Goal: Task Accomplishment & Management: Use online tool/utility

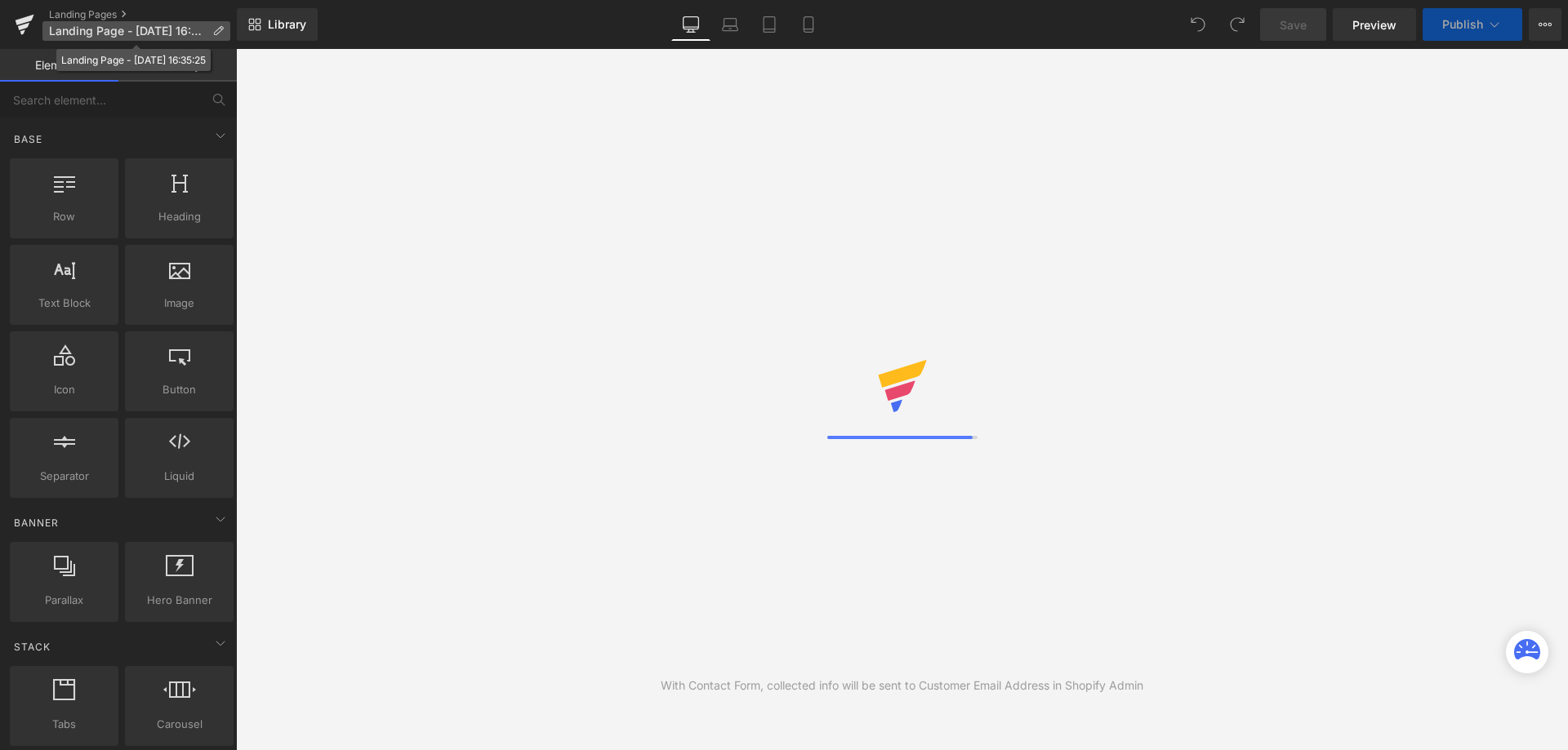
click at [226, 30] on p "Landing Page - [DATE] 16:35:25" at bounding box center [136, 31] width 188 height 20
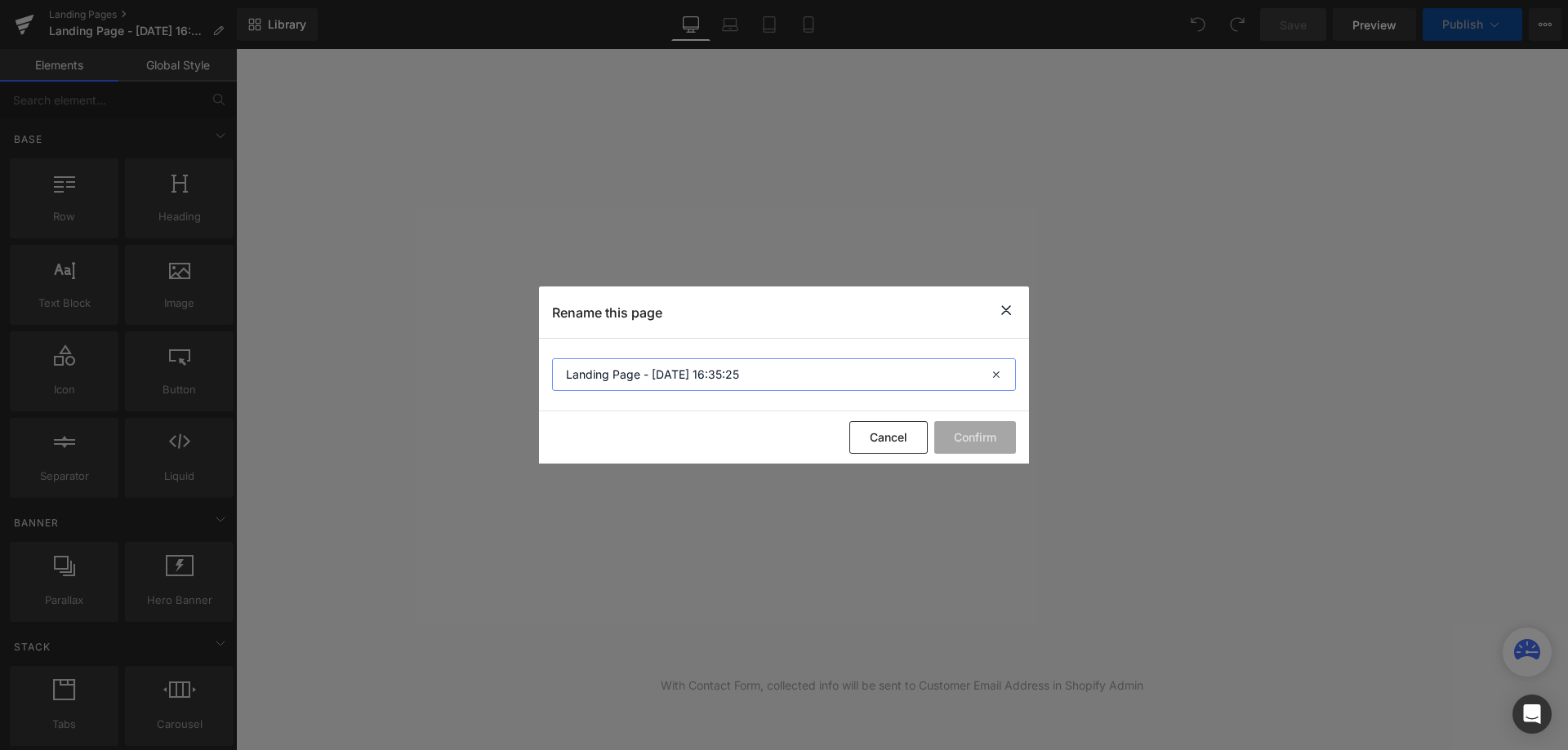
click at [800, 381] on input "Landing Page - [DATE] 16:35:25" at bounding box center [784, 374] width 464 height 32
click at [765, 372] on input "Landing Page - [DATE] 16:35:25" at bounding box center [784, 374] width 464 height 32
click at [757, 372] on input "Landing Page - [DATE] 16:35:25" at bounding box center [784, 374] width 464 height 32
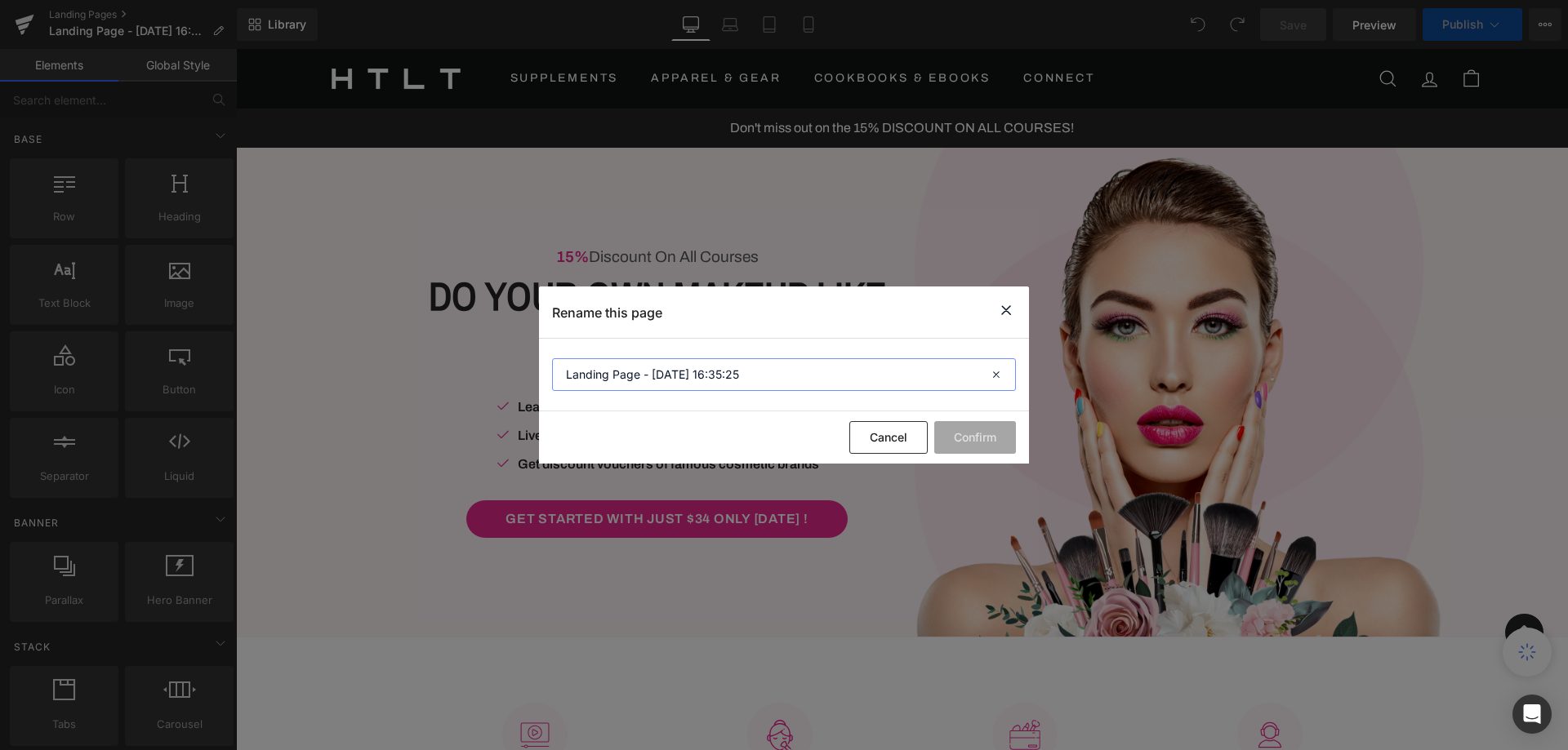
drag, startPoint x: 766, startPoint y: 372, endPoint x: 505, endPoint y: 354, distance: 261.6
click at [505, 354] on div "Rename this page Landing Page - [DATE] 16:35:25 Cancel Confirm" at bounding box center [784, 375] width 1568 height 750
paste input "[URL][DOMAIN_NAME]"
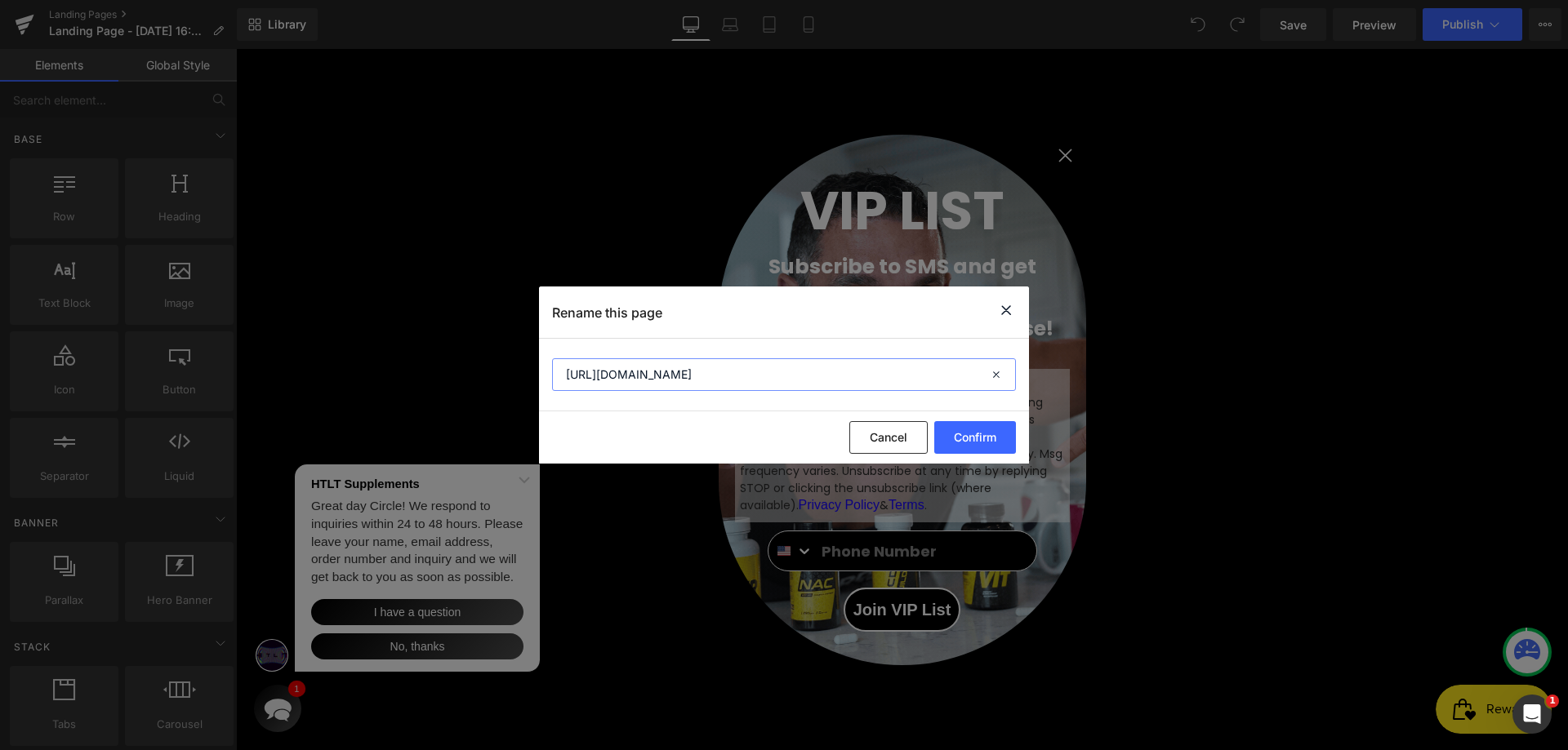
click at [924, 376] on input "[URL][DOMAIN_NAME]" at bounding box center [784, 374] width 464 height 32
type input "T-Plug Stack LP"
click at [976, 441] on button "Confirm" at bounding box center [975, 437] width 82 height 32
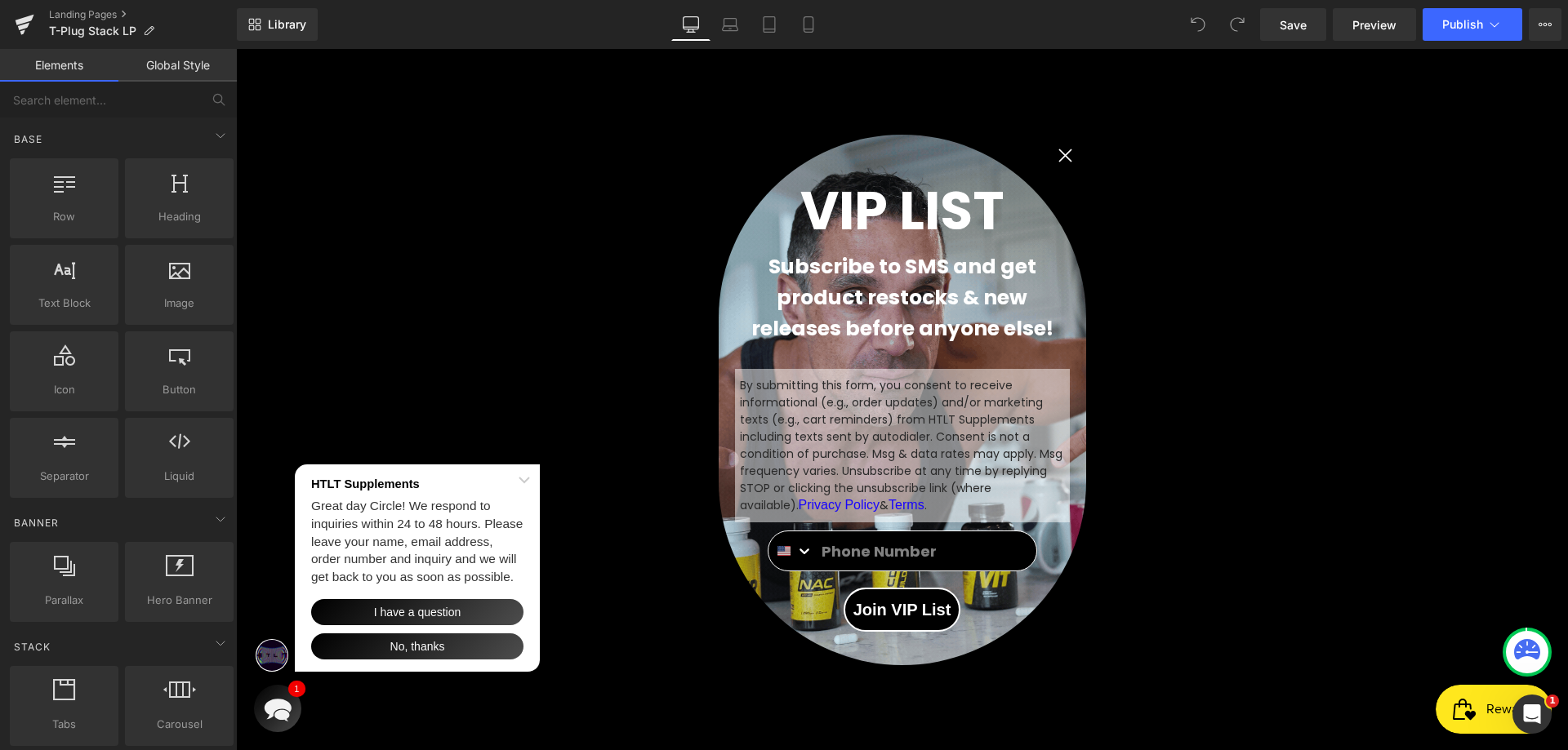
click at [1062, 155] on circle "Close dialog" at bounding box center [1065, 155] width 27 height 27
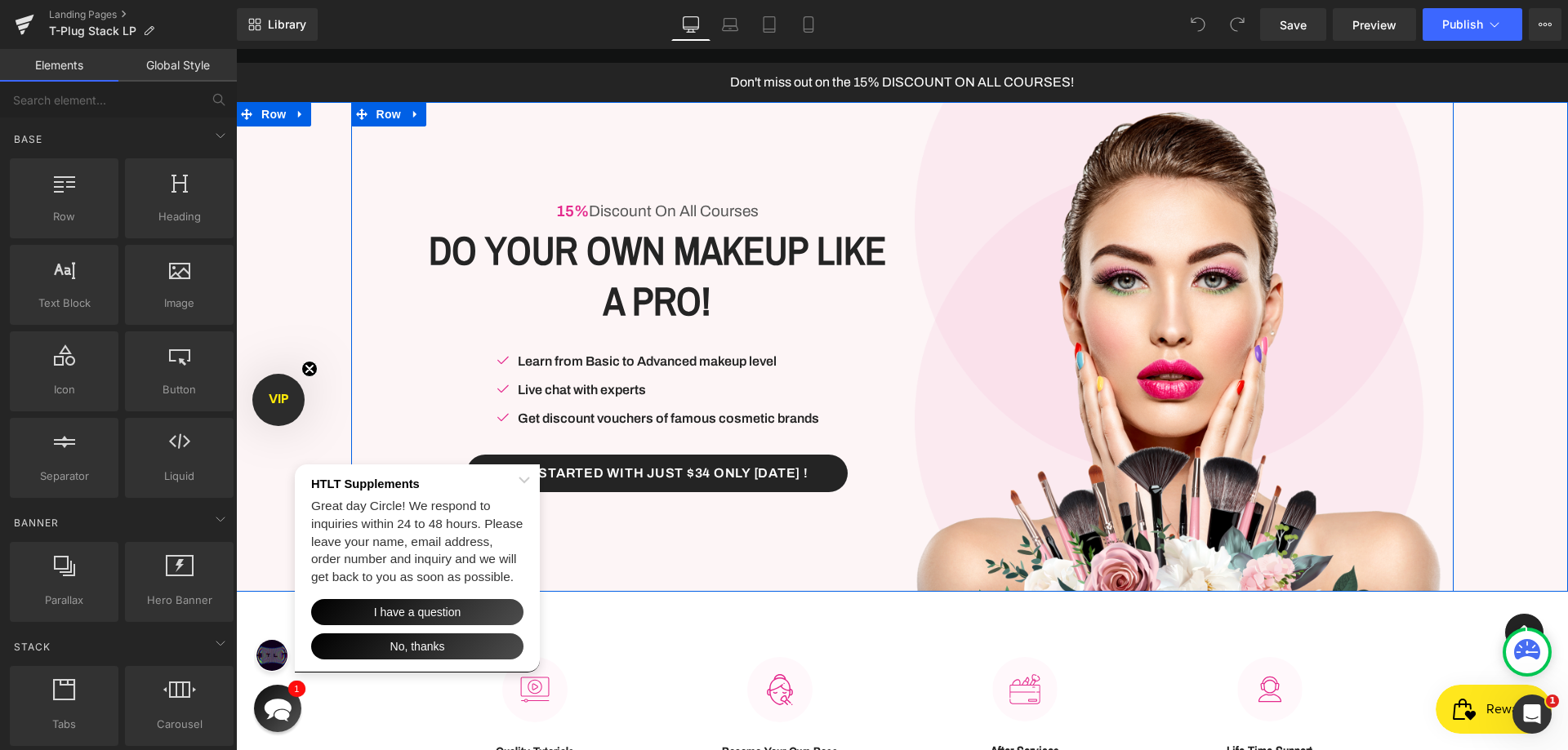
scroll to position [82, 0]
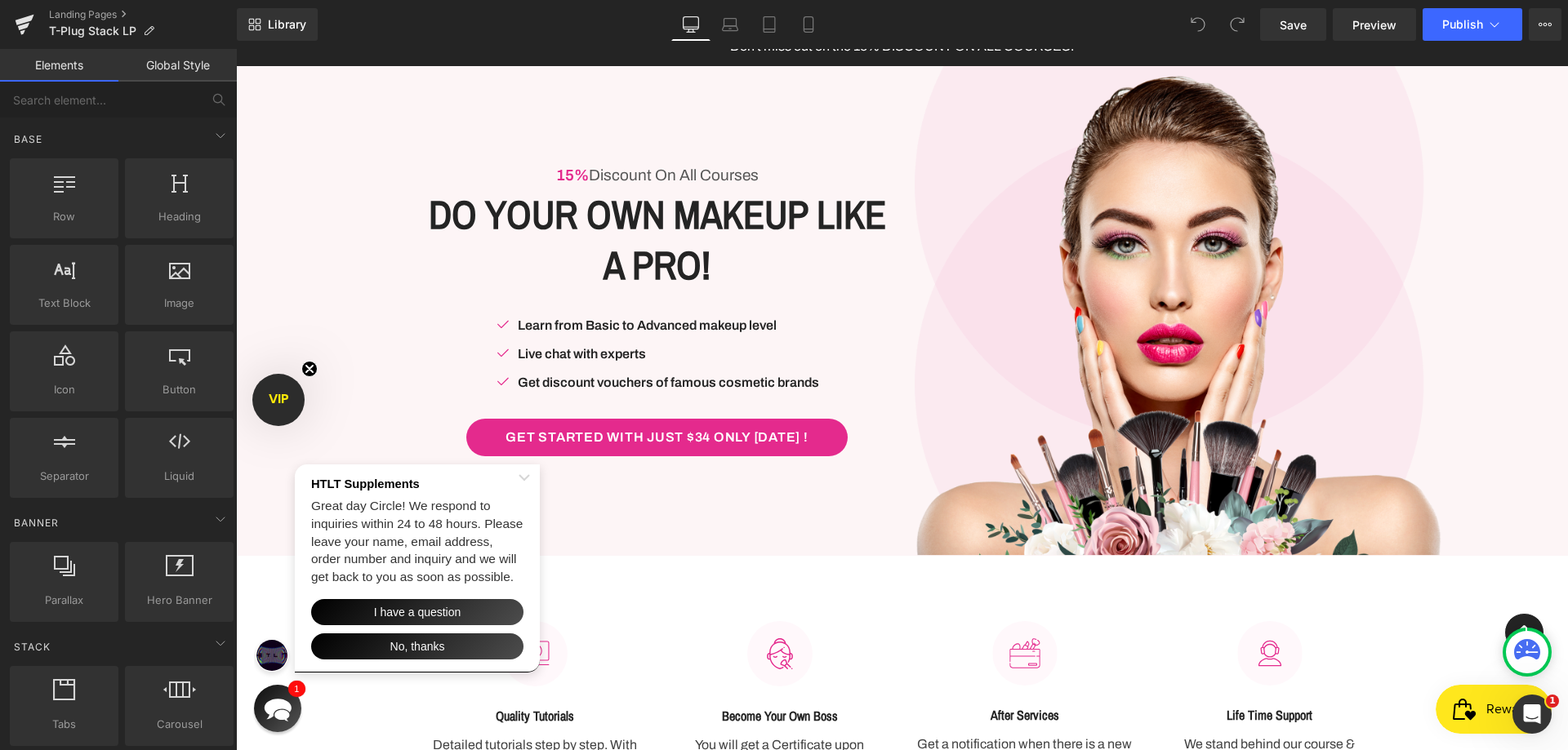
click at [529, 469] on button "Close Shoutbox" at bounding box center [524, 482] width 23 height 26
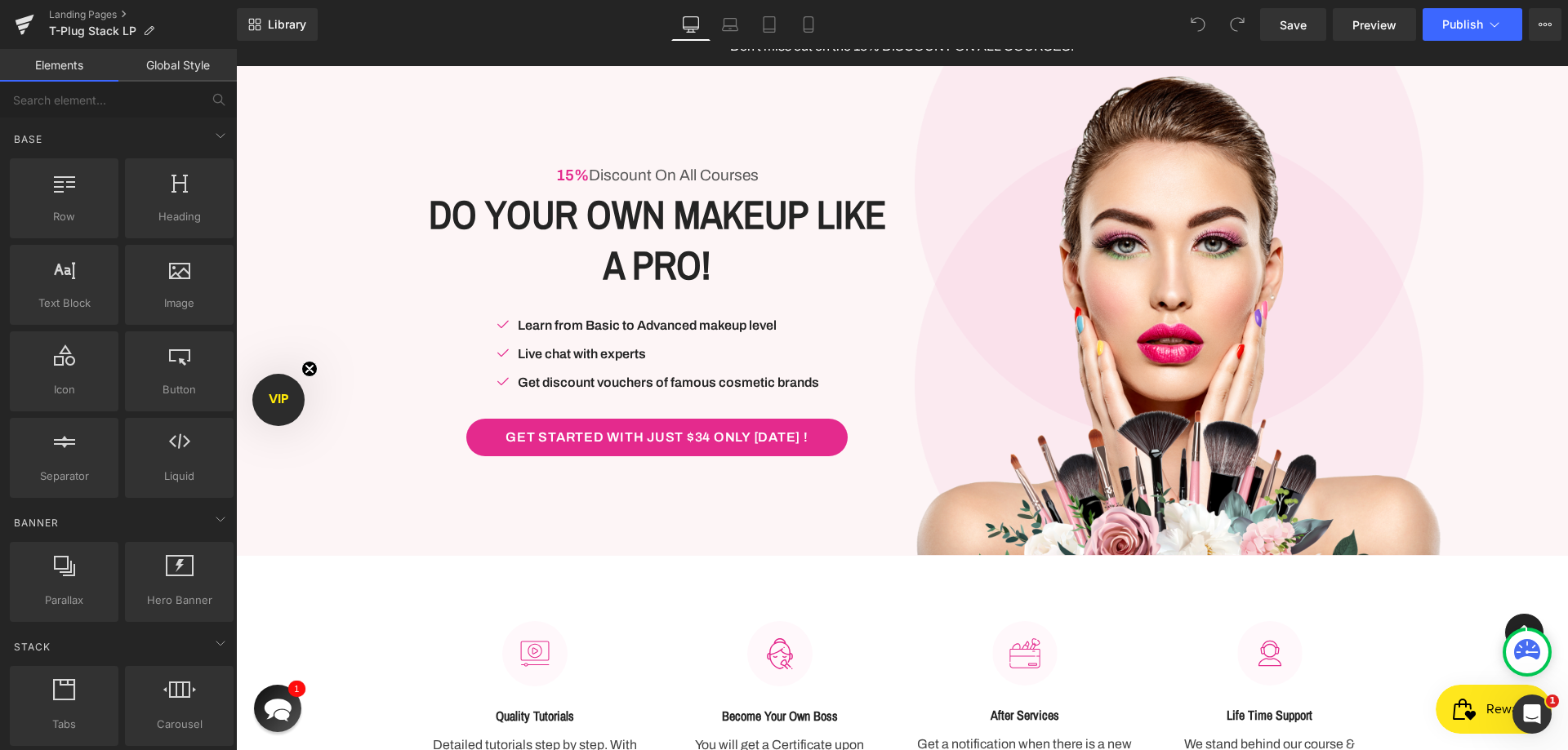
click at [306, 366] on circle "Close teaser" at bounding box center [310, 368] width 15 height 15
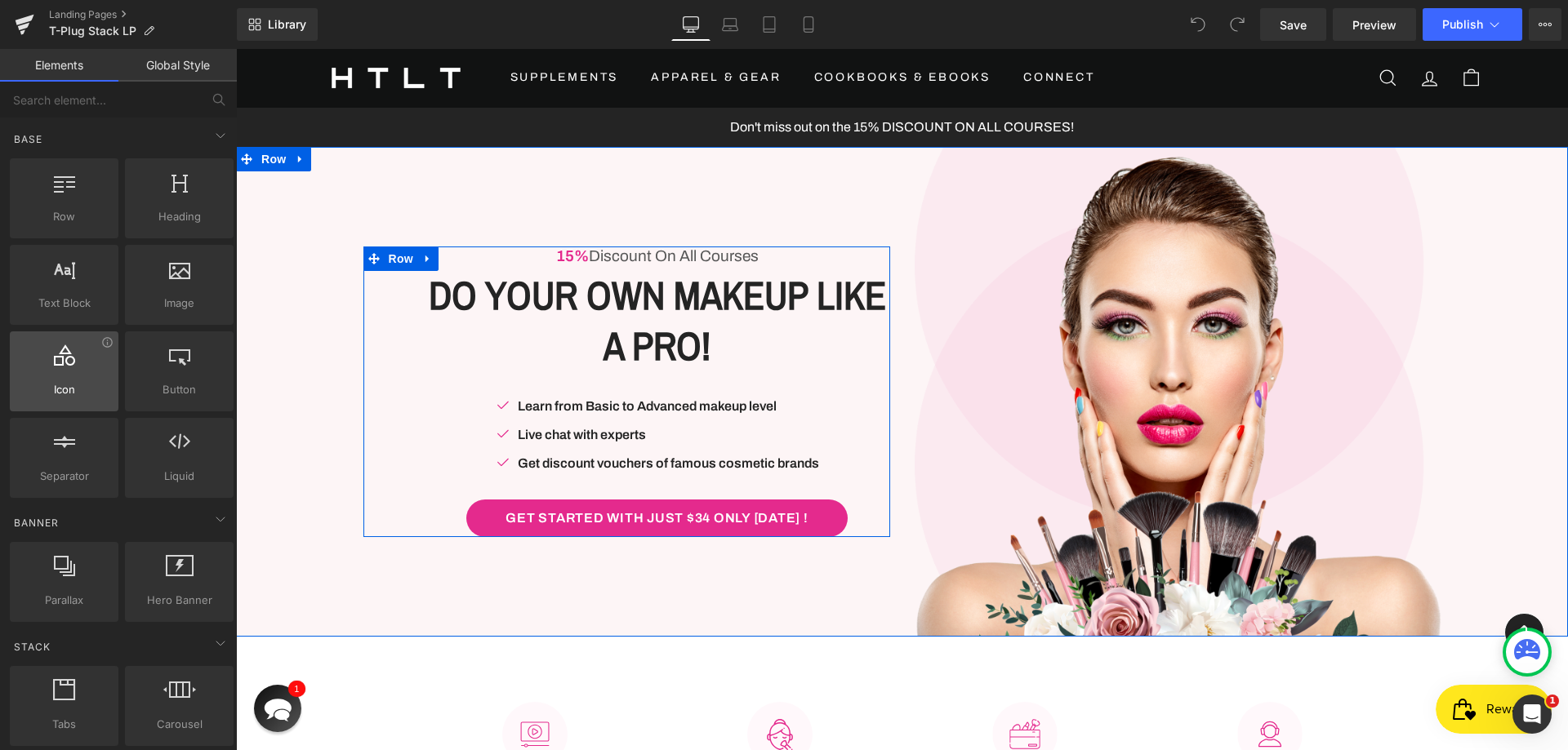
scroll to position [0, 0]
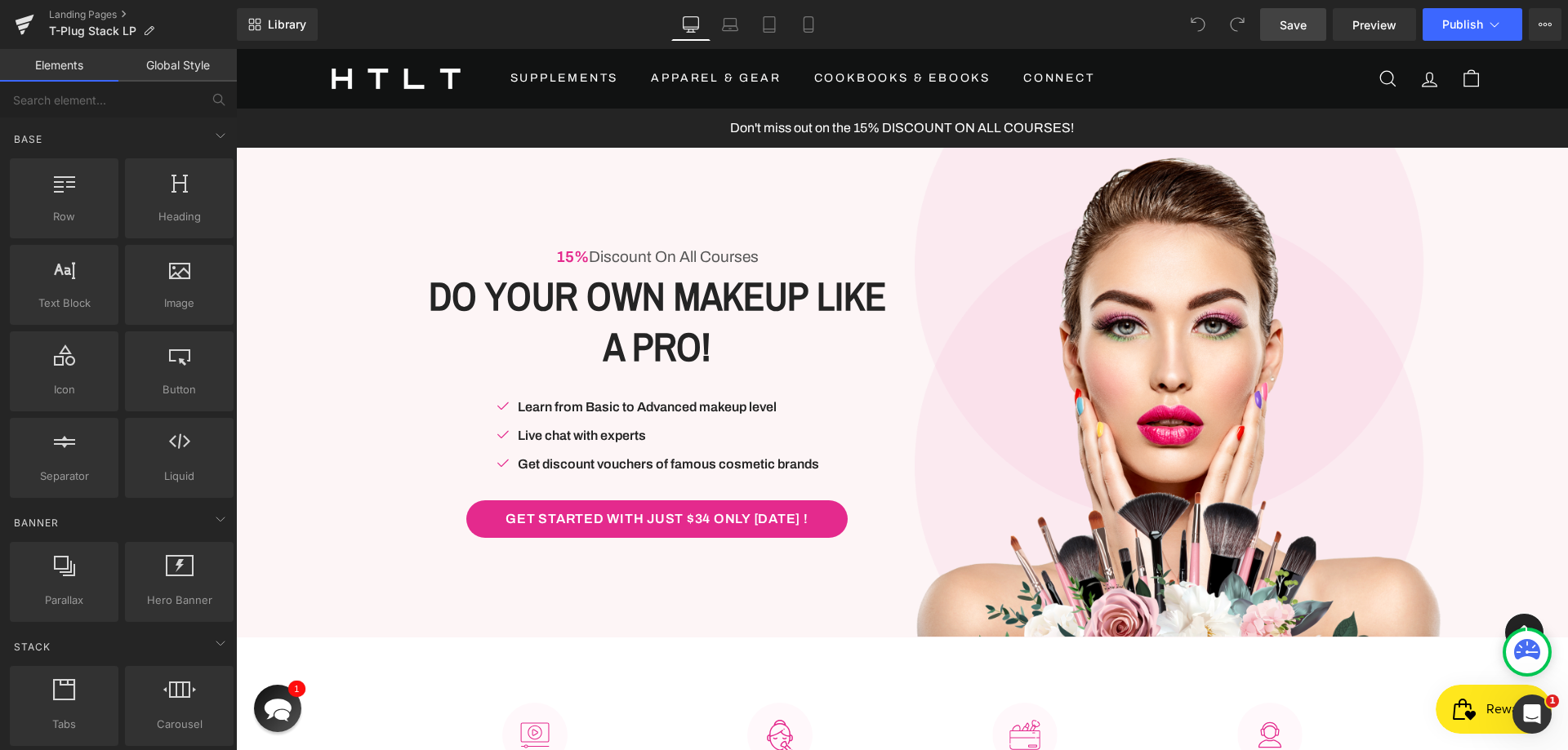
click at [1289, 12] on link "Save" at bounding box center [1293, 25] width 67 height 32
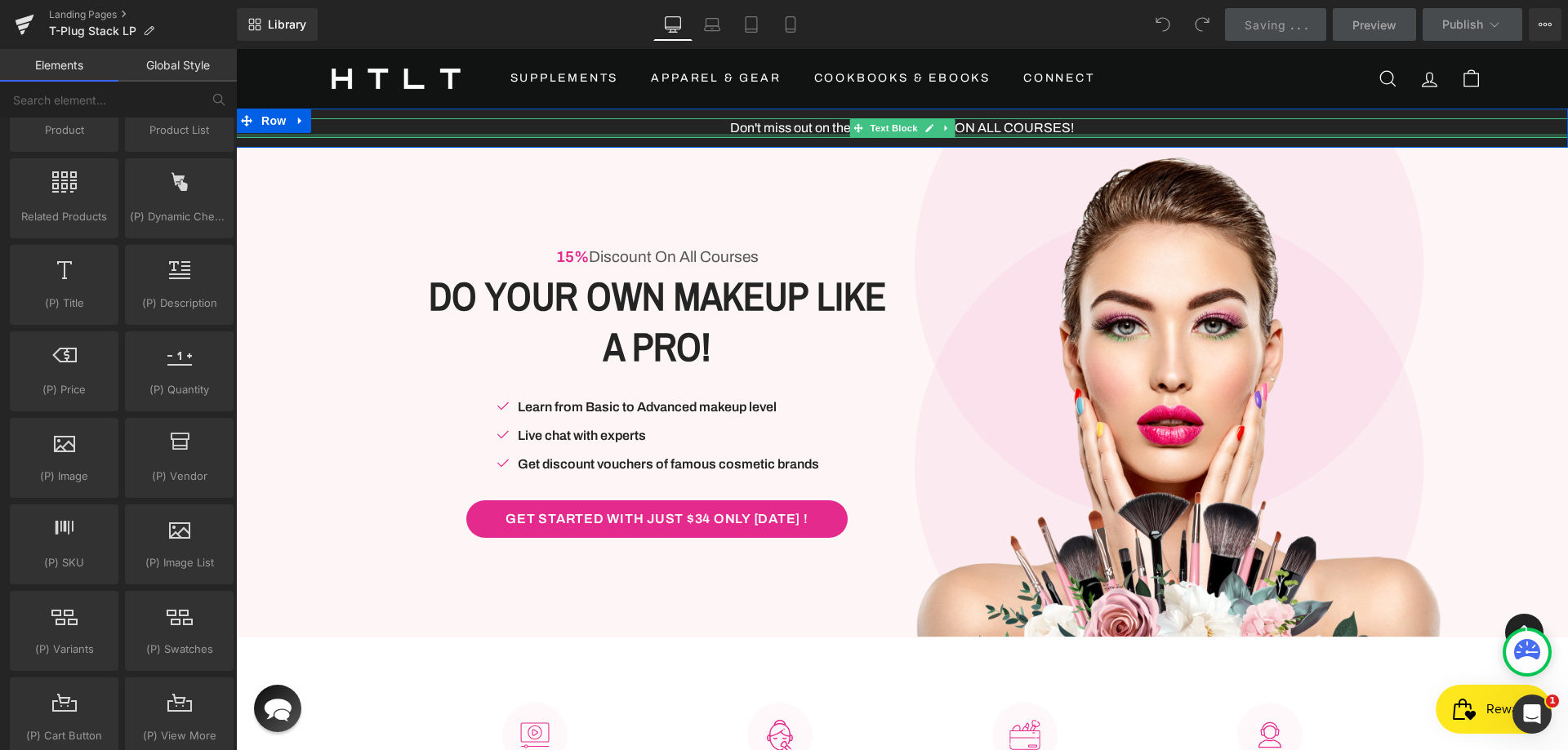
click at [1137, 134] on div at bounding box center [902, 136] width 1332 height 4
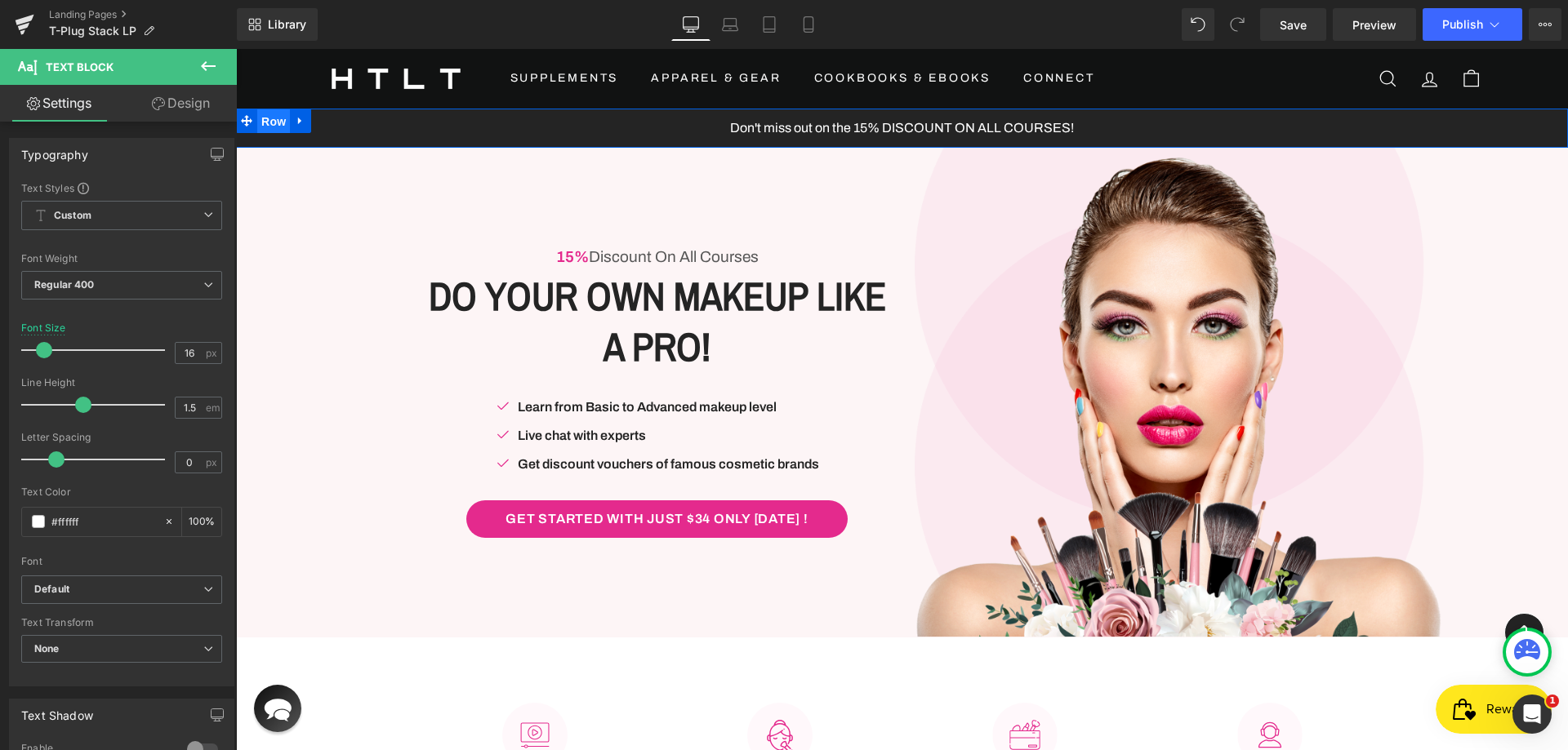
click at [260, 122] on span "Row" at bounding box center [274, 121] width 32 height 25
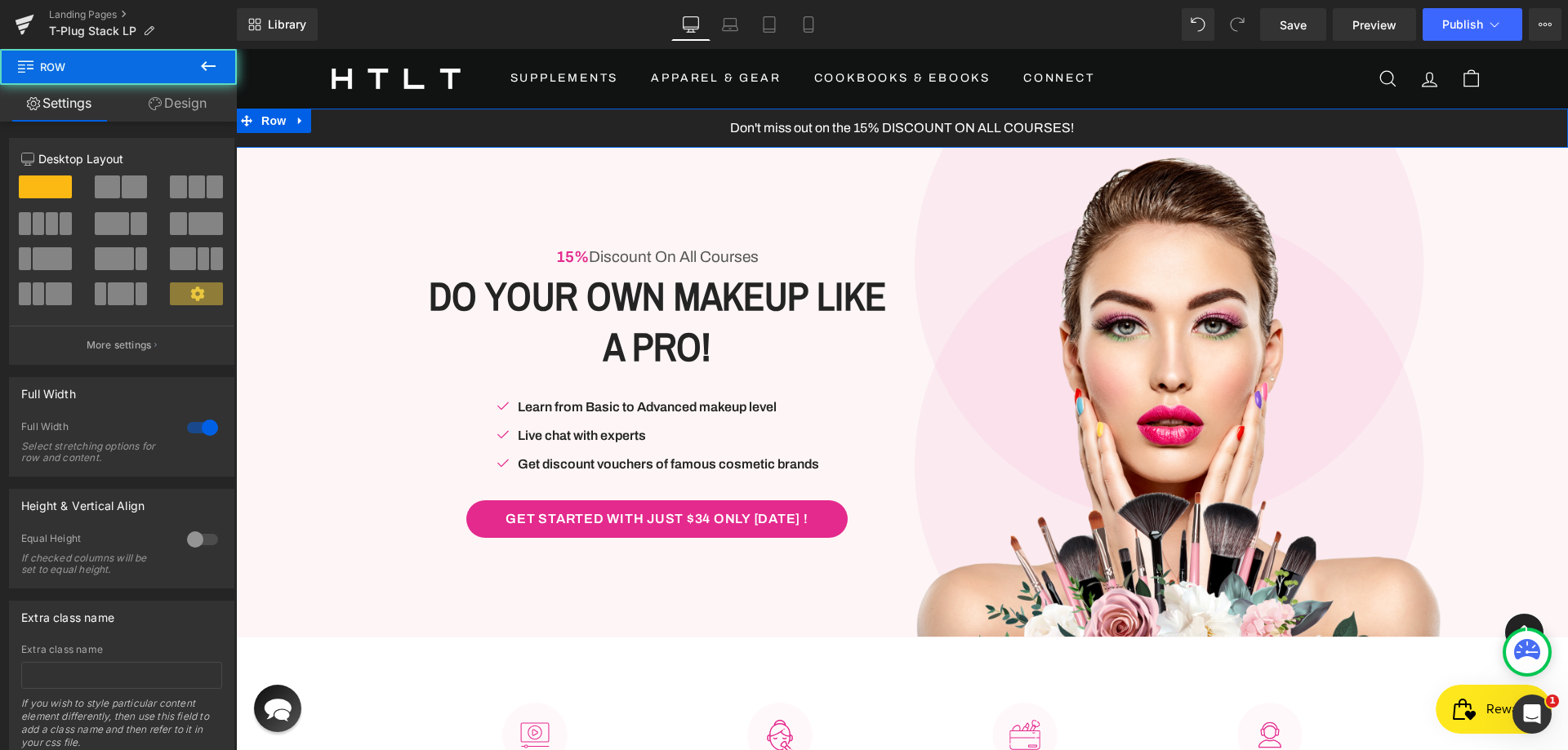
click at [416, 140] on div "Don't miss out on the 15% DISCOUNT ON ALL COURSES! Text Block Row" at bounding box center [902, 128] width 1332 height 39
click at [119, 97] on link "Design" at bounding box center [177, 103] width 119 height 37
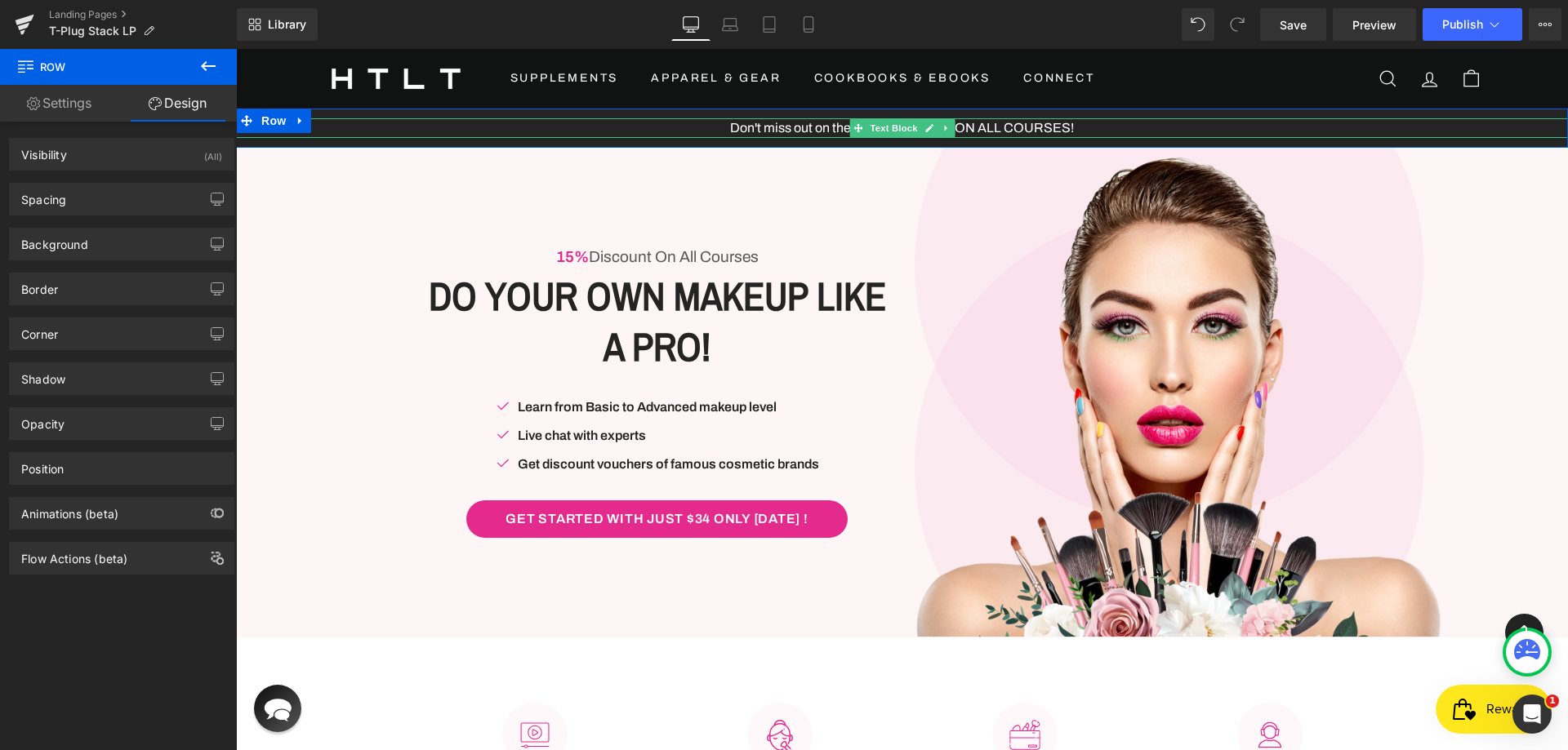
click at [401, 132] on p "Don't miss out on the 15% DISCOUNT ON ALL COURSES!" at bounding box center [902, 128] width 1332 height 20
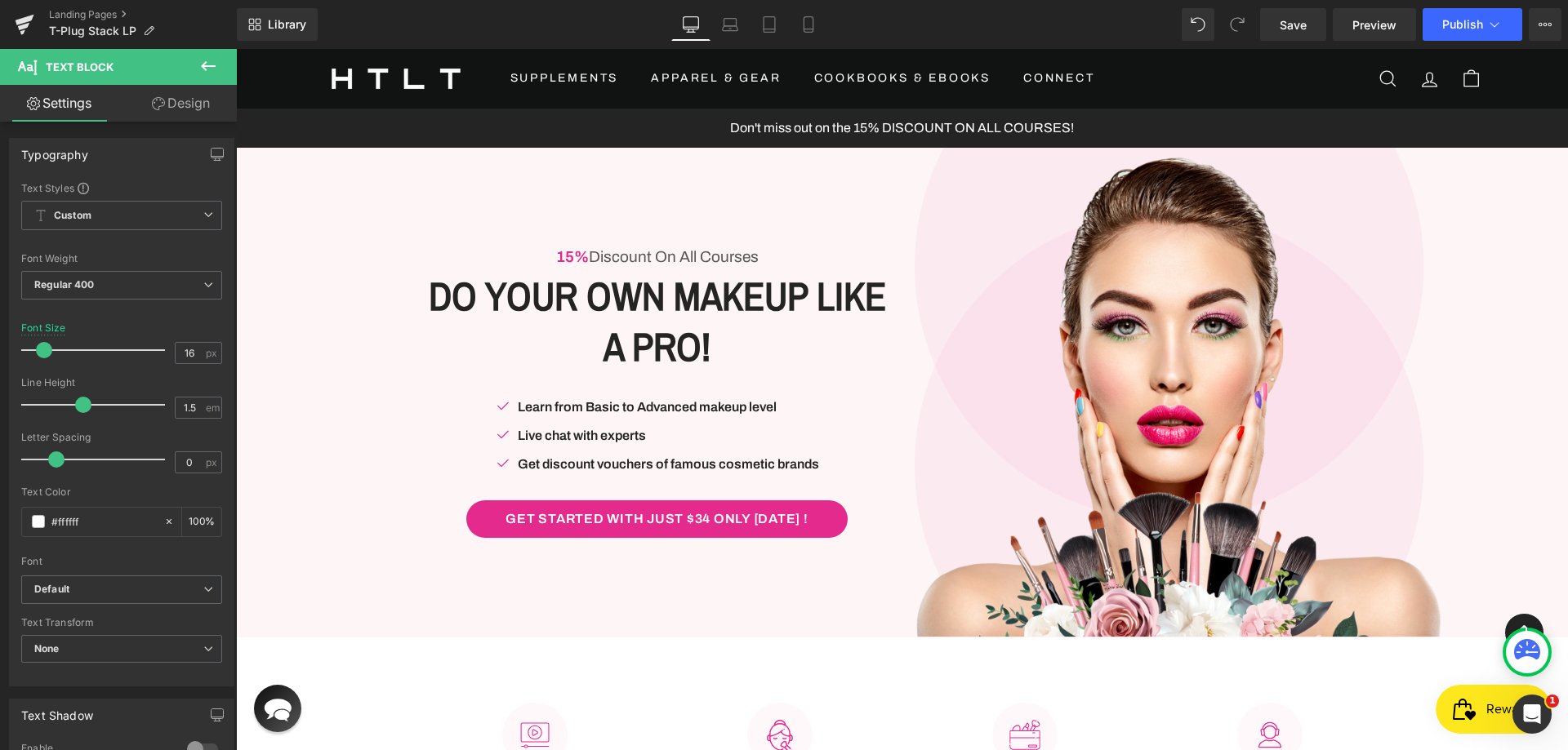
click at [160, 107] on icon at bounding box center [158, 103] width 13 height 13
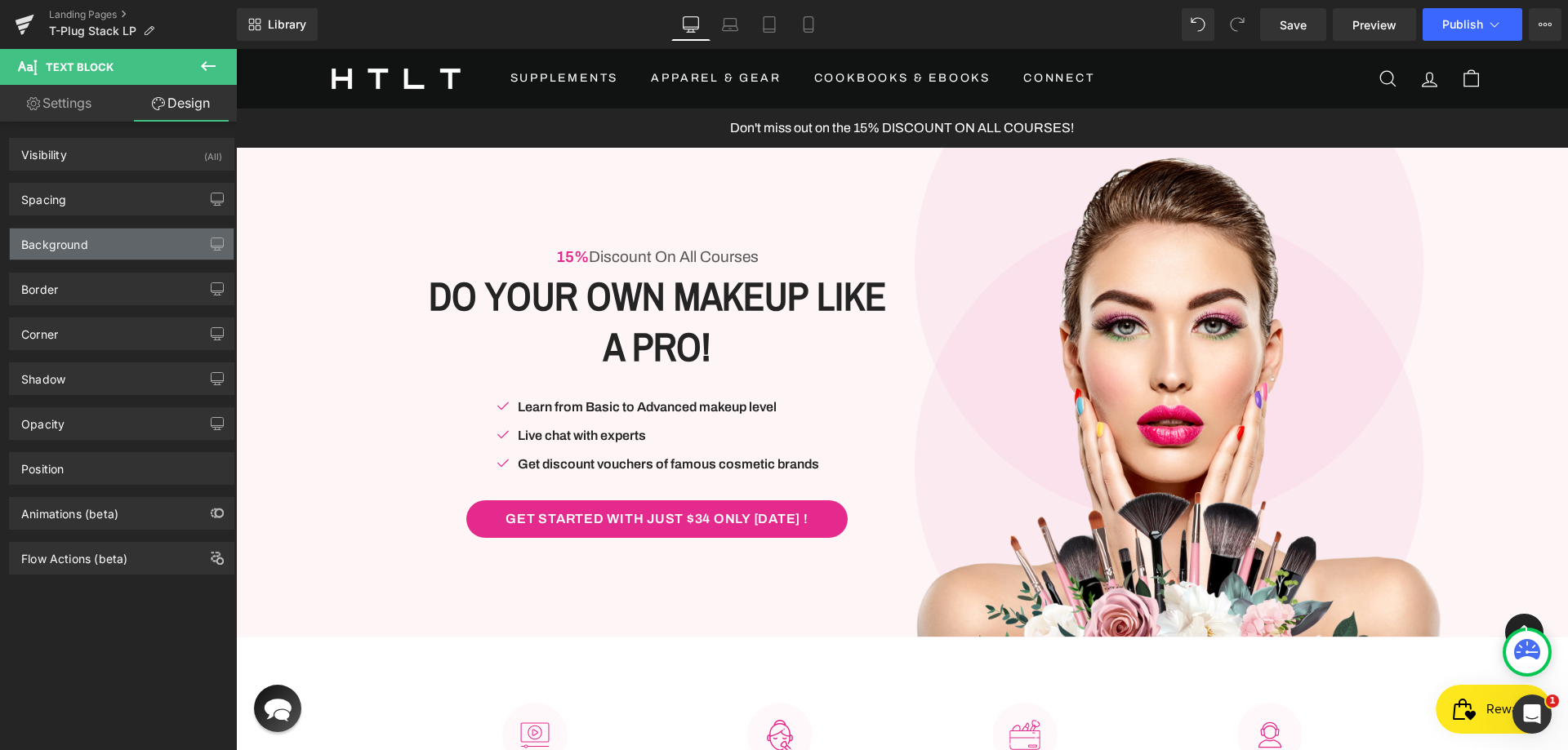
click at [87, 244] on div "Background" at bounding box center [55, 239] width 67 height 23
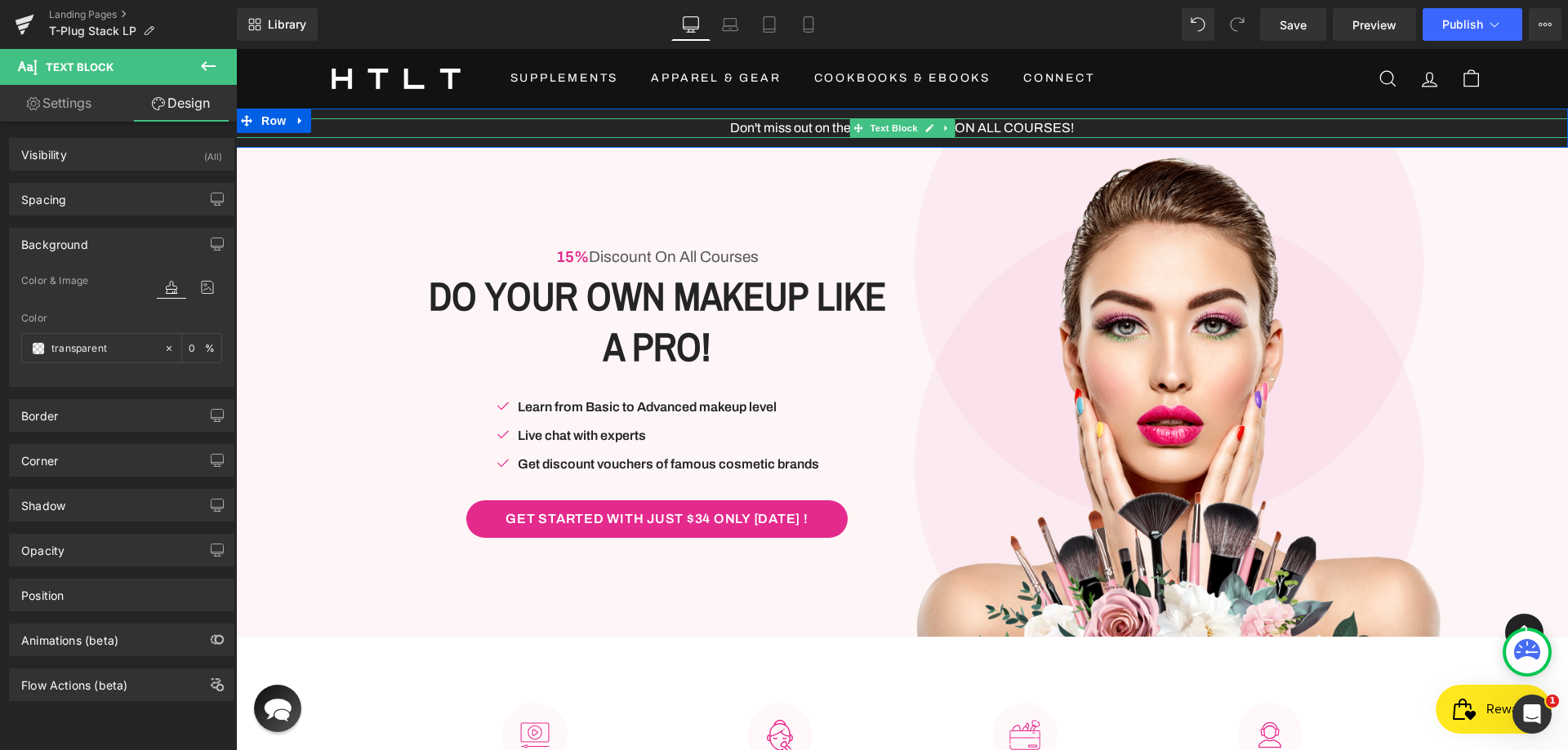
click at [627, 117] on div "Don't miss out on the 15% DISCOUNT ON ALL COURSES! Text Block Row" at bounding box center [902, 128] width 1332 height 39
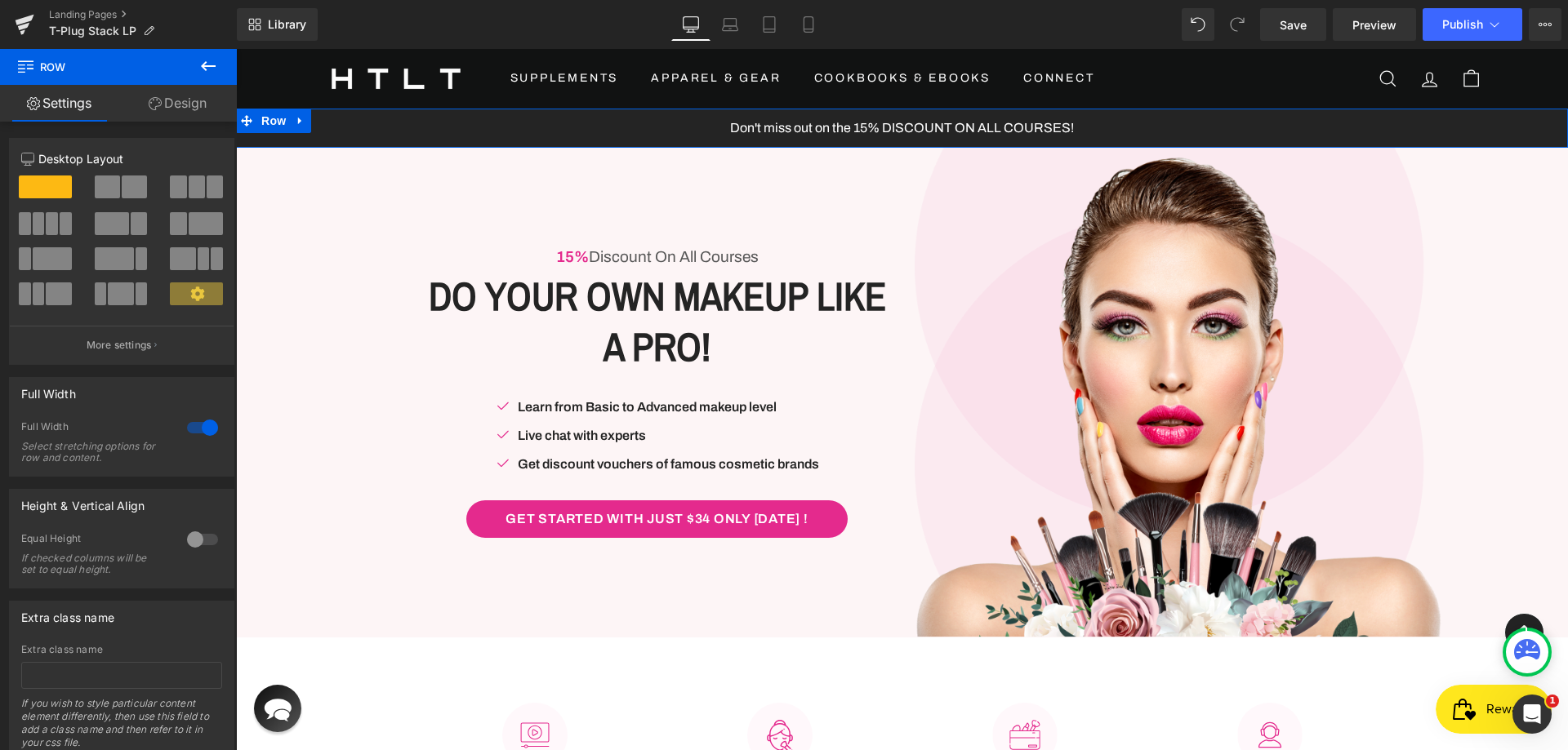
click at [184, 113] on link "Design" at bounding box center [177, 103] width 119 height 37
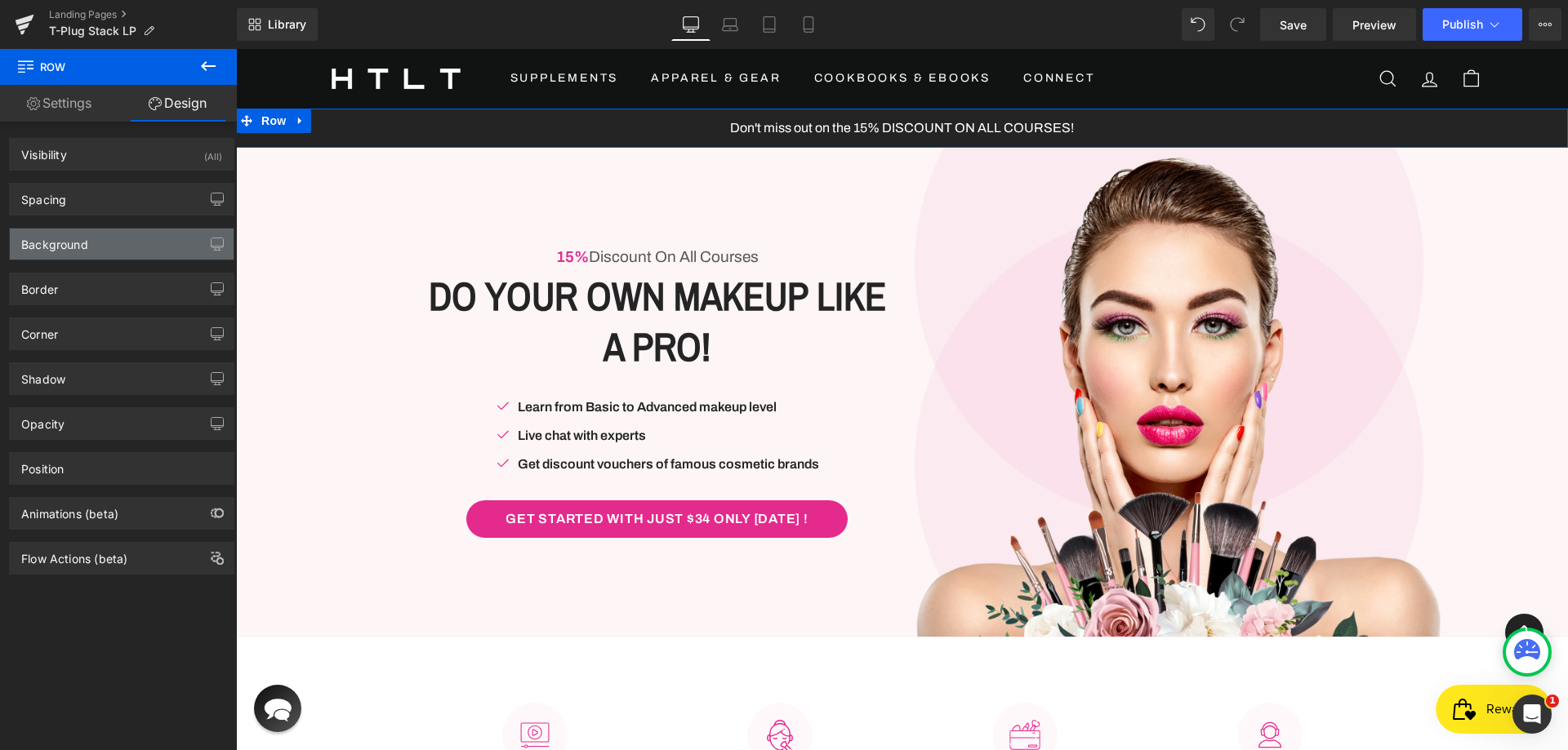
click at [117, 244] on div "Background" at bounding box center [121, 244] width 223 height 31
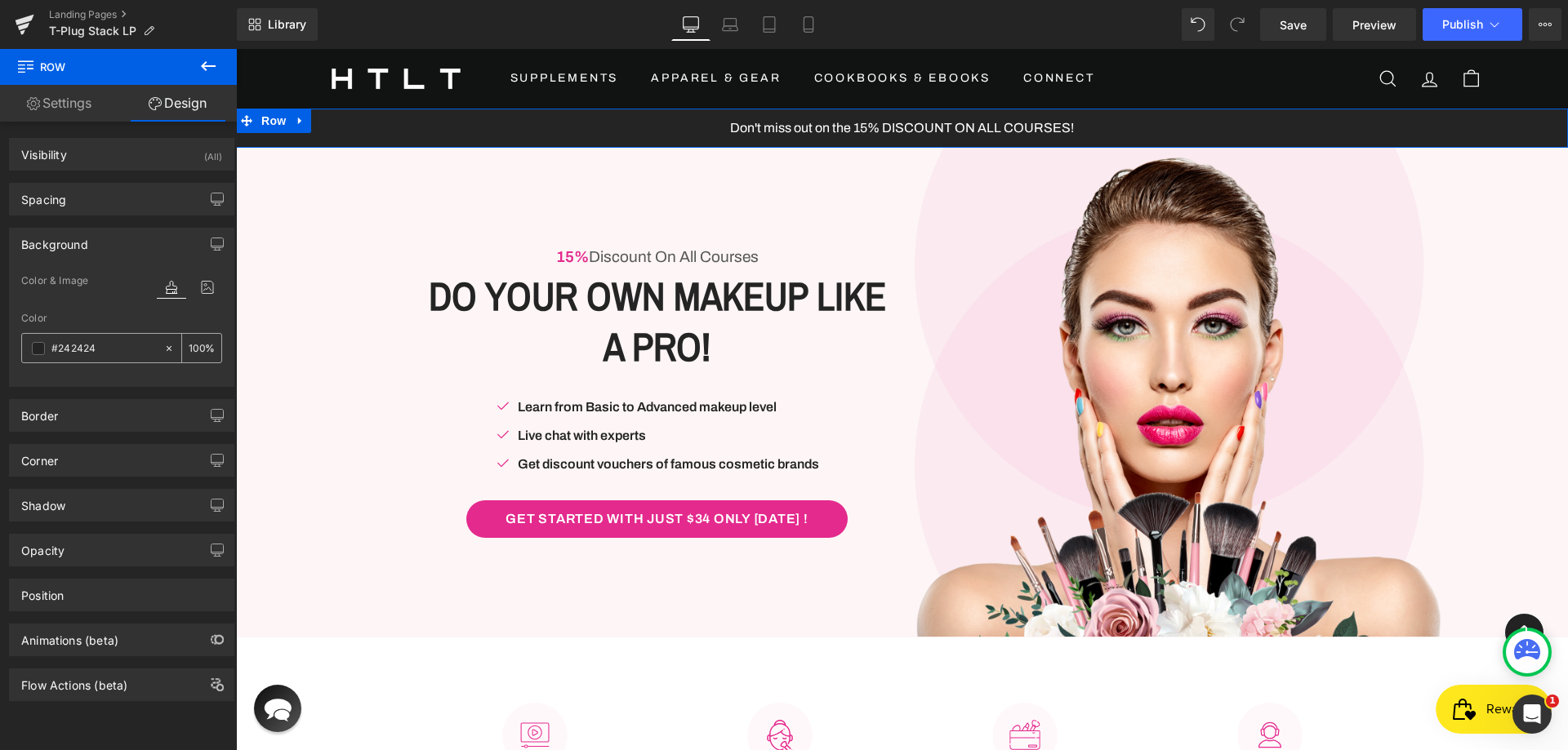
click at [96, 339] on input "text" at bounding box center [103, 348] width 105 height 18
paste input "D65108"
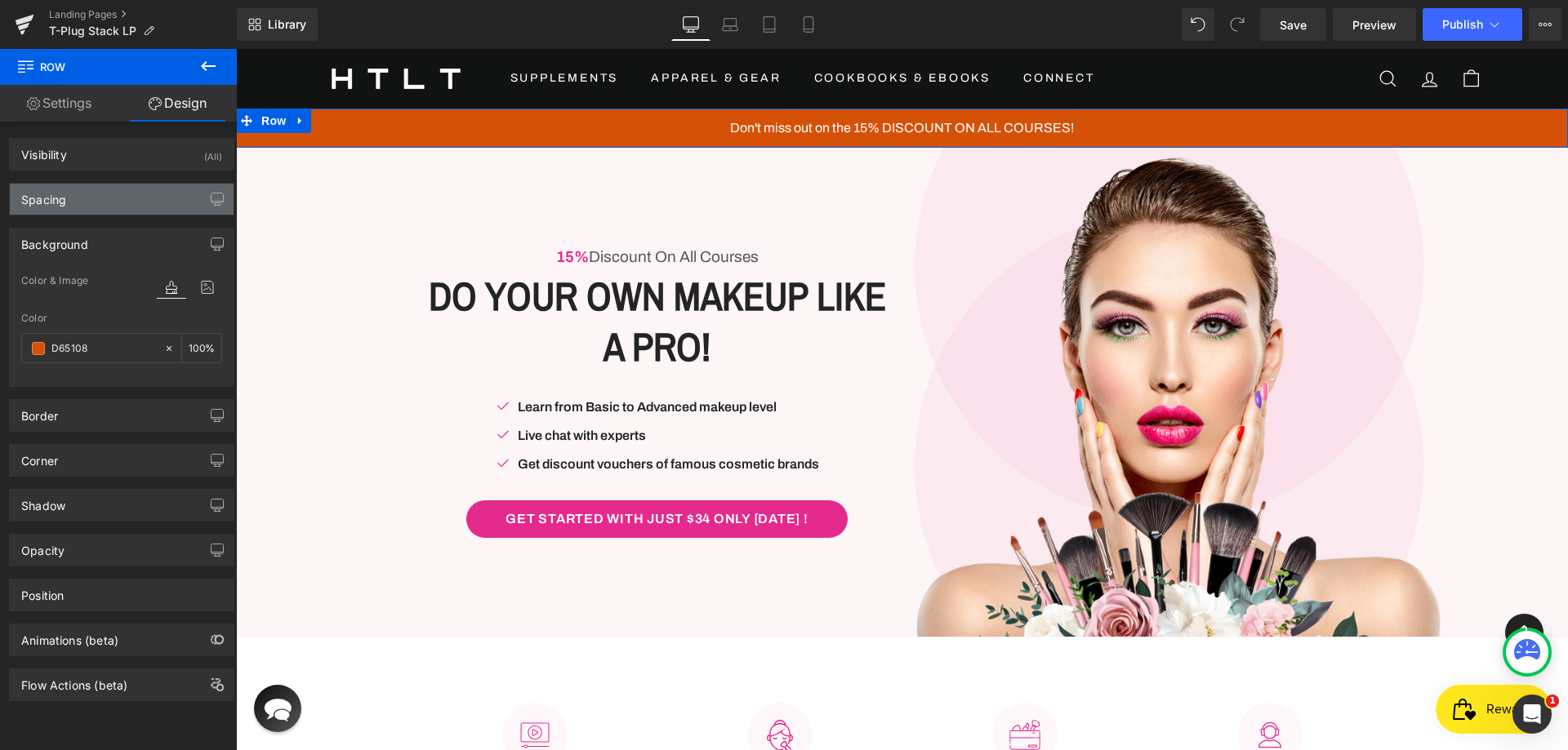
type input "D65108"
click at [90, 203] on div "Spacing" at bounding box center [121, 199] width 223 height 31
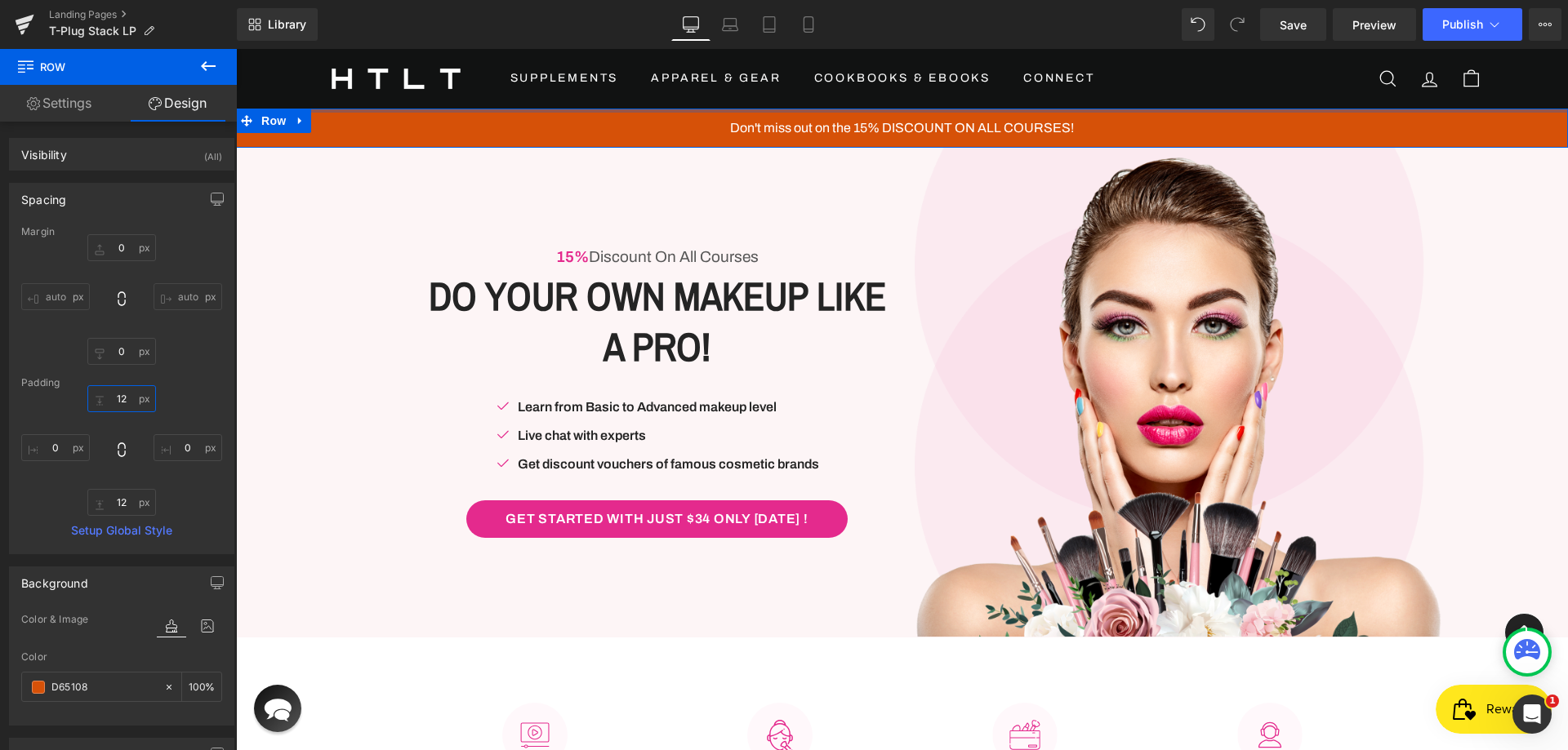
click at [113, 395] on input "text" at bounding box center [121, 399] width 68 height 27
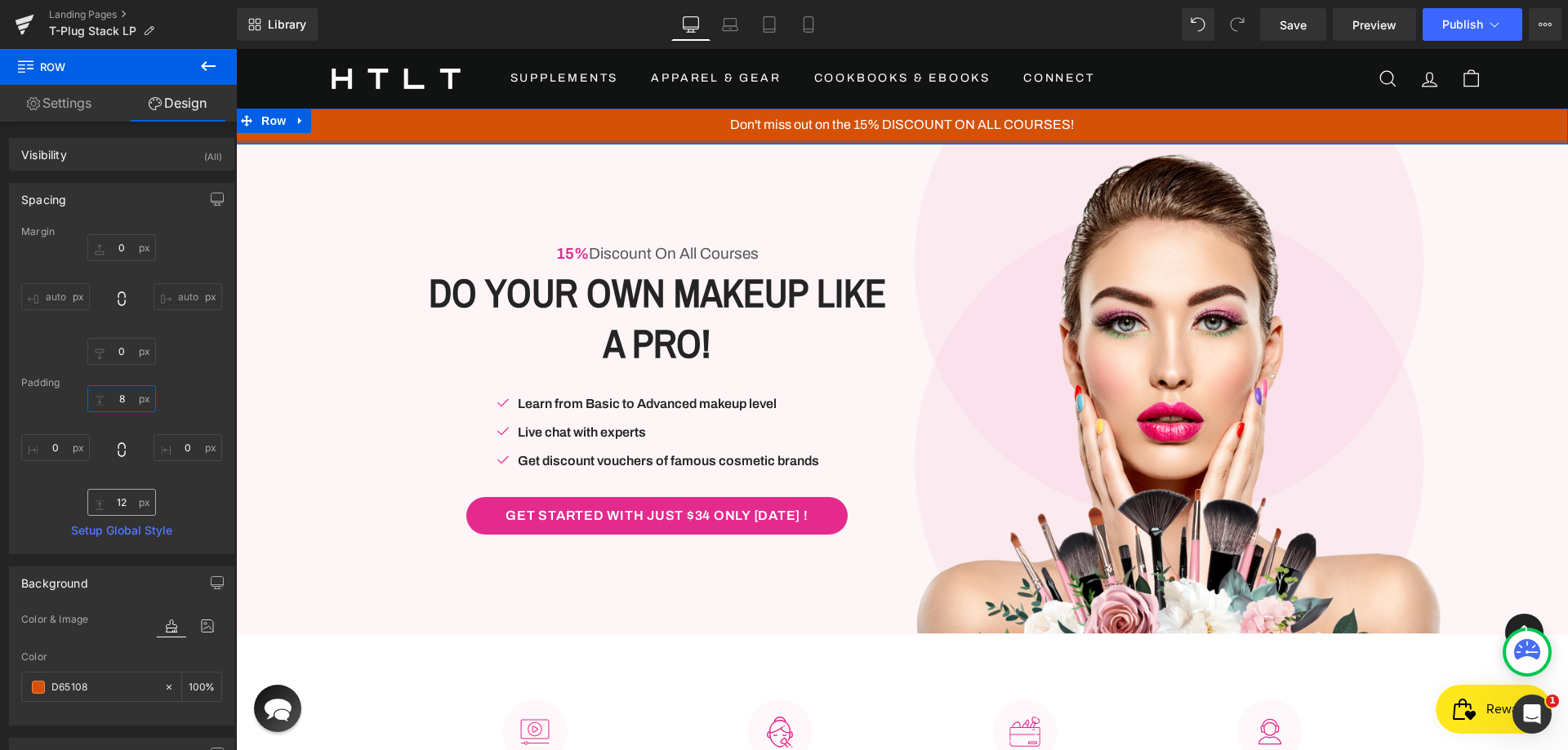
type input "8"
click at [122, 500] on input "text" at bounding box center [121, 503] width 68 height 27
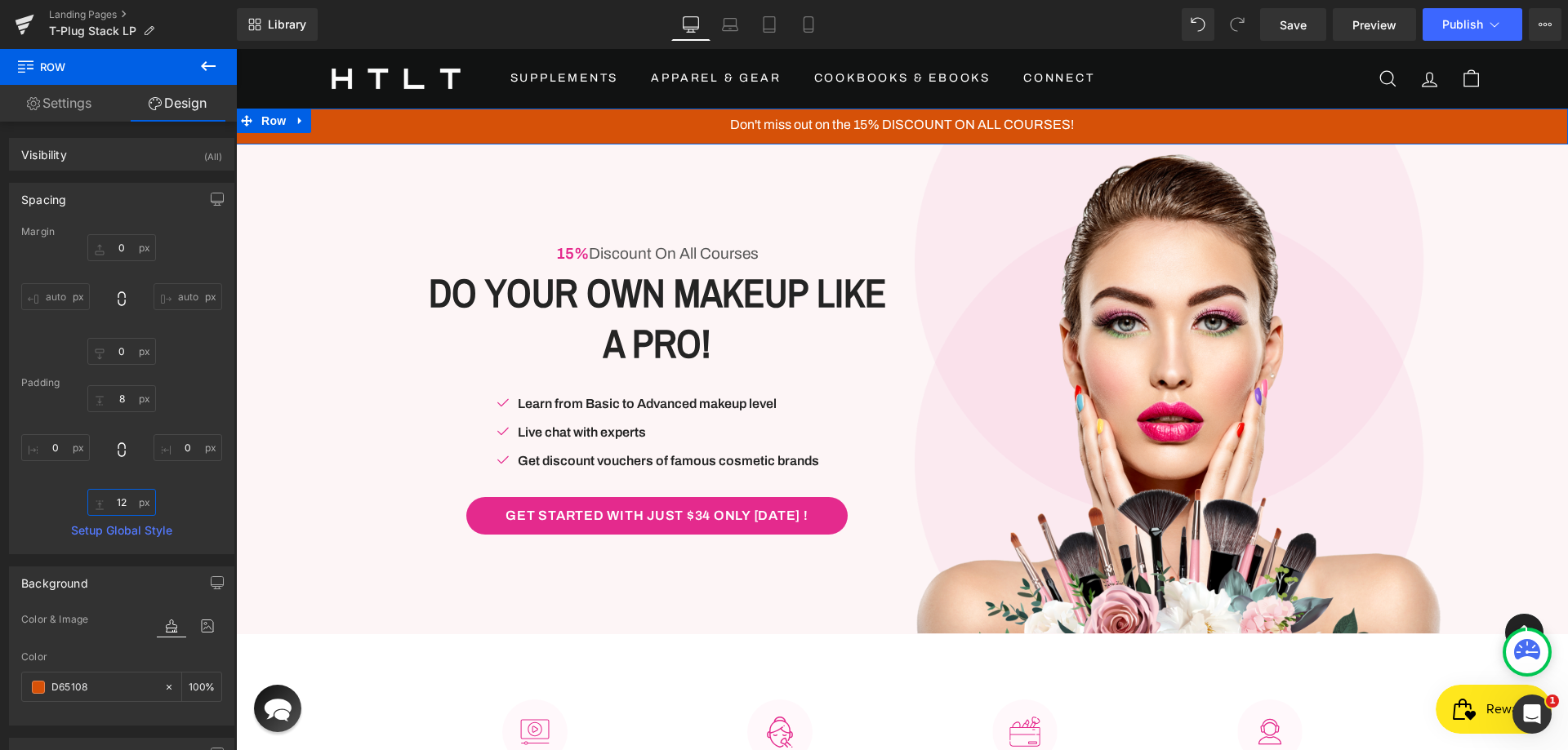
click at [122, 500] on input "text" at bounding box center [121, 503] width 68 height 27
click at [121, 496] on input "text" at bounding box center [121, 503] width 68 height 27
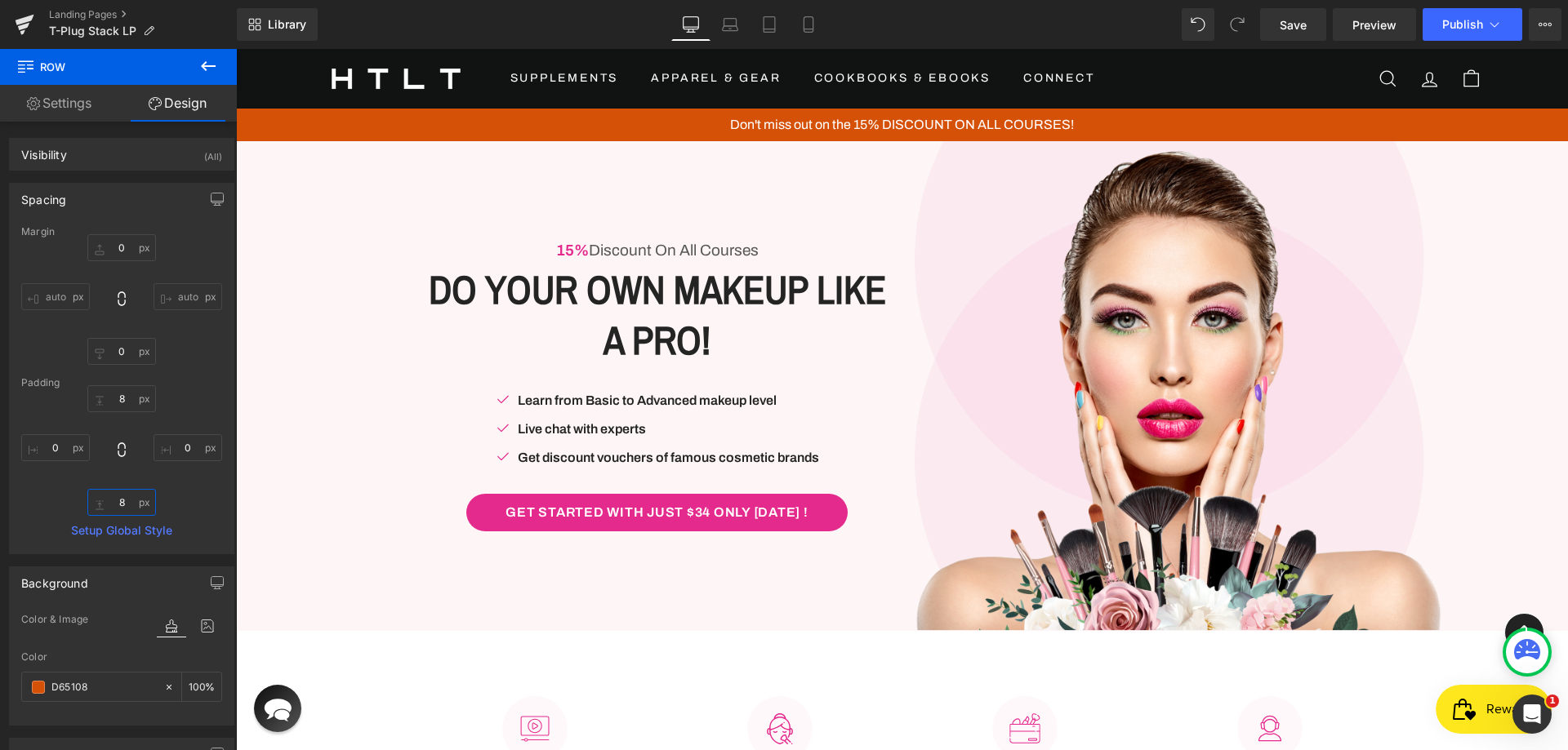
type input "8"
click at [1519, 643] on icon at bounding box center [1527, 649] width 26 height 20
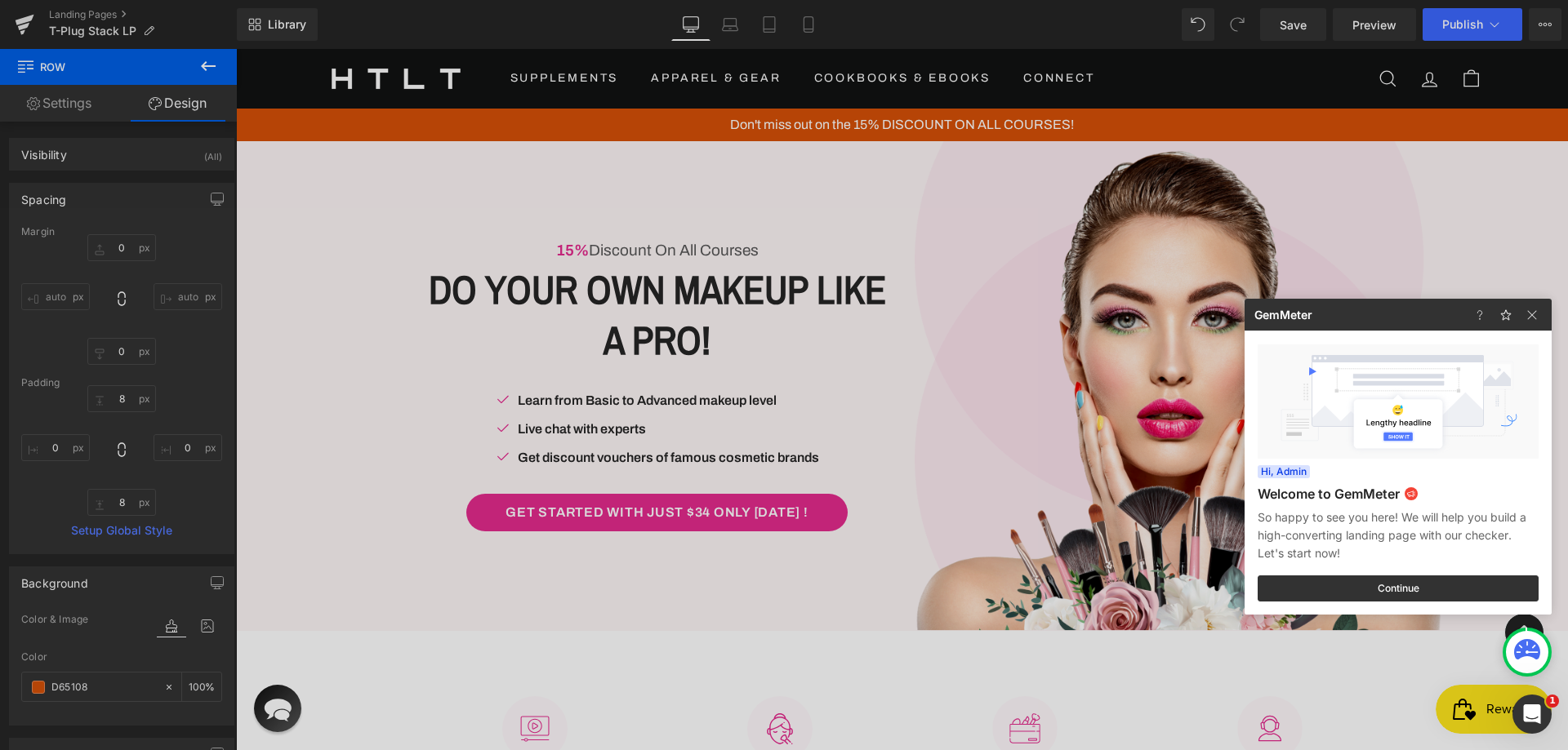
click at [1519, 643] on icon at bounding box center [1527, 649] width 26 height 20
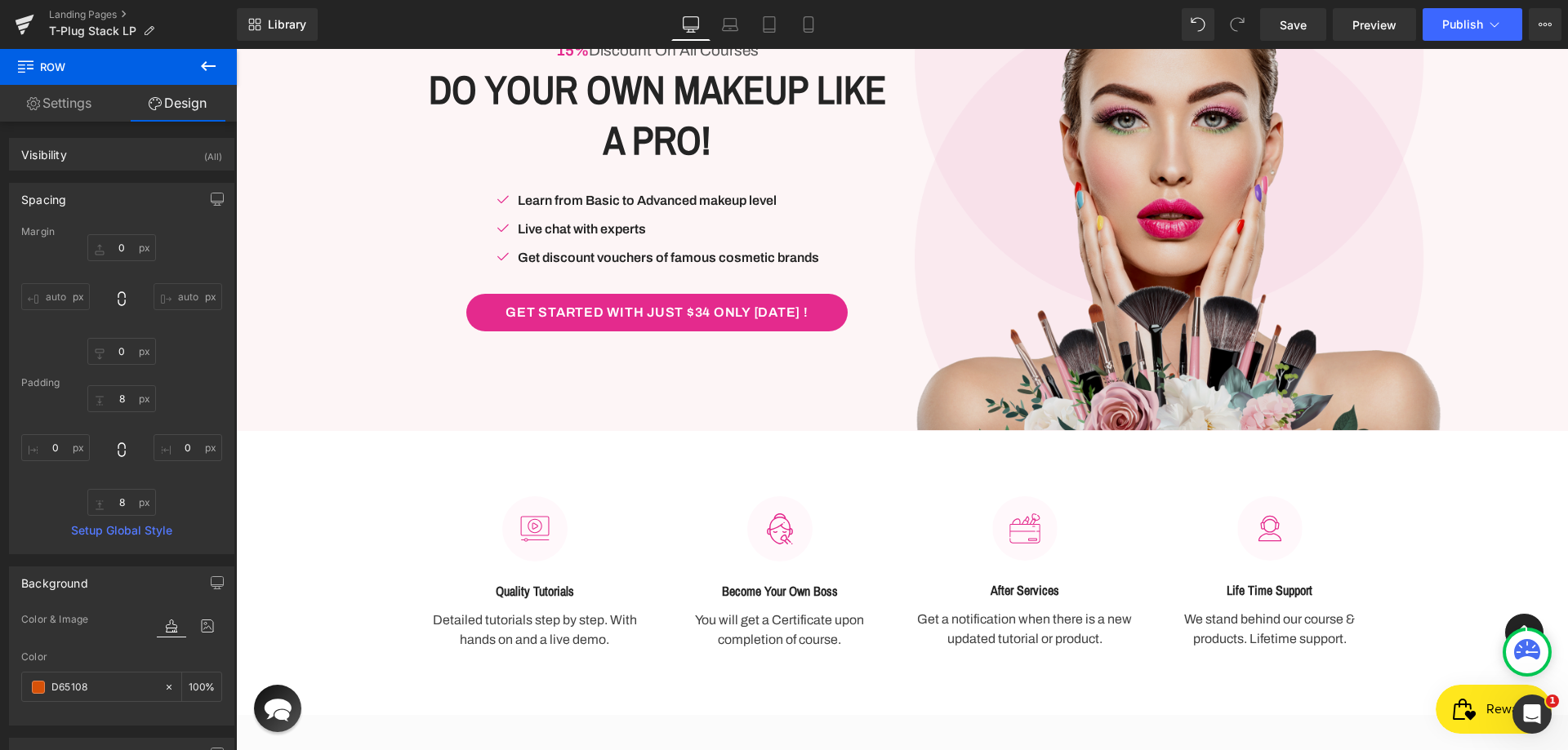
scroll to position [82, 0]
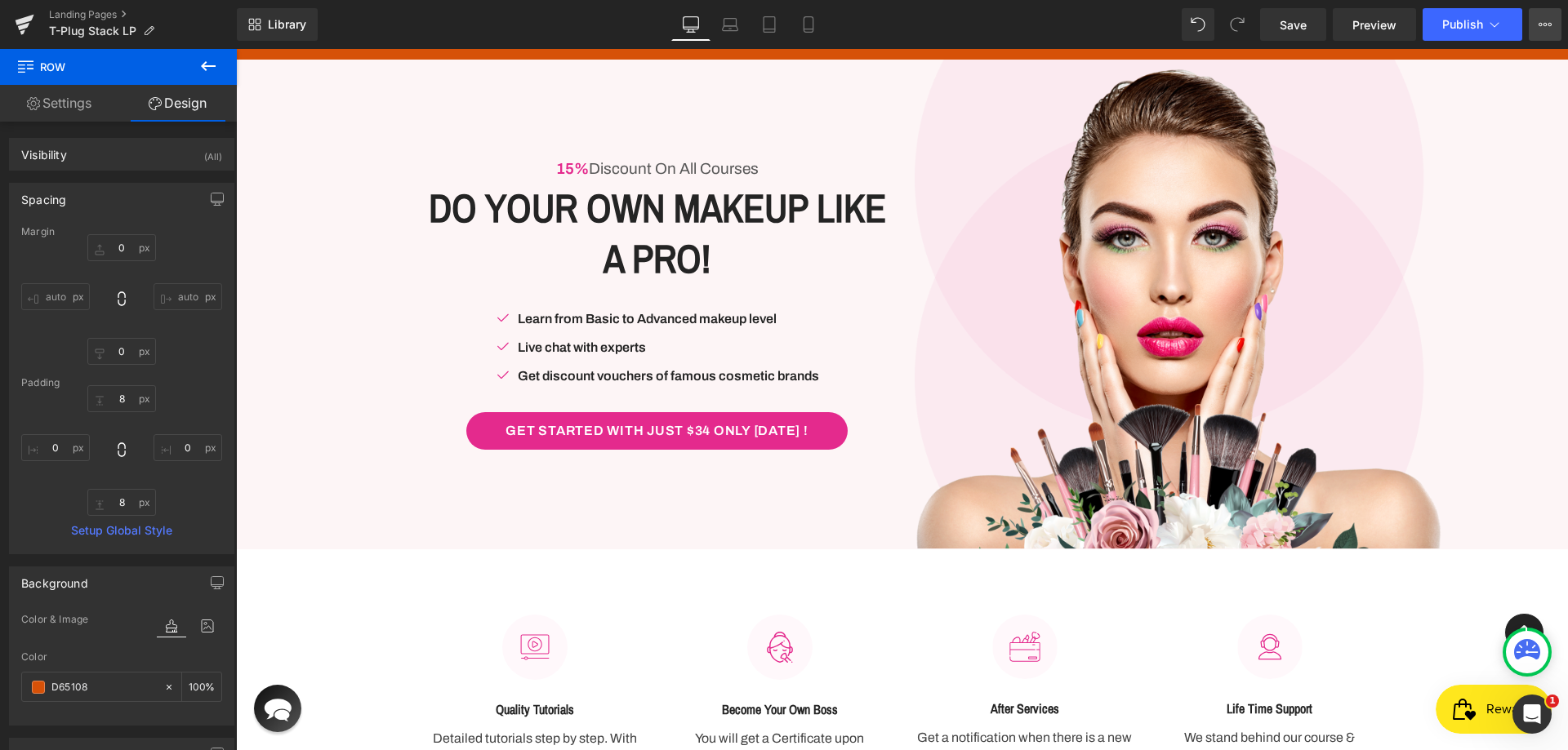
click at [1547, 27] on icon at bounding box center [1544, 24] width 13 height 13
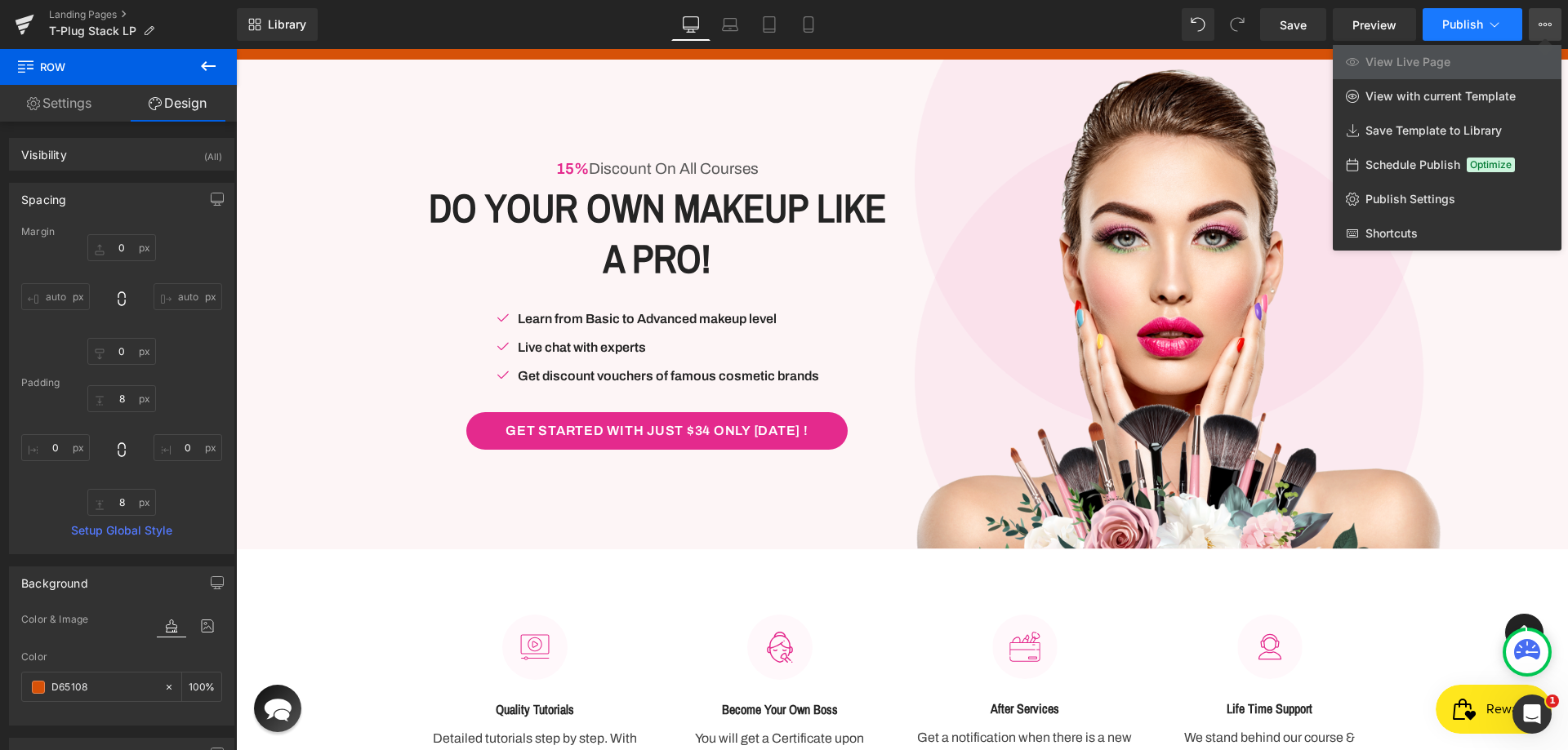
click at [1513, 16] on button "Publish" at bounding box center [1472, 25] width 100 height 32
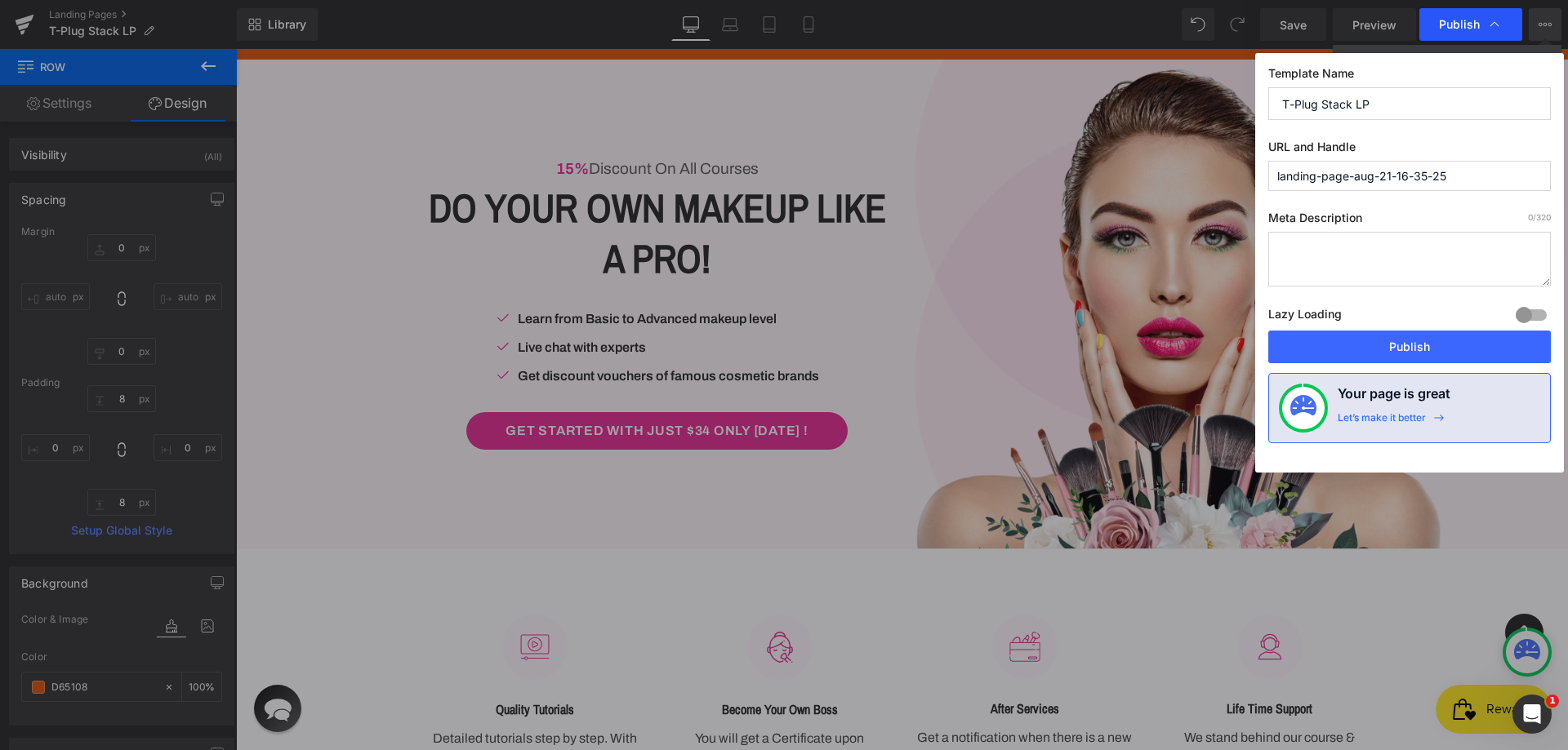
click at [1493, 23] on icon at bounding box center [1494, 24] width 16 height 16
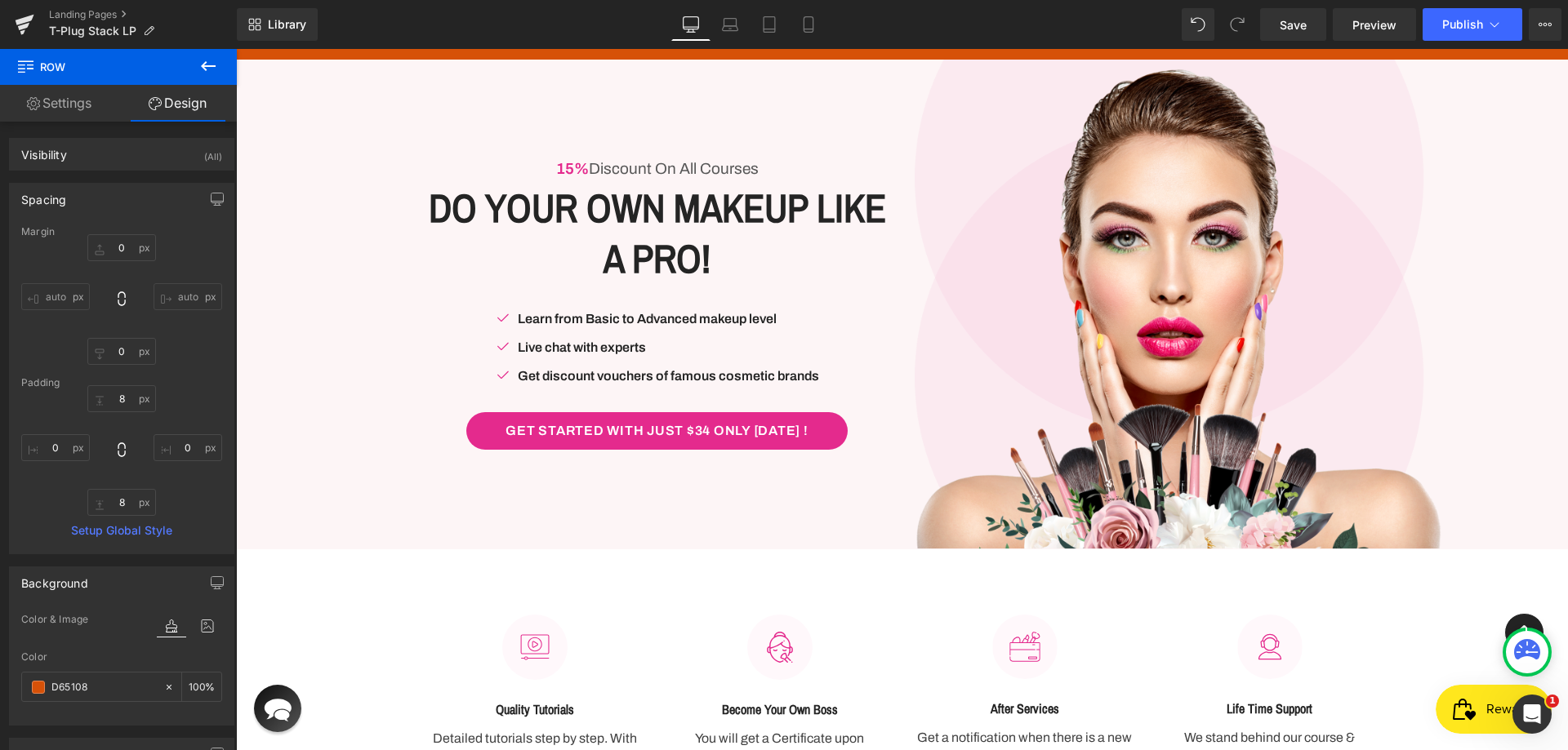
click at [416, 25] on div "Library Desktop Desktop Laptop Tablet Mobile Save Preview Publish Scheduled Vie…" at bounding box center [902, 25] width 1331 height 32
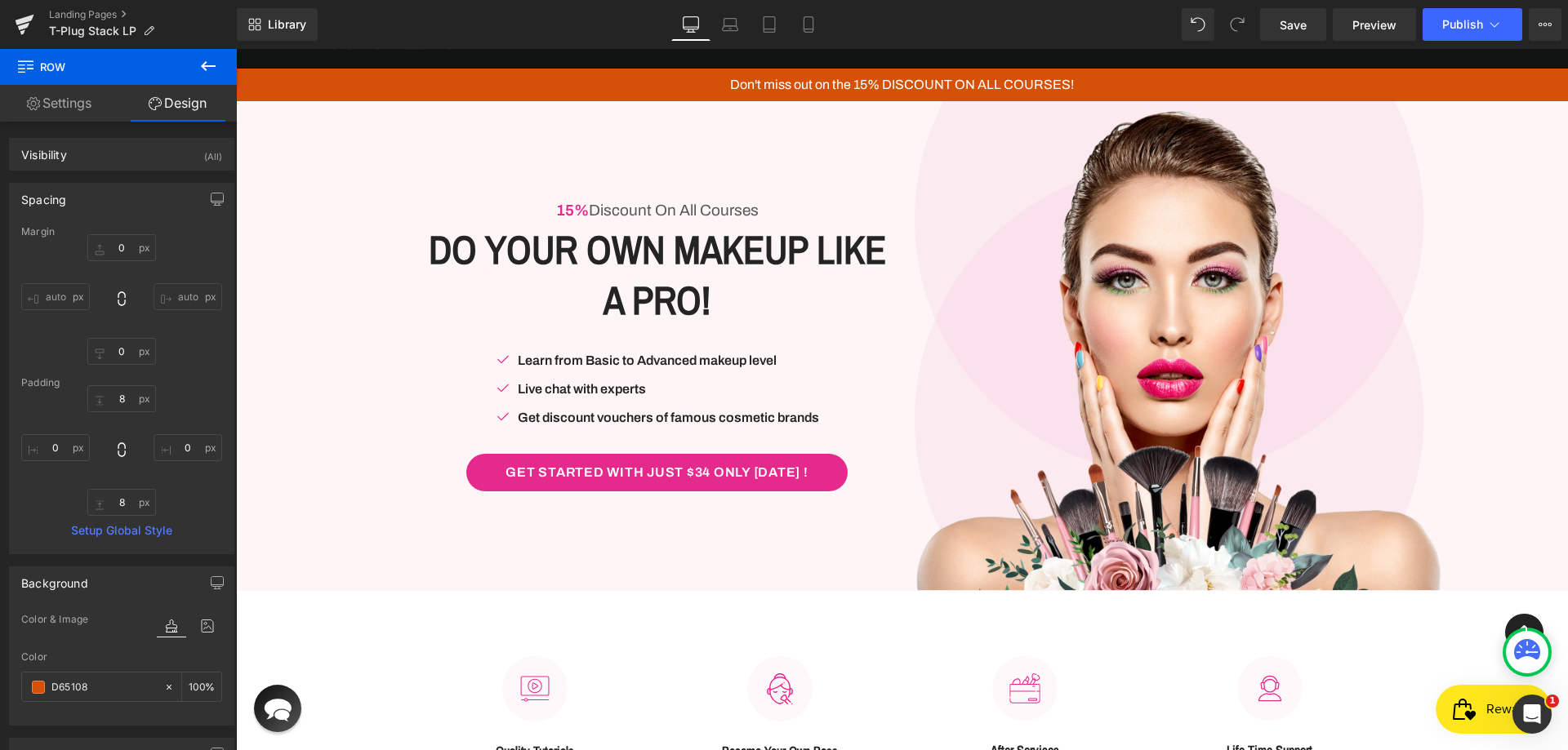
scroll to position [0, 0]
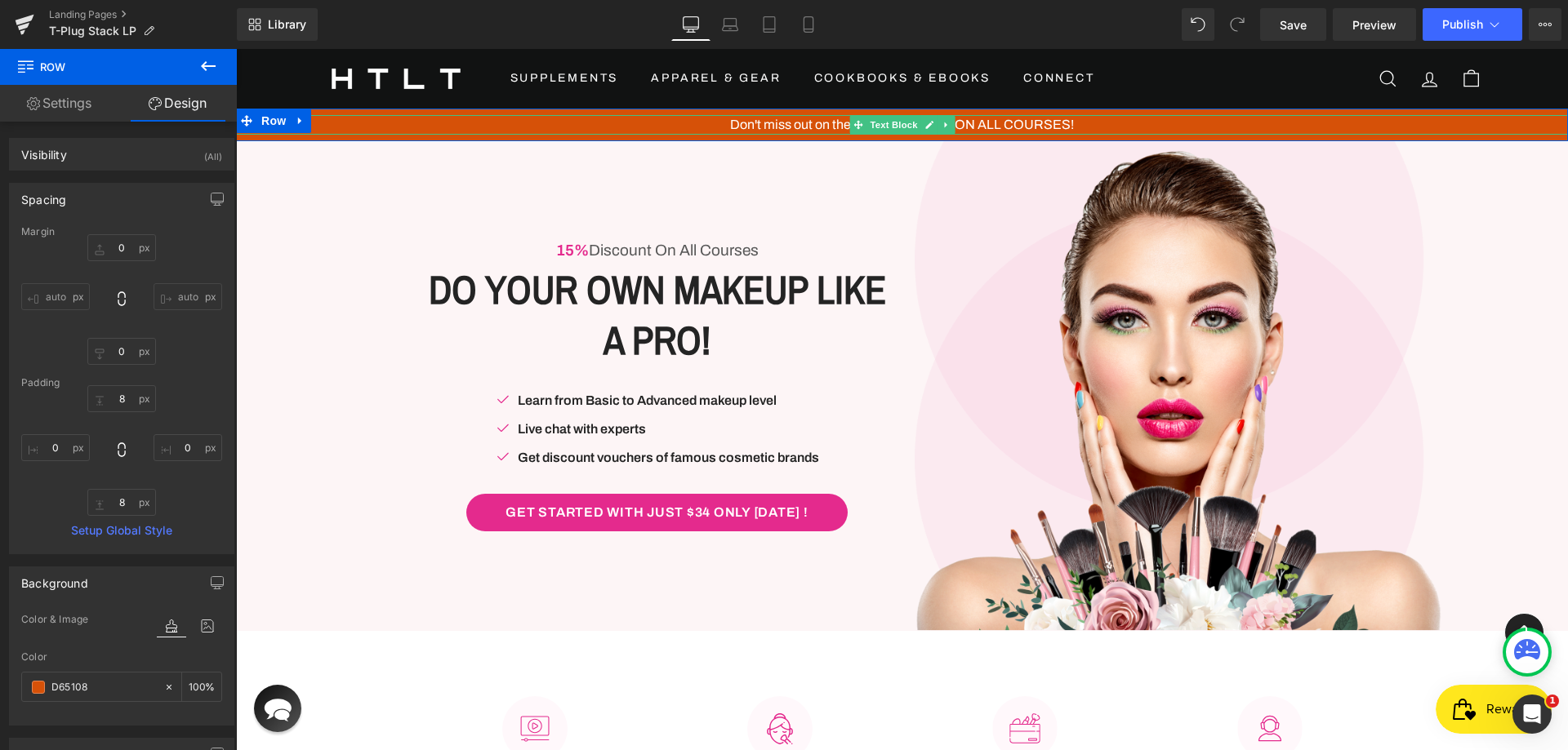
click at [866, 124] on span "Text Block" at bounding box center [893, 124] width 54 height 20
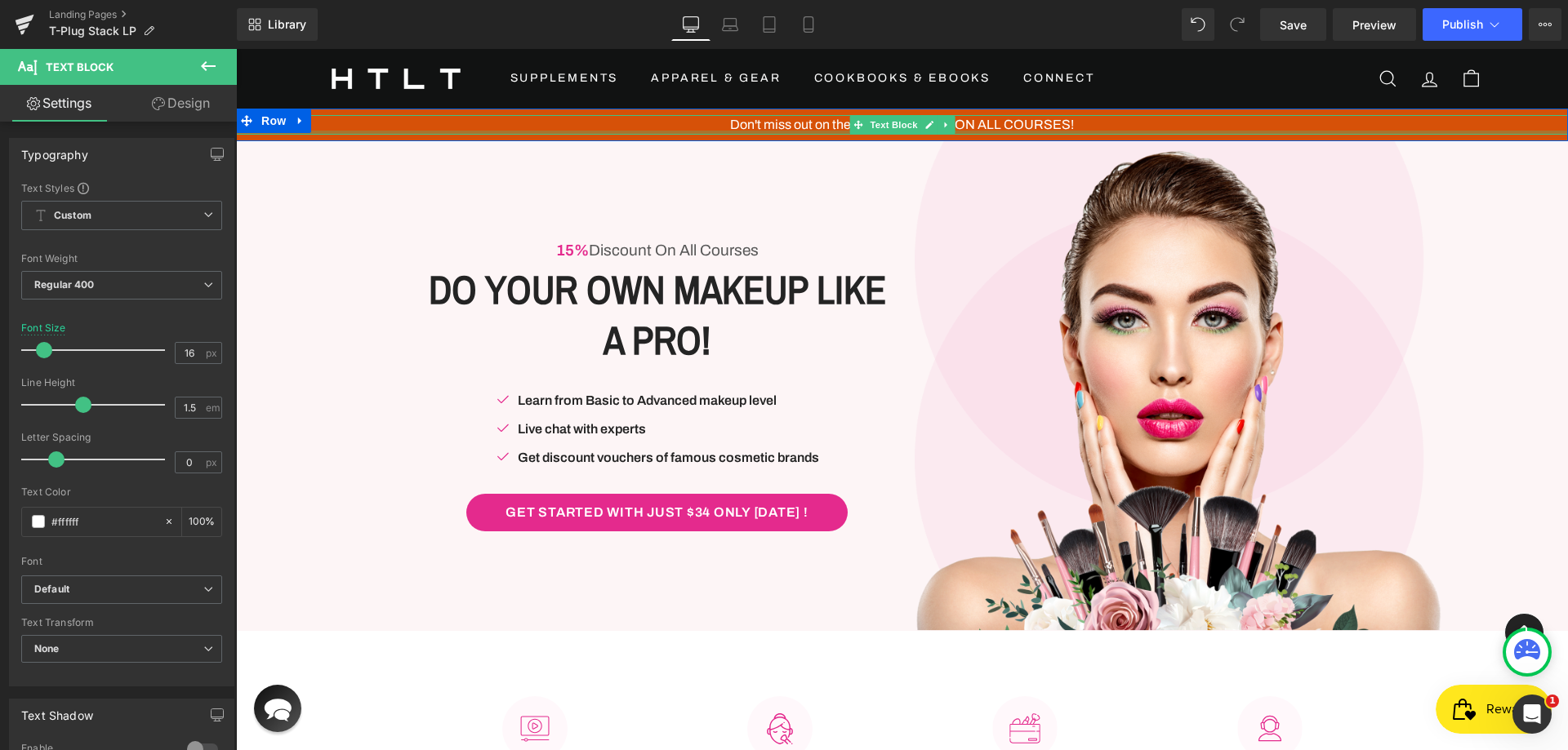
click at [1076, 132] on div at bounding box center [902, 132] width 1332 height 4
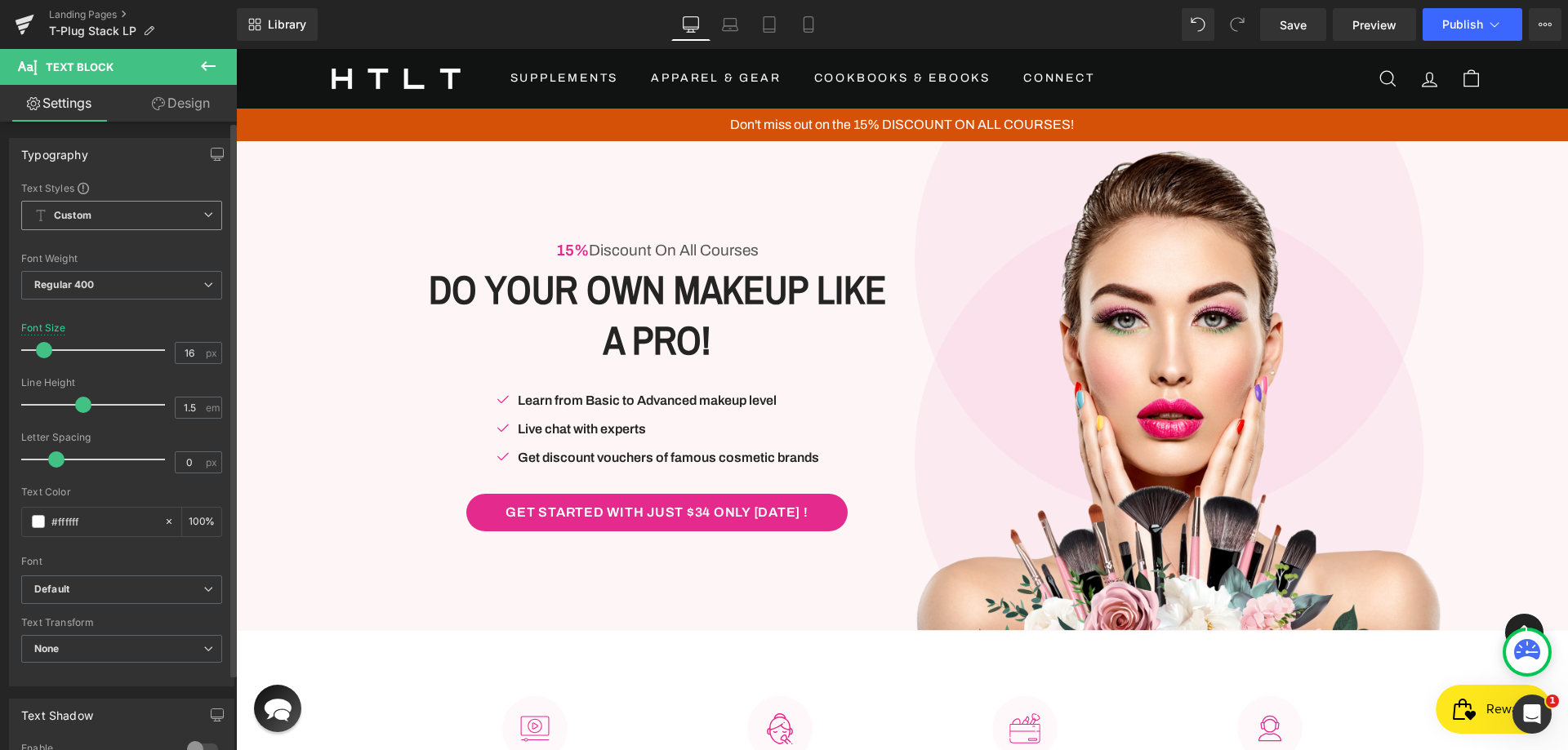
click at [95, 205] on span "Custom Setup Global Style" at bounding box center [122, 216] width 201 height 29
click at [95, 205] on span "Custom Setup Global Style" at bounding box center [119, 216] width 194 height 29
click at [95, 205] on span "Custom Setup Global Style" at bounding box center [122, 216] width 201 height 29
click at [115, 171] on div "Typography Text Styles Custom Custom Setup Global Style Custom Setup Global Sty…" at bounding box center [119, 412] width 219 height 549
click at [100, 278] on span "Regular 400" at bounding box center [122, 286] width 201 height 29
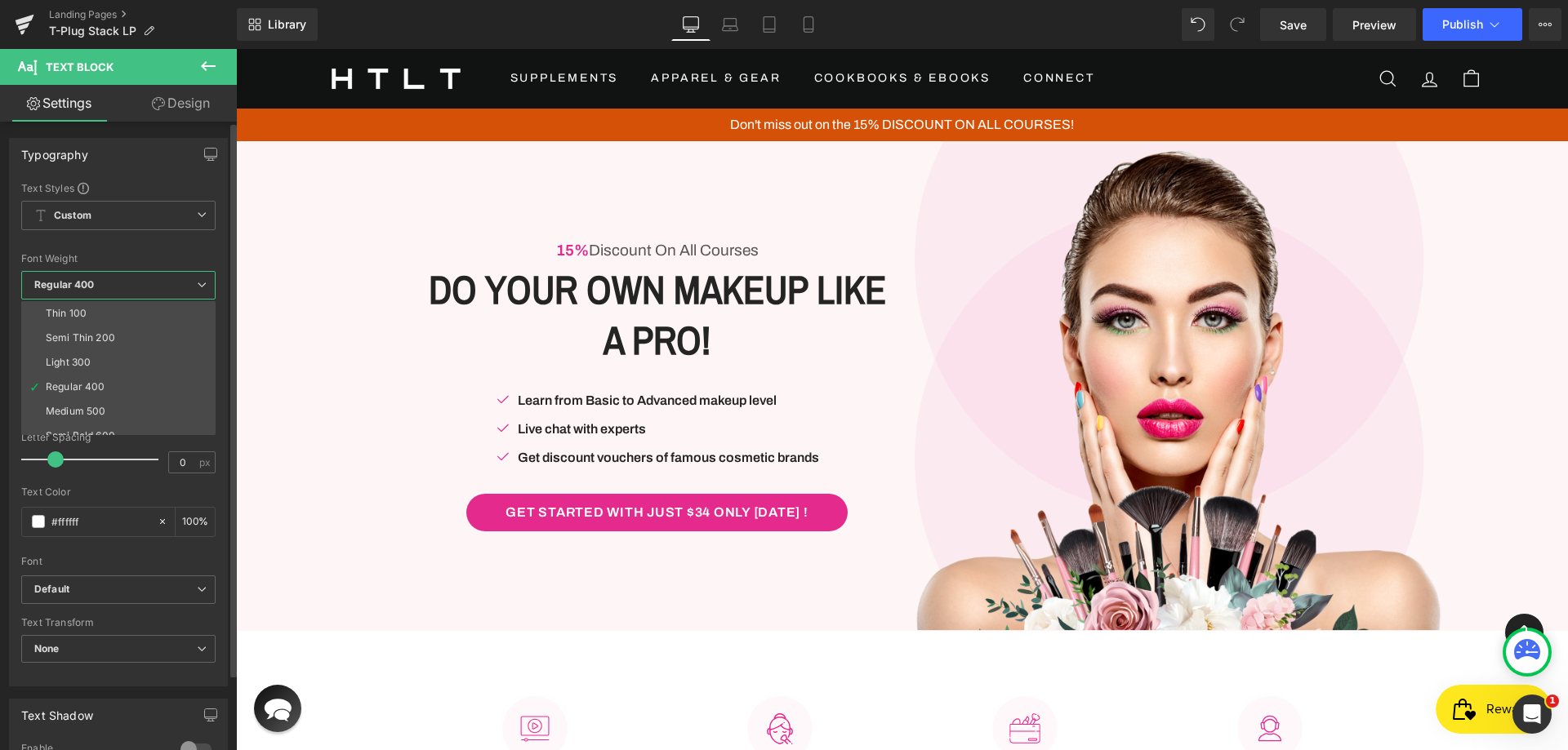
click at [100, 278] on span "Regular 400" at bounding box center [119, 286] width 194 height 29
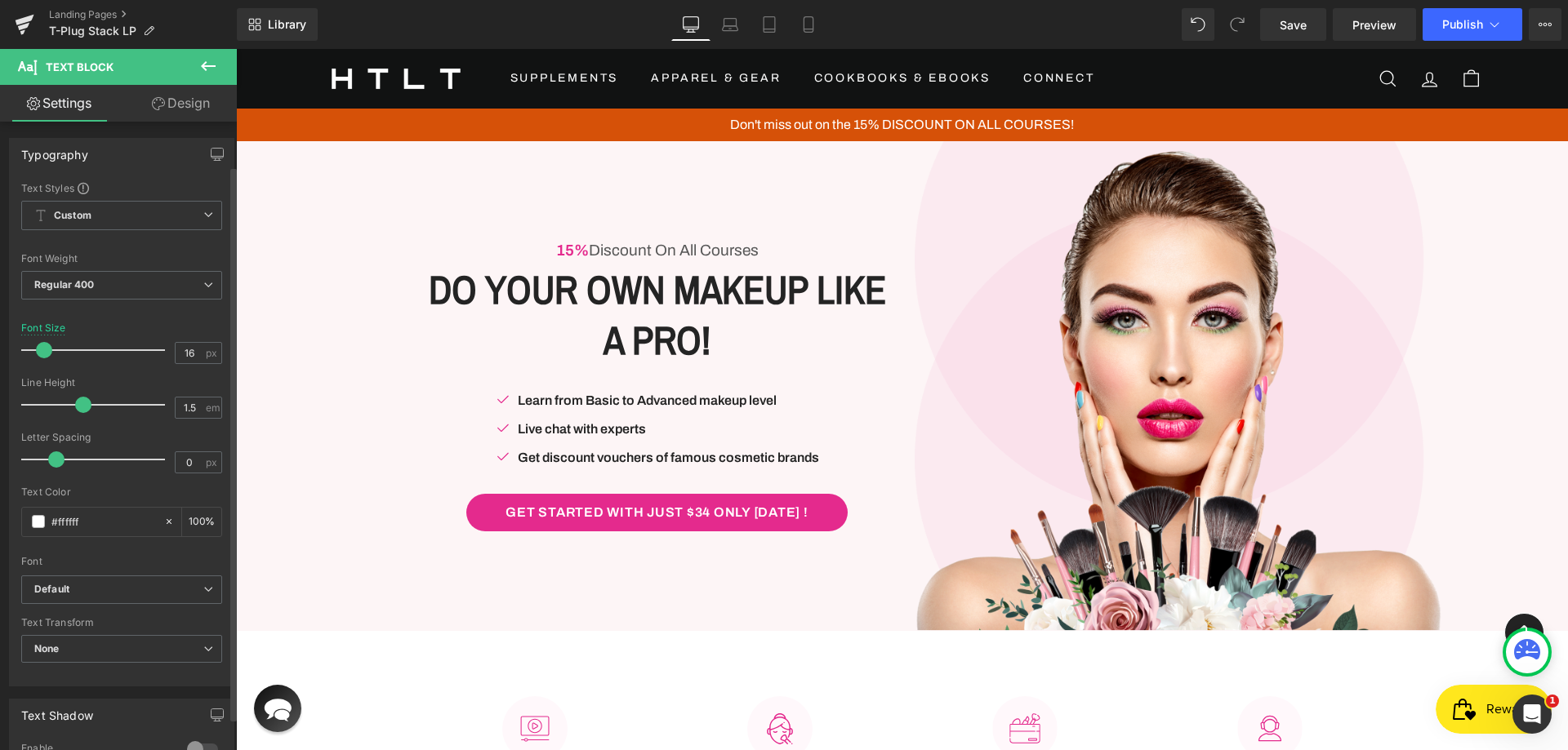
scroll to position [164, 0]
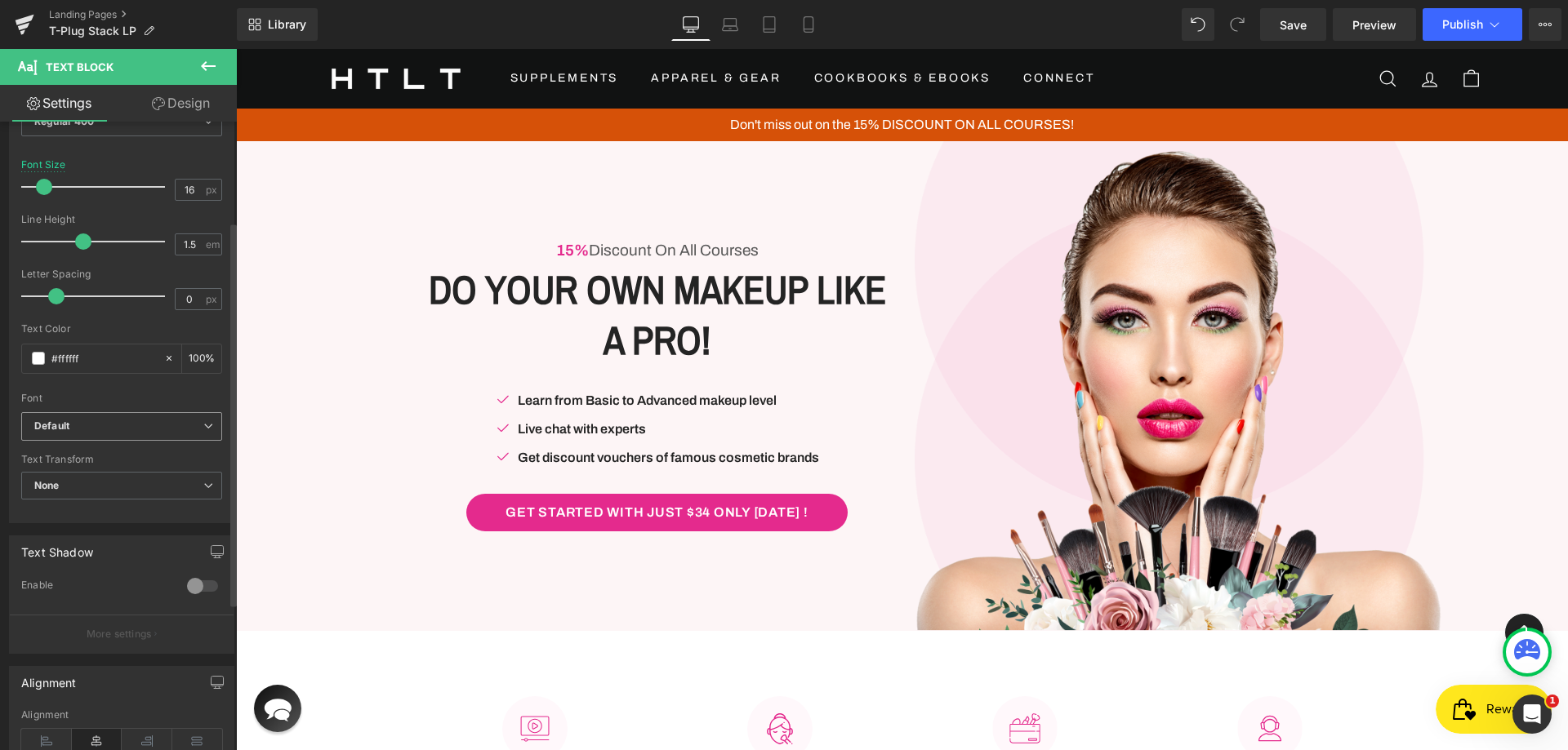
click at [102, 419] on b "Default" at bounding box center [119, 426] width 169 height 14
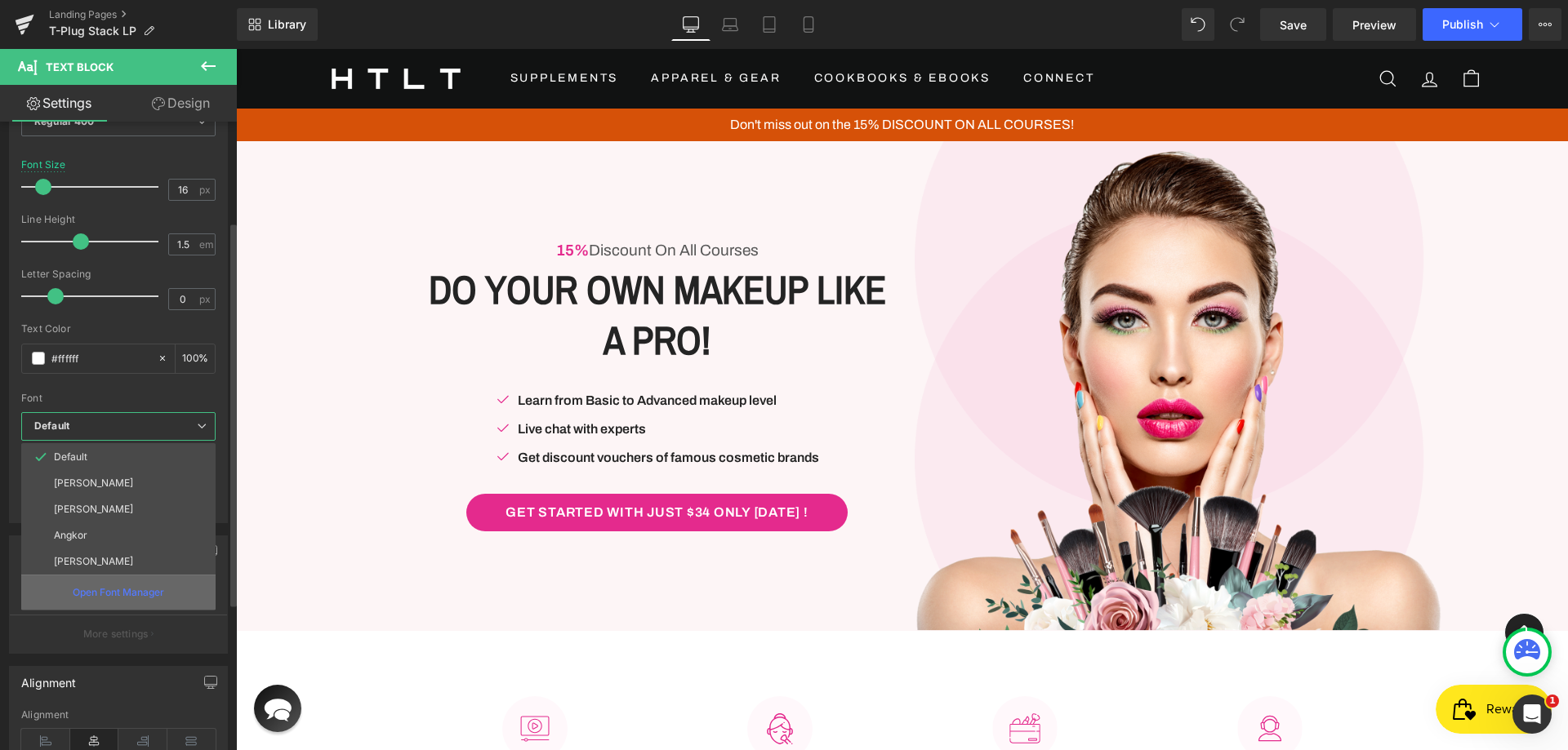
click at [131, 584] on div "Open Font Manager" at bounding box center [119, 591] width 194 height 35
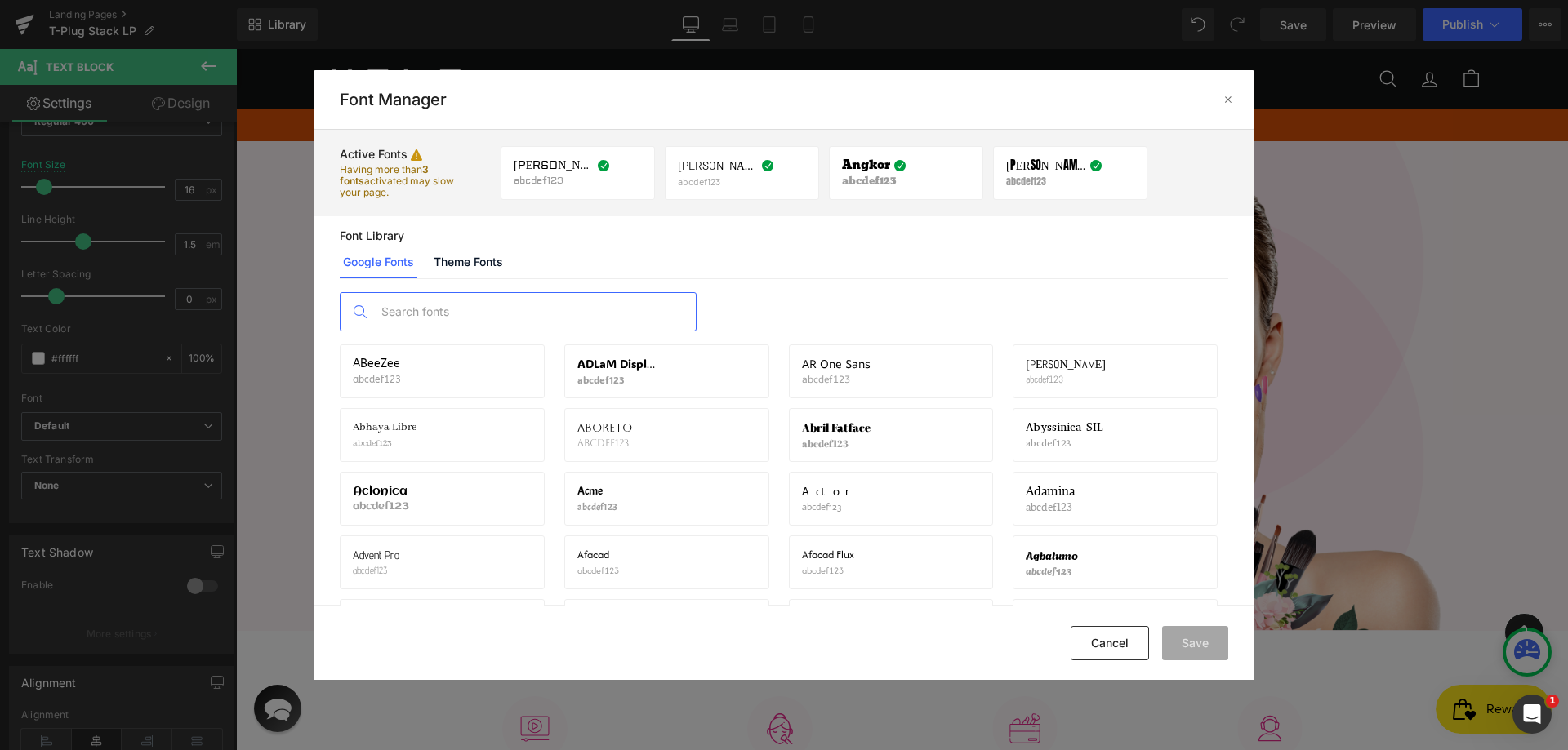
click at [518, 307] on input "text" at bounding box center [535, 312] width 322 height 38
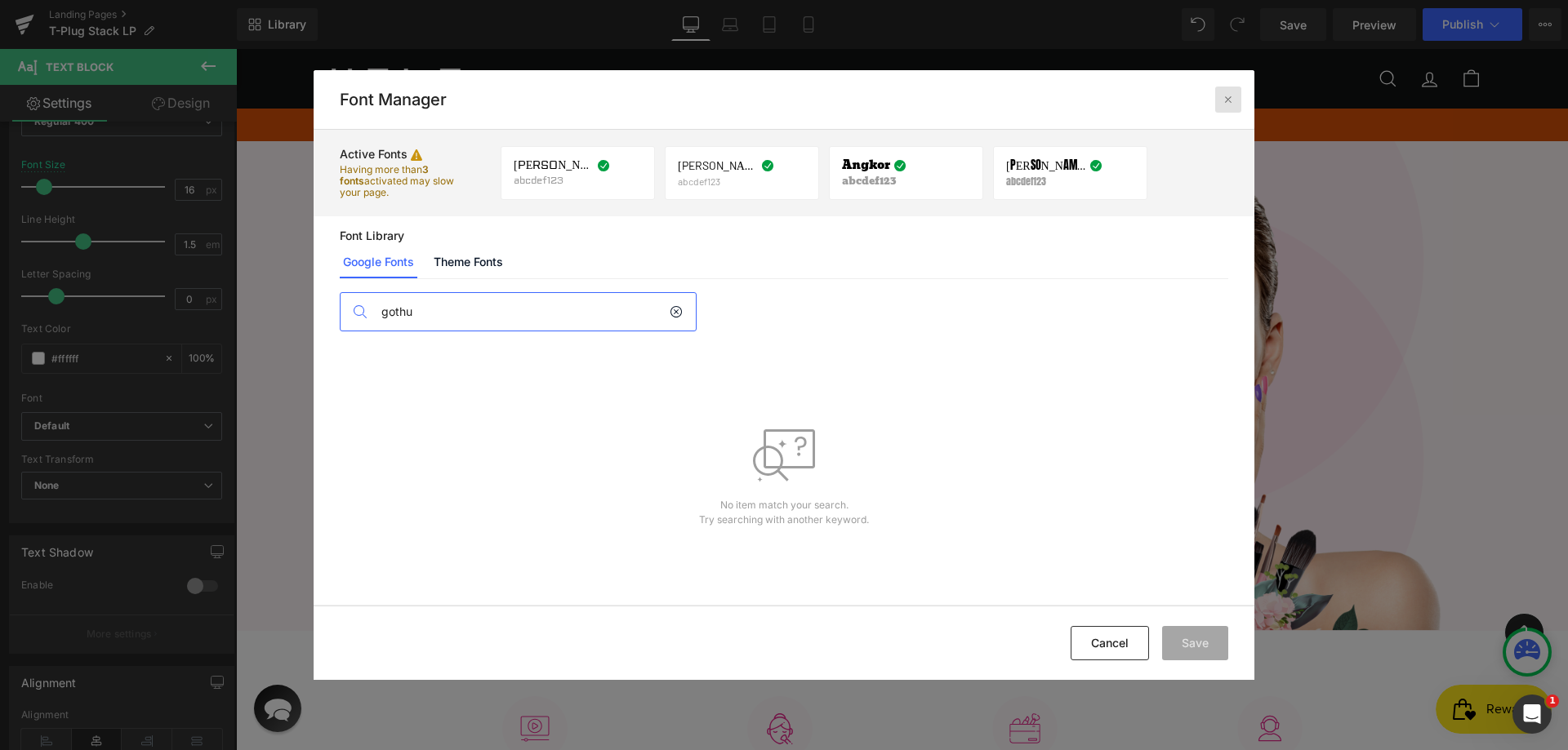
type input "gothu"
drag, startPoint x: 1224, startPoint y: 100, endPoint x: 687, endPoint y: 107, distance: 537.0
click at [1224, 100] on icon at bounding box center [1228, 99] width 13 height 13
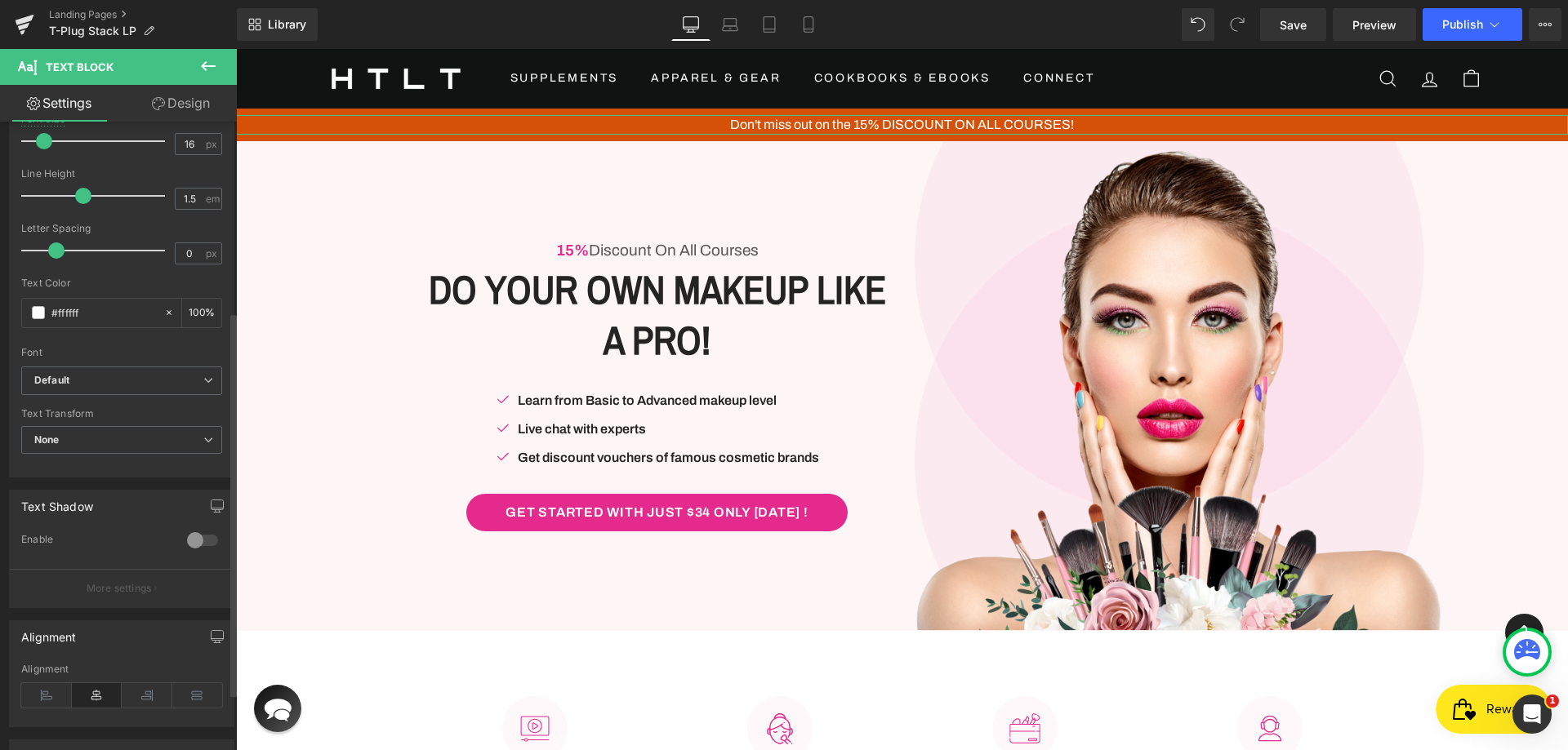
scroll to position [326, 0]
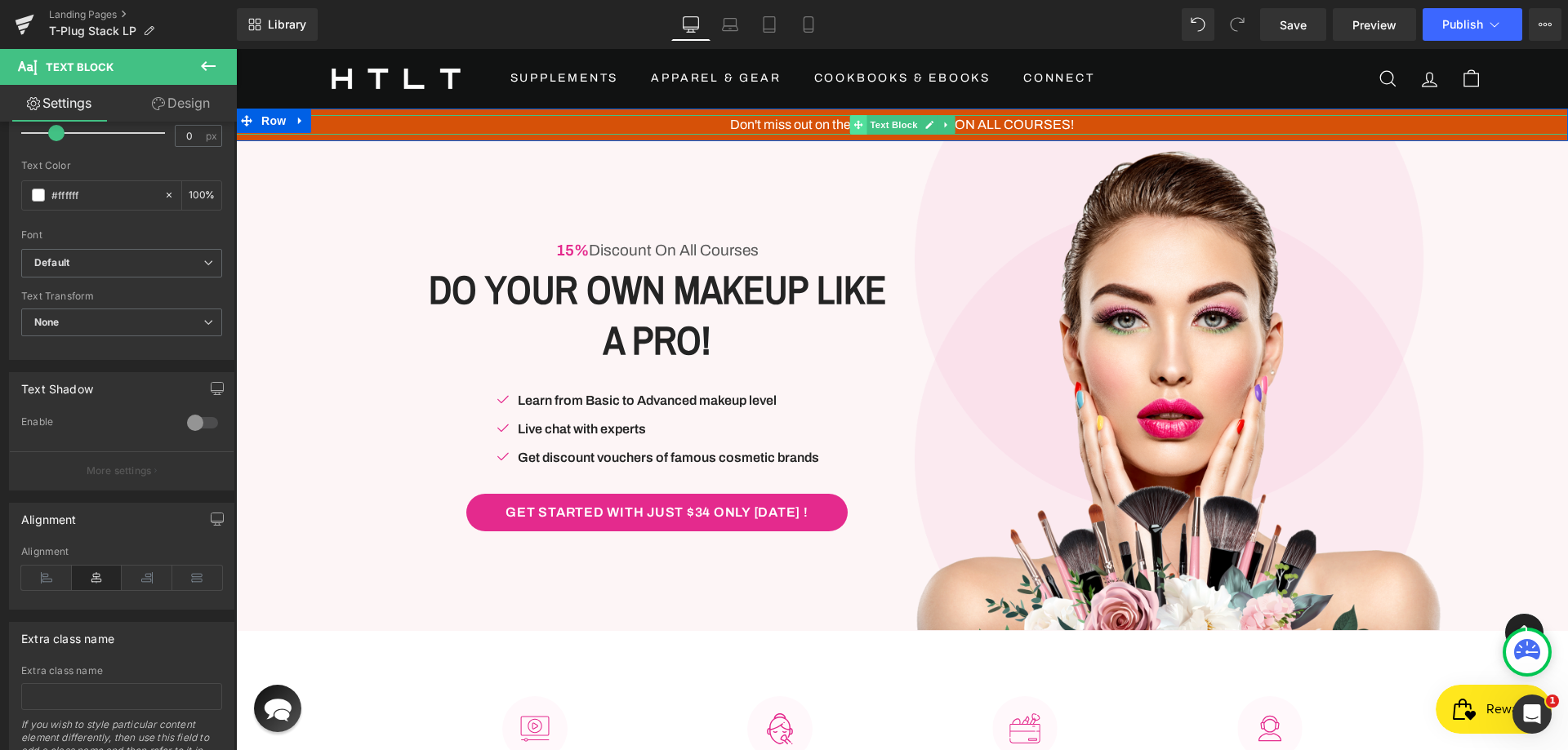
click at [853, 126] on icon at bounding box center [858, 124] width 9 height 9
click at [924, 121] on icon at bounding box center [929, 124] width 9 height 9
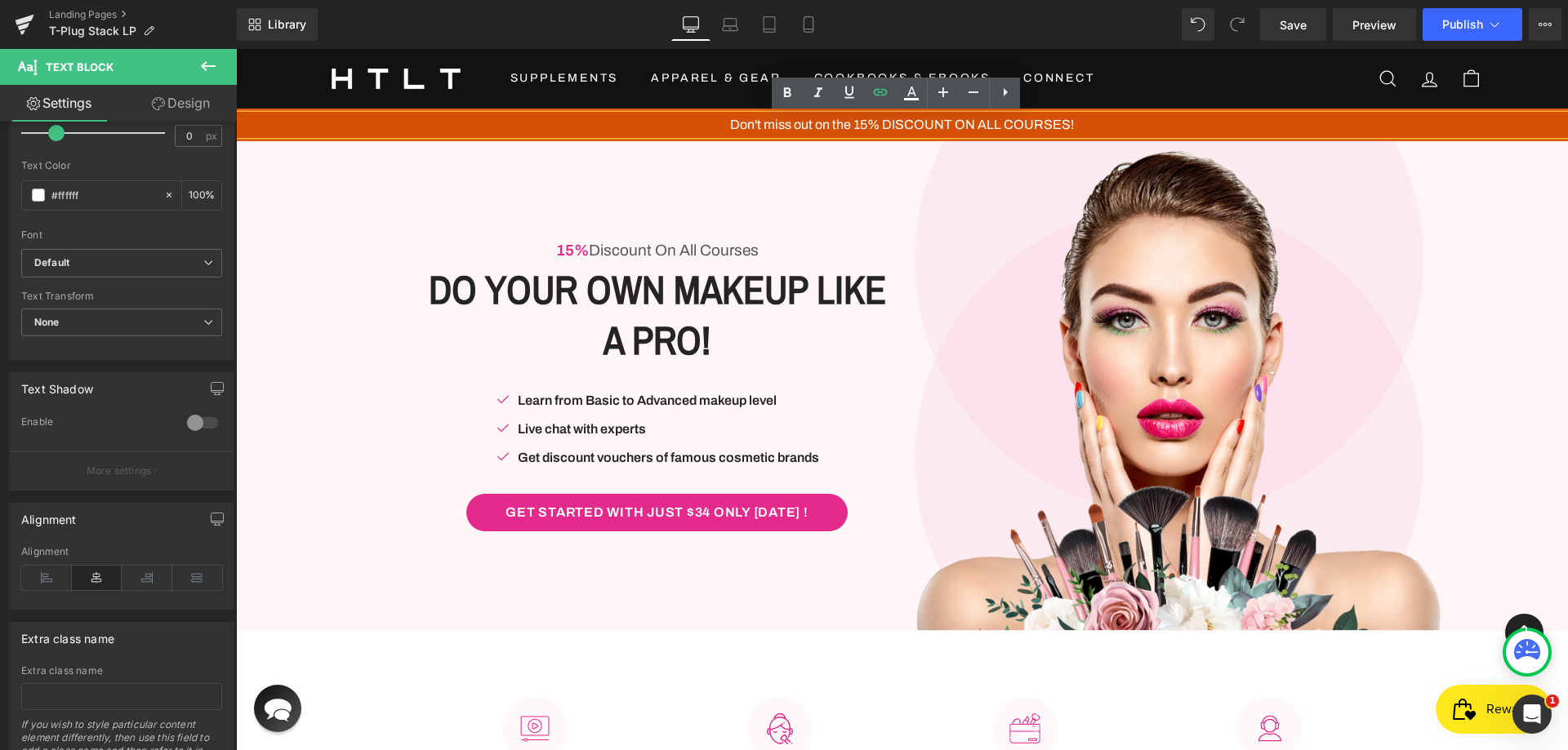
click at [923, 121] on p "Don't miss out on the 15% DISCOUNT ON ALL COURSES!" at bounding box center [902, 124] width 1332 height 20
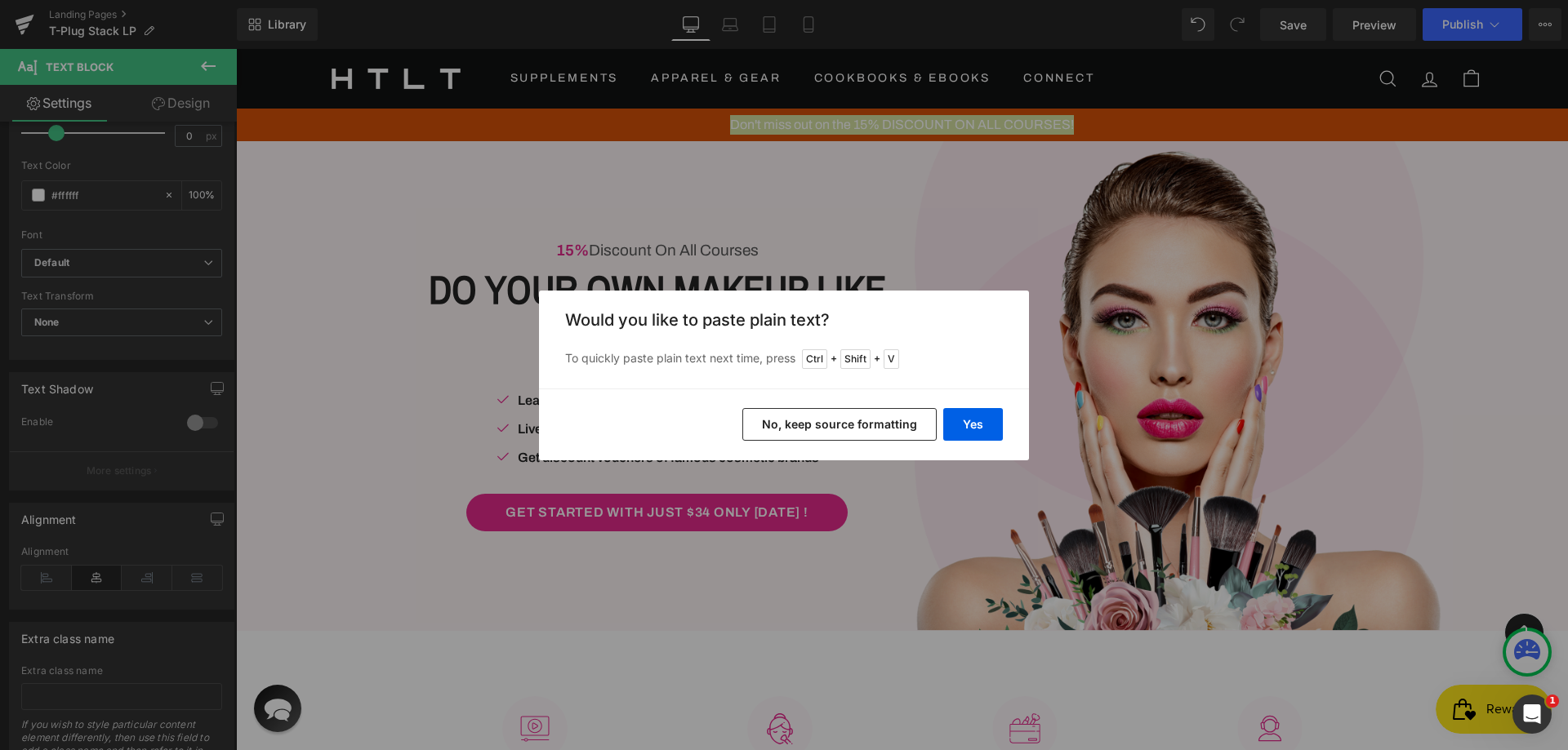
click at [880, 421] on button "No, keep source formatting" at bounding box center [840, 424] width 194 height 32
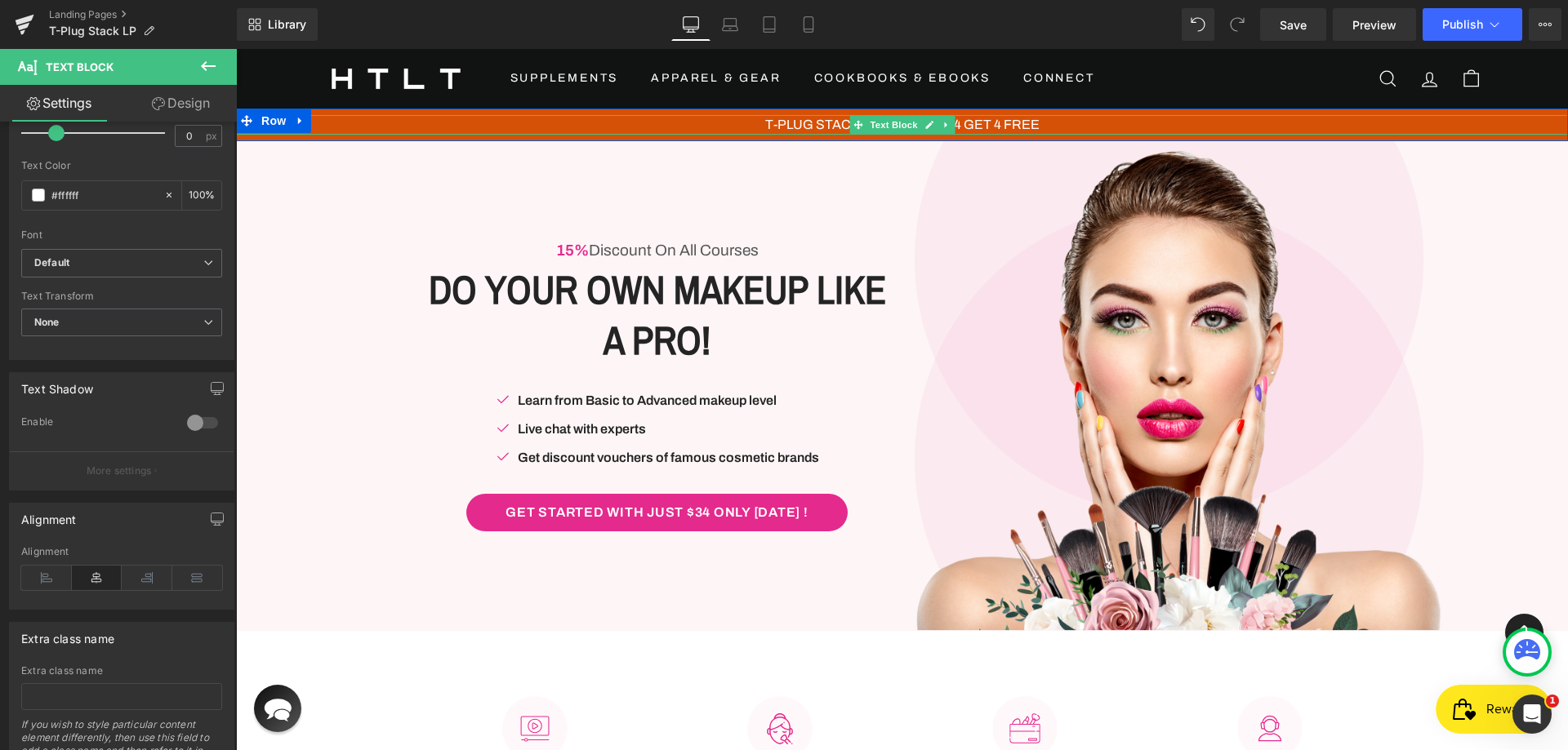
click at [1024, 120] on span "T-PLUG STACK BUNDLE - BUY 4 GET 4 FREE" at bounding box center [902, 124] width 275 height 14
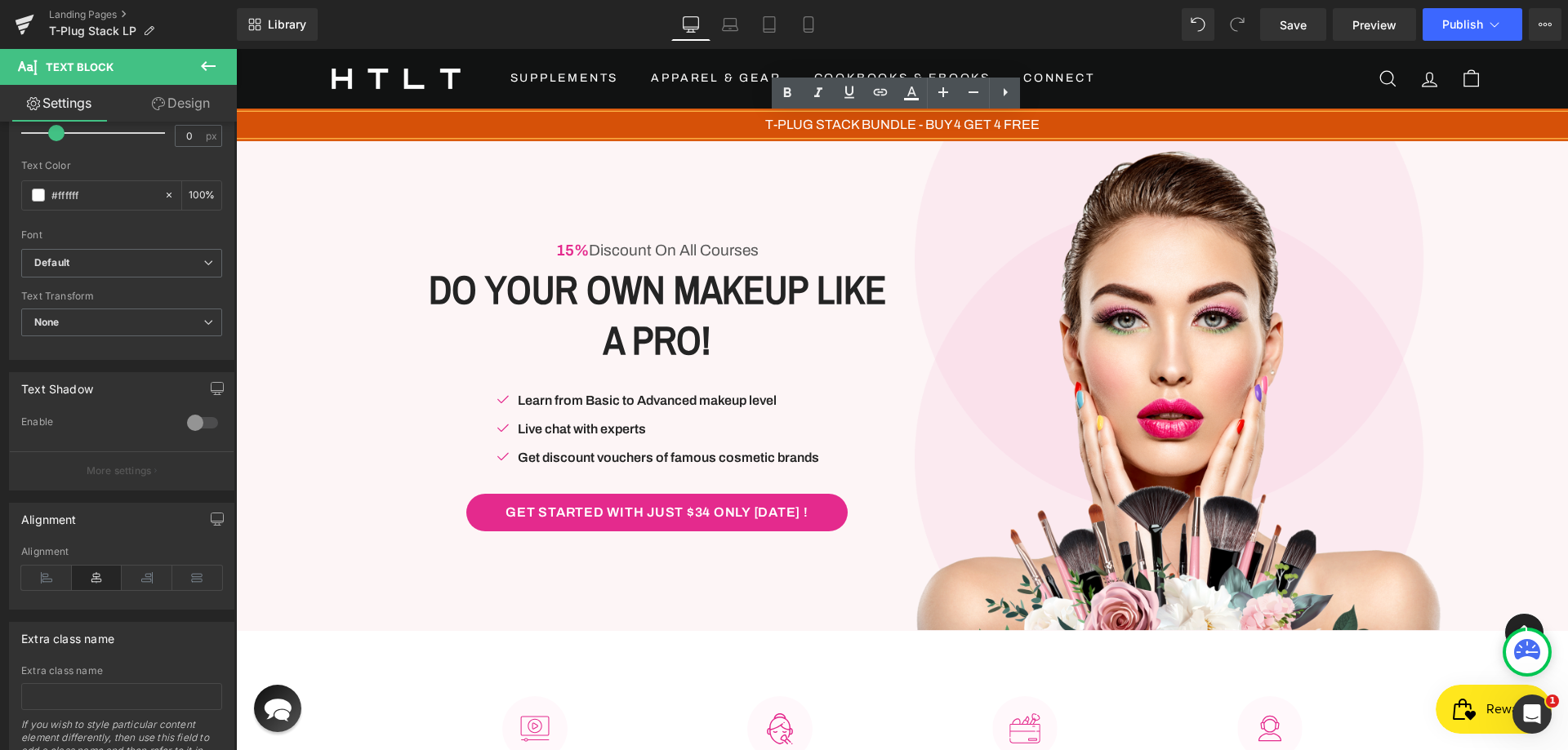
click at [1096, 124] on p "T-PLUG STACK BUNDLE - BUY 4 GET 4 FREE" at bounding box center [902, 124] width 1332 height 20
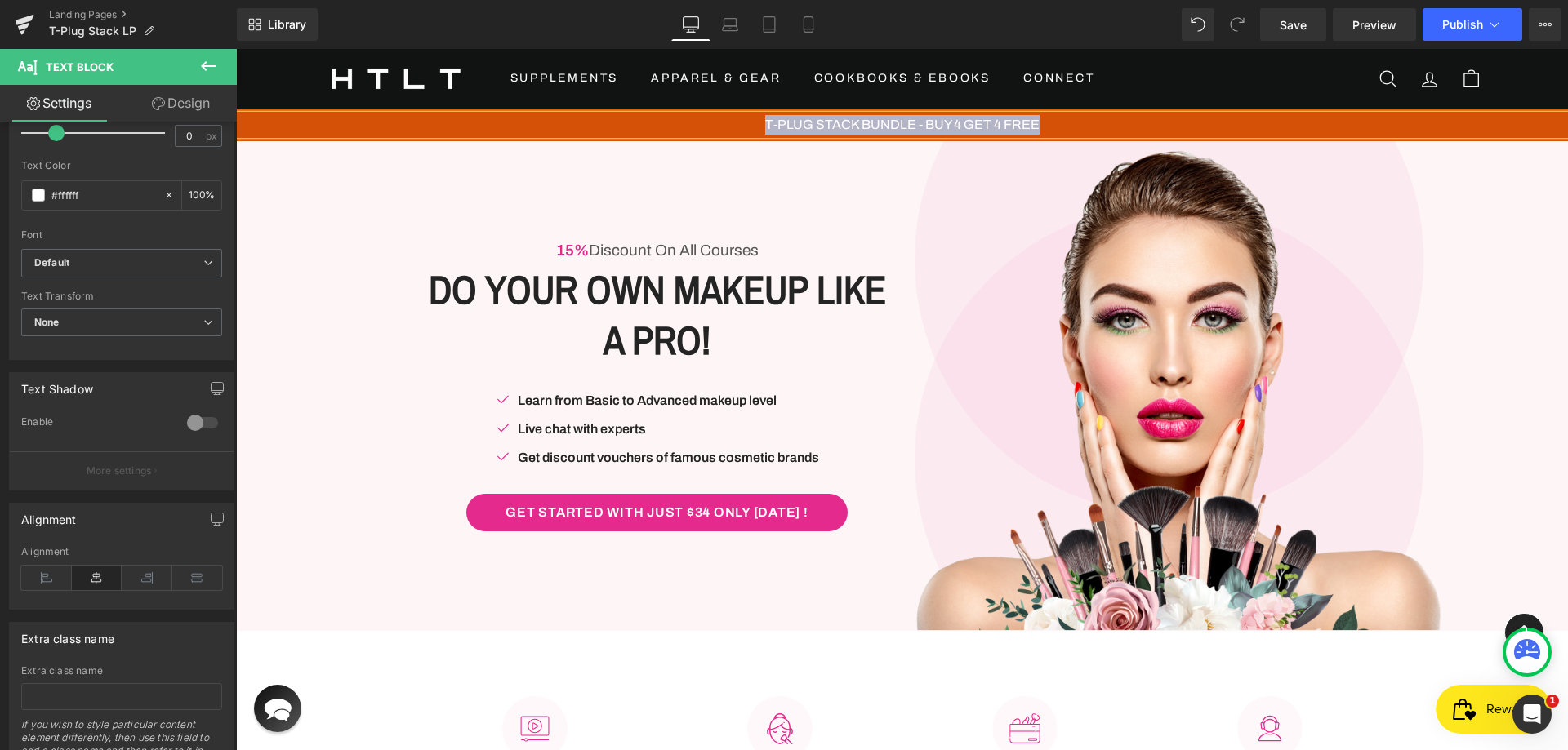
click at [810, 118] on span "T-PLUG STACK BUNDLE - BUY 4 GET 4 FREE" at bounding box center [902, 124] width 275 height 14
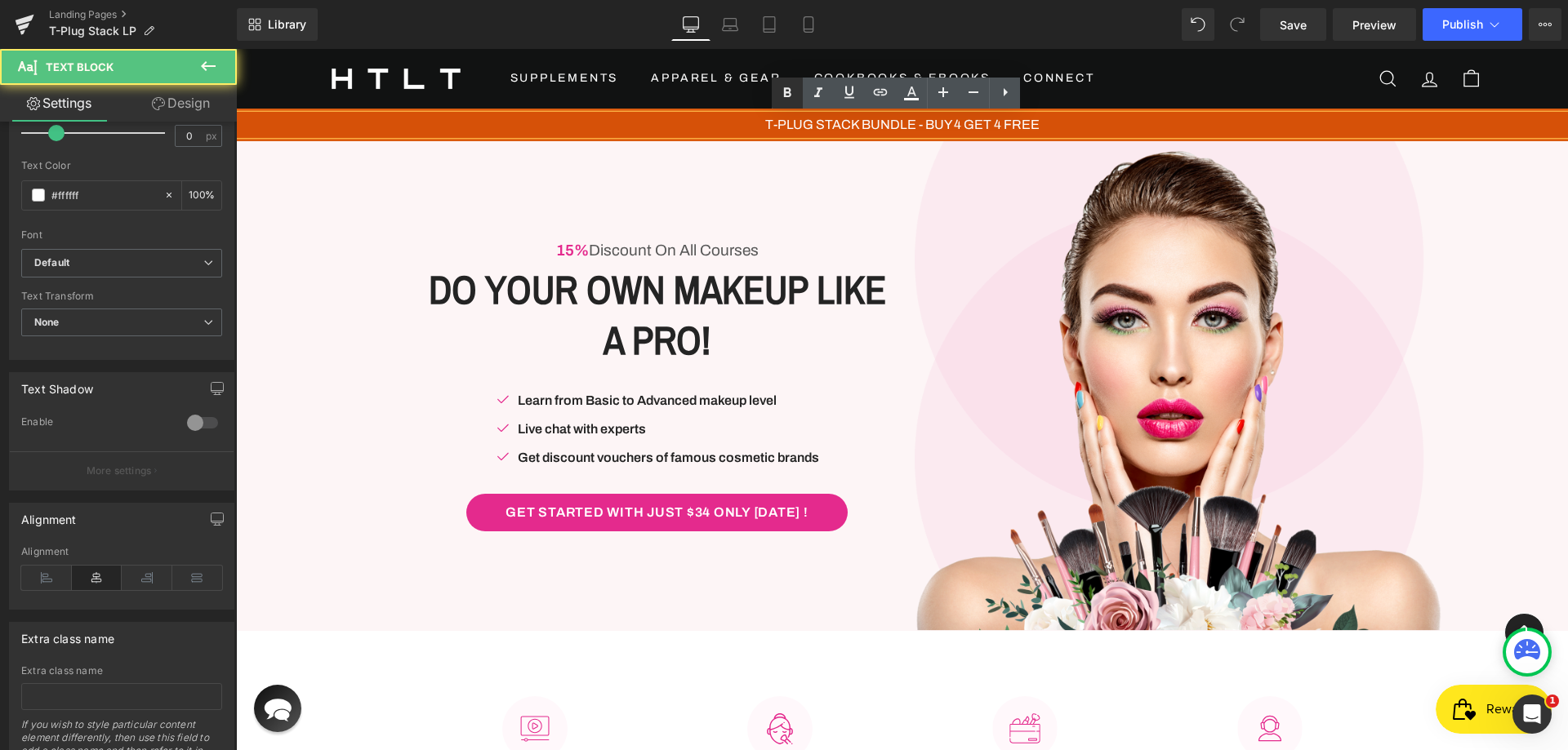
click at [796, 87] on icon at bounding box center [787, 93] width 20 height 20
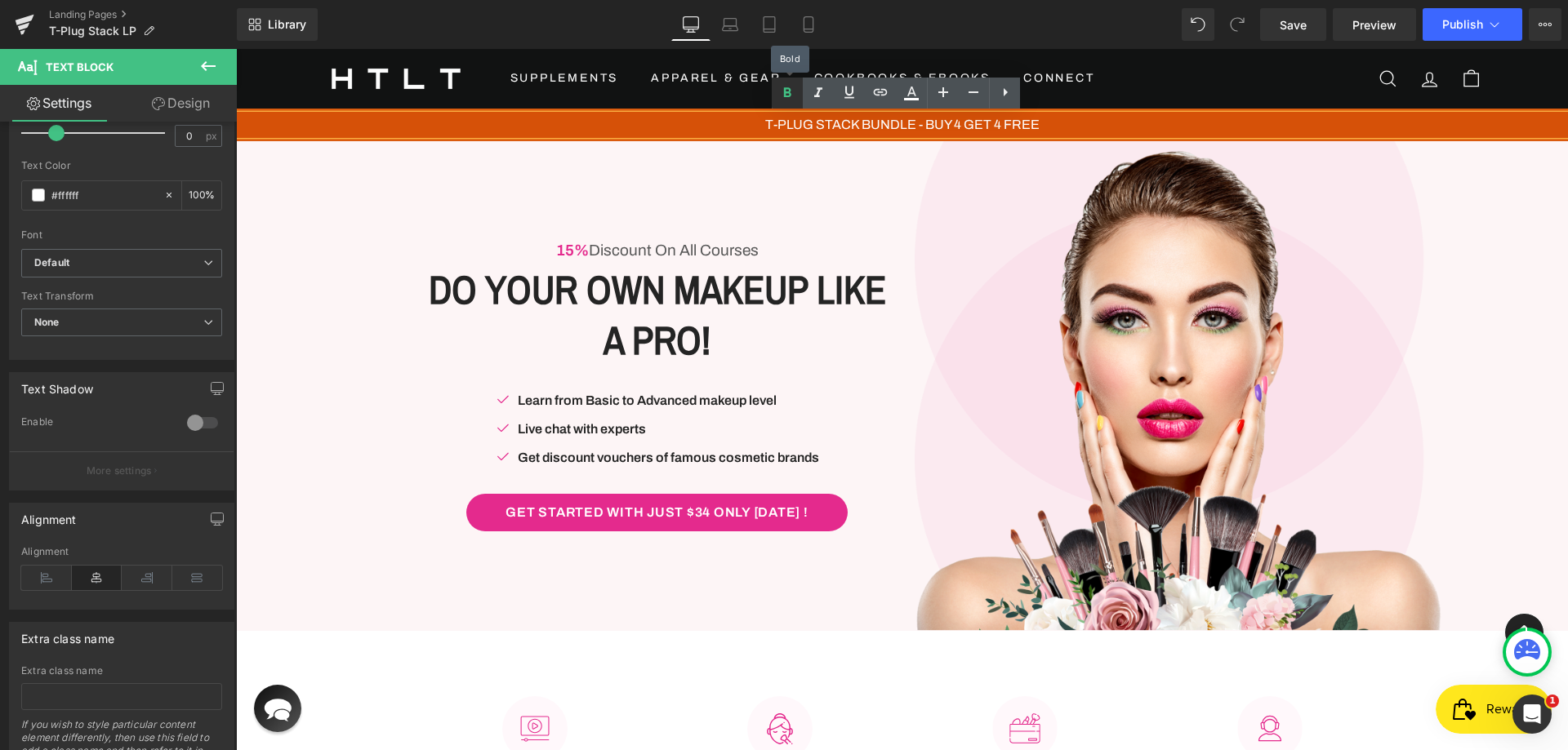
click at [784, 98] on icon at bounding box center [787, 93] width 20 height 20
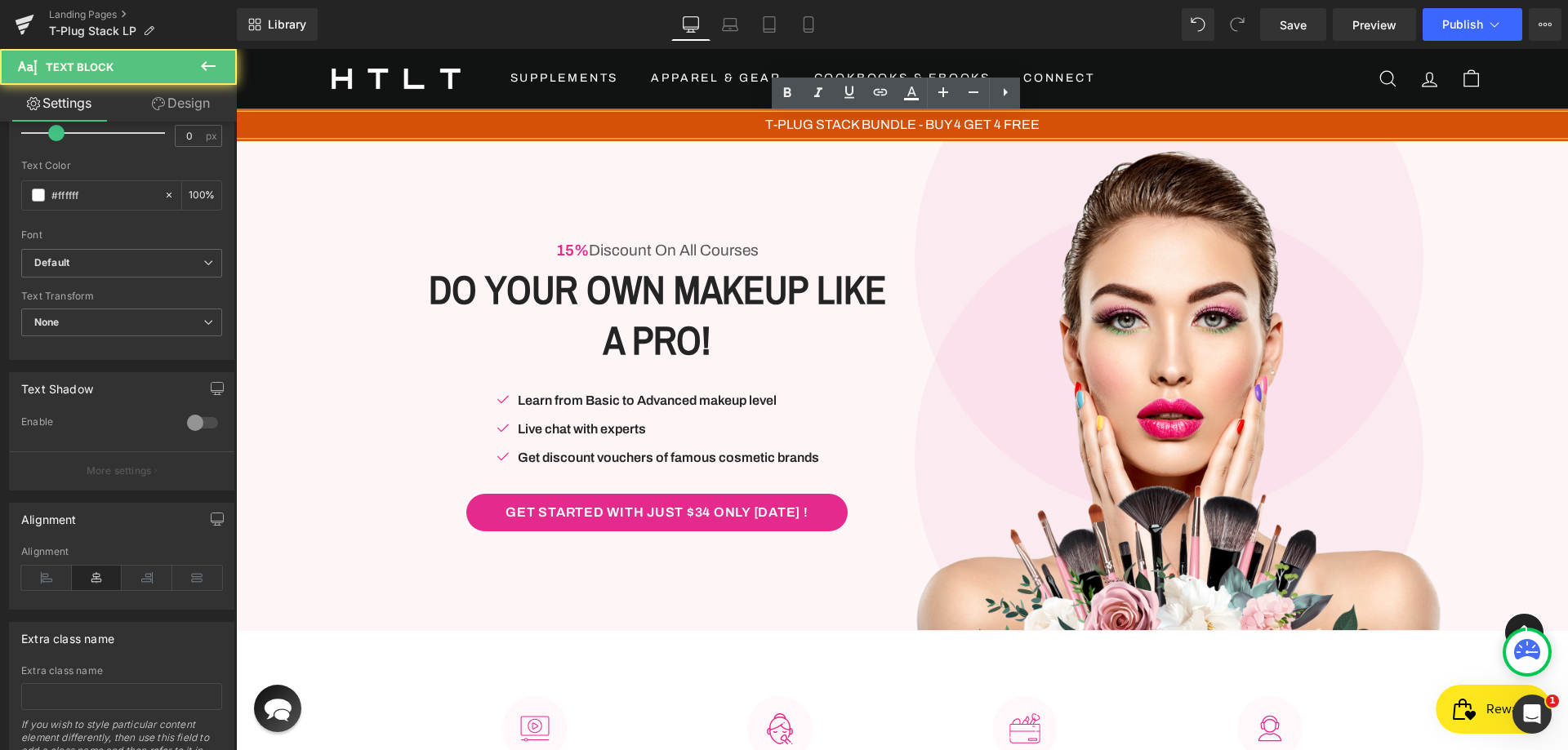
click at [1154, 130] on p "T-PLUG STACK BUNDLE - BUY 4 GET 4 FREE" at bounding box center [902, 124] width 1332 height 20
click at [1183, 123] on p "T-PLUG STACK BUNDLE - BUY 4 GET 4 FREE" at bounding box center [902, 124] width 1332 height 20
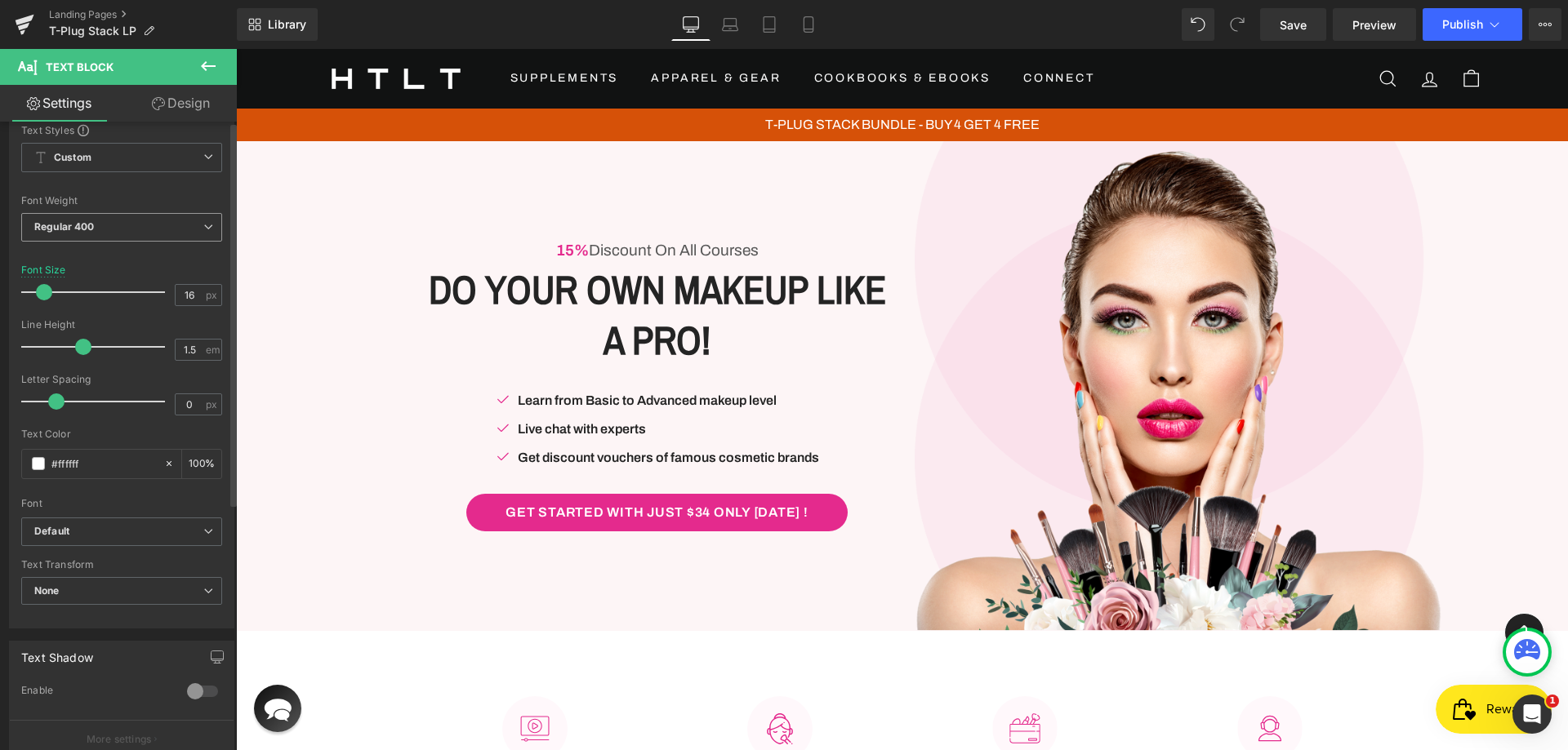
scroll to position [0, 0]
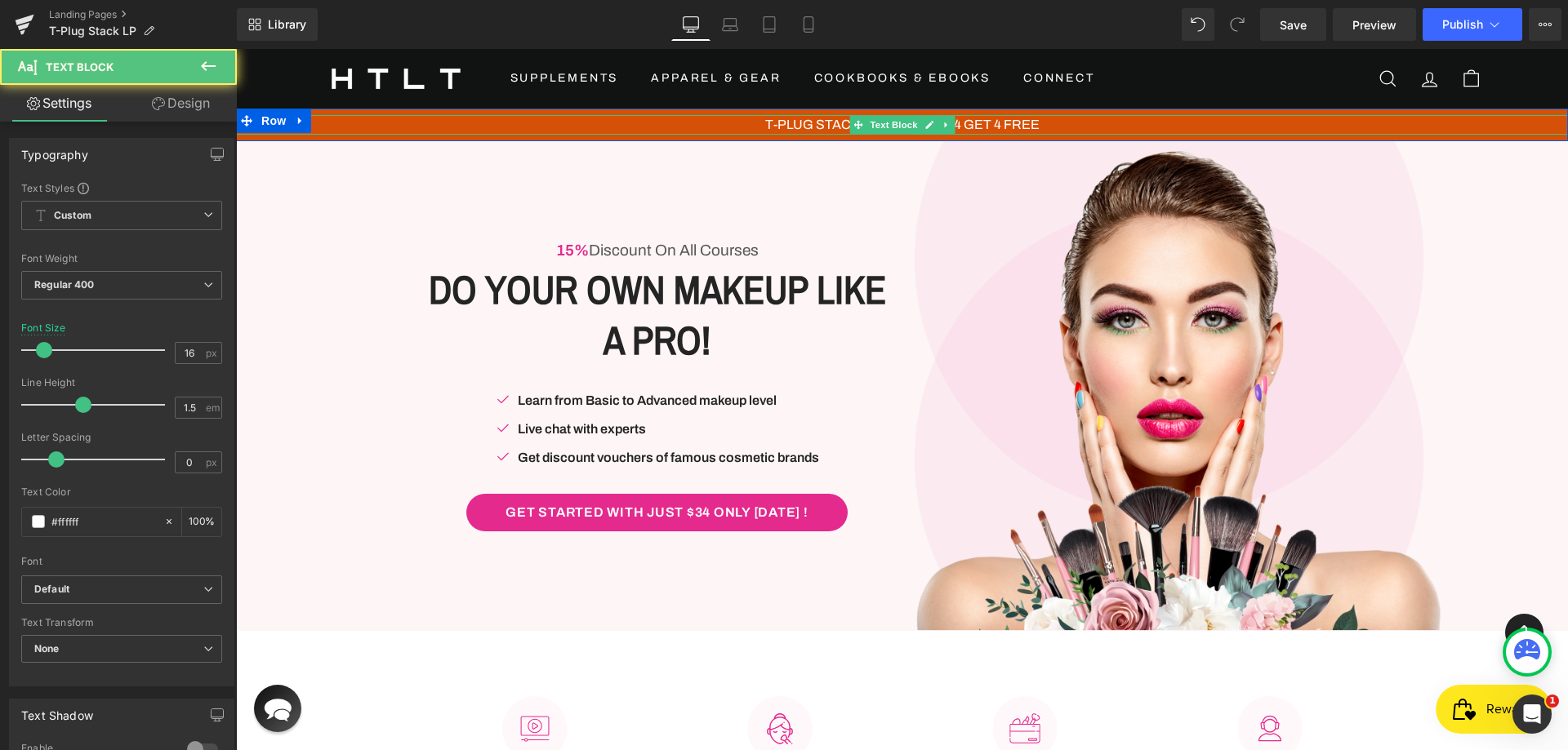
click at [777, 124] on span "T-PLUG STACK BUNDLE - BUY 4 GET 4 FREE" at bounding box center [902, 124] width 275 height 14
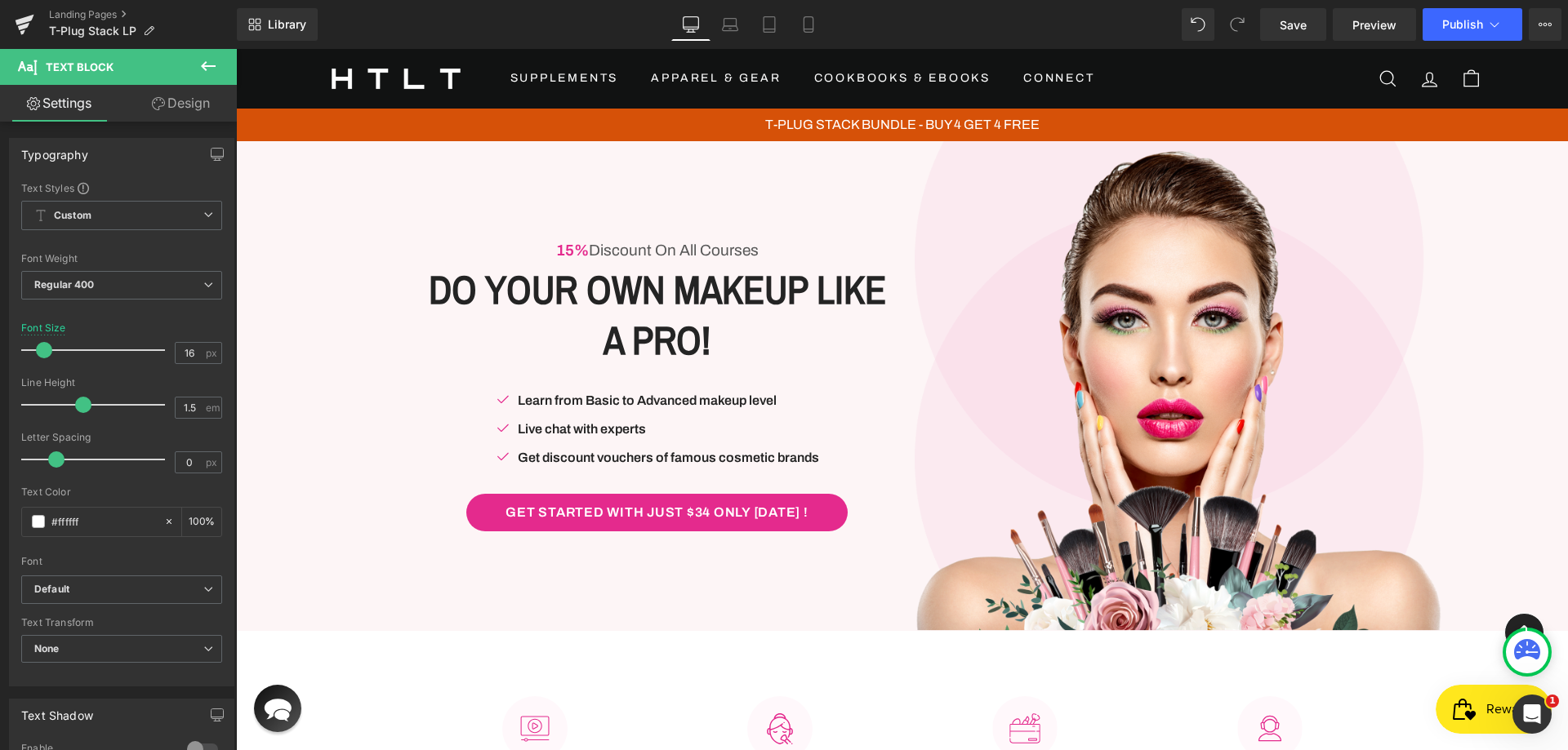
click at [204, 57] on icon at bounding box center [208, 66] width 20 height 20
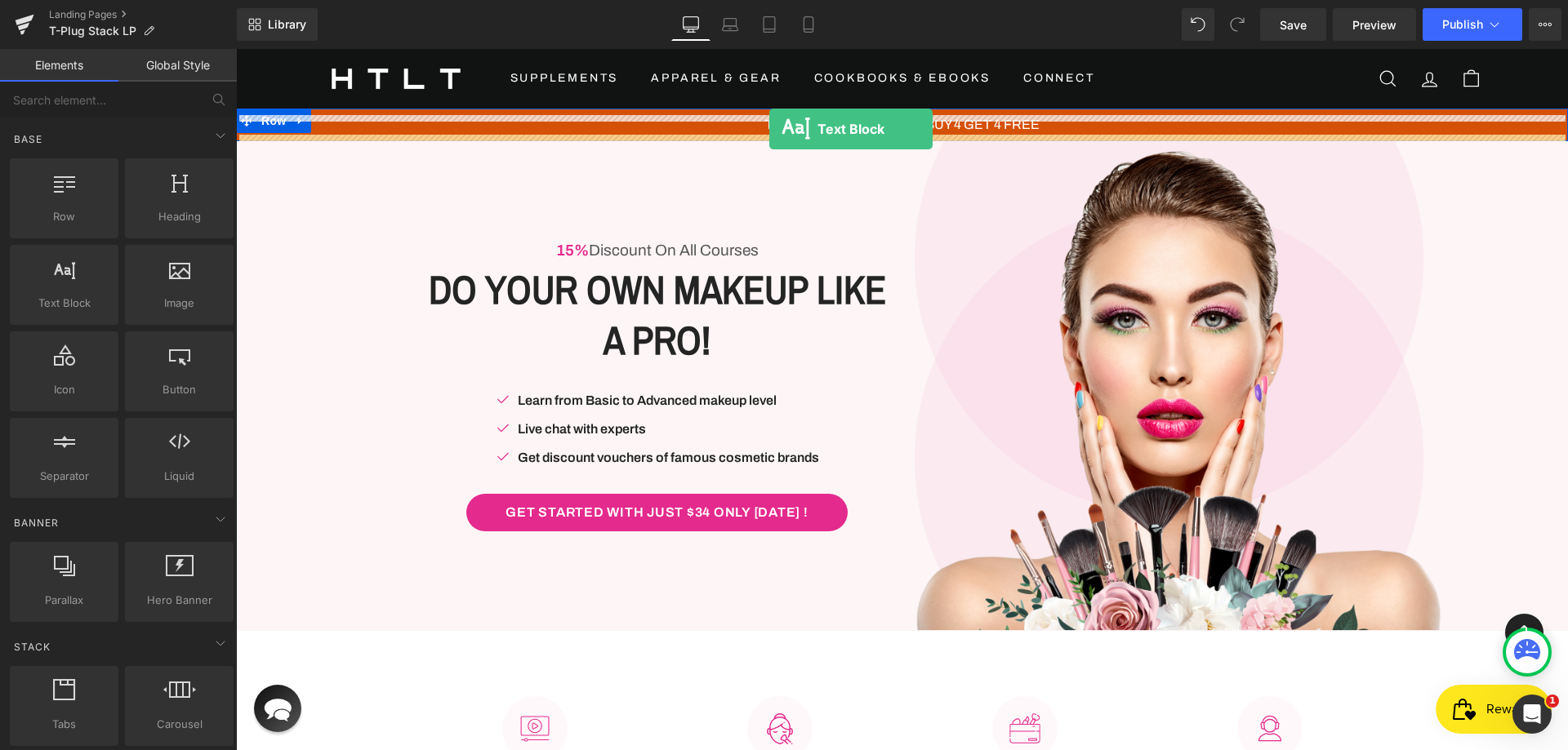
drag, startPoint x: 307, startPoint y: 338, endPoint x: 769, endPoint y: 129, distance: 507.1
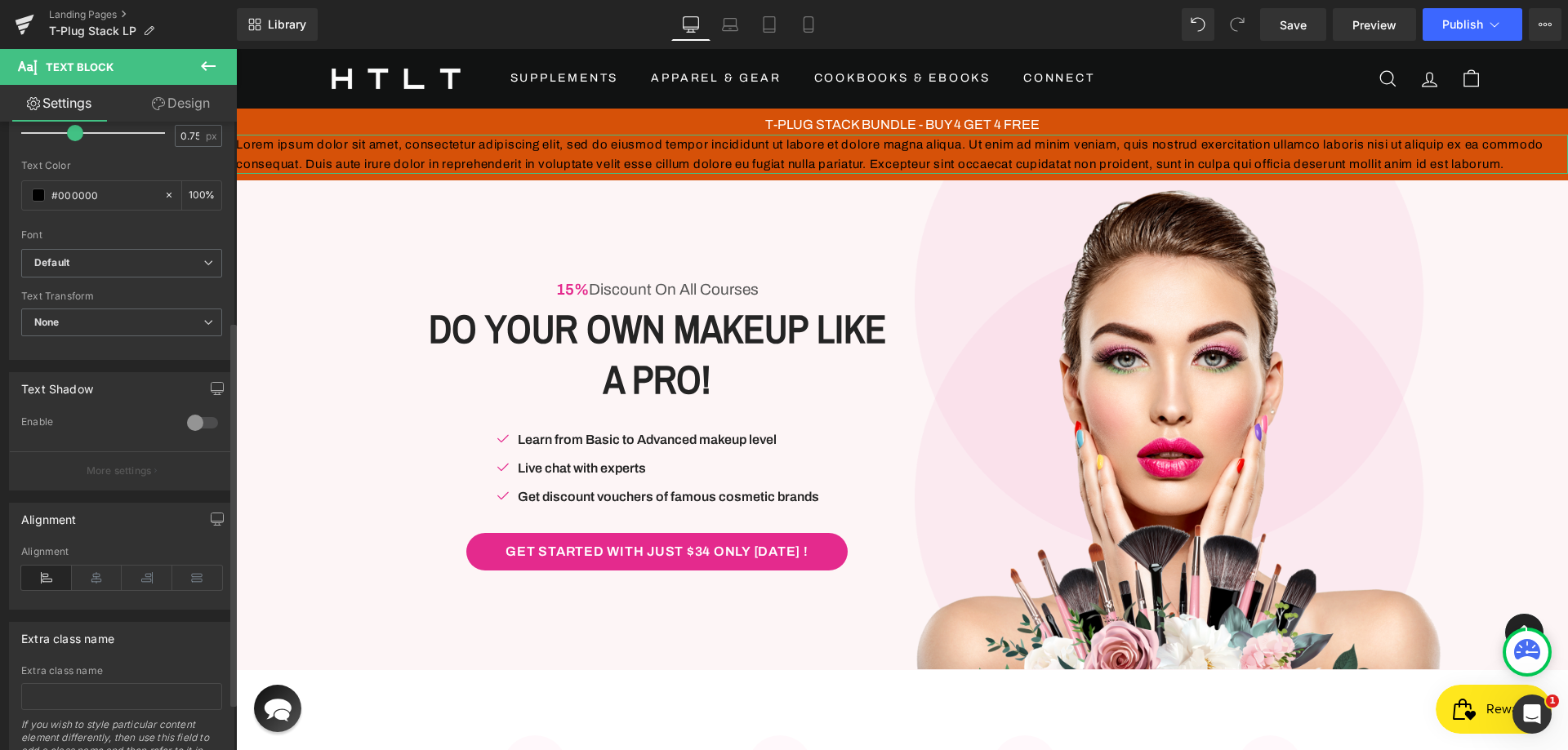
scroll to position [404, 0]
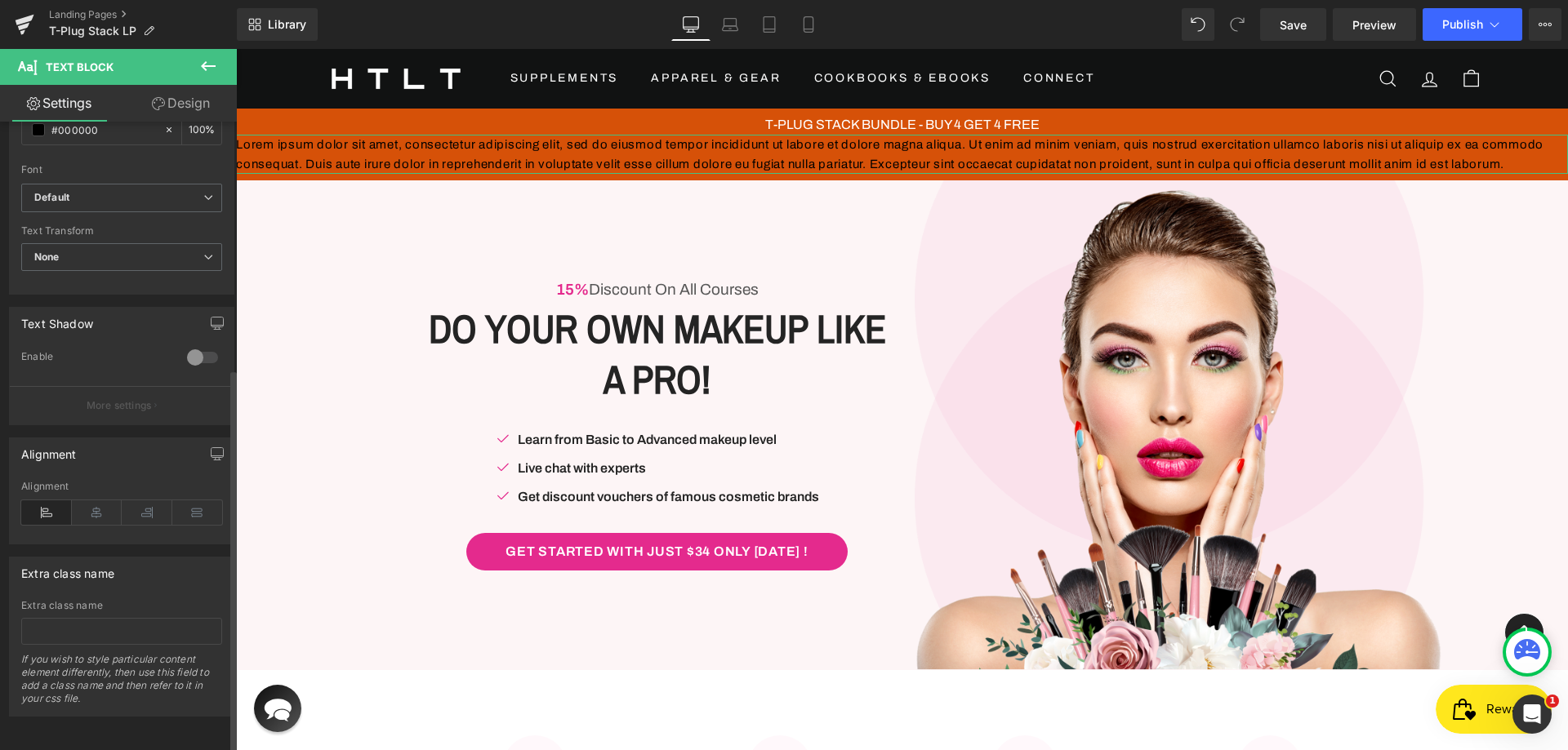
click at [84, 678] on div "If you wish to style particular content element differently, then use this fiel…" at bounding box center [122, 684] width 201 height 63
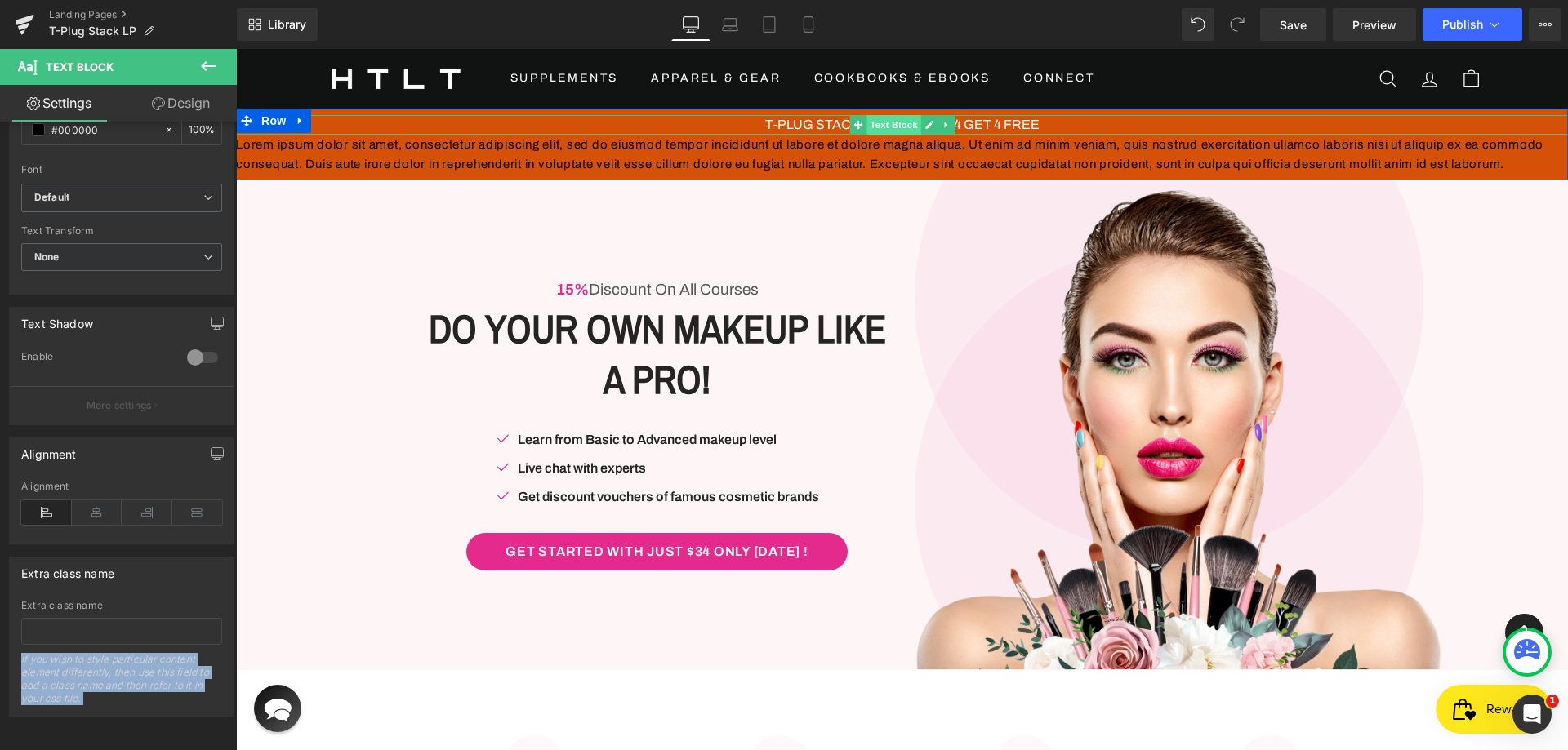
click at [866, 123] on span "Text Block" at bounding box center [893, 124] width 54 height 20
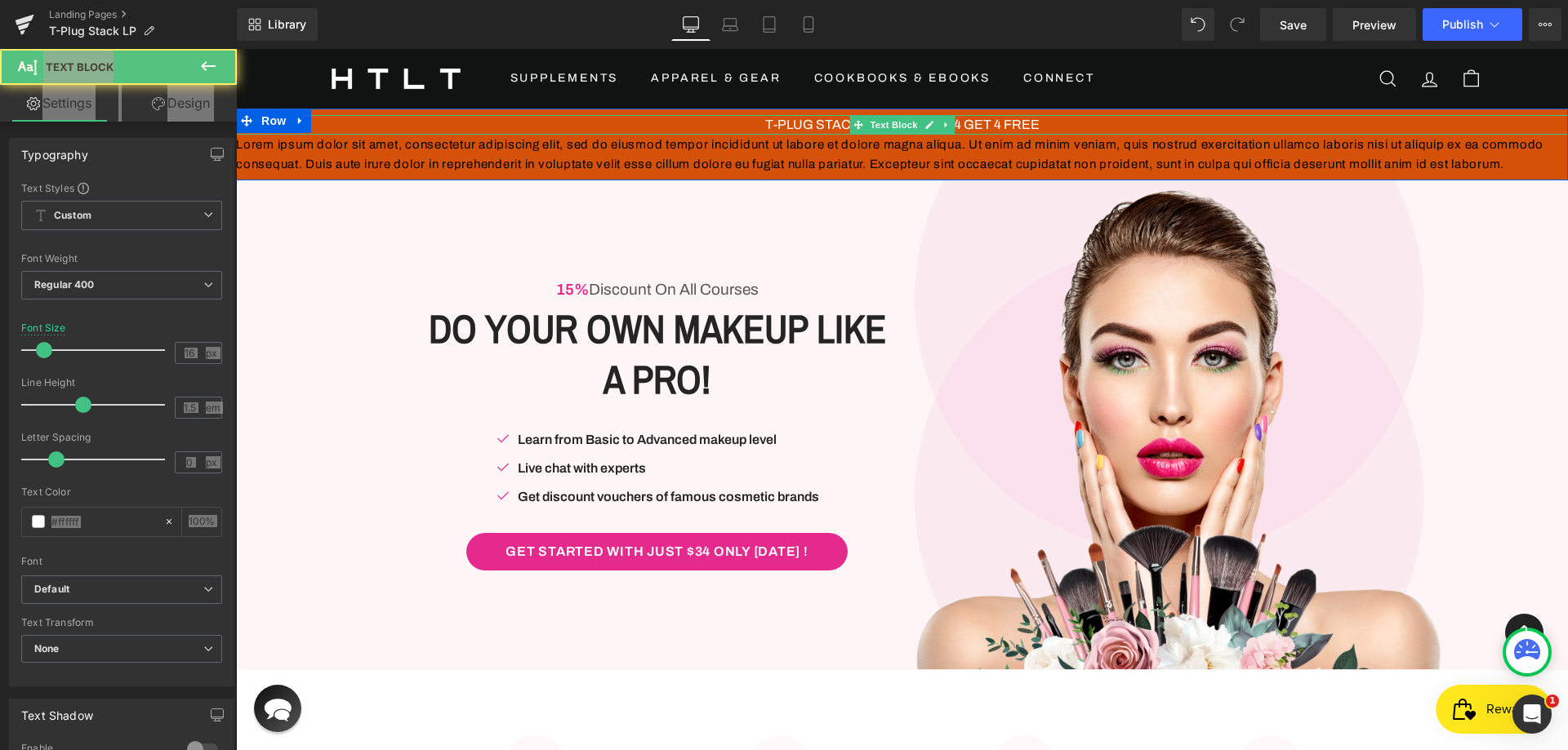
click at [792, 124] on span "T-PLUG STACK BUNDLE - BUY 4 GET 4 FREE" at bounding box center [902, 124] width 275 height 14
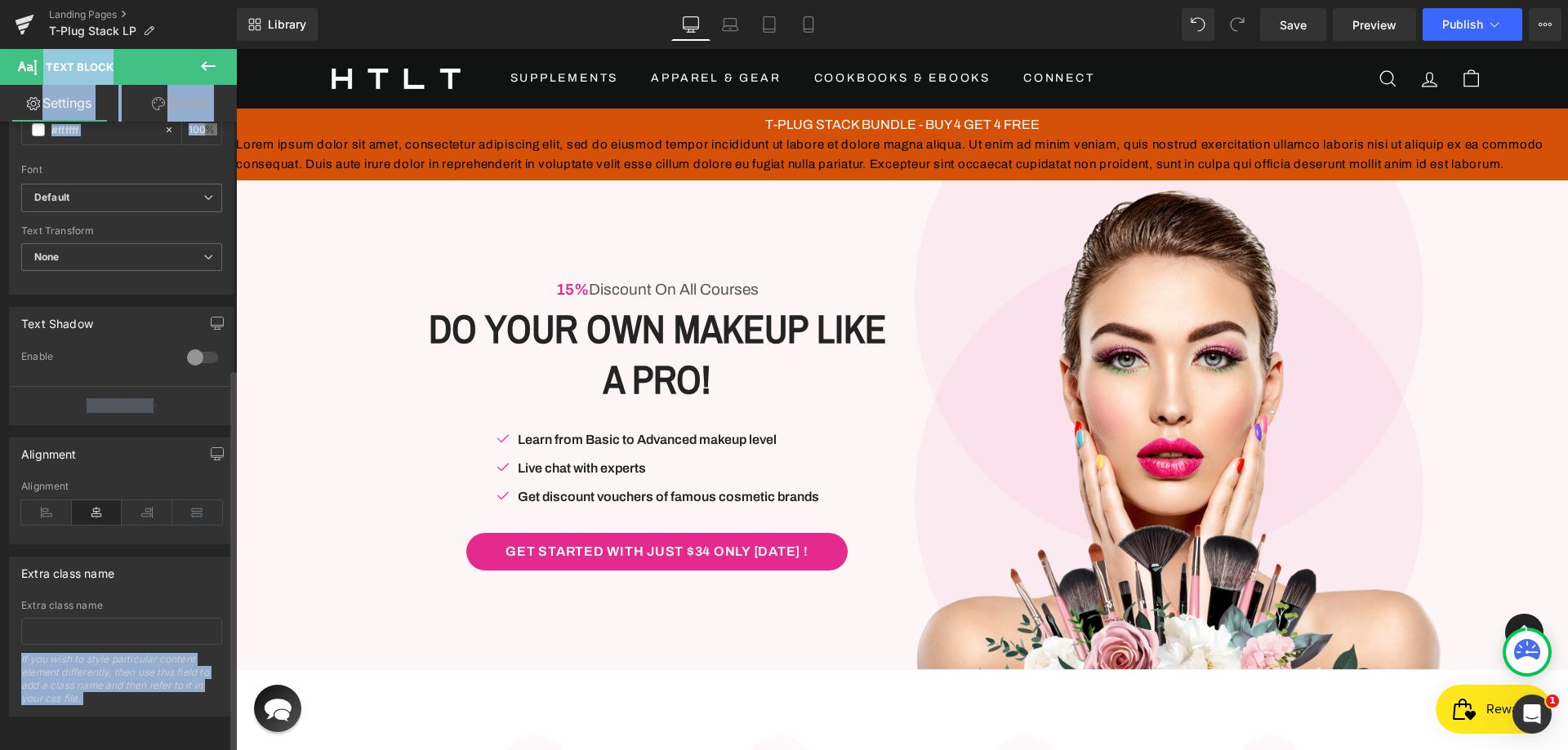
click at [117, 669] on div "If you wish to style particular content element differently, then use this fiel…" at bounding box center [122, 684] width 201 height 63
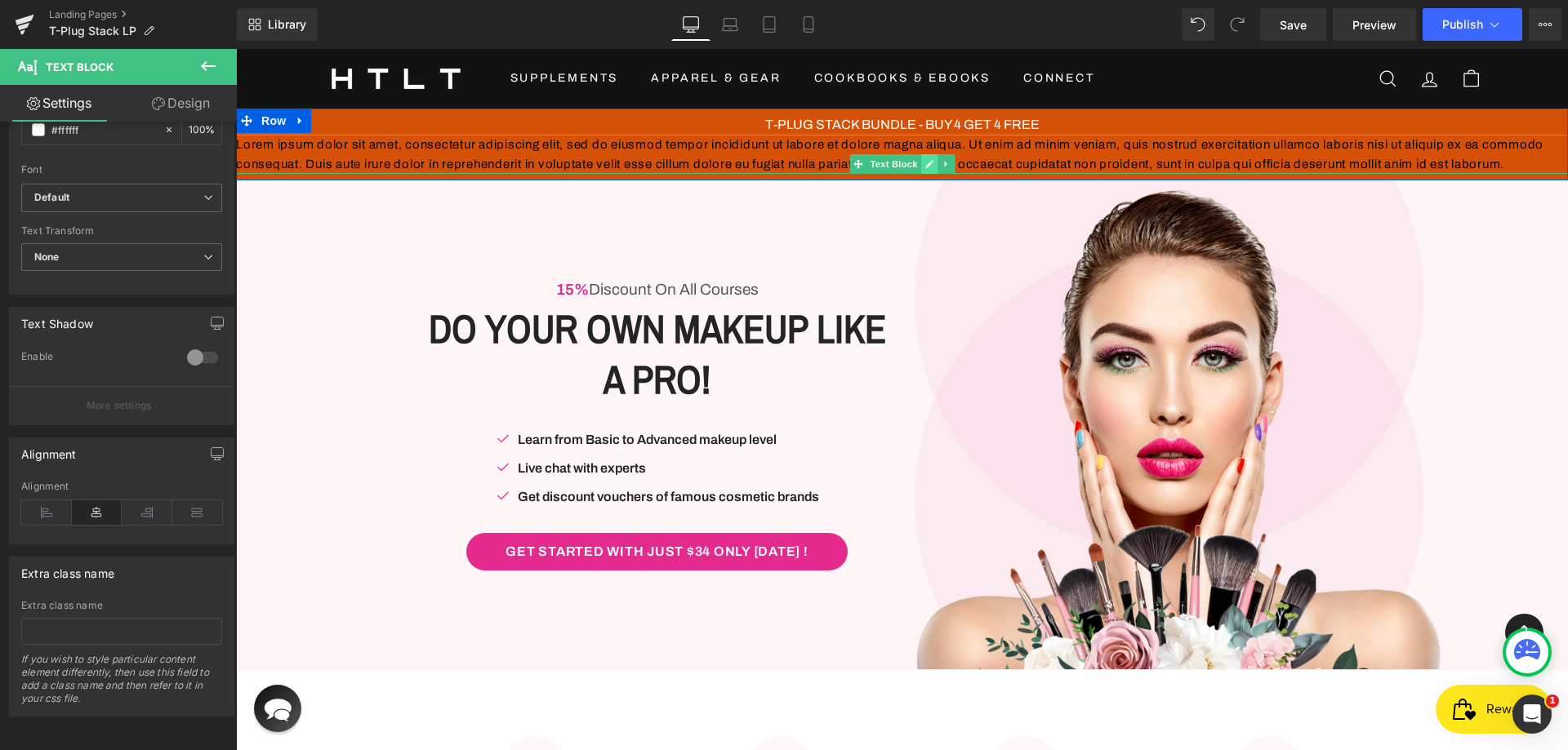
click at [926, 166] on icon at bounding box center [929, 164] width 9 height 9
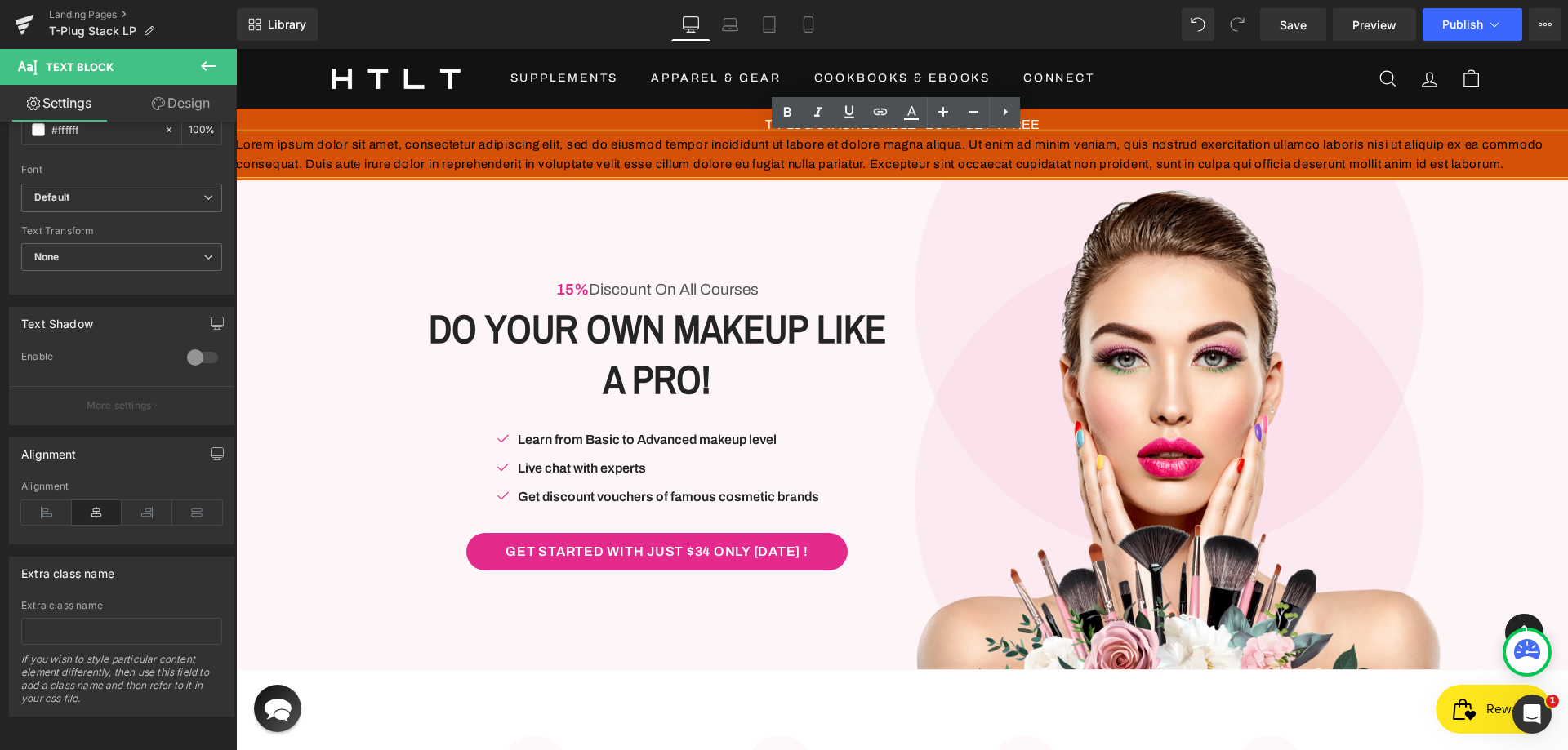
click at [896, 171] on p "Lorem ipsum dolor sit amet, consectetur adipiscing elit, sed do eiusmod tempor …" at bounding box center [902, 154] width 1332 height 39
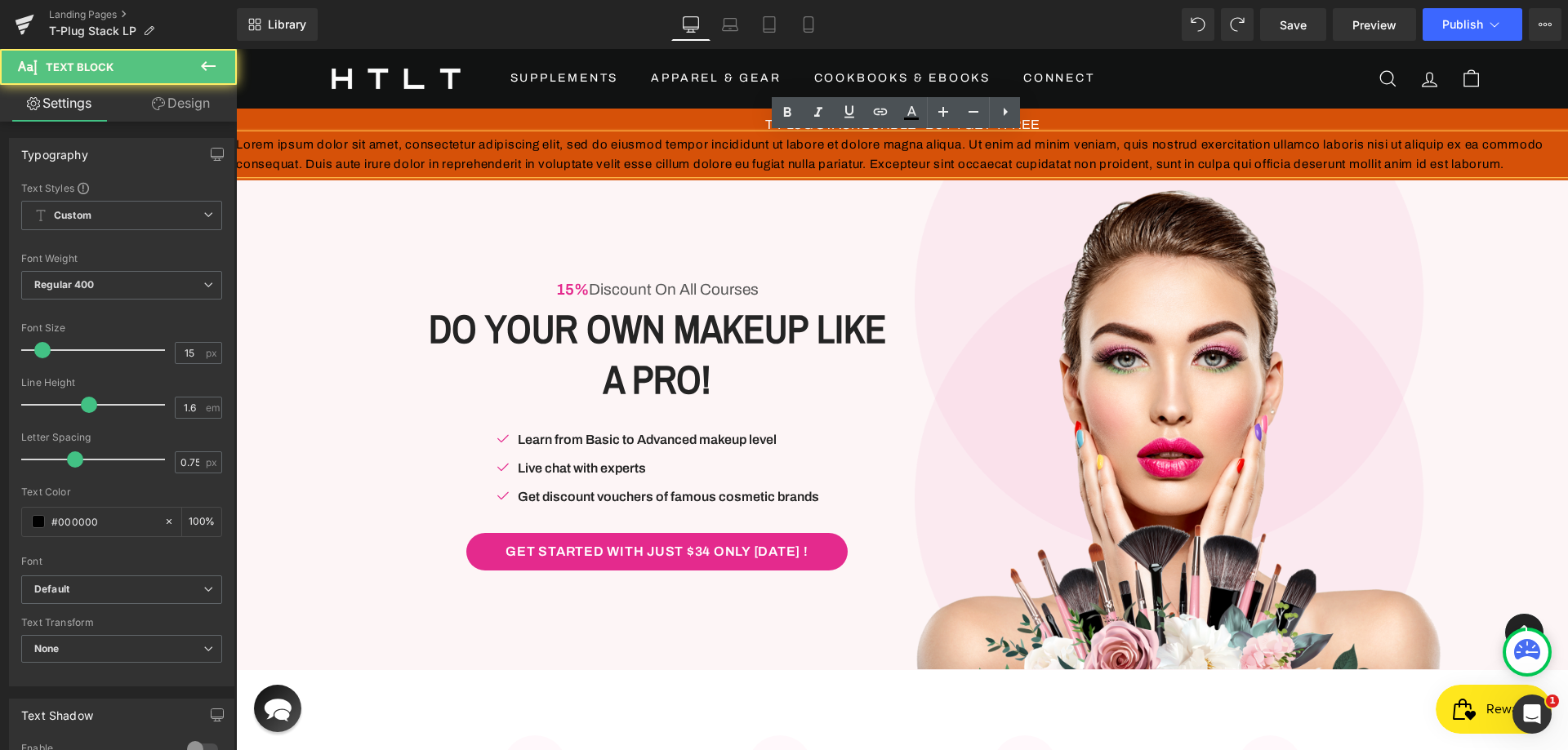
click at [946, 164] on p "Lorem ipsum dolor sit amet, consectetur adipiscing elit, sed do eiusmod tempor …" at bounding box center [902, 154] width 1332 height 39
click at [1350, 174] on p "Lorem ipsum dolor sit amet, consectetur adipiscing elit, sed do eiusmod tempor …" at bounding box center [902, 154] width 1332 height 39
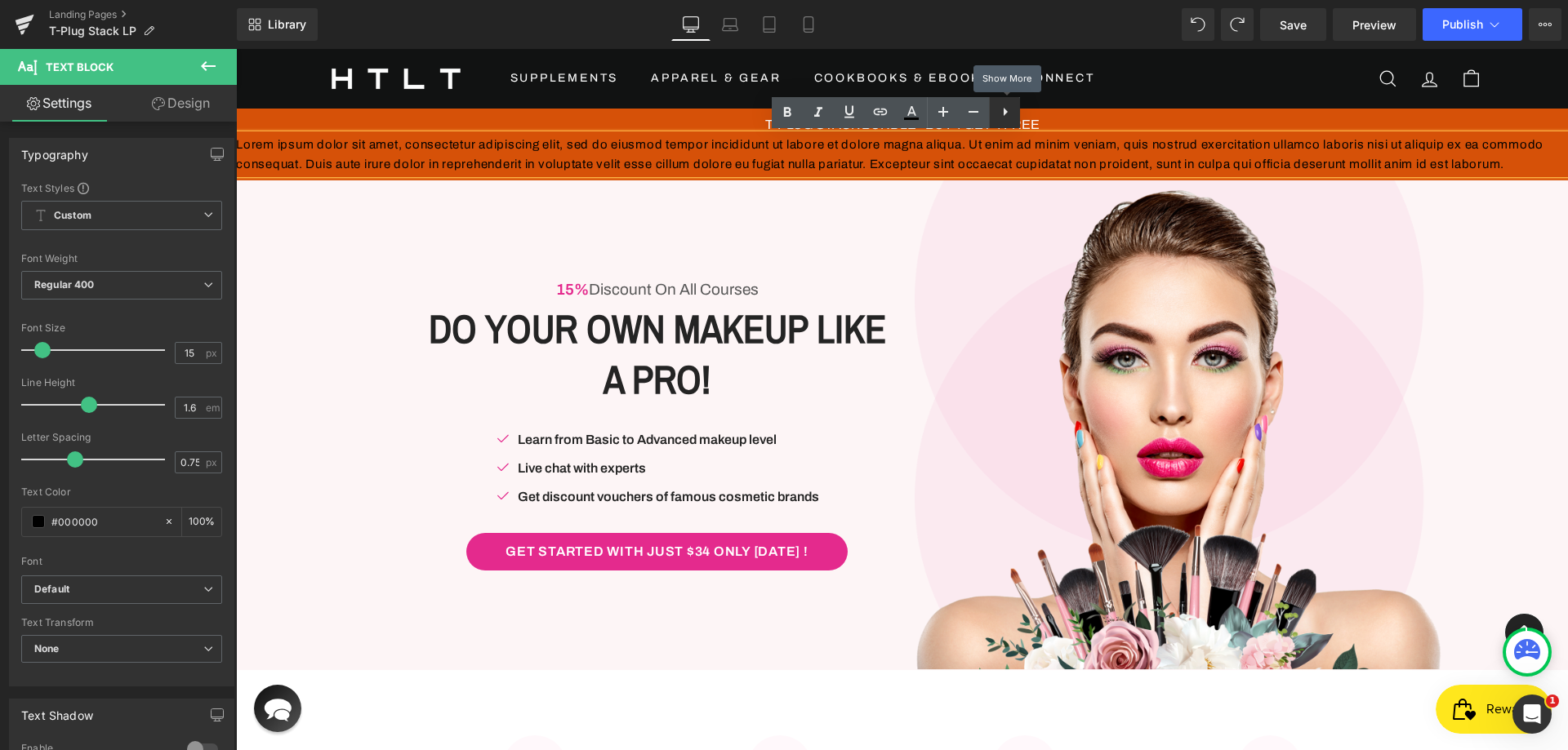
click at [1011, 112] on icon at bounding box center [1005, 112] width 20 height 20
click at [1036, 174] on p "Lorem ipsum dolor sit amet, consectetur adipiscing elit, sed do eiusmod tempor …" at bounding box center [902, 154] width 1332 height 39
drag, startPoint x: 1025, startPoint y: 113, endPoint x: 788, endPoint y: 65, distance: 241.8
click at [1025, 113] on link at bounding box center [1035, 112] width 31 height 31
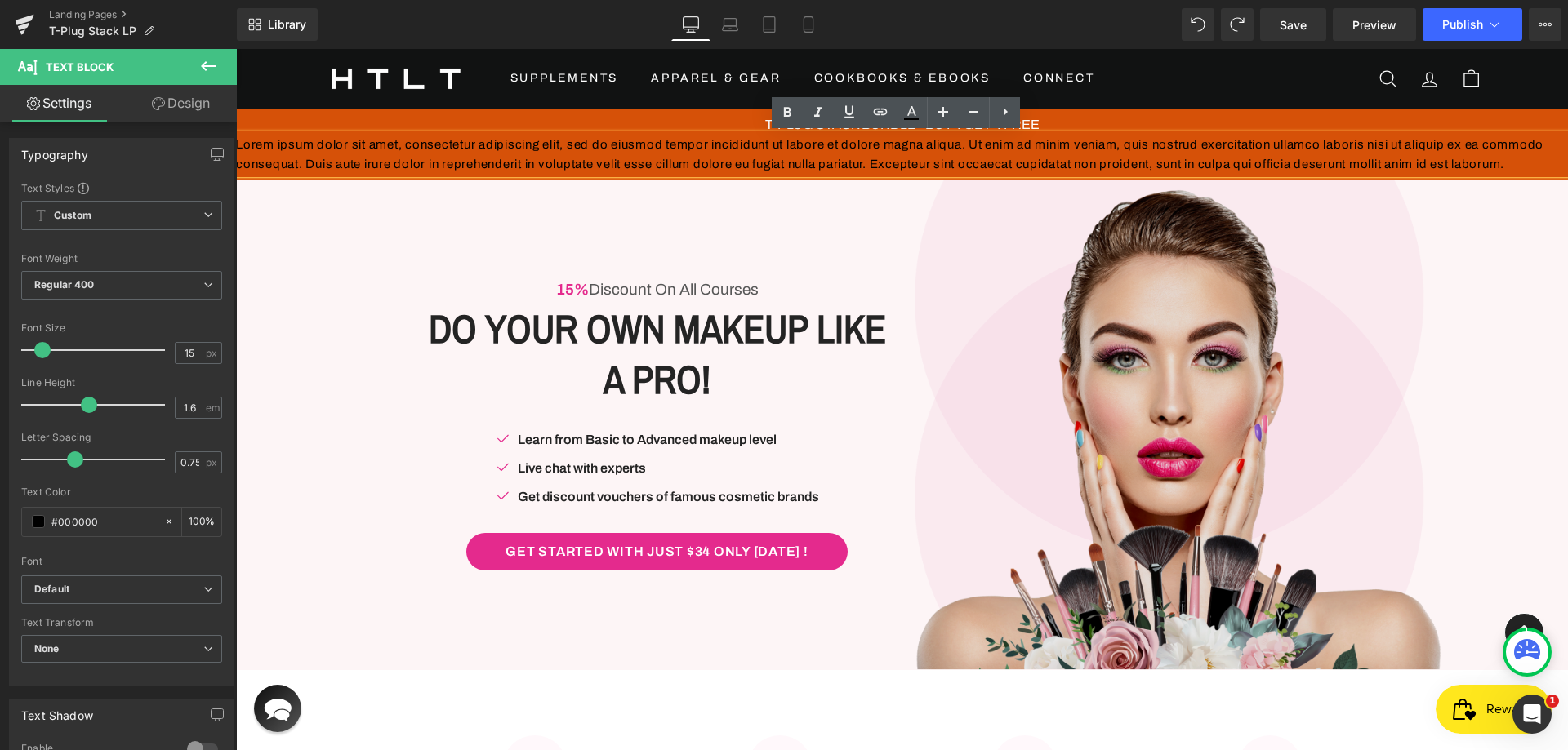
click at [1071, 217] on img at bounding box center [1178, 425] width 527 height 490
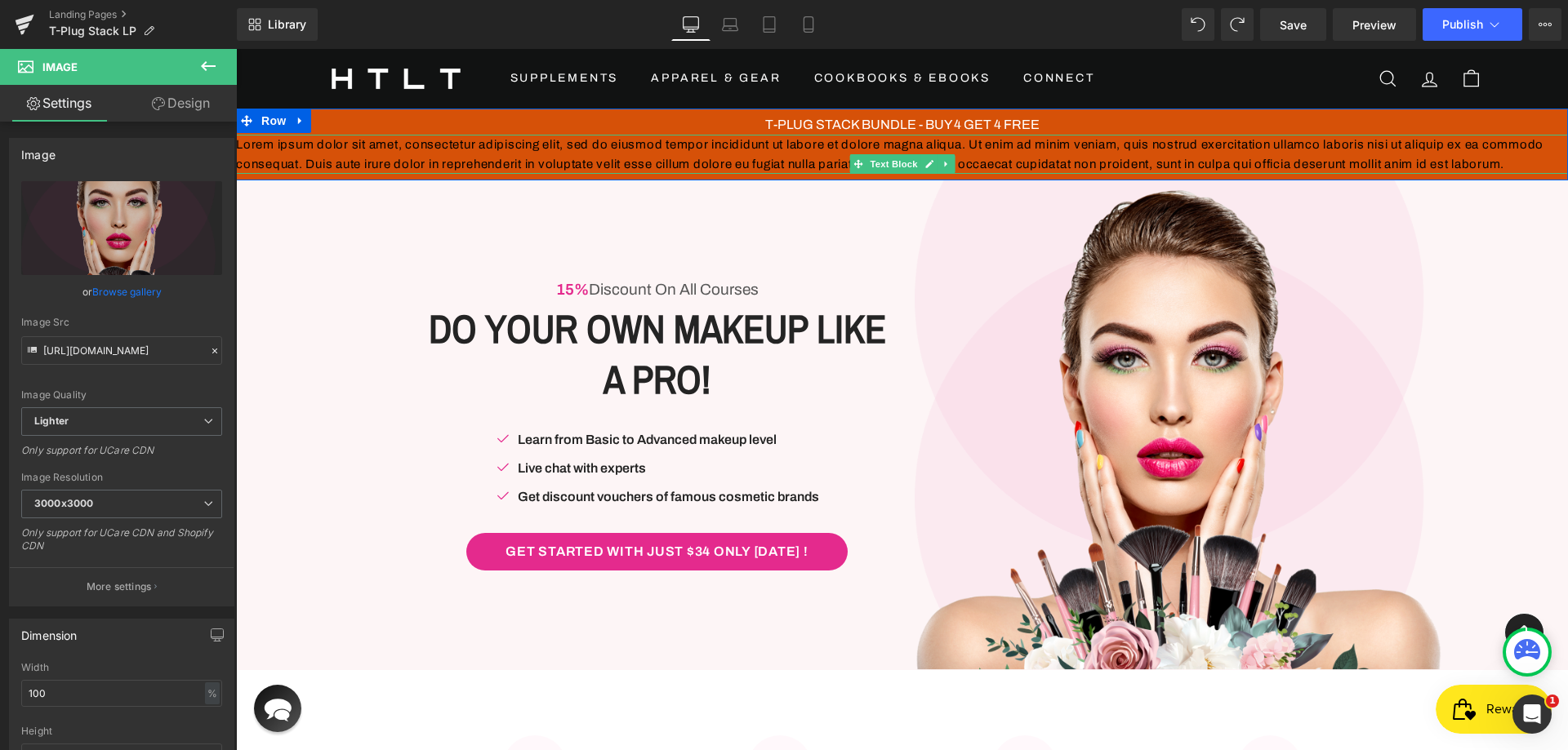
click at [1055, 164] on p "Lorem ipsum dolor sit amet, consectetur adipiscing elit, sed do eiusmod tempor …" at bounding box center [902, 154] width 1332 height 39
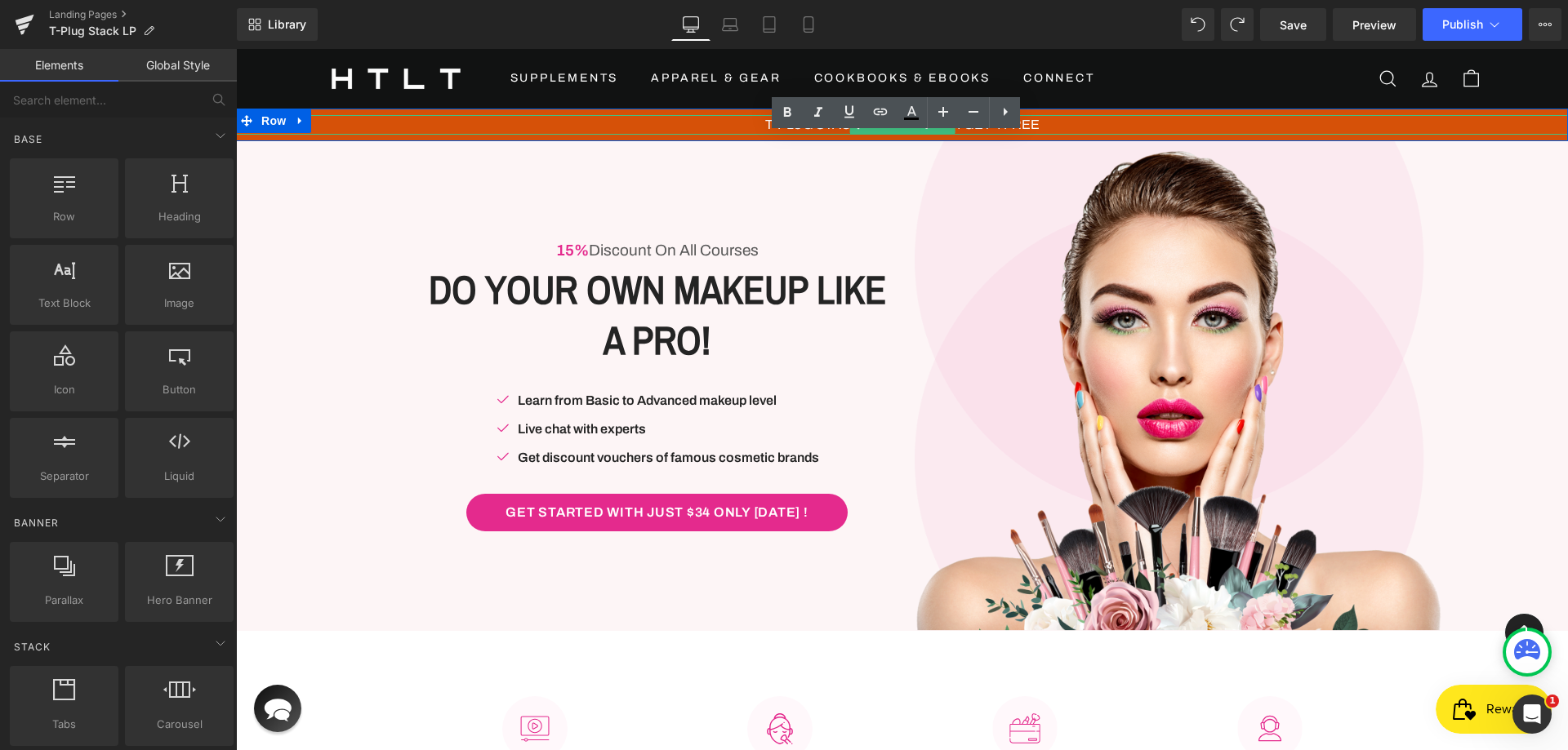
click at [744, 122] on p "T-PLUG STACK BUNDLE - BUY 4 GET 4 FREE" at bounding box center [902, 124] width 1332 height 20
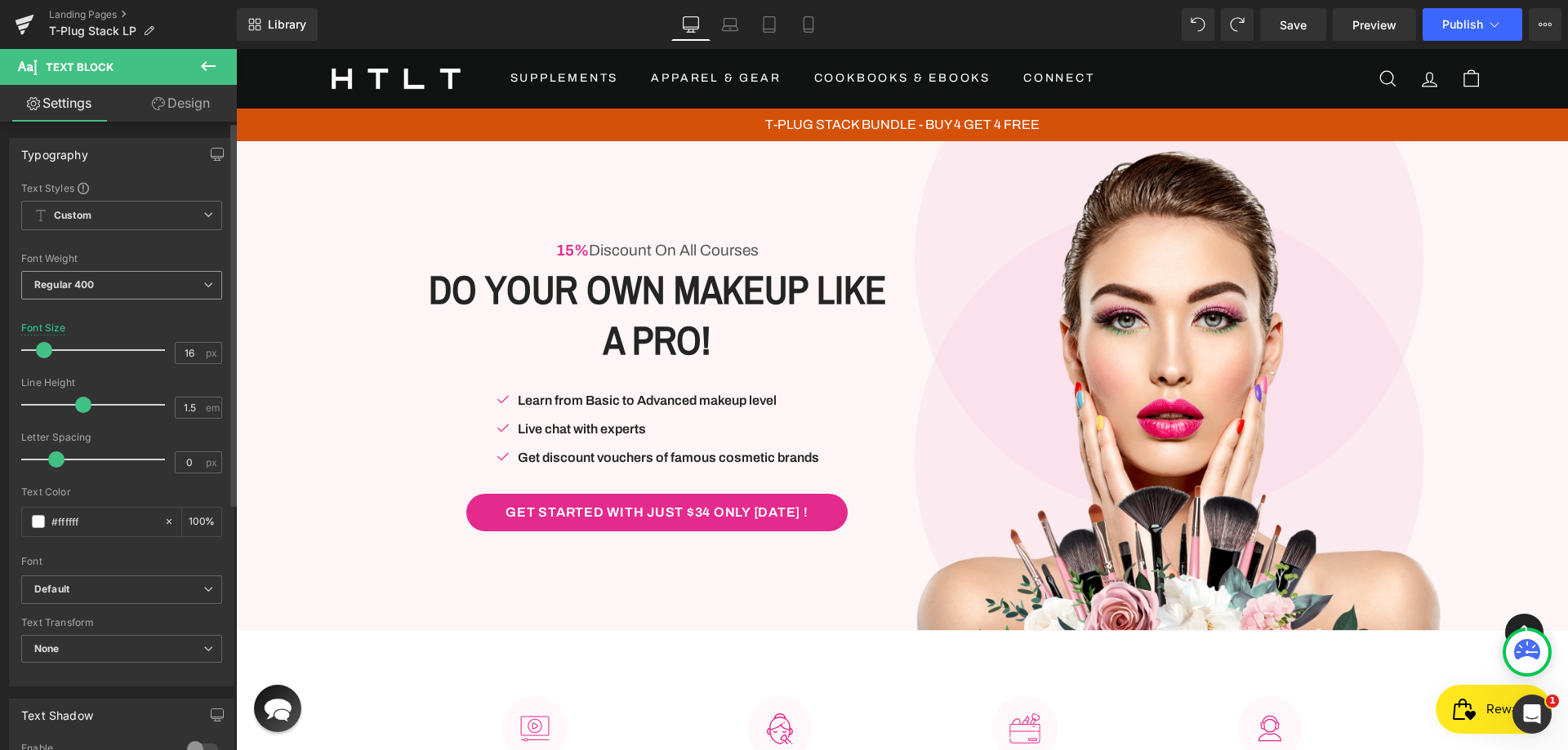
click at [121, 286] on span "Regular 400" at bounding box center [122, 286] width 201 height 29
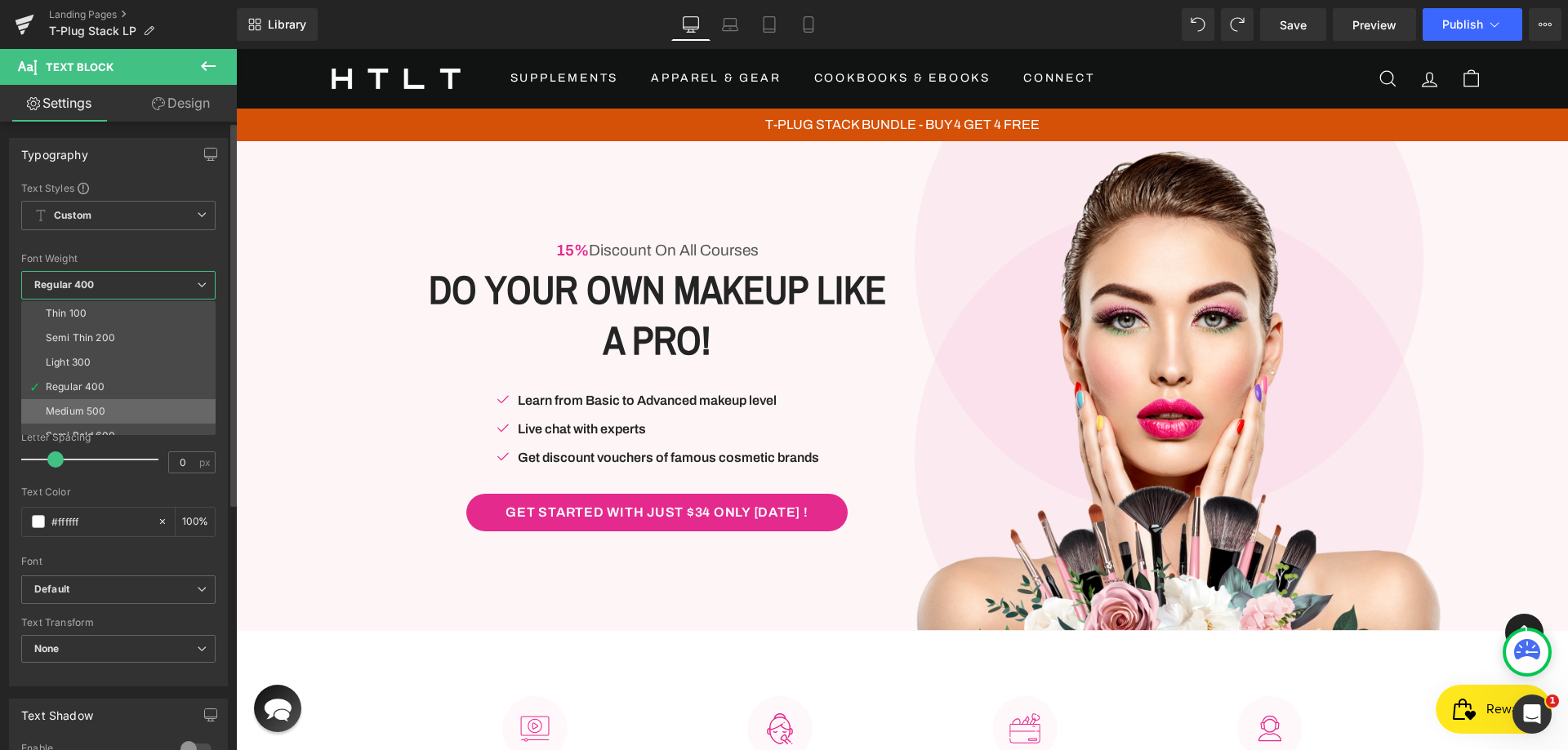
click at [84, 416] on div "Medium 500" at bounding box center [76, 411] width 60 height 11
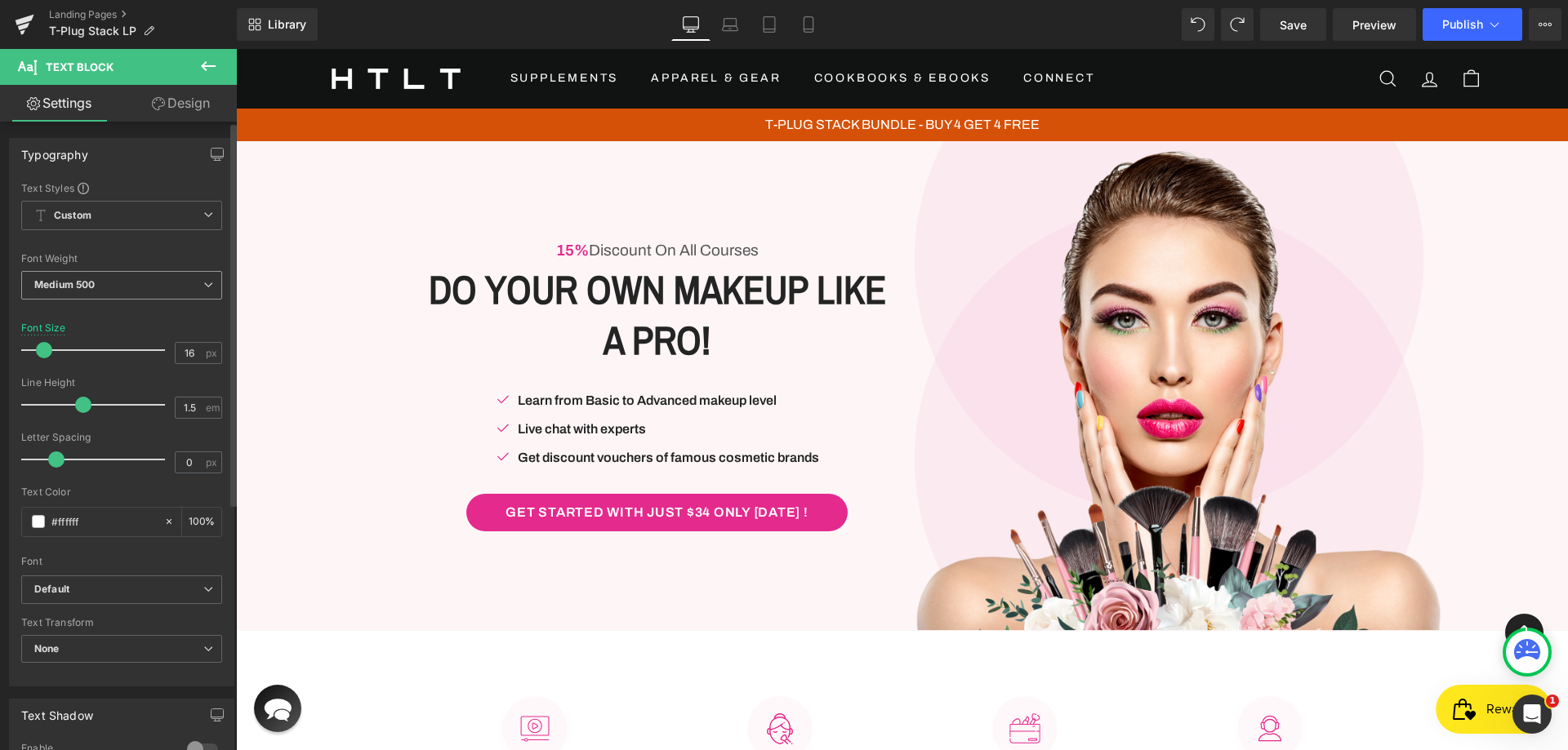
click at [97, 294] on span "Medium 500" at bounding box center [122, 286] width 201 height 29
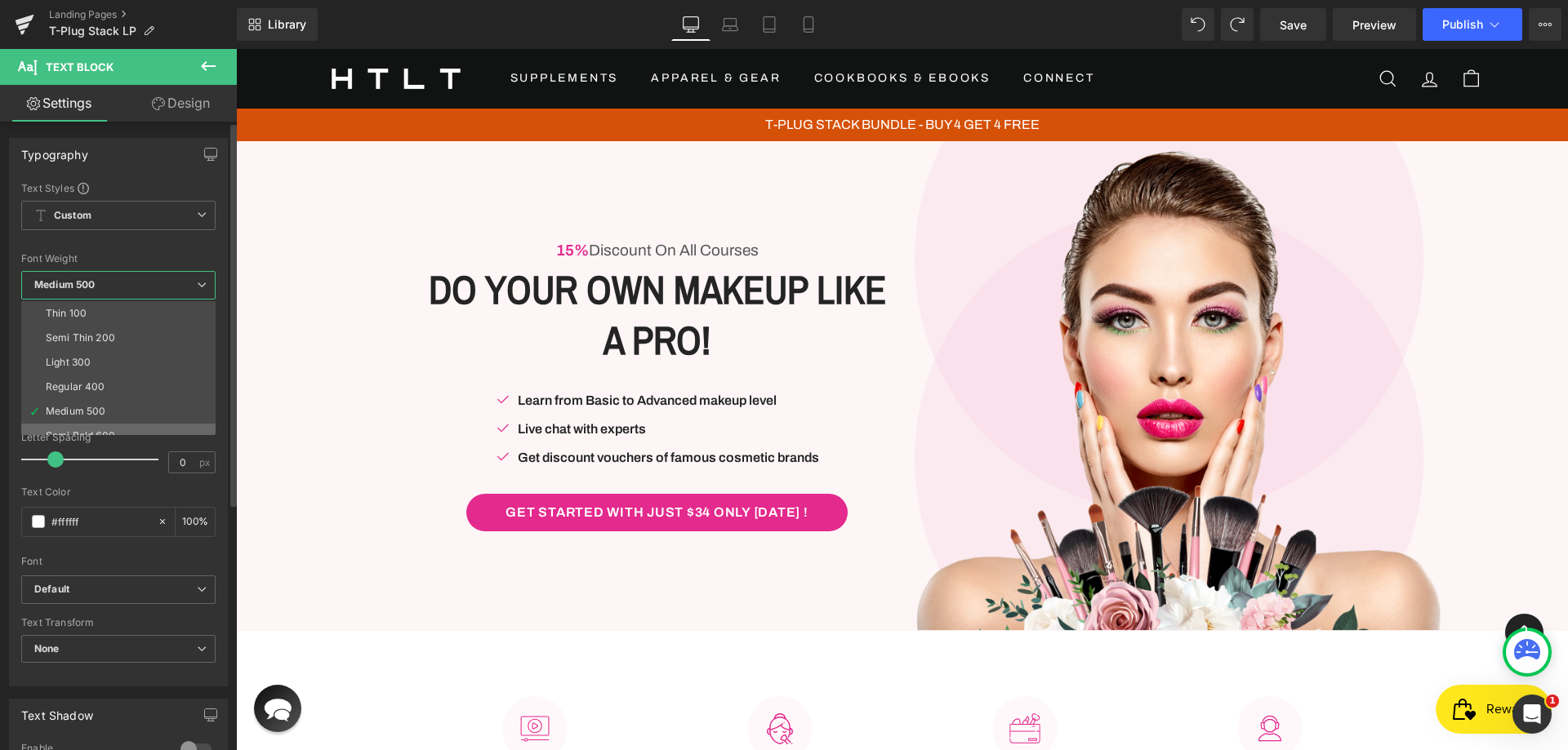
click at [88, 424] on li "Semi Bold 600" at bounding box center [122, 436] width 202 height 25
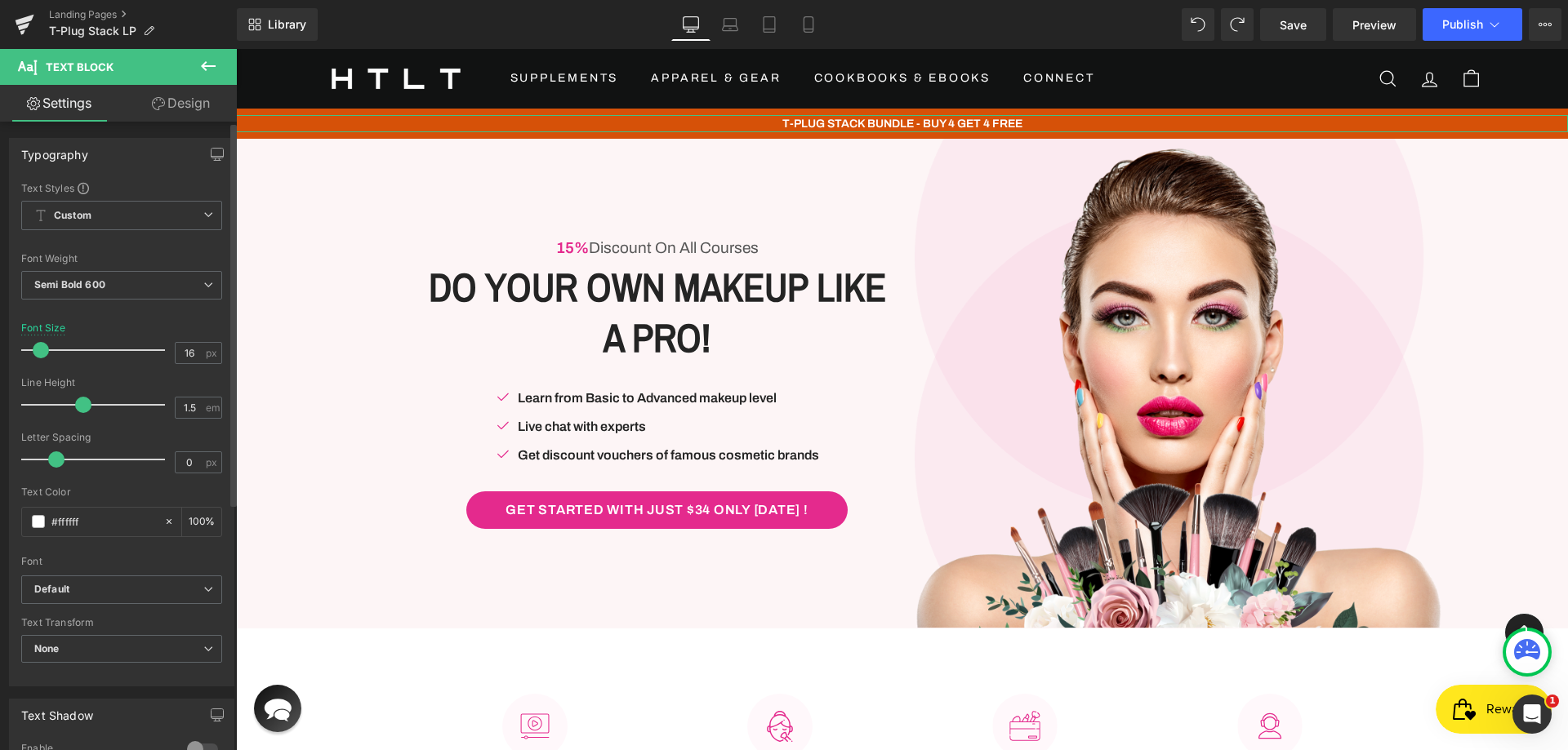
click at [38, 349] on span at bounding box center [40, 349] width 16 height 16
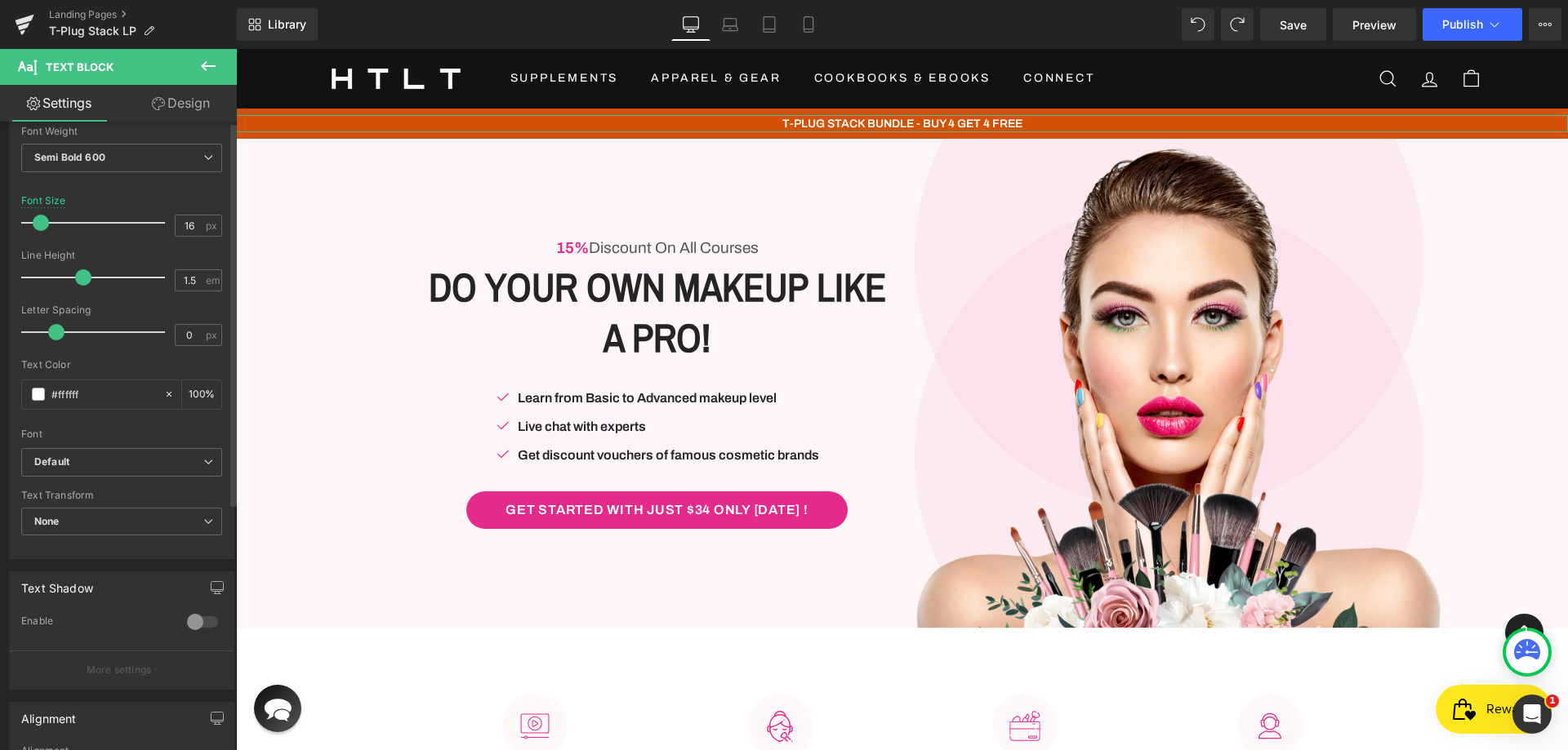
scroll to position [0, 0]
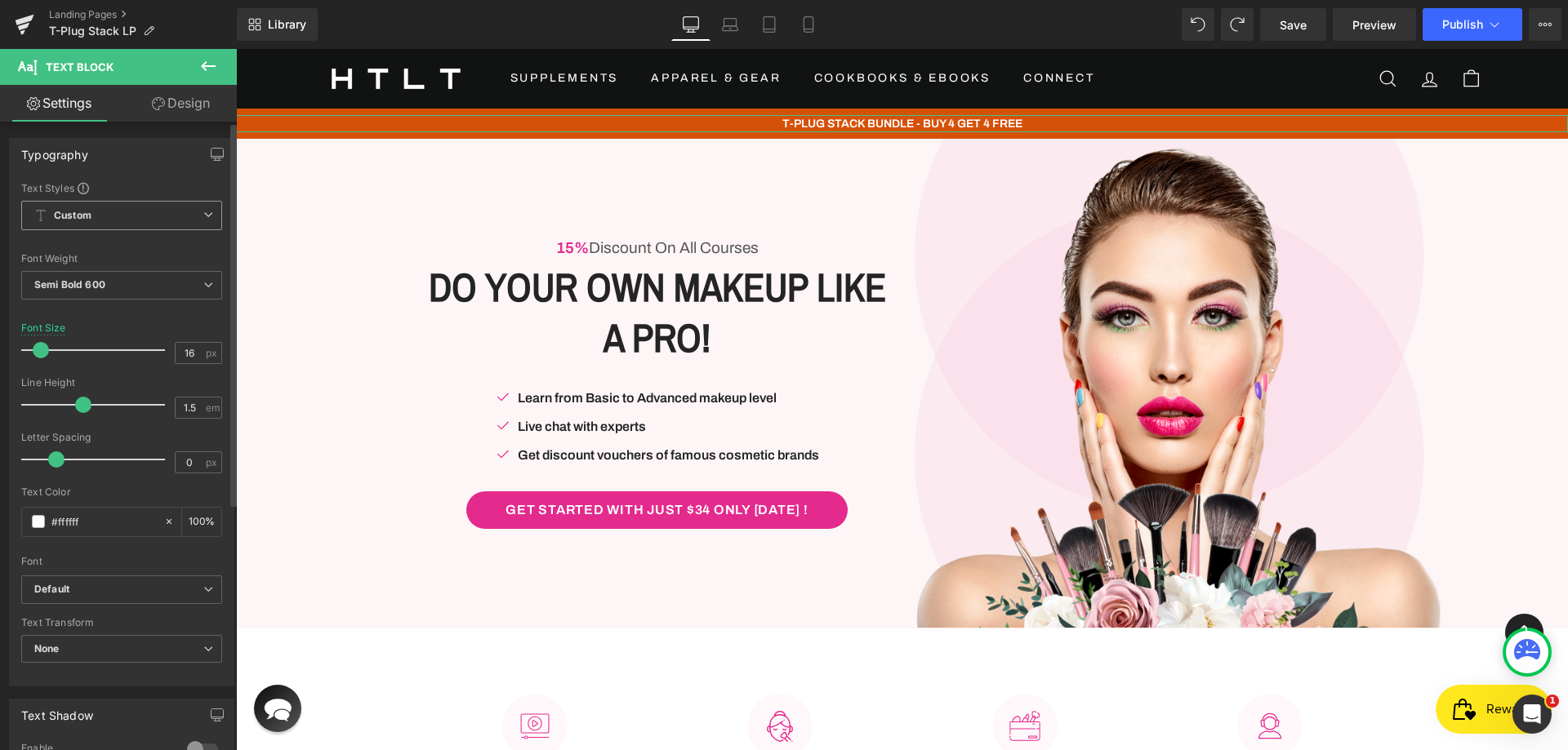
click at [112, 210] on span "Custom Setup Global Style" at bounding box center [122, 216] width 201 height 29
click at [110, 182] on div "Text Styles" at bounding box center [122, 188] width 201 height 13
click at [102, 288] on b "Semi Bold 600" at bounding box center [69, 285] width 71 height 12
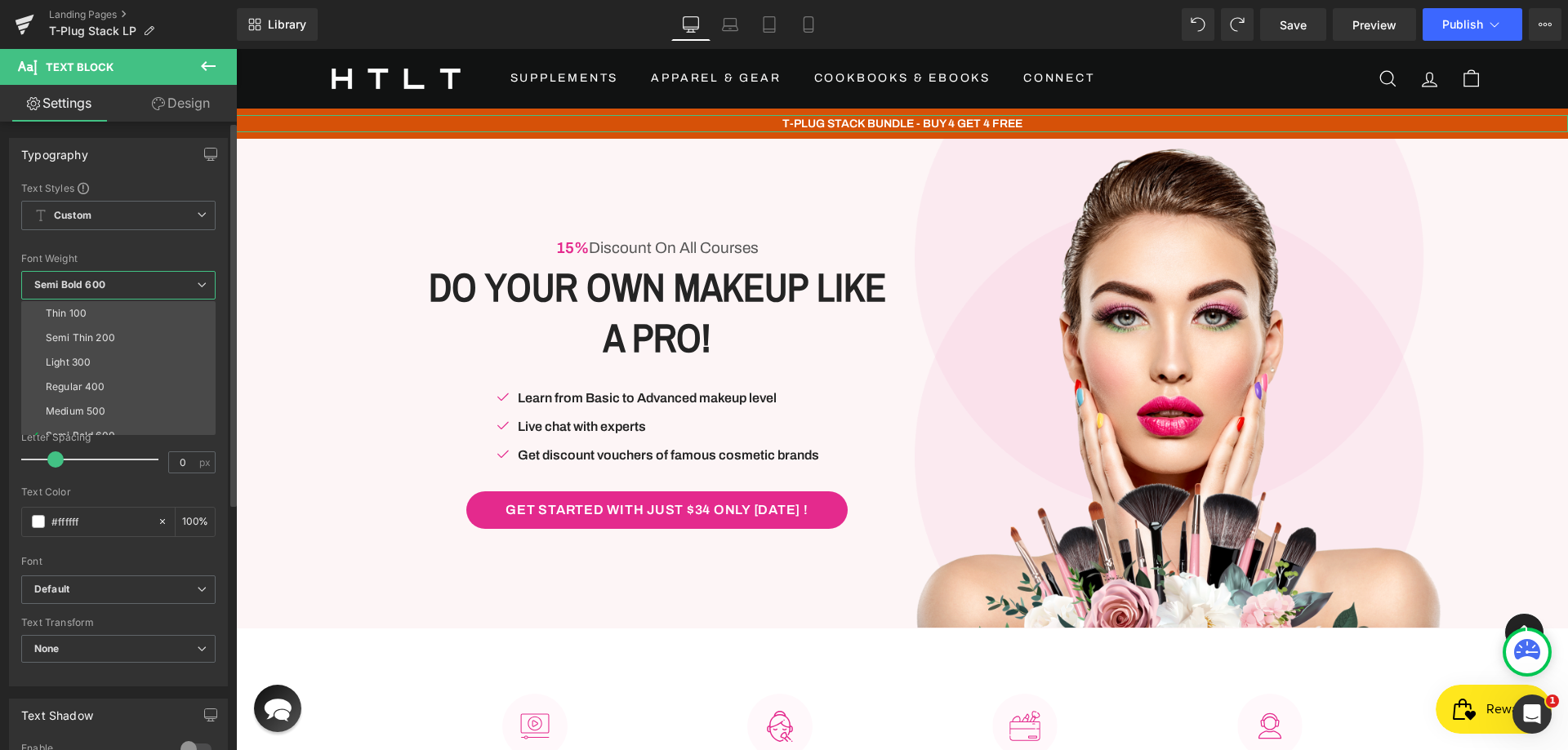
click at [107, 284] on span "Semi Bold 600" at bounding box center [119, 286] width 194 height 29
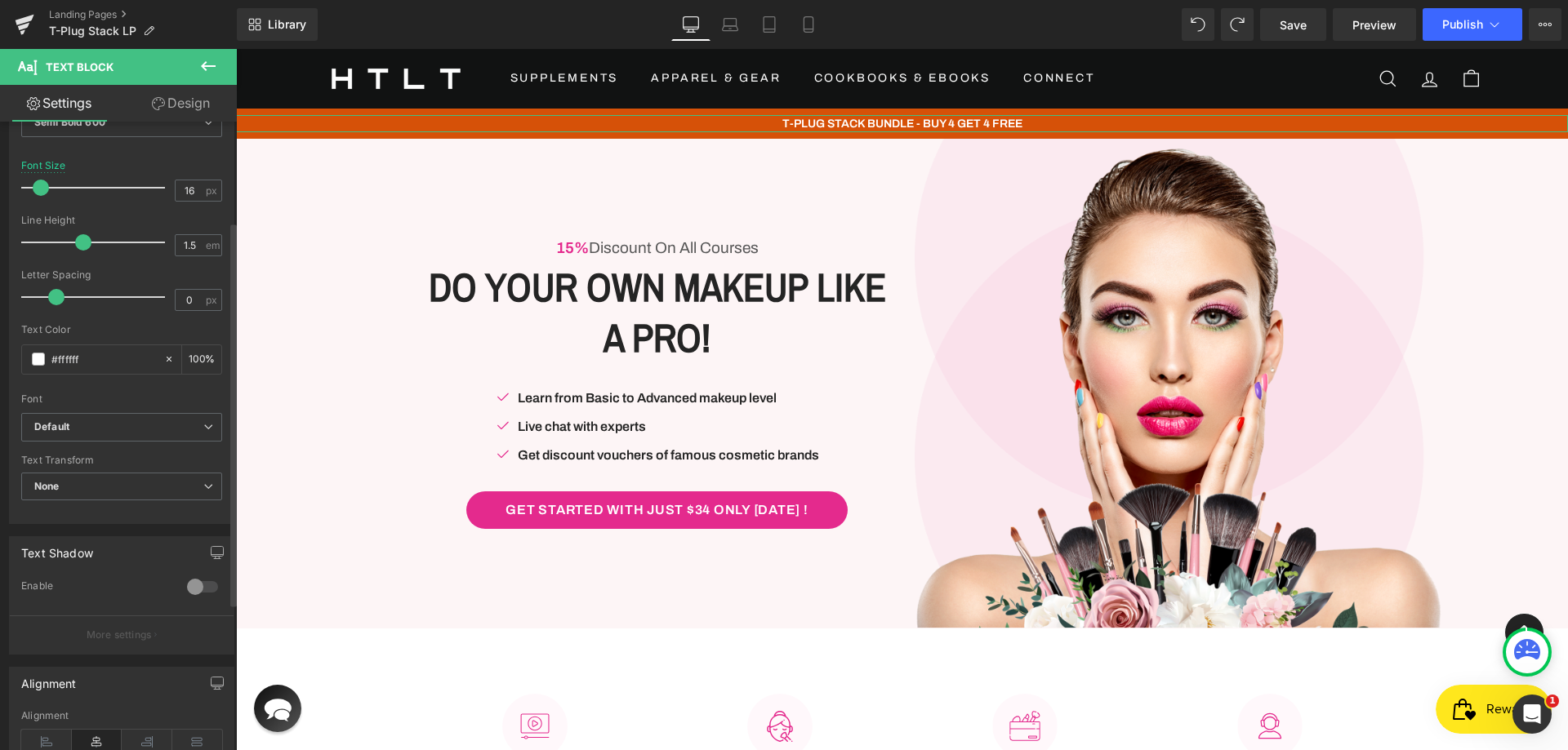
scroll to position [164, 0]
click at [95, 412] on span "Default" at bounding box center [122, 427] width 201 height 29
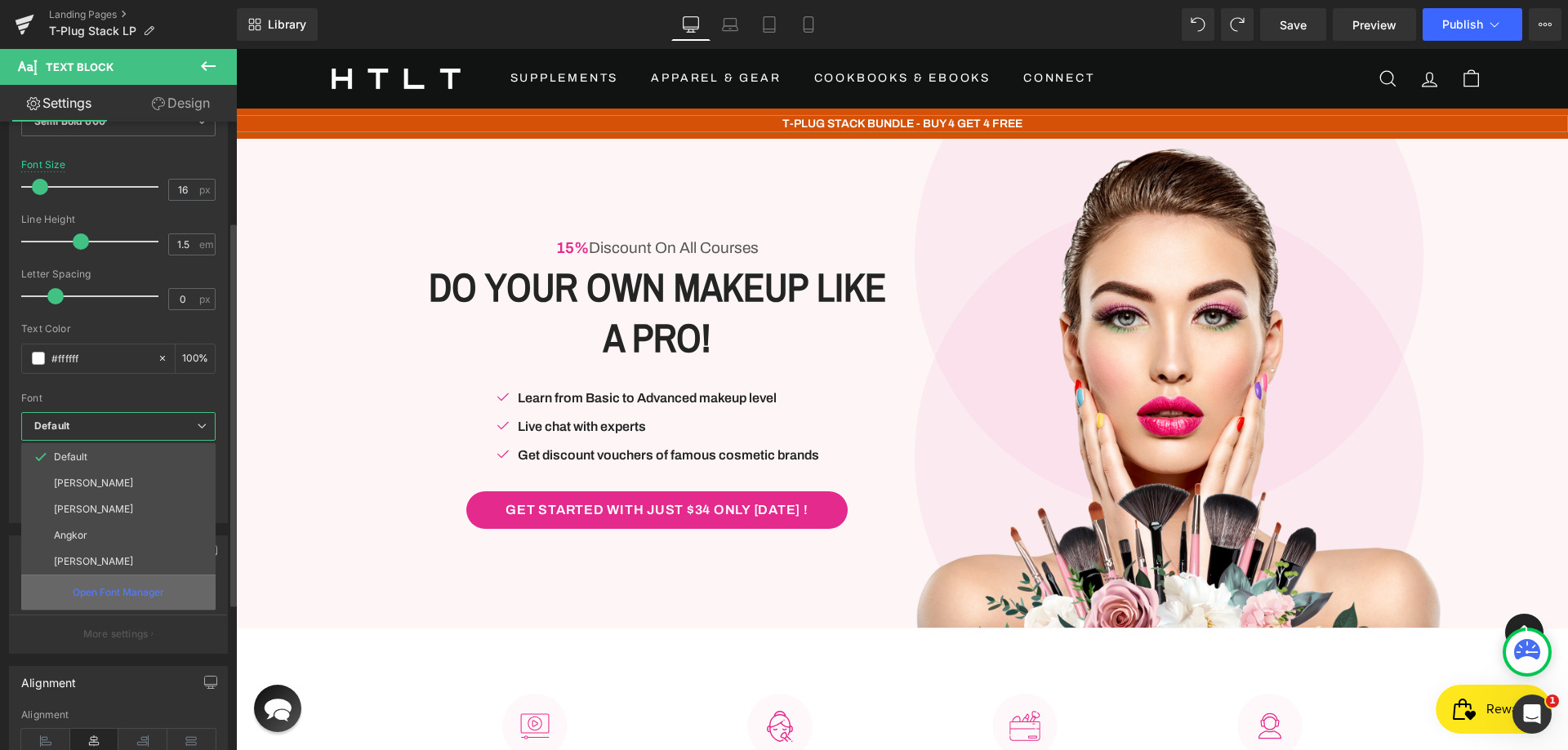
click at [104, 580] on div "Open Font Manager" at bounding box center [119, 591] width 194 height 35
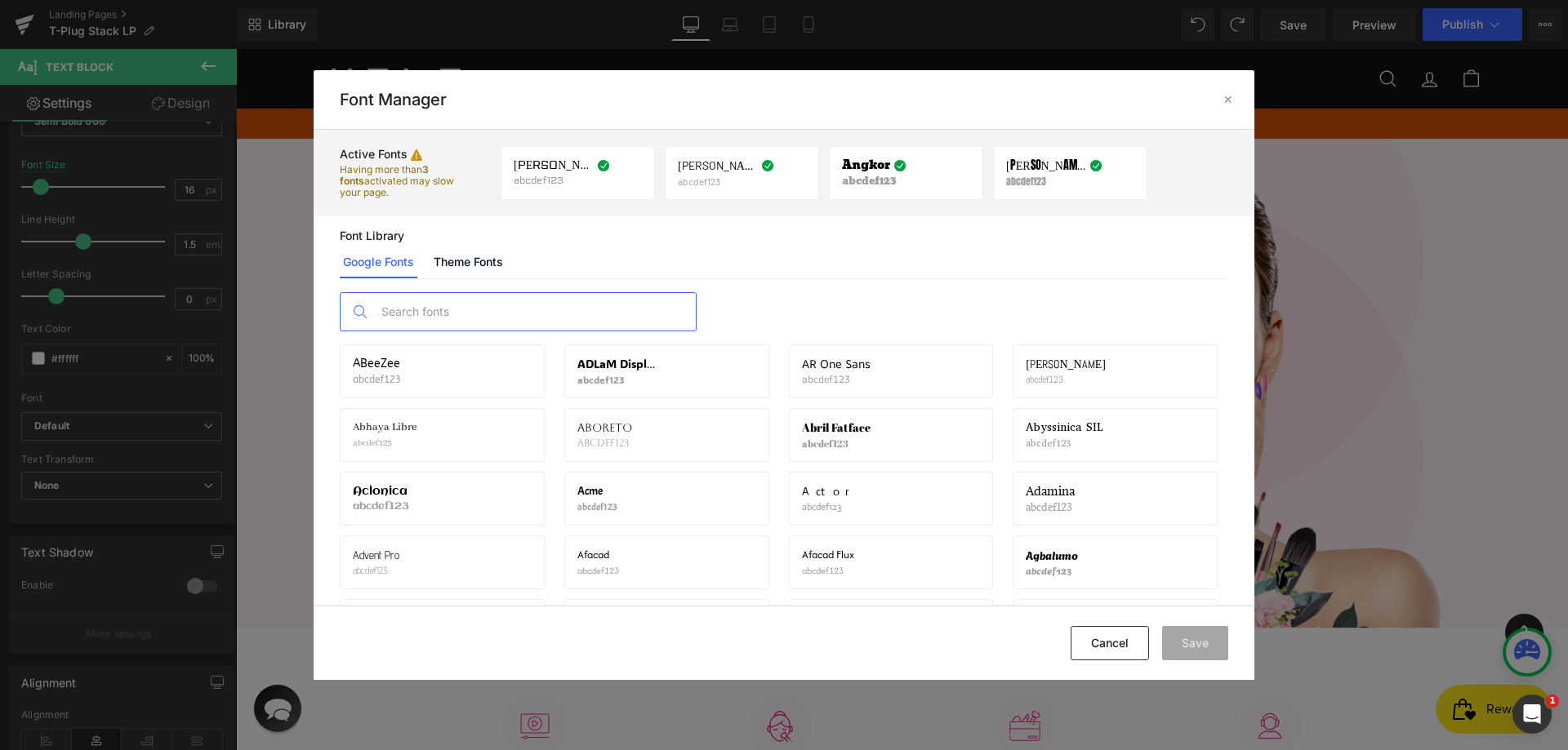
click at [471, 300] on input "text" at bounding box center [535, 312] width 322 height 38
click at [499, 261] on link "Theme Fonts" at bounding box center [468, 262] width 76 height 32
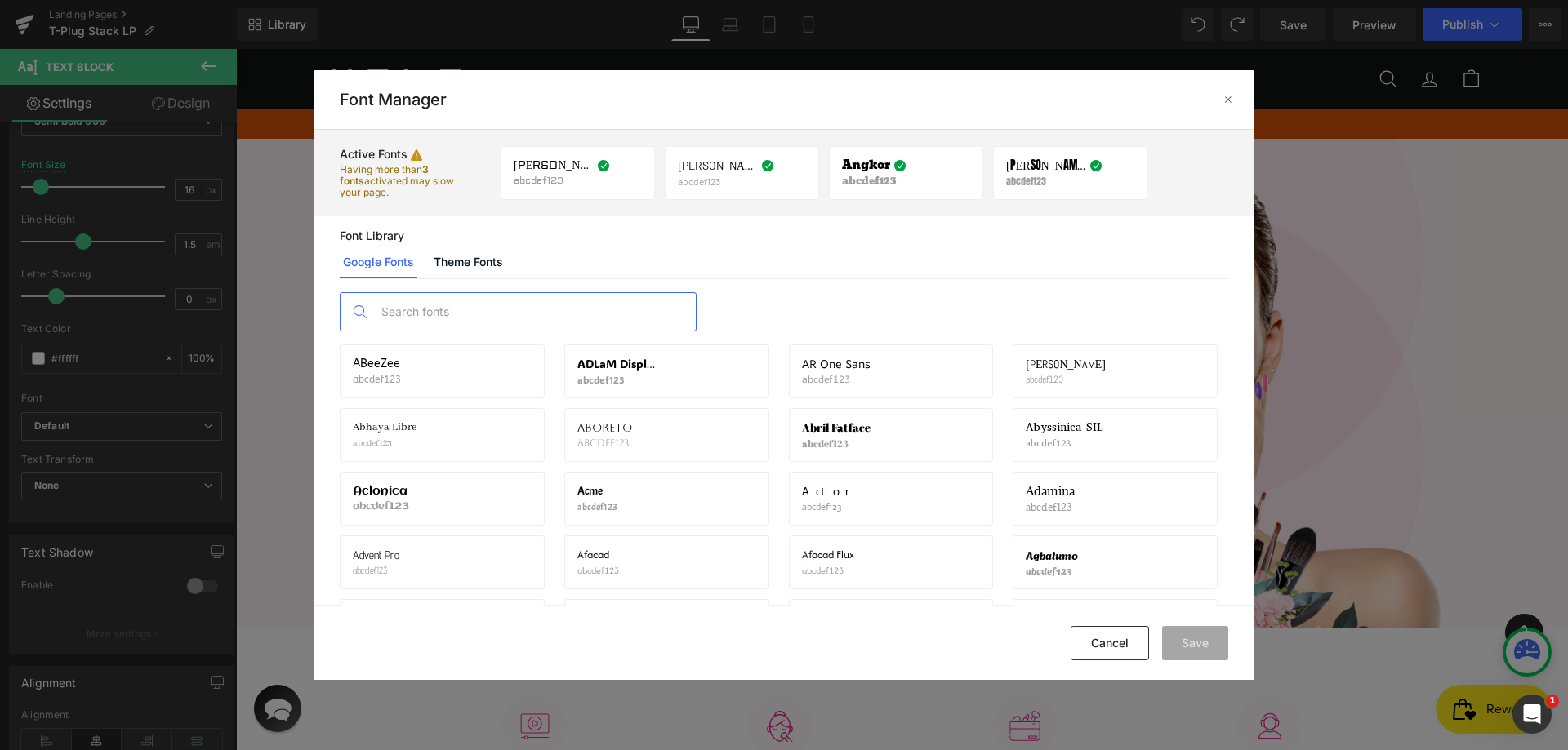
click at [431, 311] on input "text" at bounding box center [535, 312] width 322 height 38
click at [476, 303] on input "text" at bounding box center [535, 312] width 322 height 38
paste input "Montserrat"
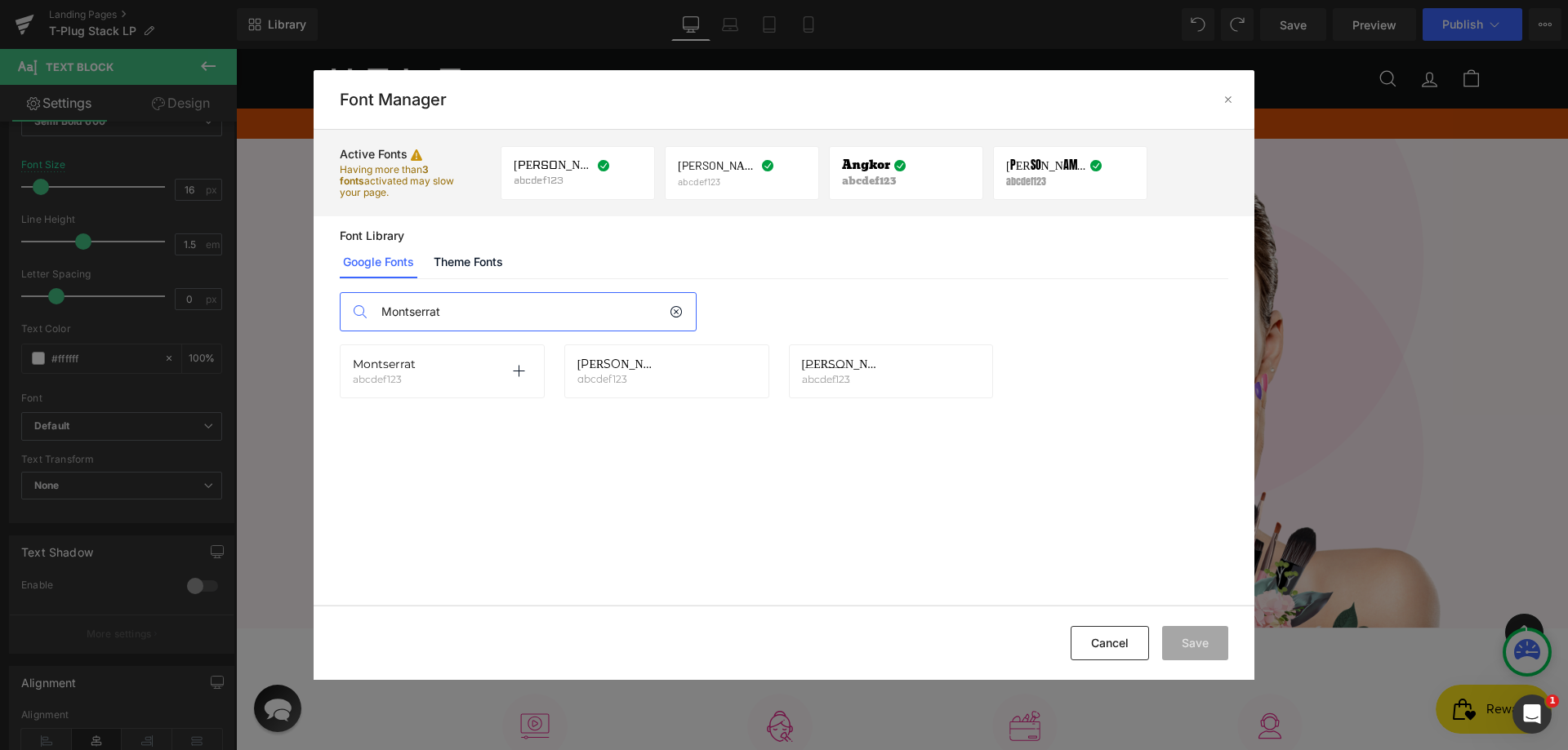
type input "Montserrat"
click at [415, 359] on span "Montserrat" at bounding box center [385, 364] width 63 height 13
click at [518, 367] on icon at bounding box center [518, 371] width 13 height 13
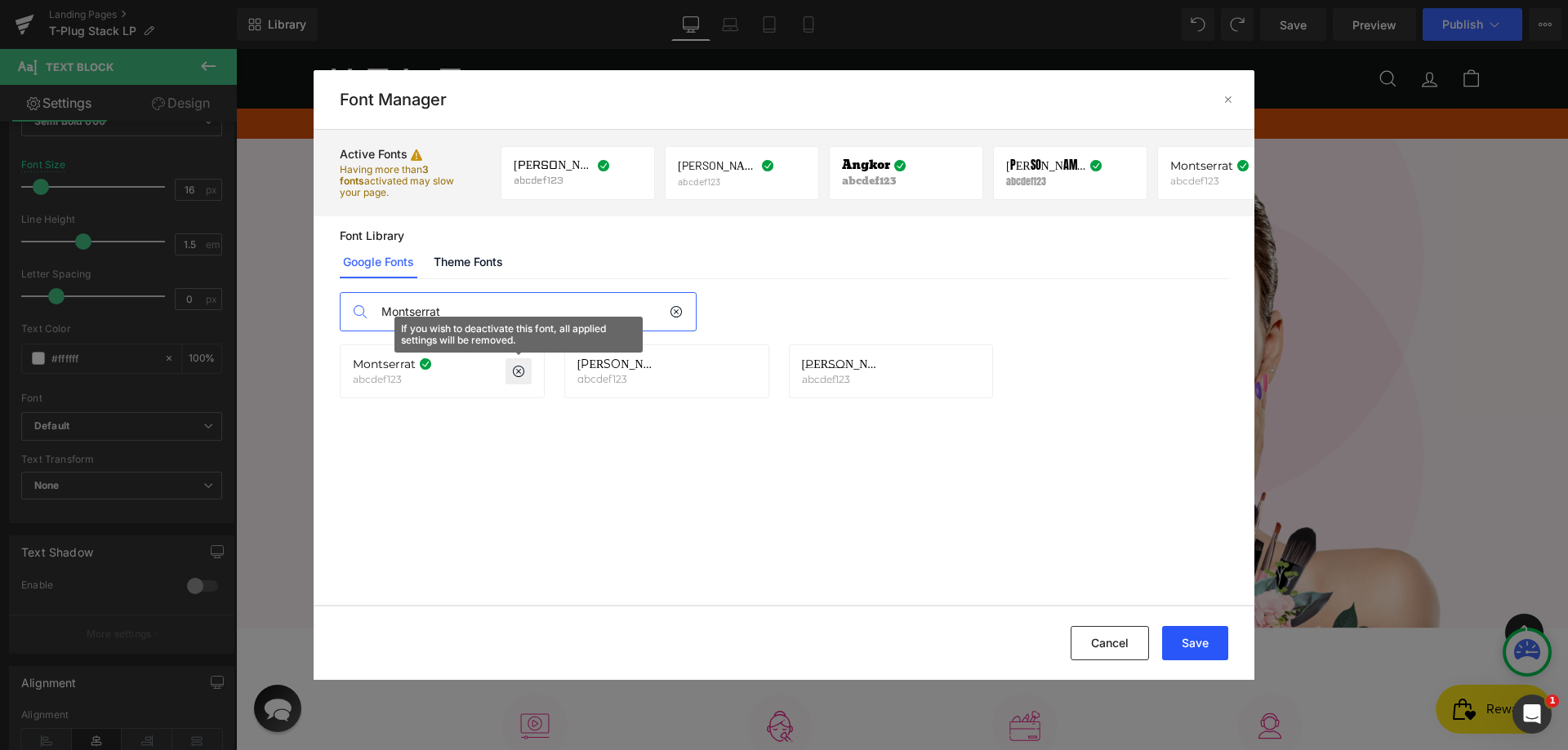
click at [1202, 639] on button "Save" at bounding box center [1195, 643] width 67 height 34
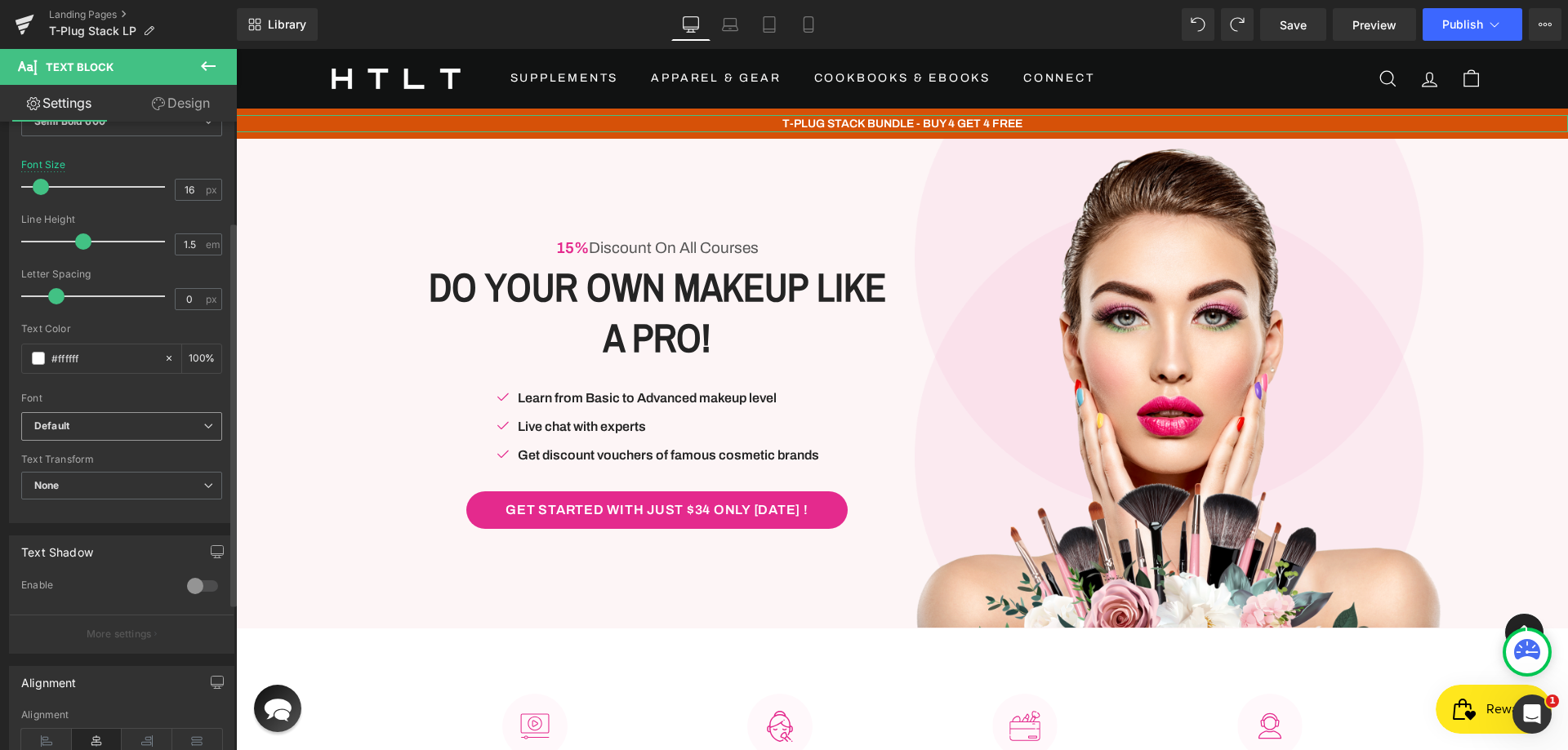
click at [101, 418] on span "Default" at bounding box center [122, 427] width 201 height 29
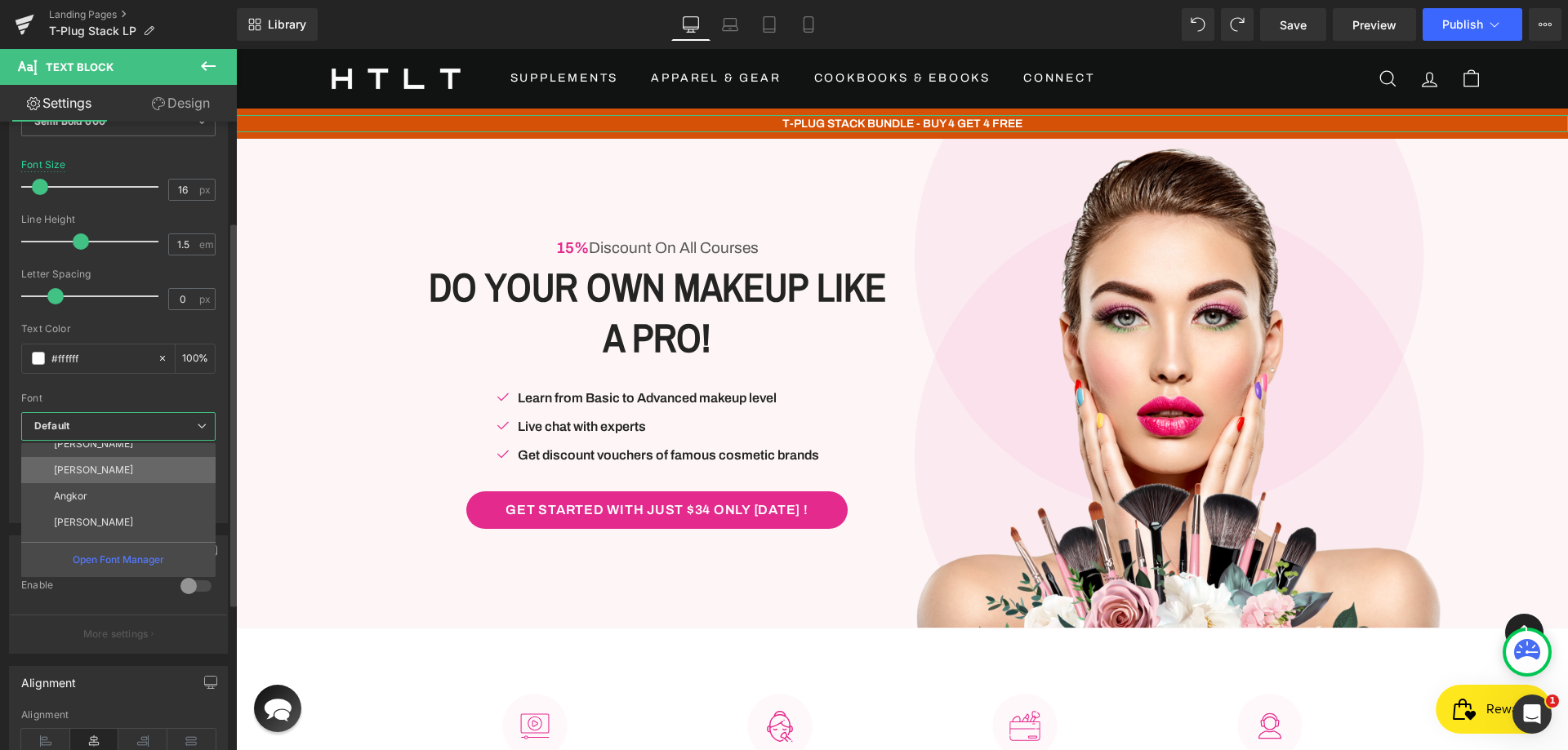
scroll to position [59, 0]
click at [97, 532] on p "Montserrat" at bounding box center [79, 528] width 51 height 11
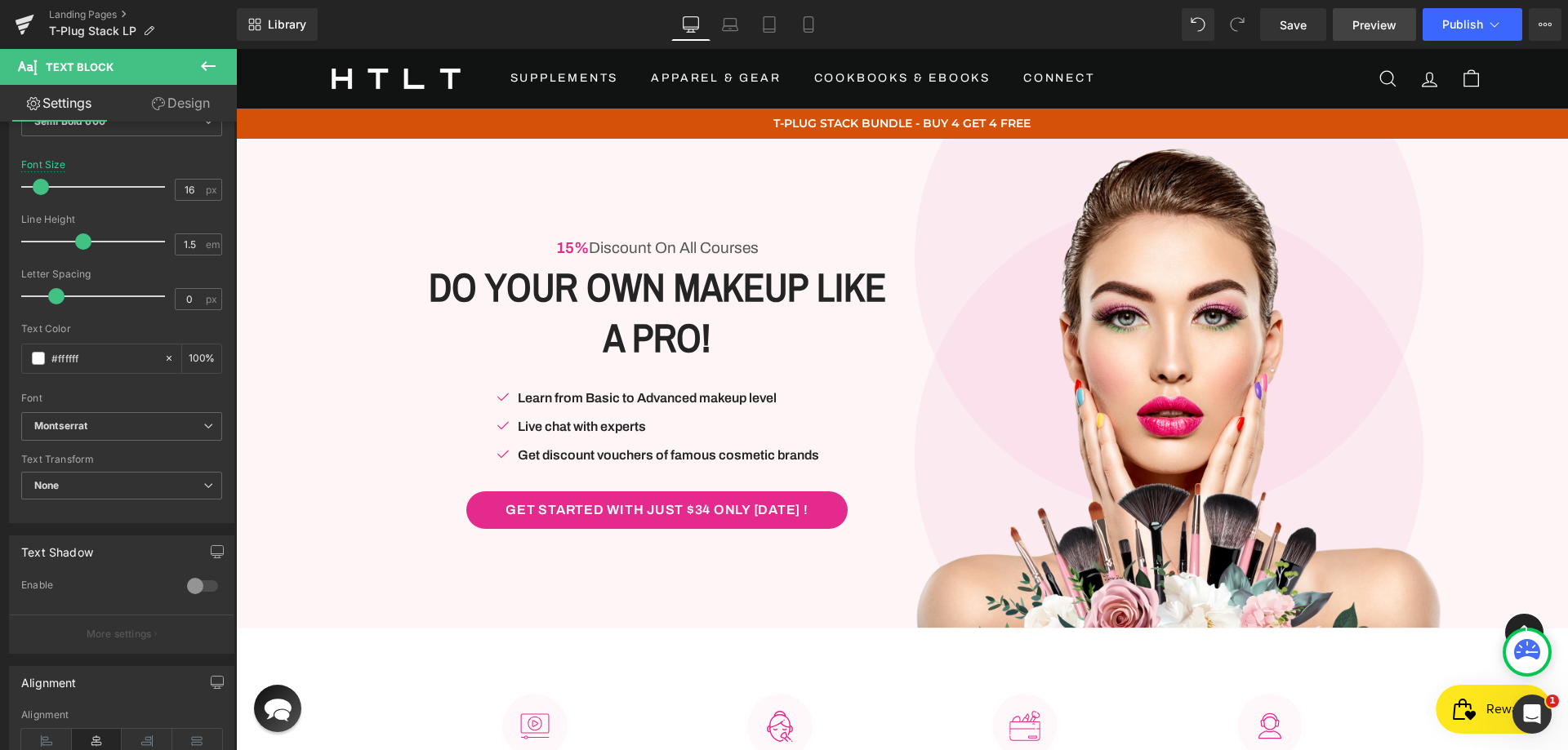
click at [1396, 32] on span "Preview" at bounding box center [1374, 25] width 44 height 17
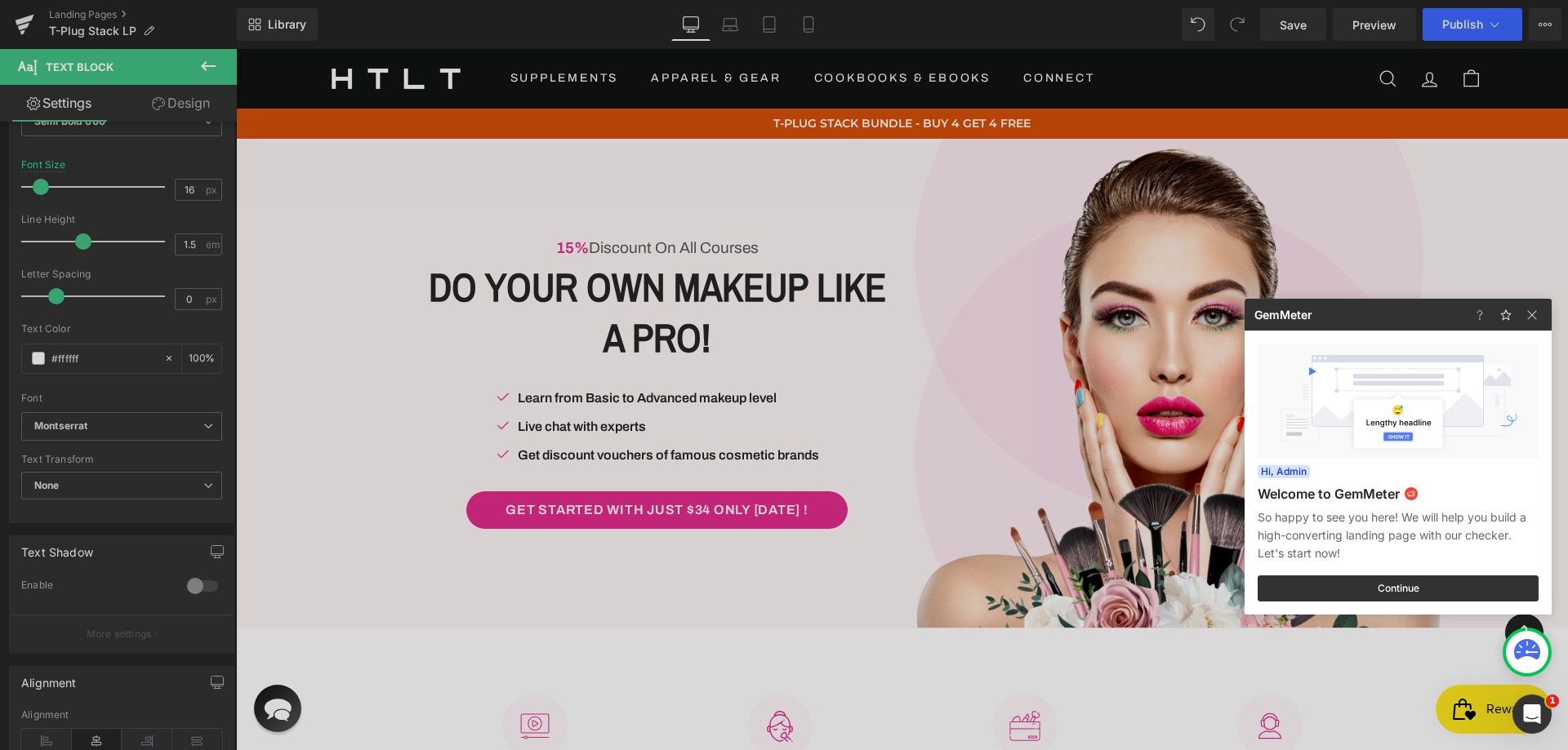
click at [1301, 28] on div at bounding box center [784, 375] width 1568 height 750
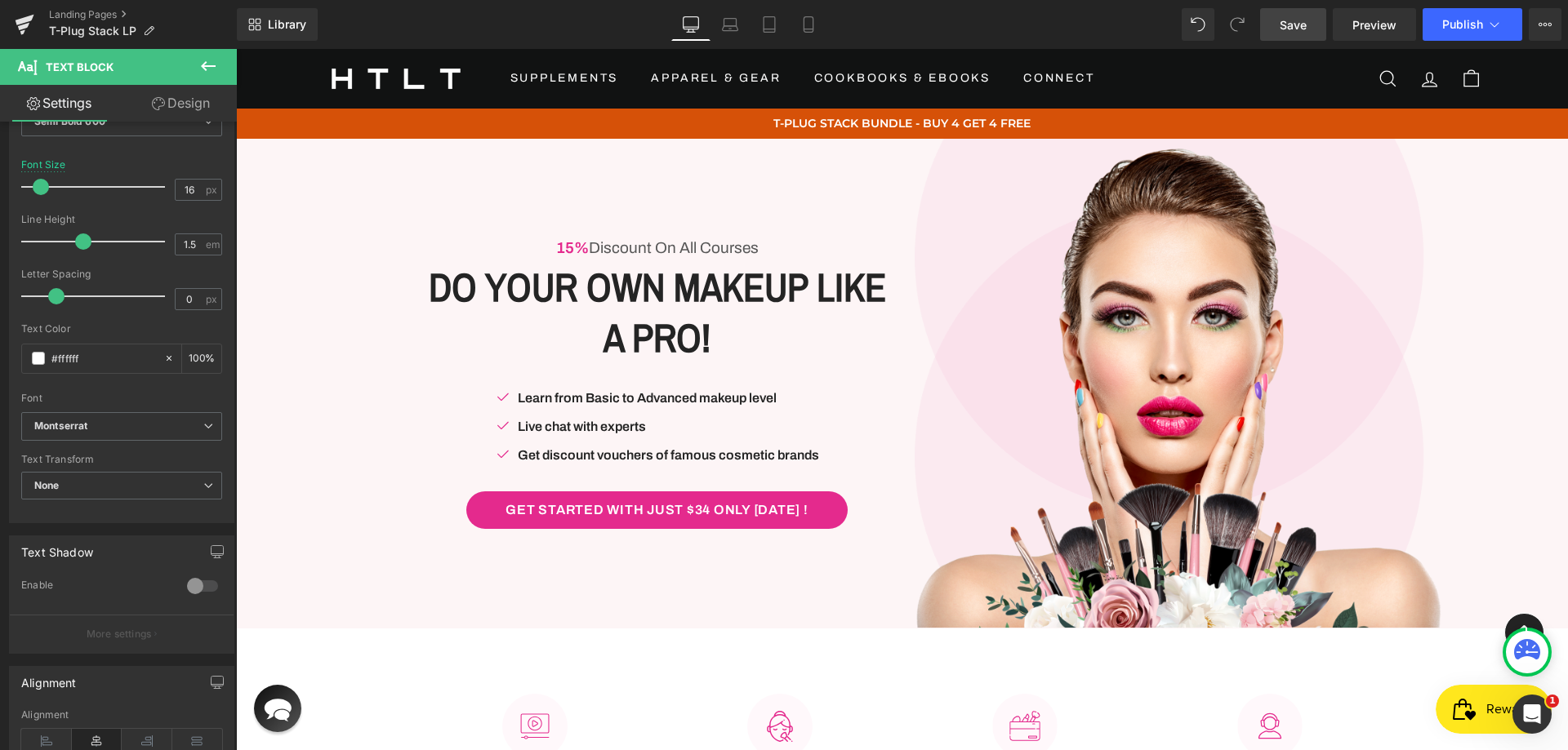
click at [1305, 26] on span "Save" at bounding box center [1293, 25] width 27 height 17
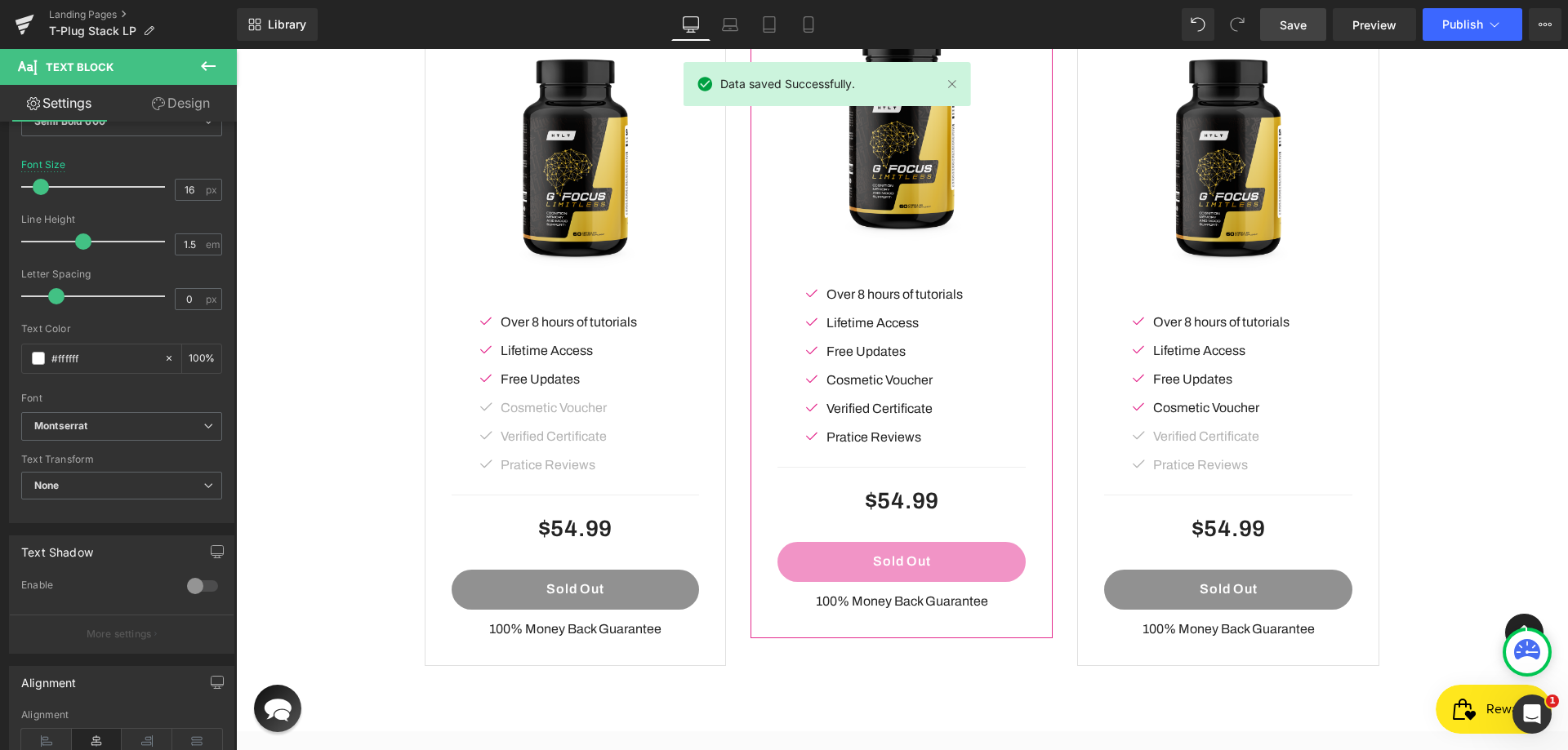
scroll to position [2776, 0]
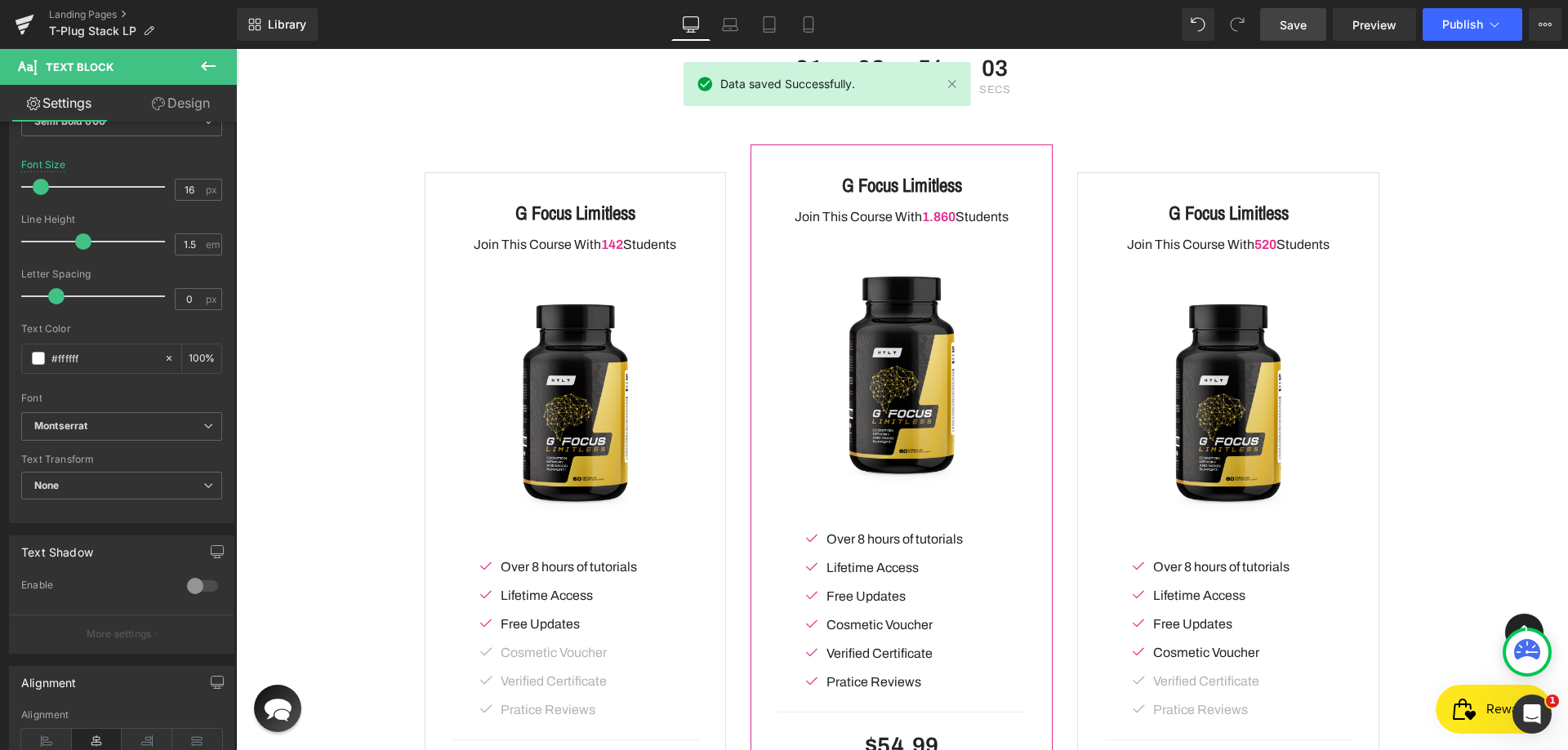
click at [952, 322] on img at bounding box center [901, 377] width 248 height 248
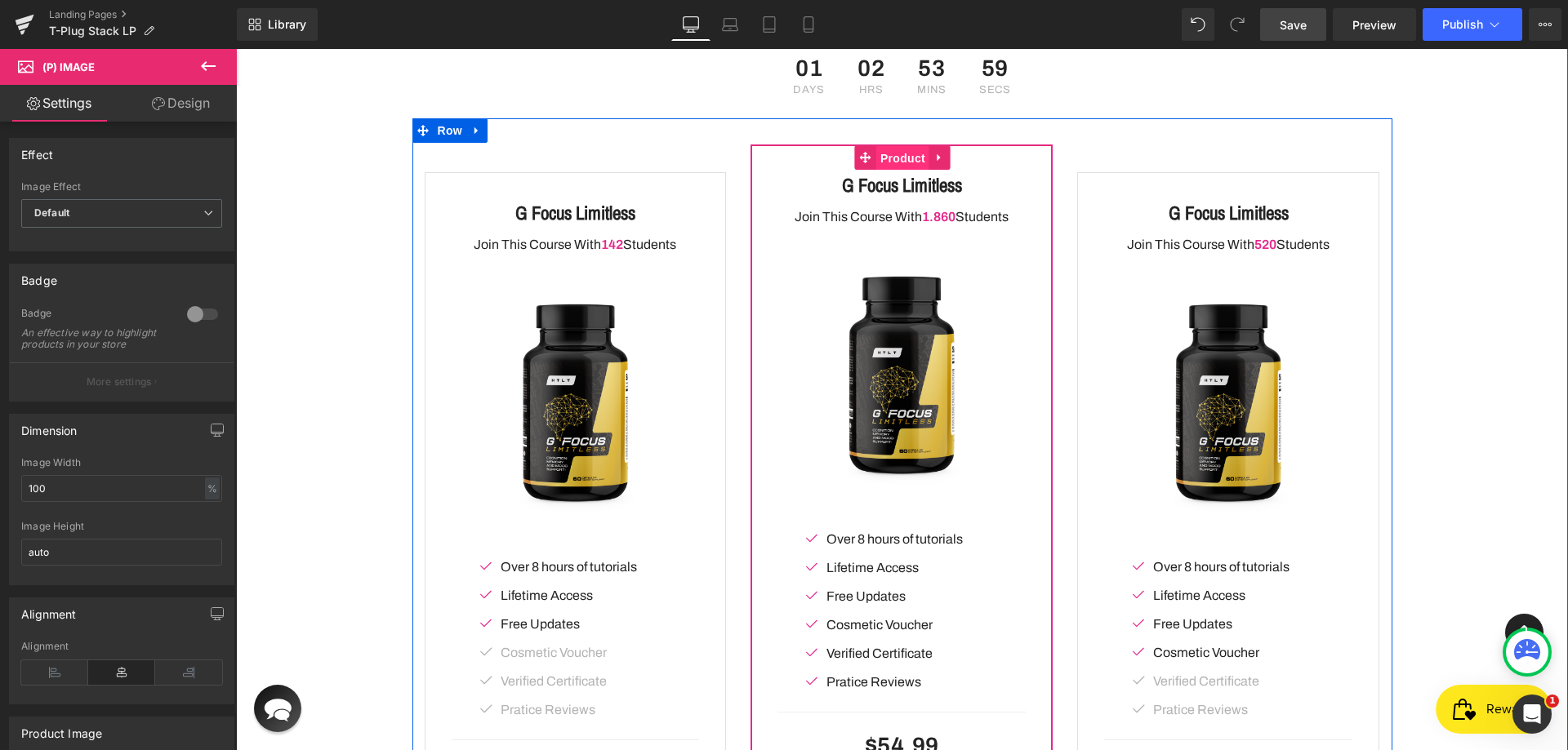
click at [915, 152] on span "Product" at bounding box center [903, 158] width 53 height 25
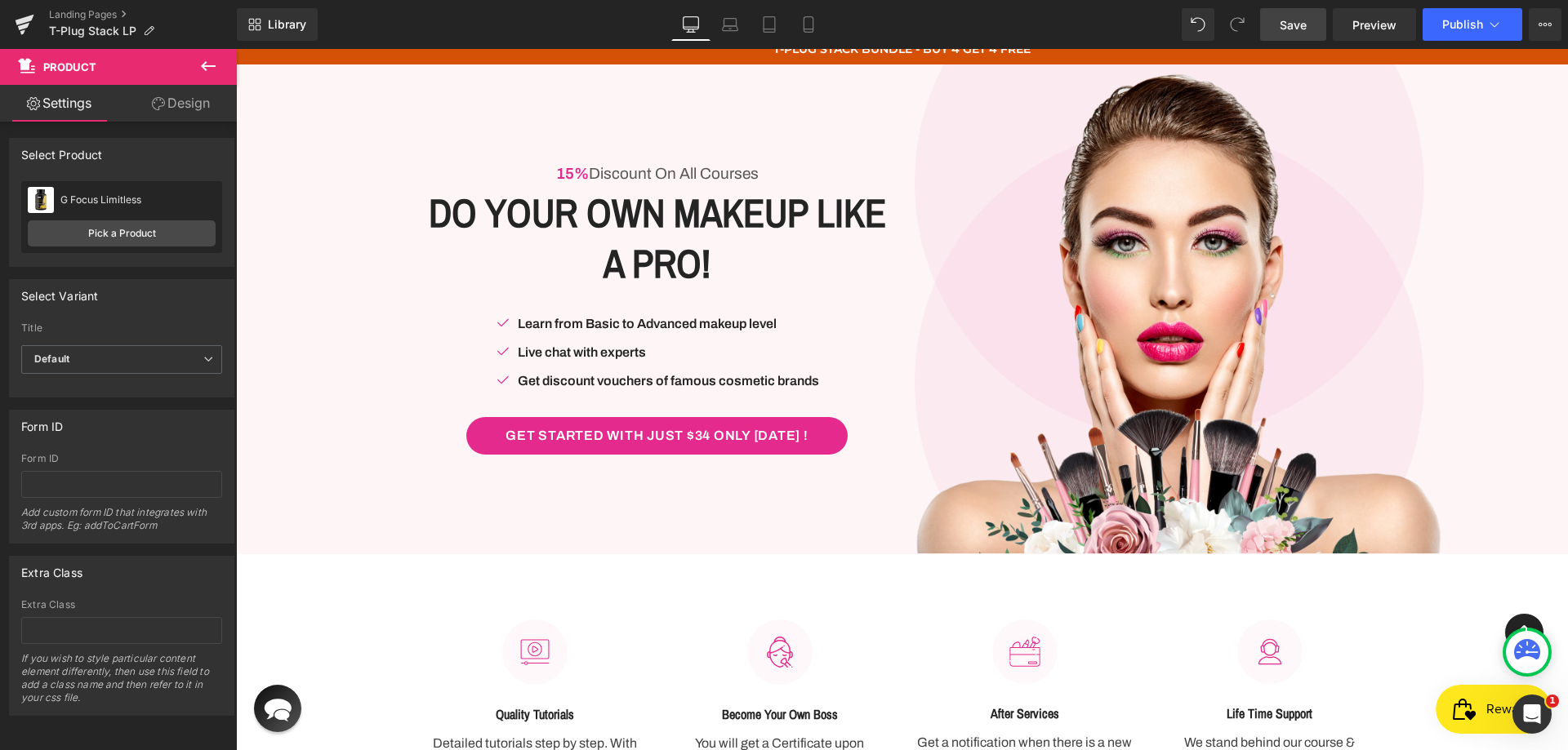
scroll to position [0, 0]
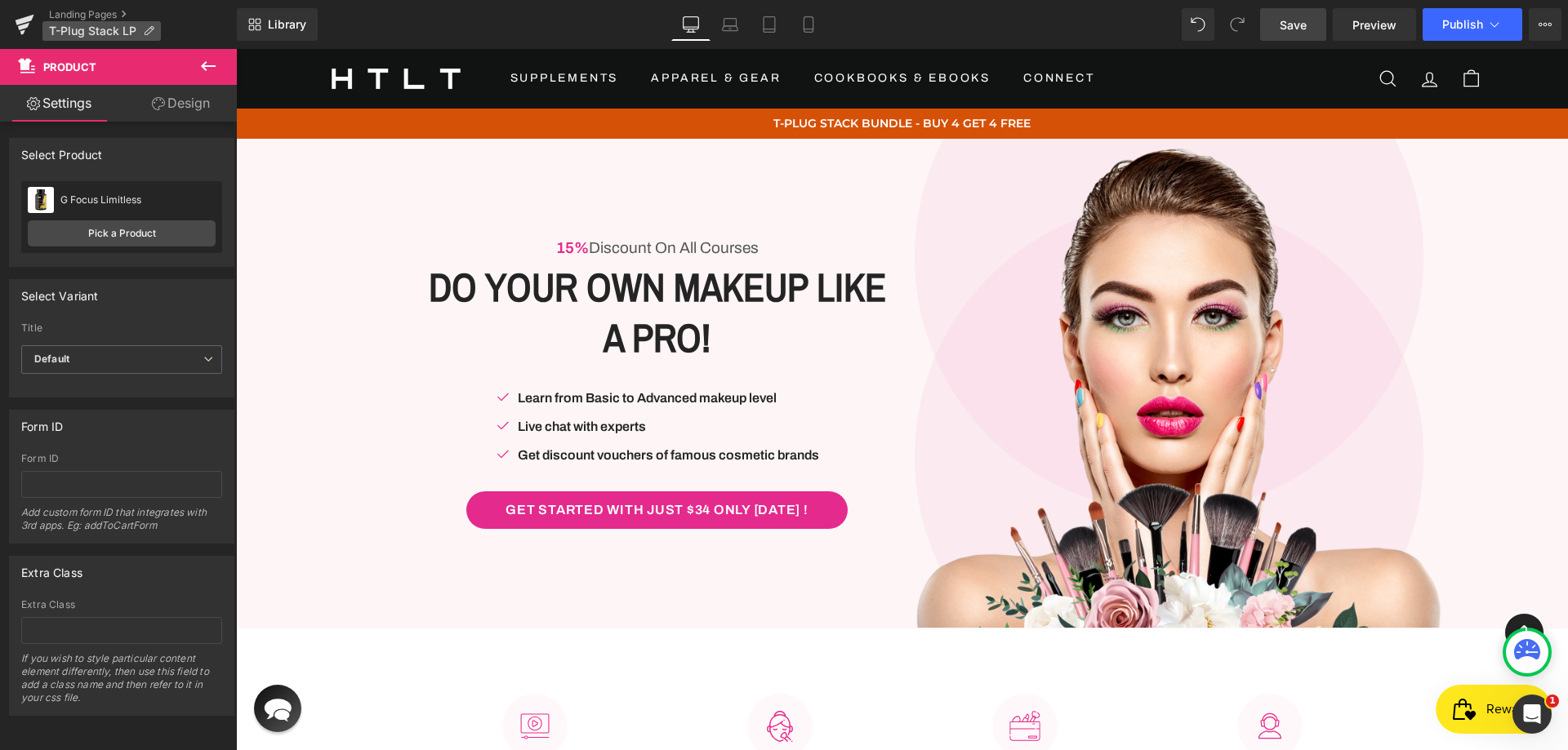
click at [154, 33] on p "T-Plug Stack LP" at bounding box center [101, 31] width 119 height 20
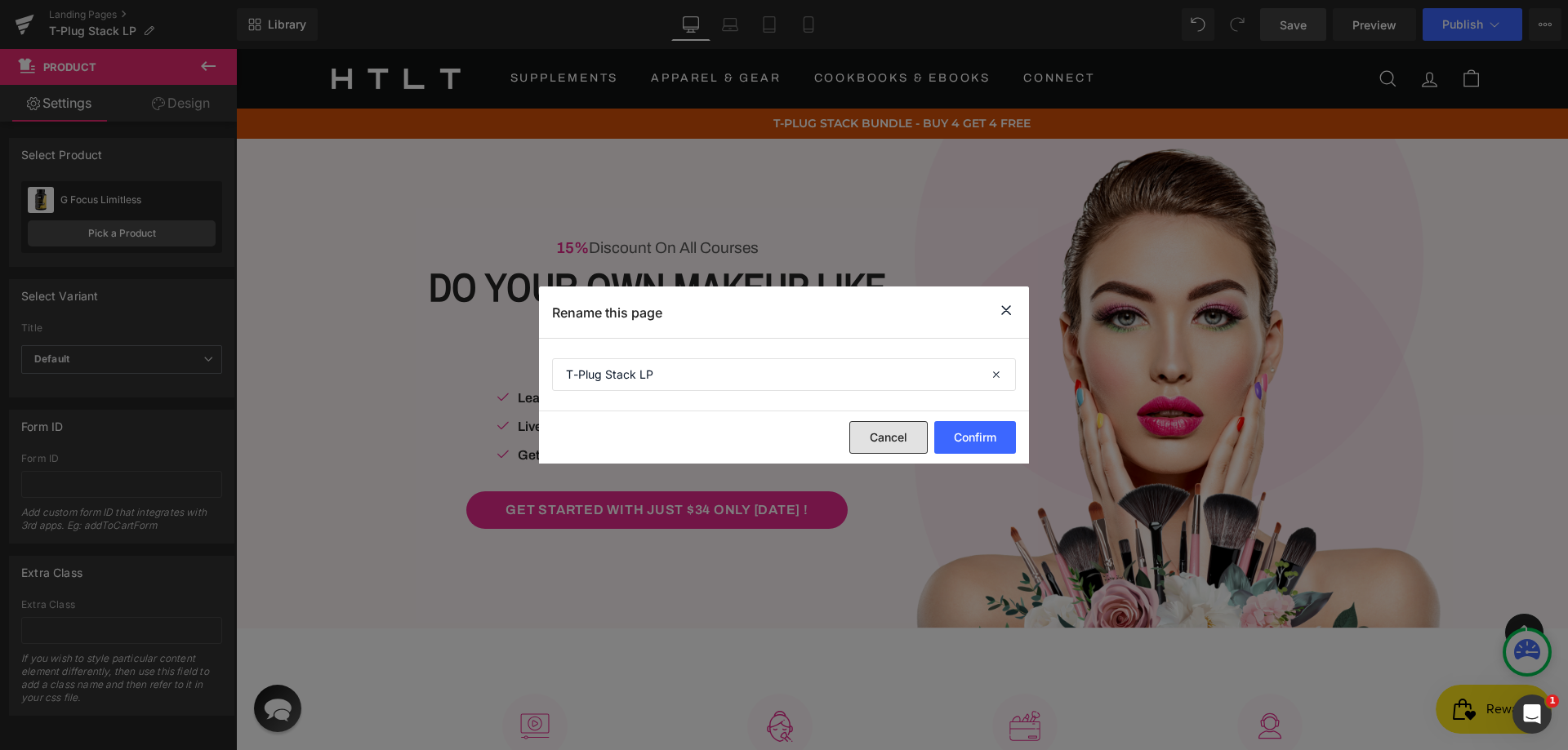
click at [894, 434] on button "Cancel" at bounding box center [888, 437] width 78 height 32
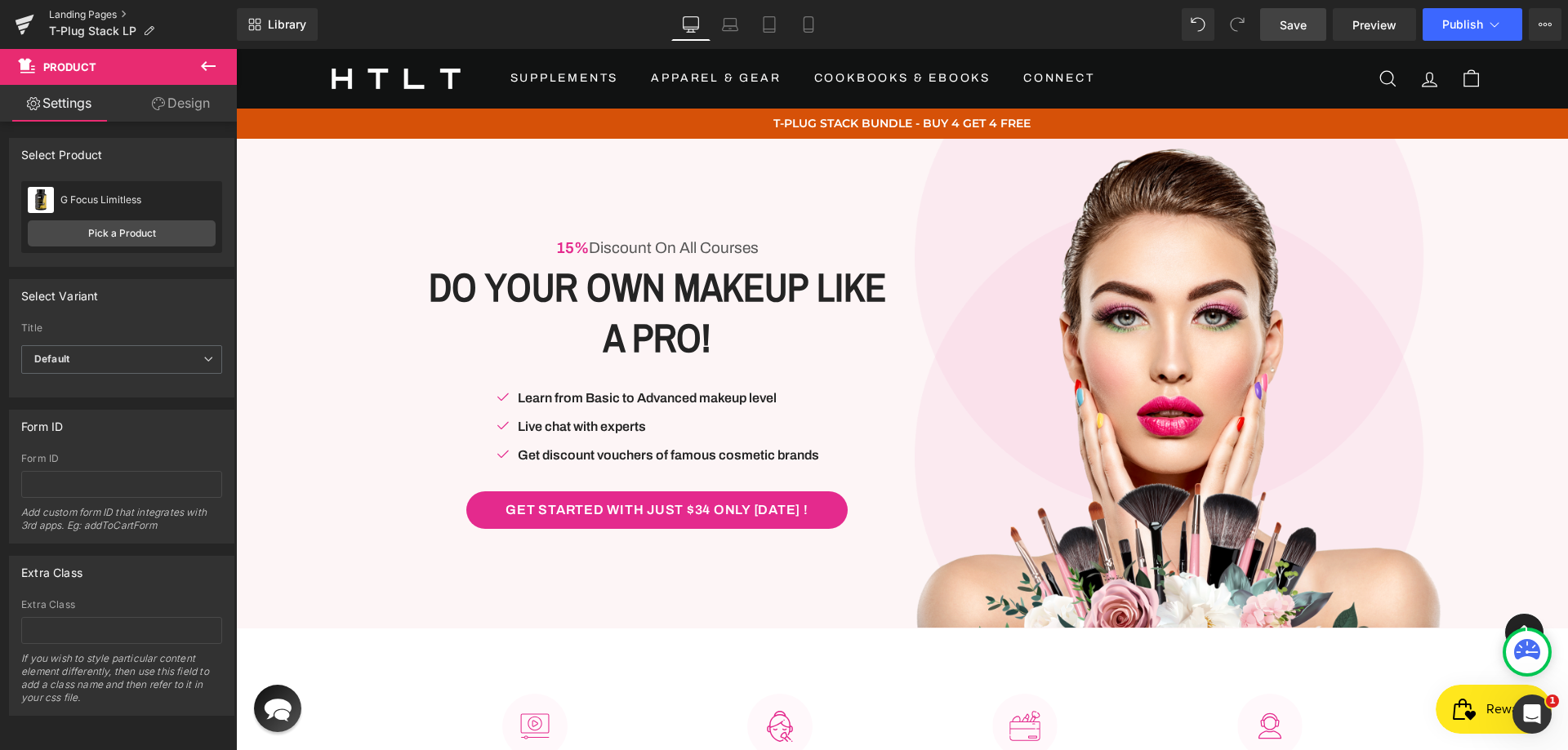
click at [93, 14] on link "Landing Pages" at bounding box center [142, 14] width 188 height 13
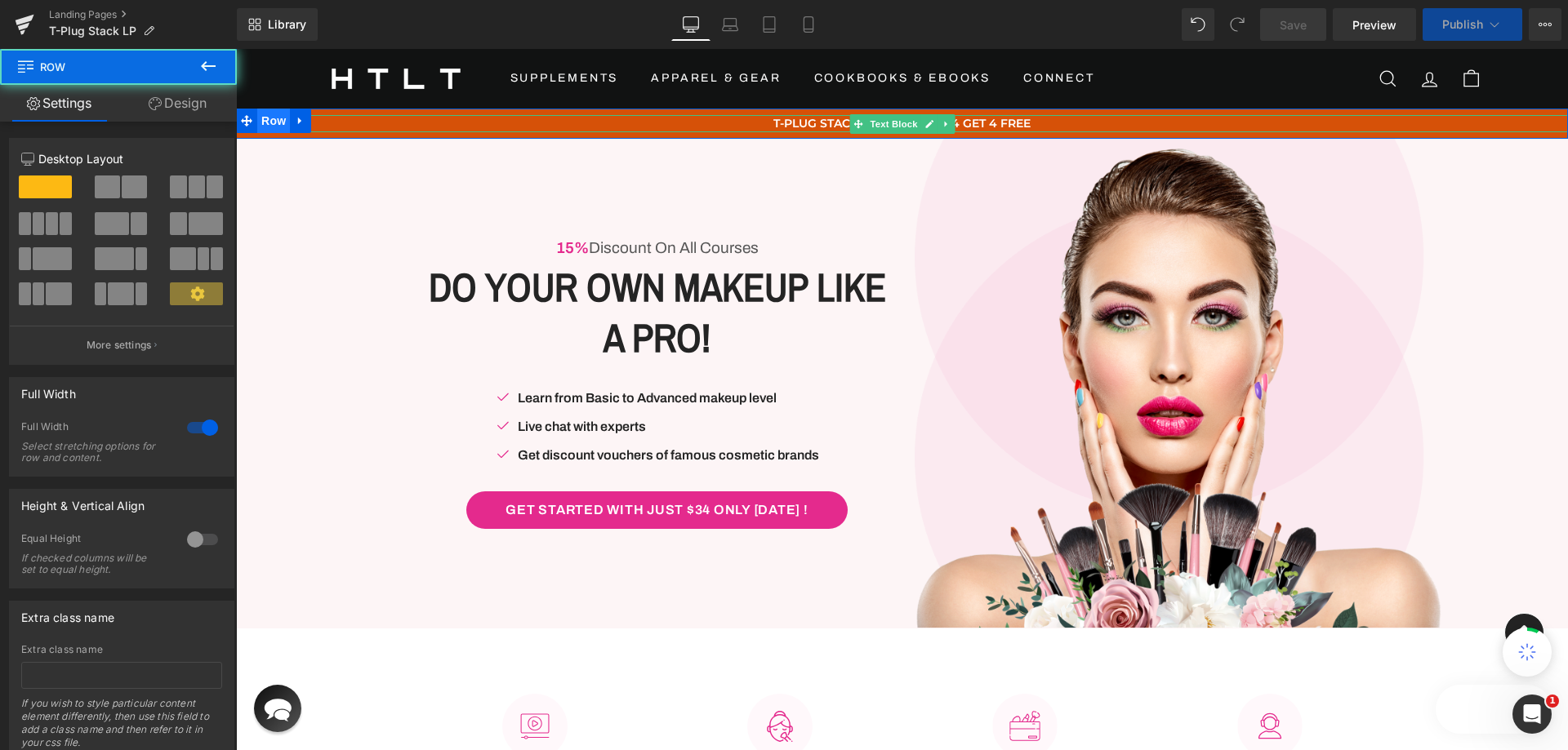
click at [261, 121] on span "Row" at bounding box center [274, 120] width 32 height 25
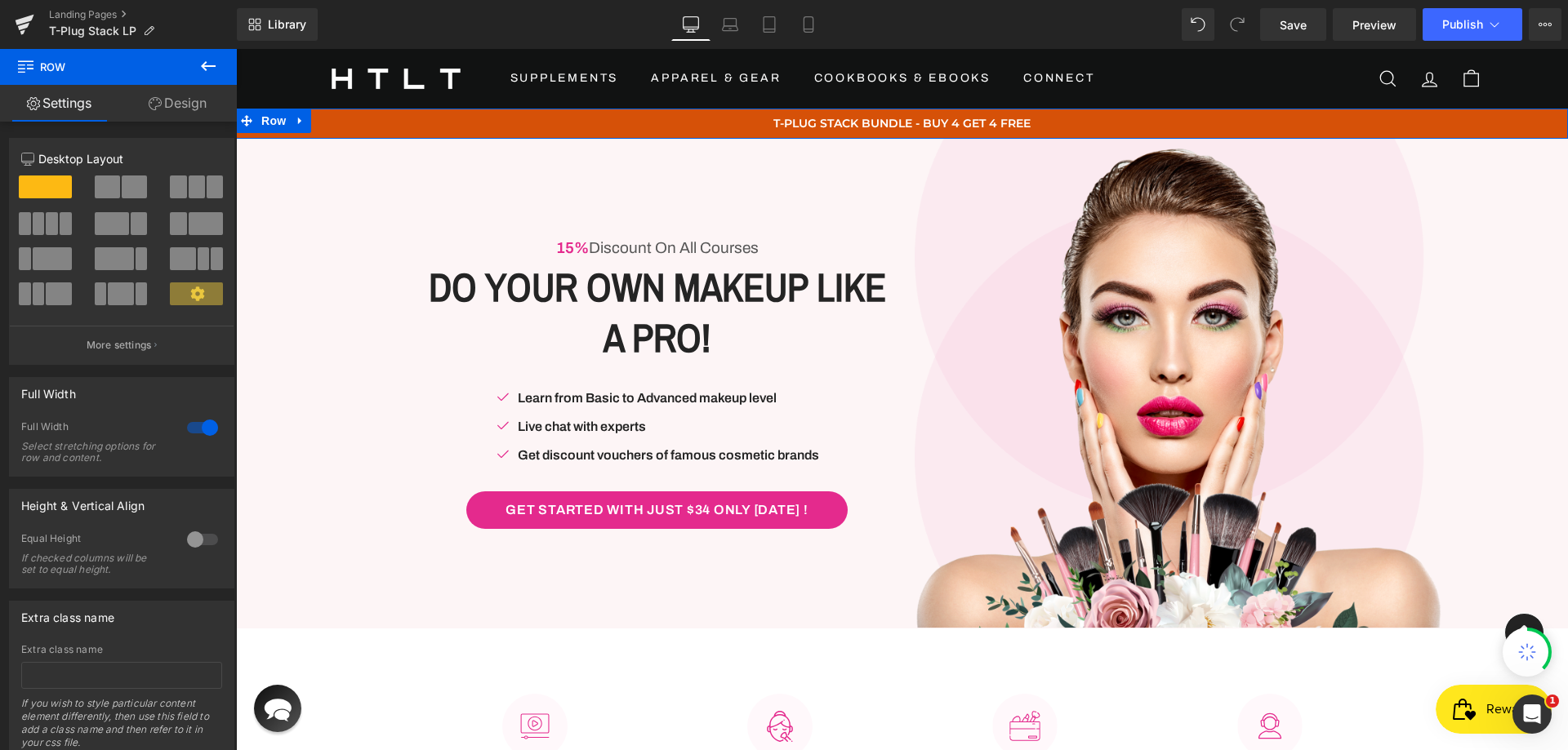
click at [180, 99] on link "Design" at bounding box center [177, 103] width 119 height 37
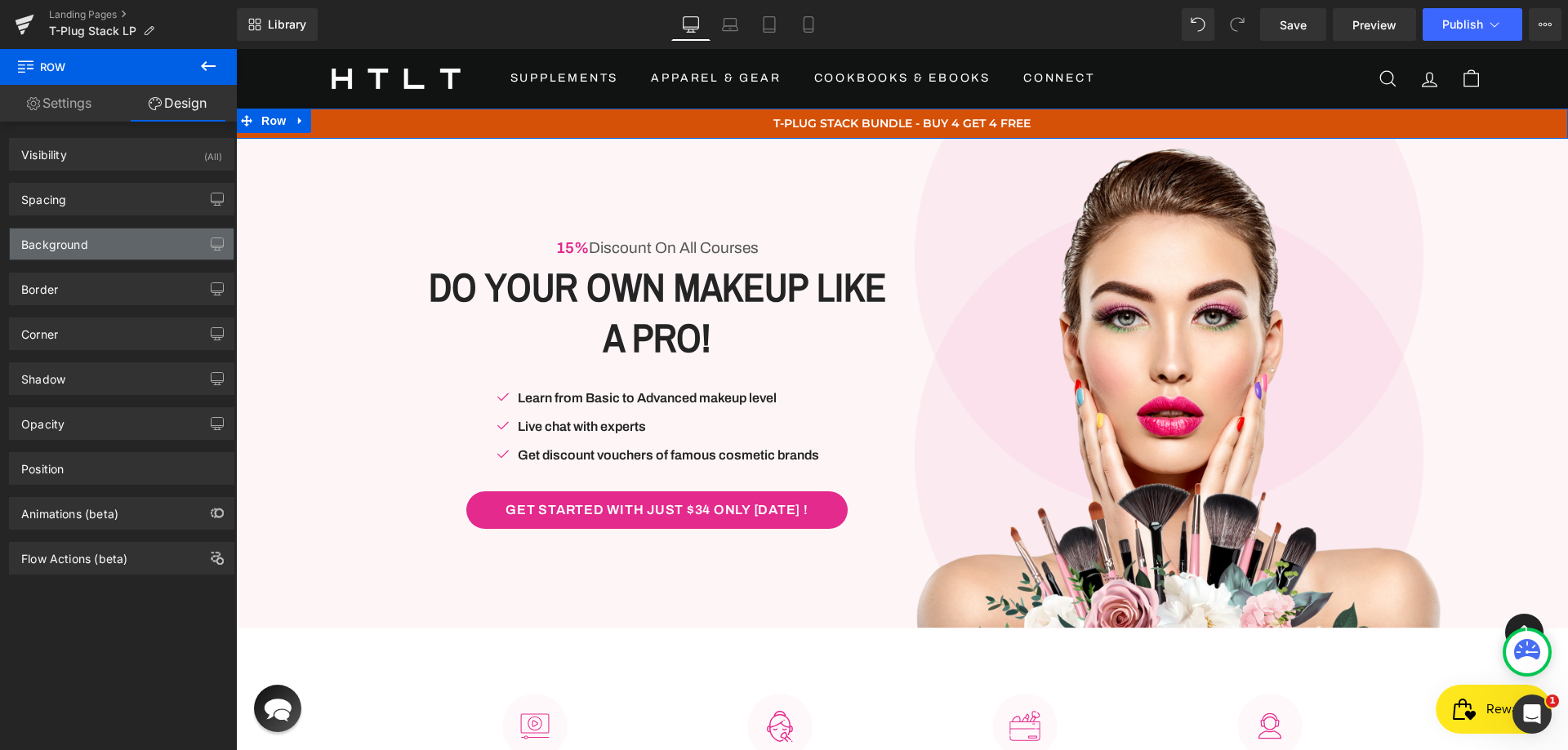
click at [67, 233] on div "Background" at bounding box center [55, 239] width 67 height 23
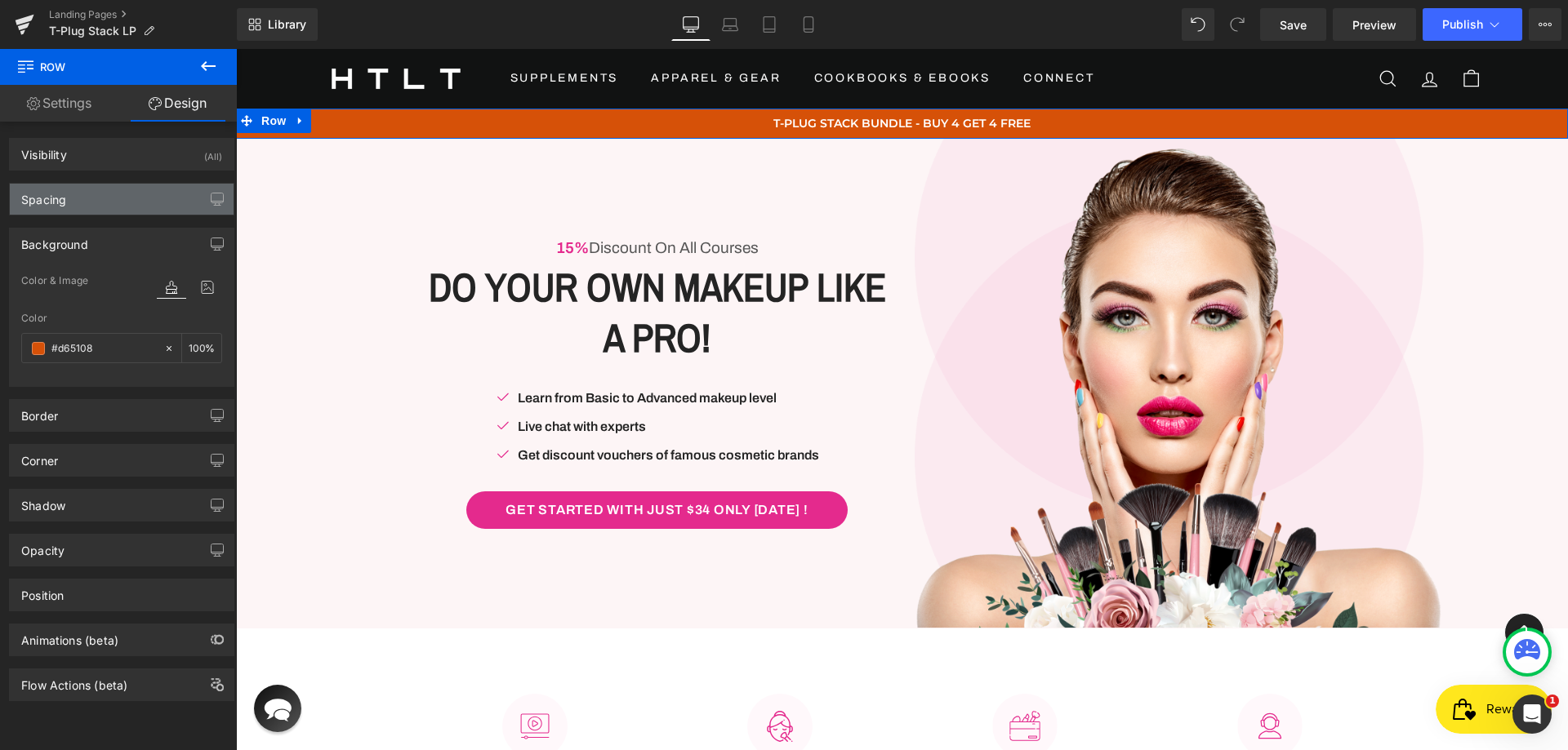
click at [78, 195] on div "Spacing" at bounding box center [121, 199] width 223 height 31
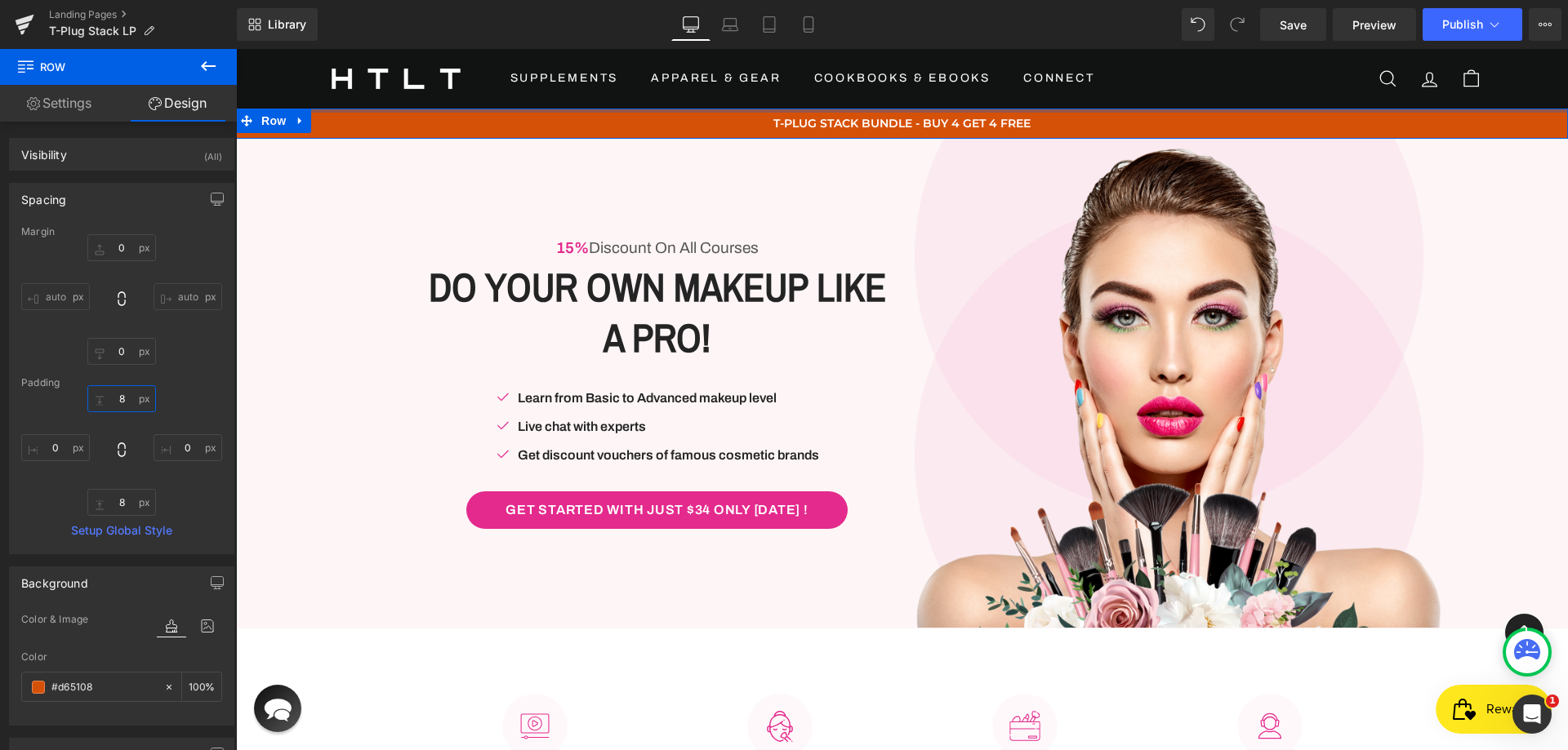
click at [128, 403] on input "8" at bounding box center [121, 399] width 68 height 27
drag, startPoint x: 126, startPoint y: 398, endPoint x: 90, endPoint y: 397, distance: 36.0
click at [90, 397] on input "8" at bounding box center [121, 399] width 68 height 27
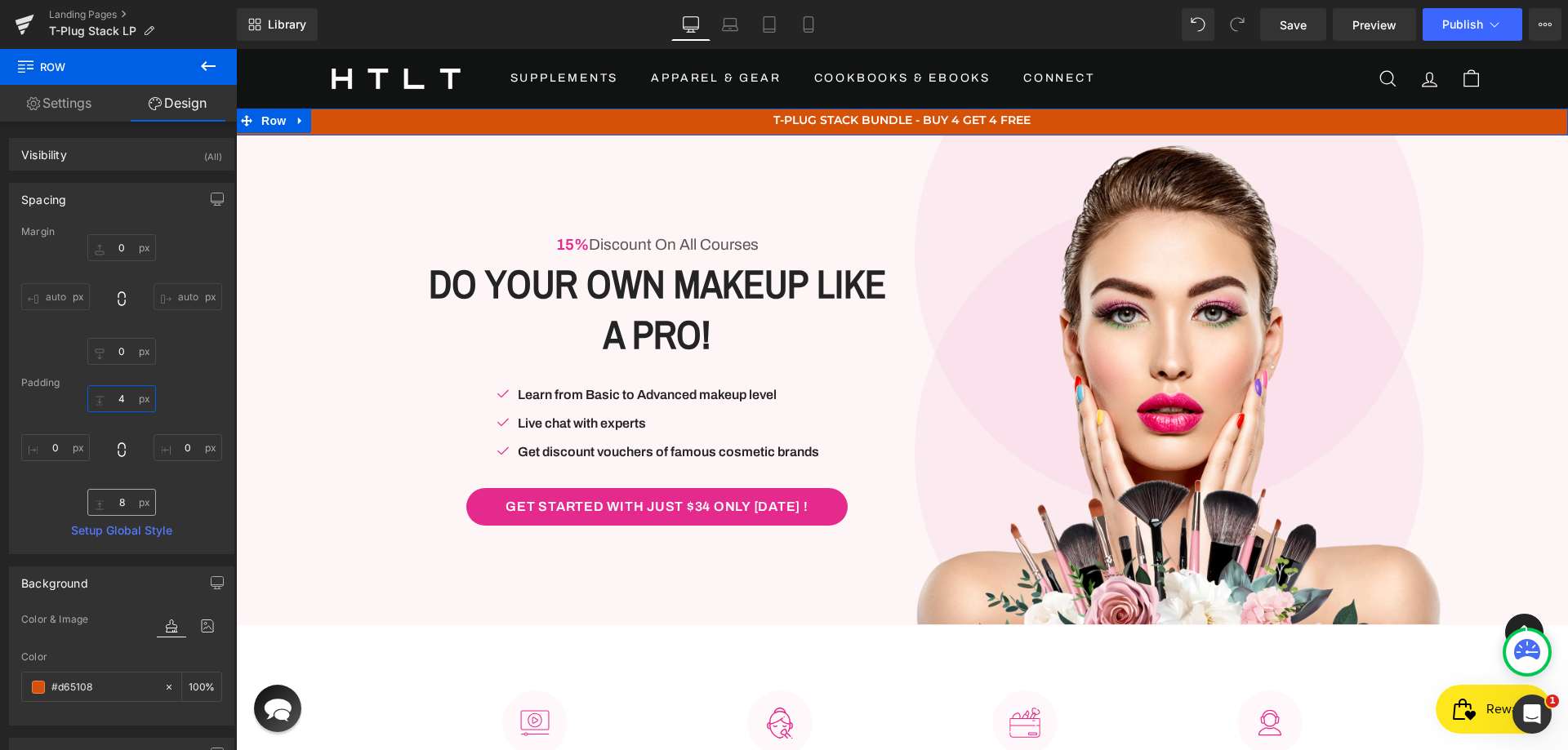
type input "4"
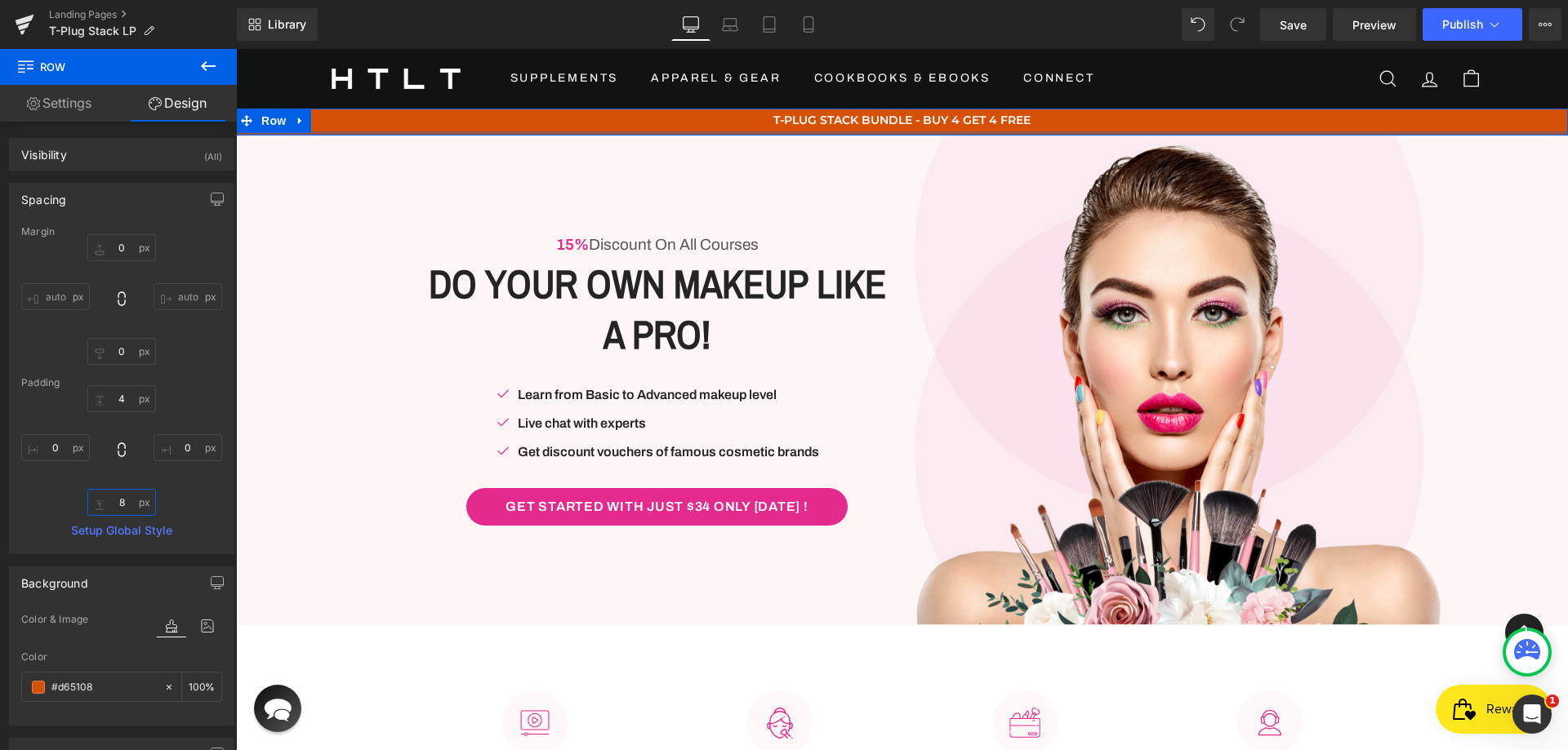
click at [116, 500] on input "8" at bounding box center [121, 503] width 68 height 27
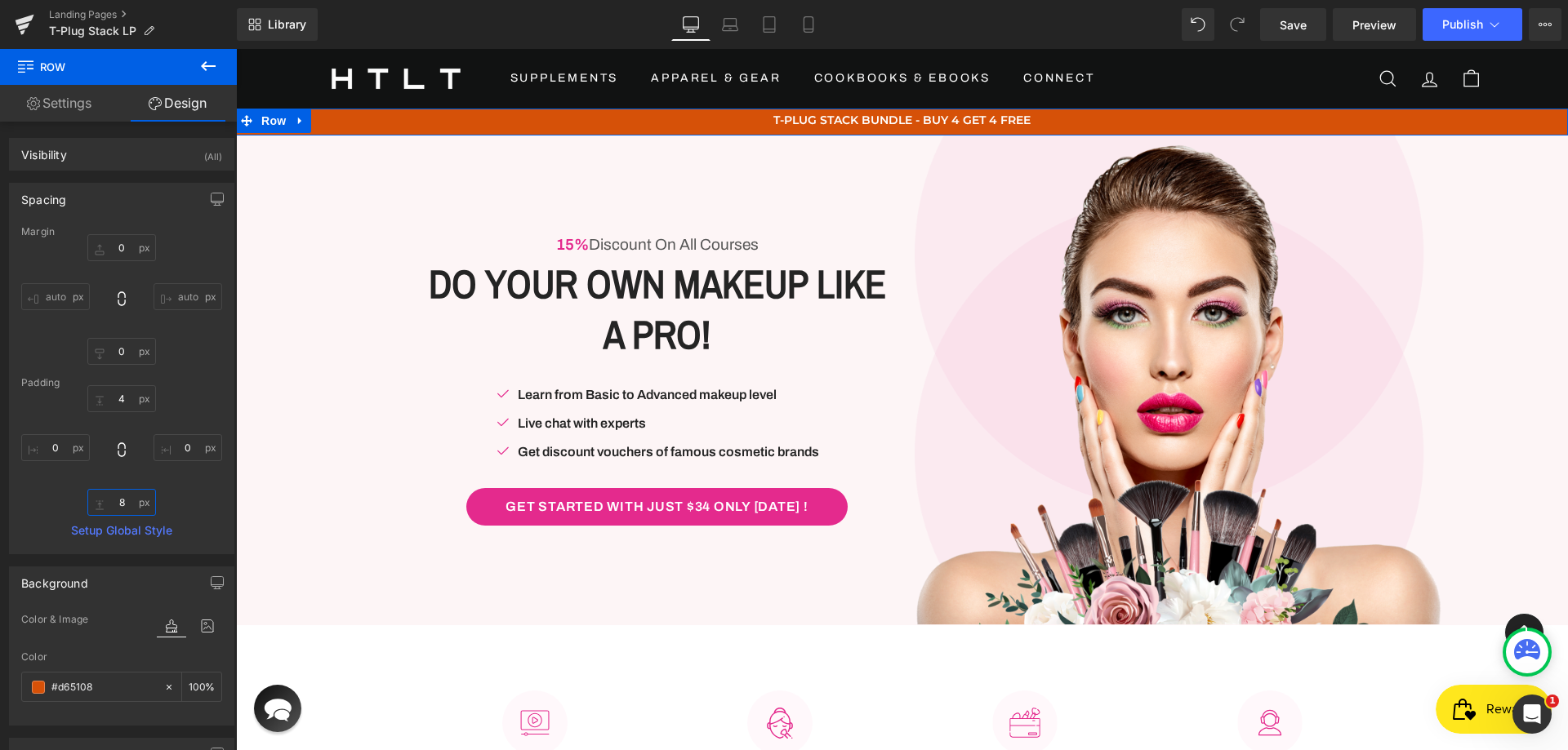
drag, startPoint x: 126, startPoint y: 501, endPoint x: 66, endPoint y: 501, distance: 60.0
click at [66, 501] on div "4 0 8 0" at bounding box center [122, 450] width 201 height 130
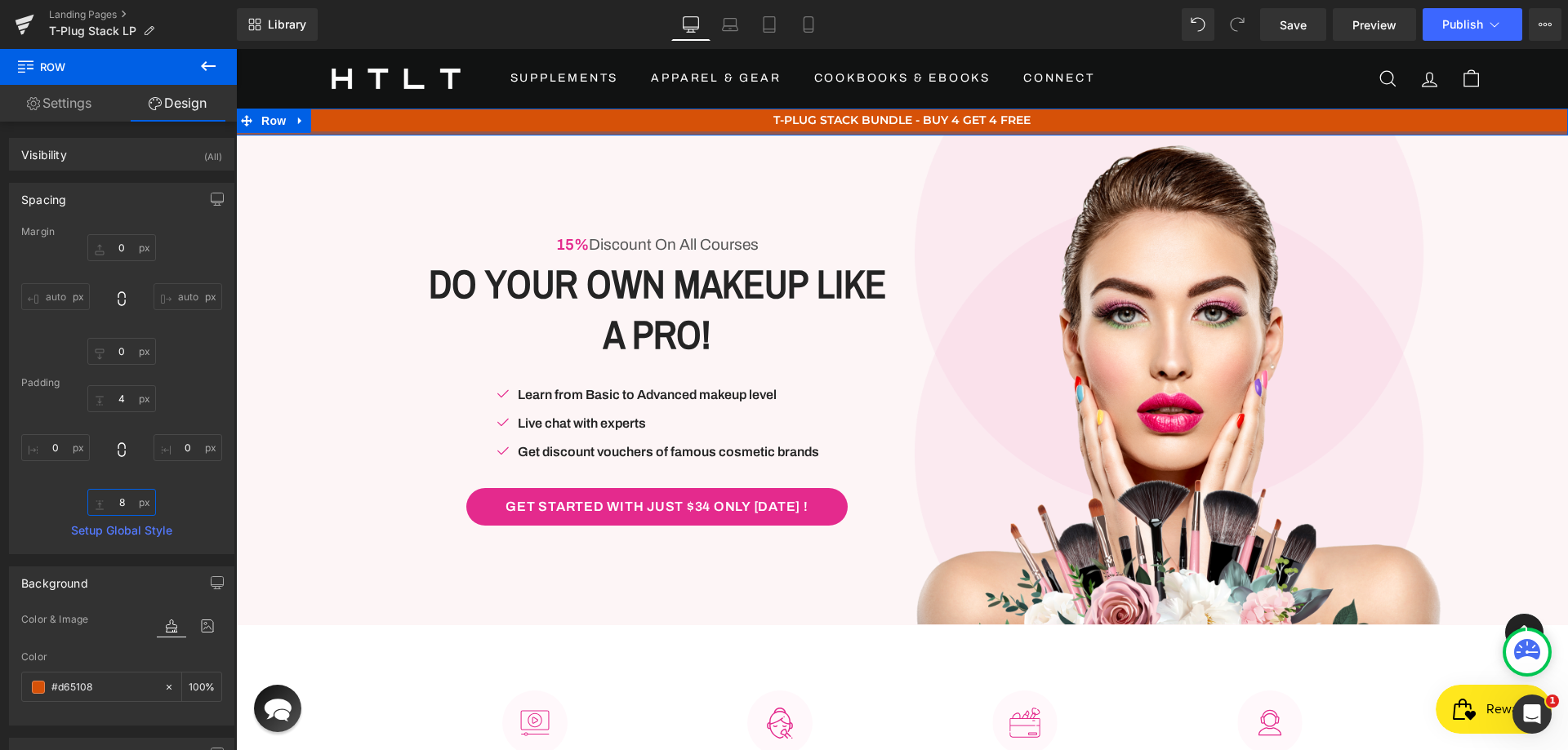
click at [120, 499] on input "8" at bounding box center [121, 503] width 68 height 27
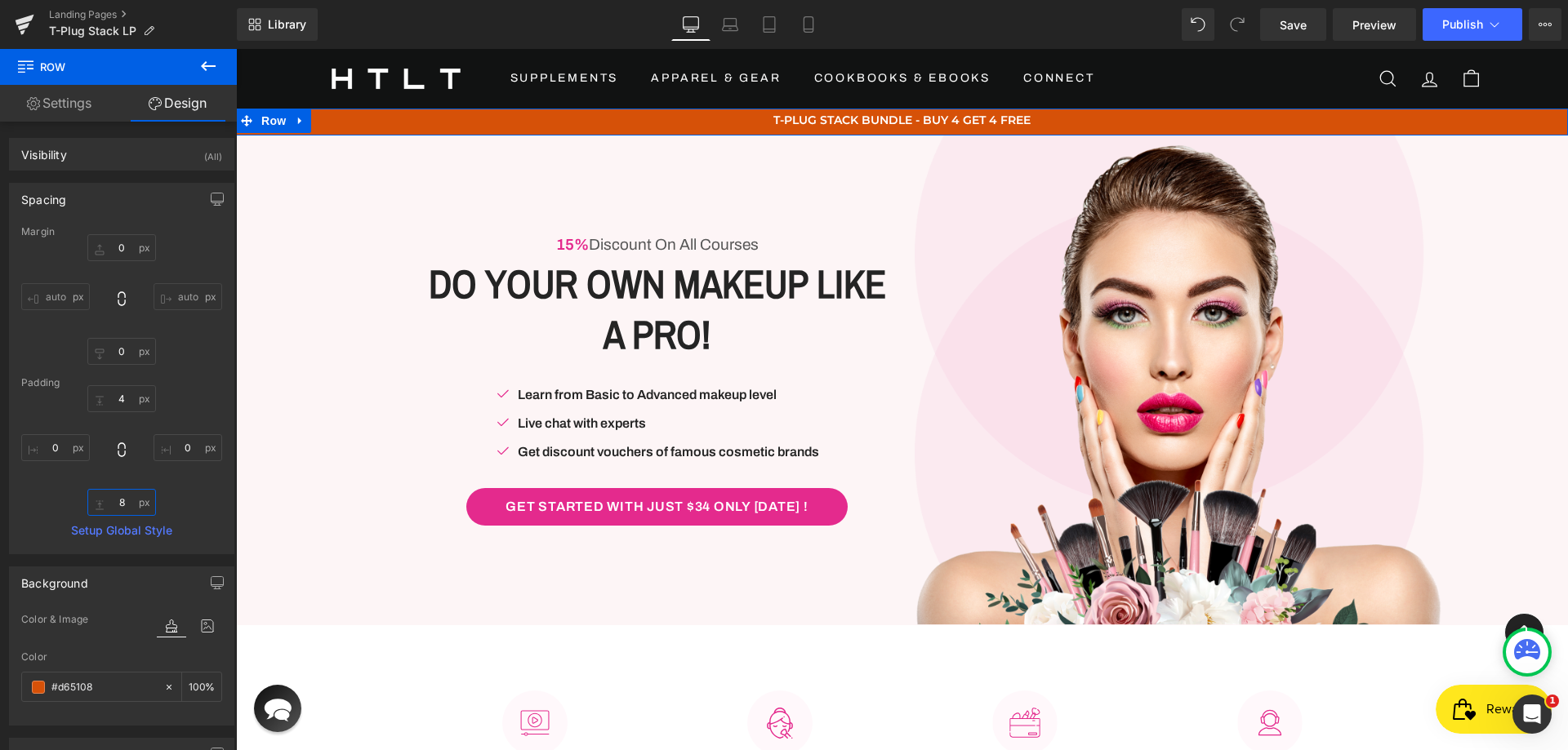
click at [120, 499] on input "8" at bounding box center [121, 503] width 68 height 27
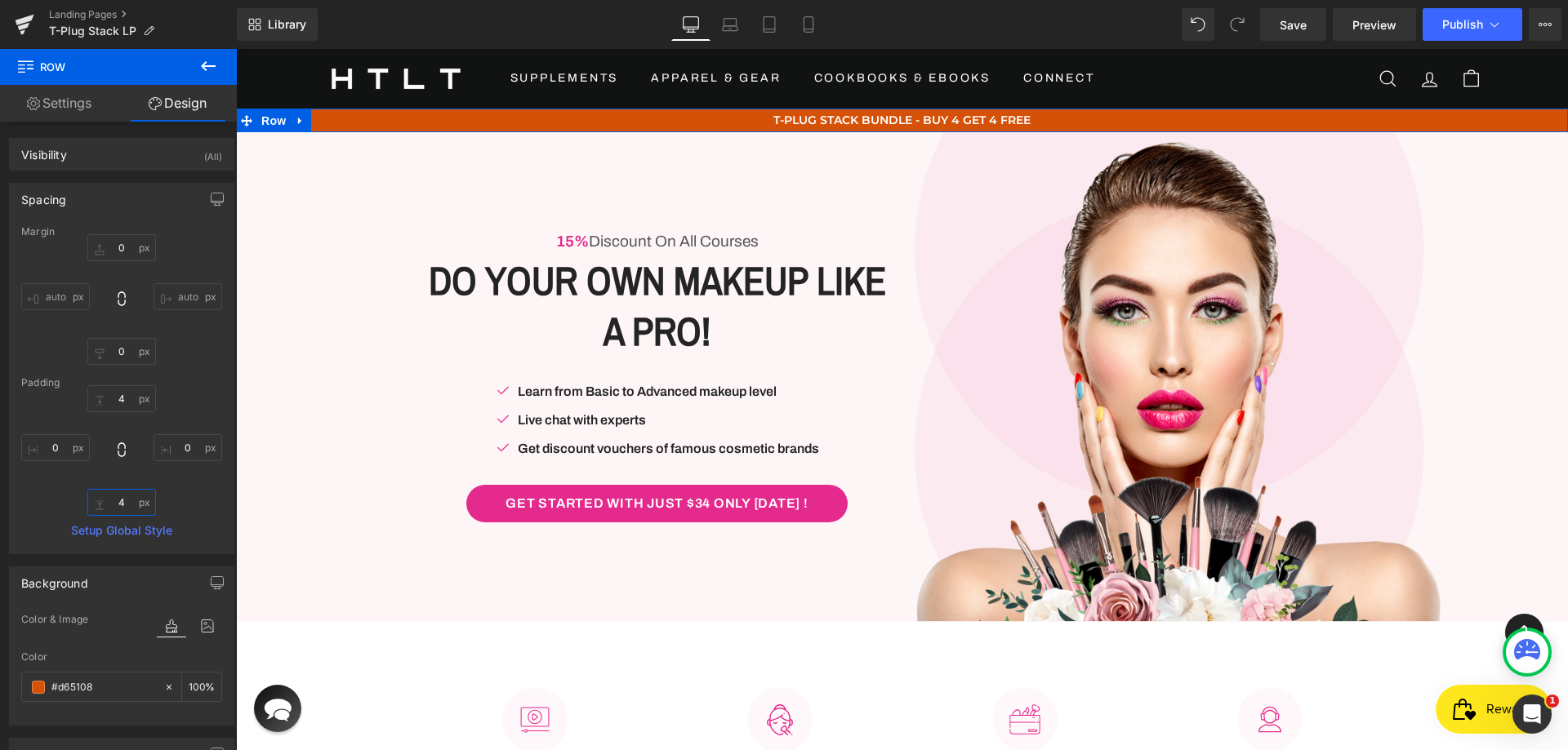
drag, startPoint x: 127, startPoint y: 500, endPoint x: 98, endPoint y: 505, distance: 29.4
click at [70, 504] on div "4 0 4 0" at bounding box center [122, 450] width 201 height 130
click at [126, 506] on input "4" at bounding box center [121, 503] width 68 height 27
click at [113, 498] on input "4" at bounding box center [121, 503] width 68 height 27
click at [114, 499] on input "4" at bounding box center [121, 503] width 68 height 27
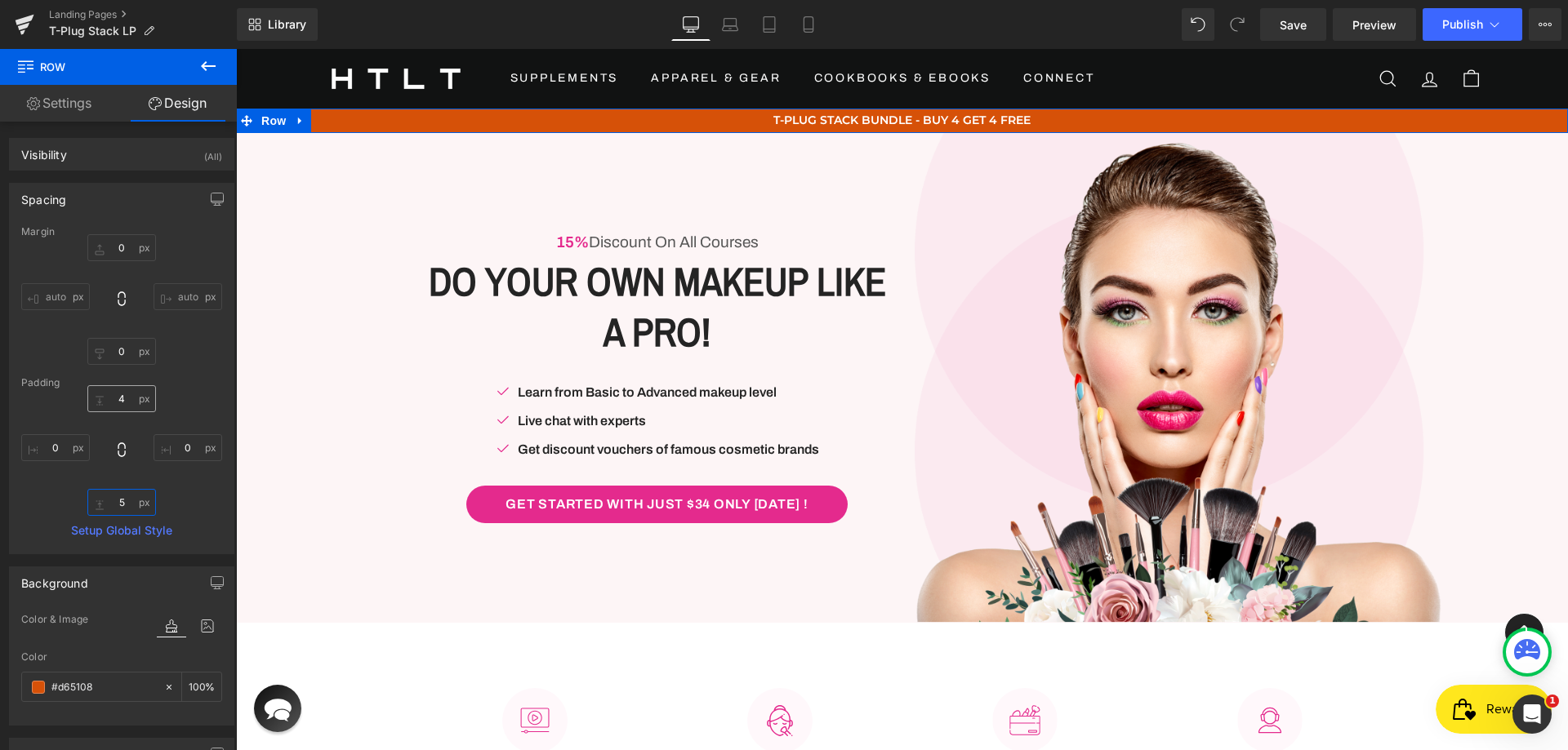
type input "5"
click at [126, 403] on input "4" at bounding box center [121, 399] width 68 height 27
click at [126, 395] on input "4" at bounding box center [121, 399] width 68 height 27
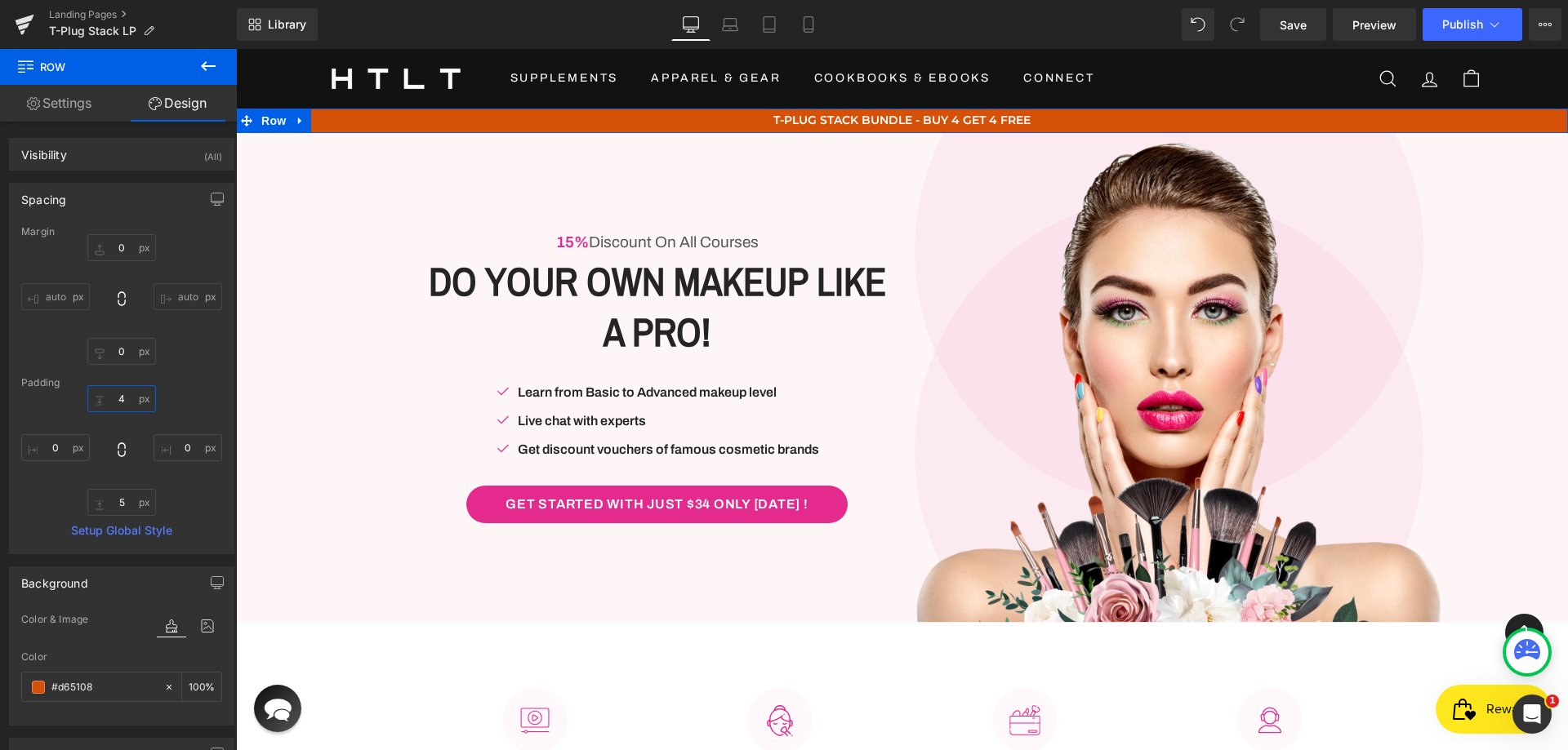
click at [126, 395] on input "4" at bounding box center [121, 399] width 68 height 27
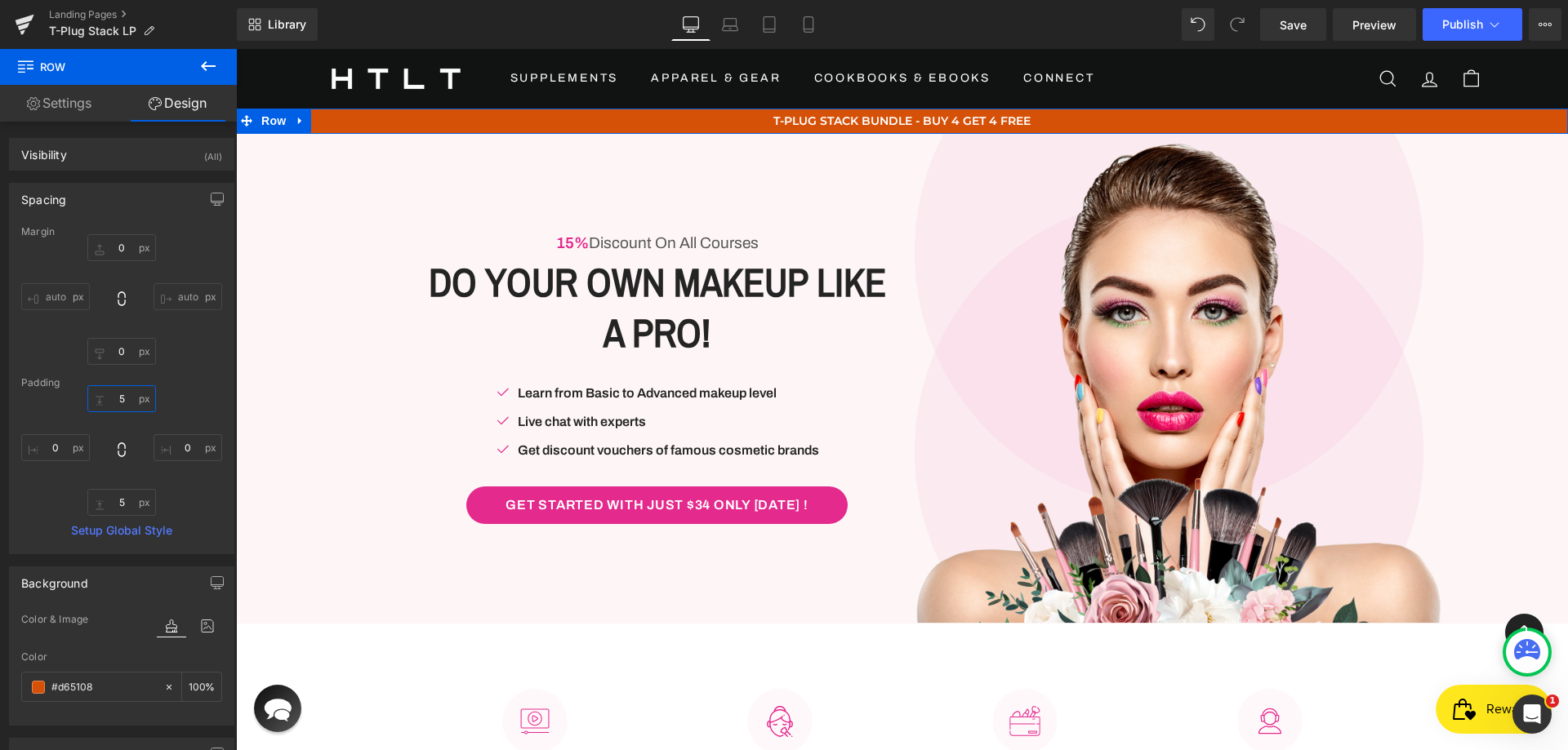
type input "5"
click at [179, 389] on div "5 0 5 0" at bounding box center [122, 450] width 201 height 130
click at [1035, 119] on p "T-PLUG STACK BUNDLE - BUY 4 GET 4 FREE" at bounding box center [902, 121] width 1332 height 17
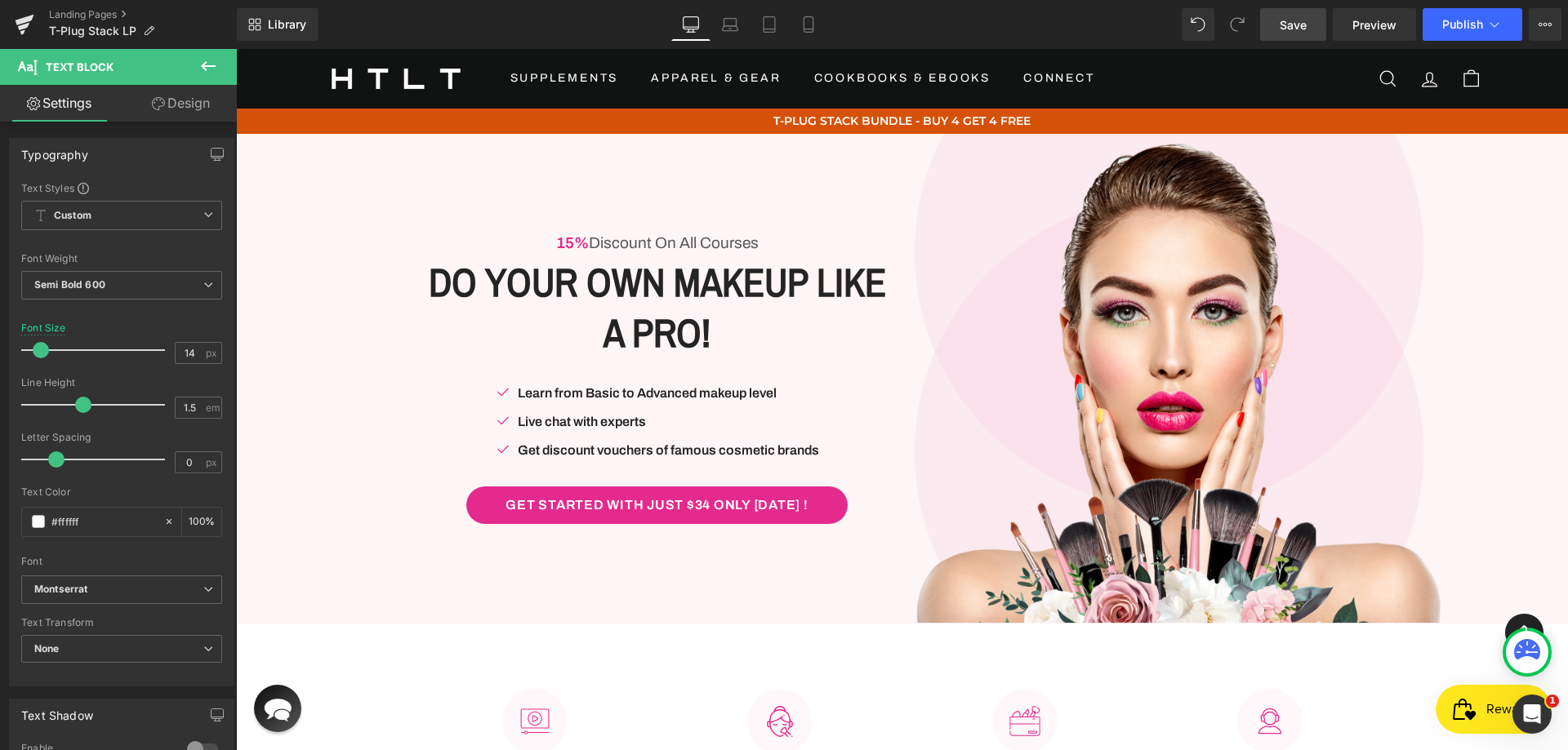
click at [1314, 20] on link "Save" at bounding box center [1293, 25] width 67 height 32
click at [1555, 32] on button "View Live Page View with current Template Save Template to Library Schedule Pub…" at bounding box center [1545, 25] width 32 height 32
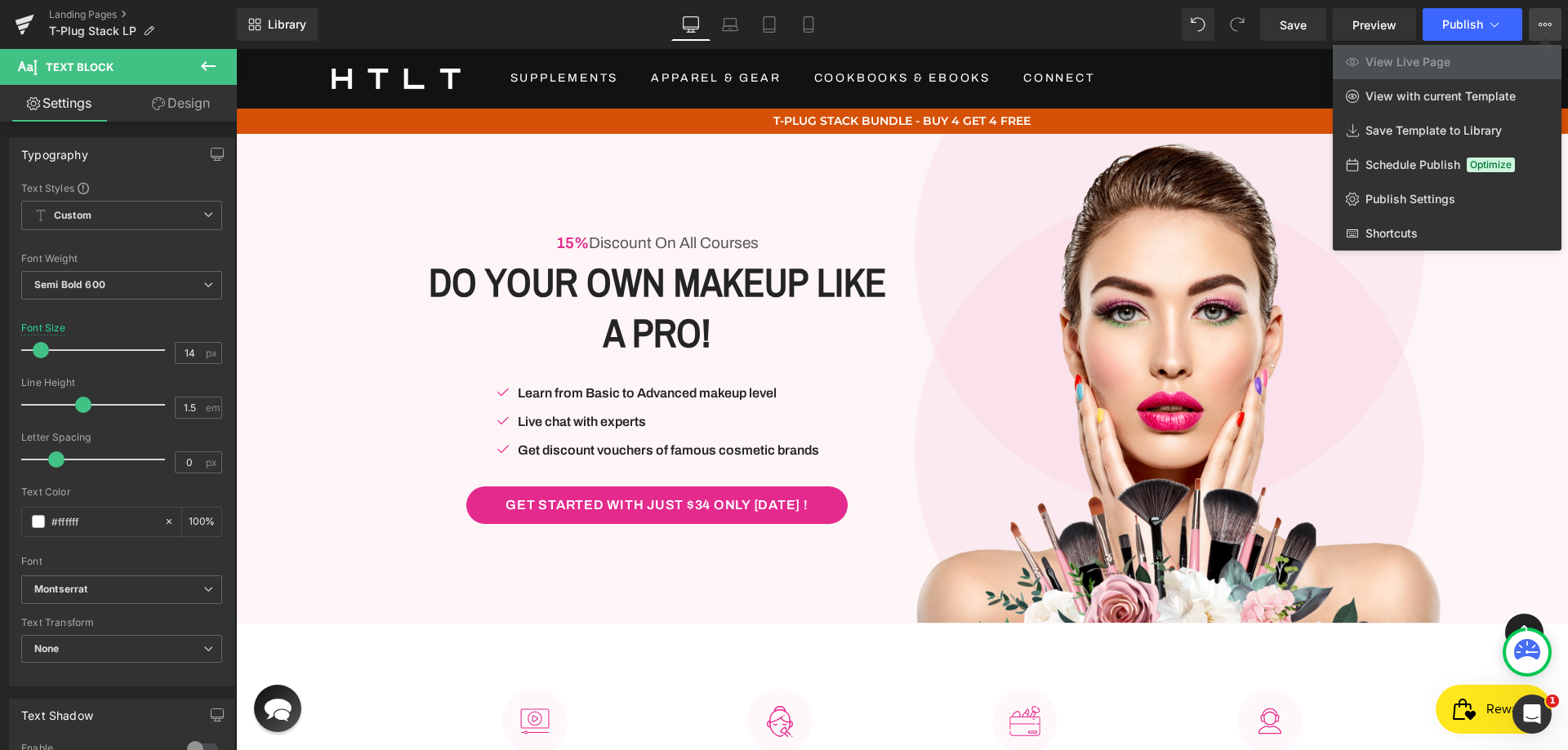
click at [1144, 15] on div "Library Desktop Desktop Laptop Tablet Mobile Save Preview Publish Scheduled Vie…" at bounding box center [902, 25] width 1331 height 32
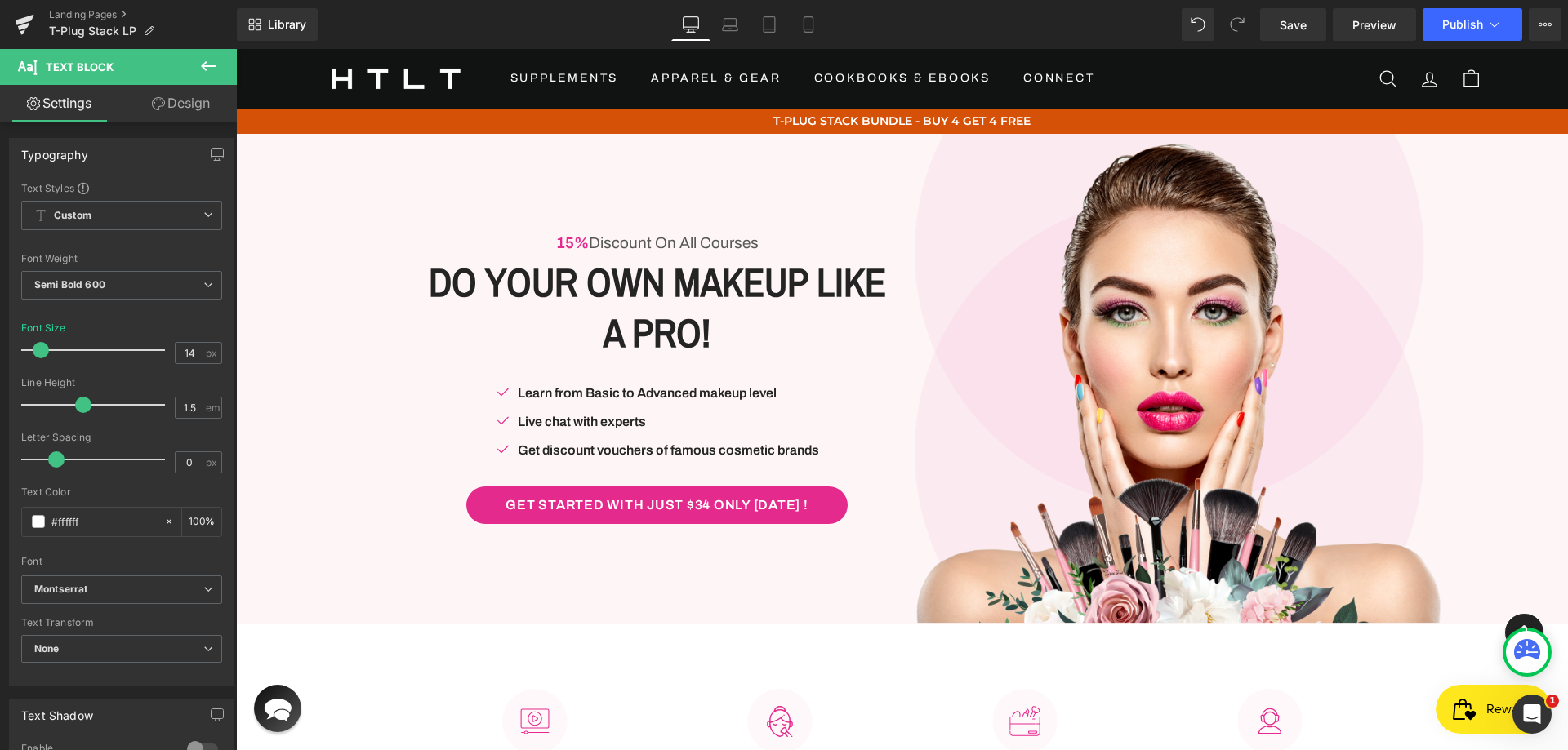
click at [1050, 24] on div "Library Desktop Desktop Laptop Tablet Mobile Save Preview Publish Scheduled Vie…" at bounding box center [902, 25] width 1331 height 32
click at [1558, 28] on button "View Live Page View with current Template Save Template to Library Schedule Pub…" at bounding box center [1545, 25] width 32 height 32
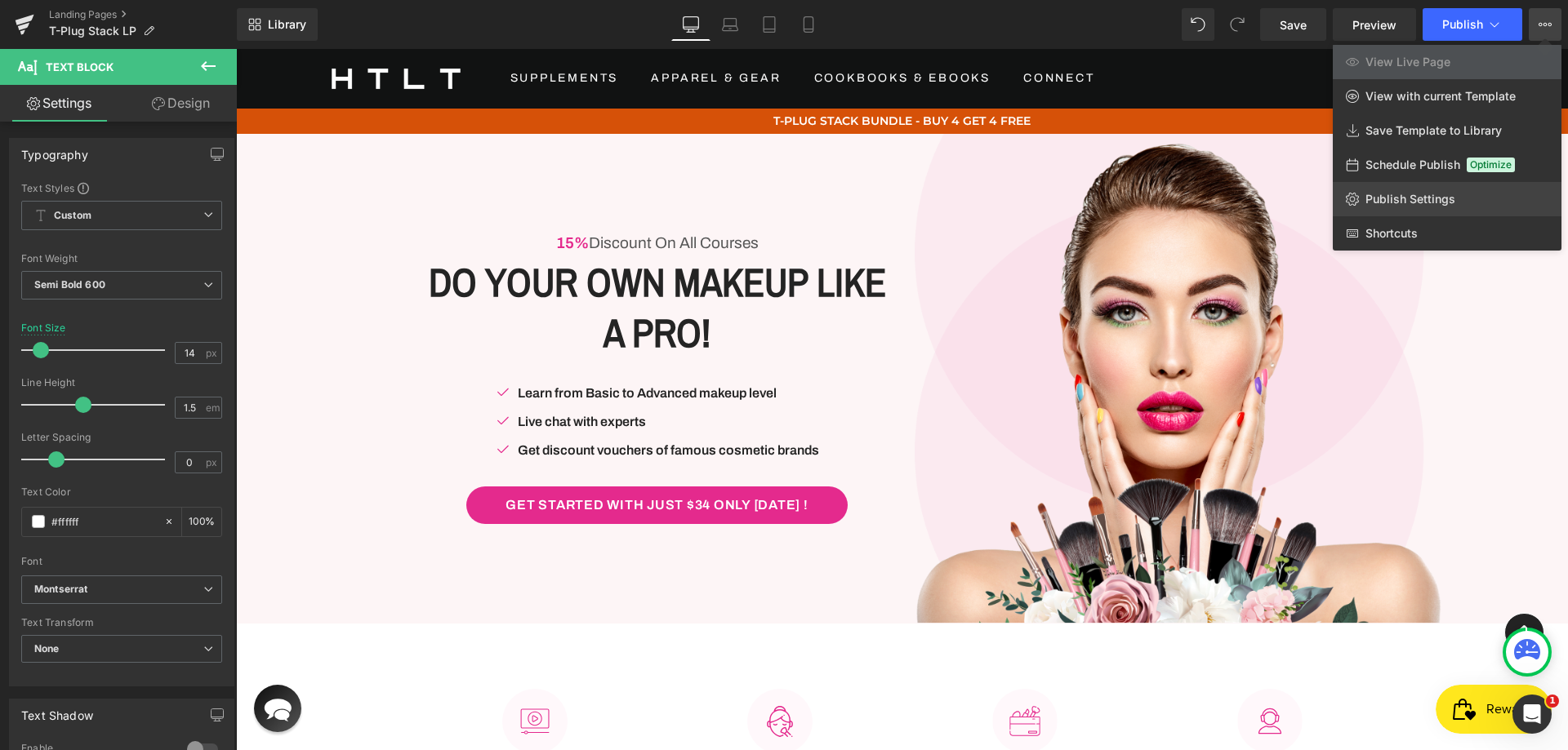
click at [1409, 188] on link "Publish Settings" at bounding box center [1447, 199] width 229 height 34
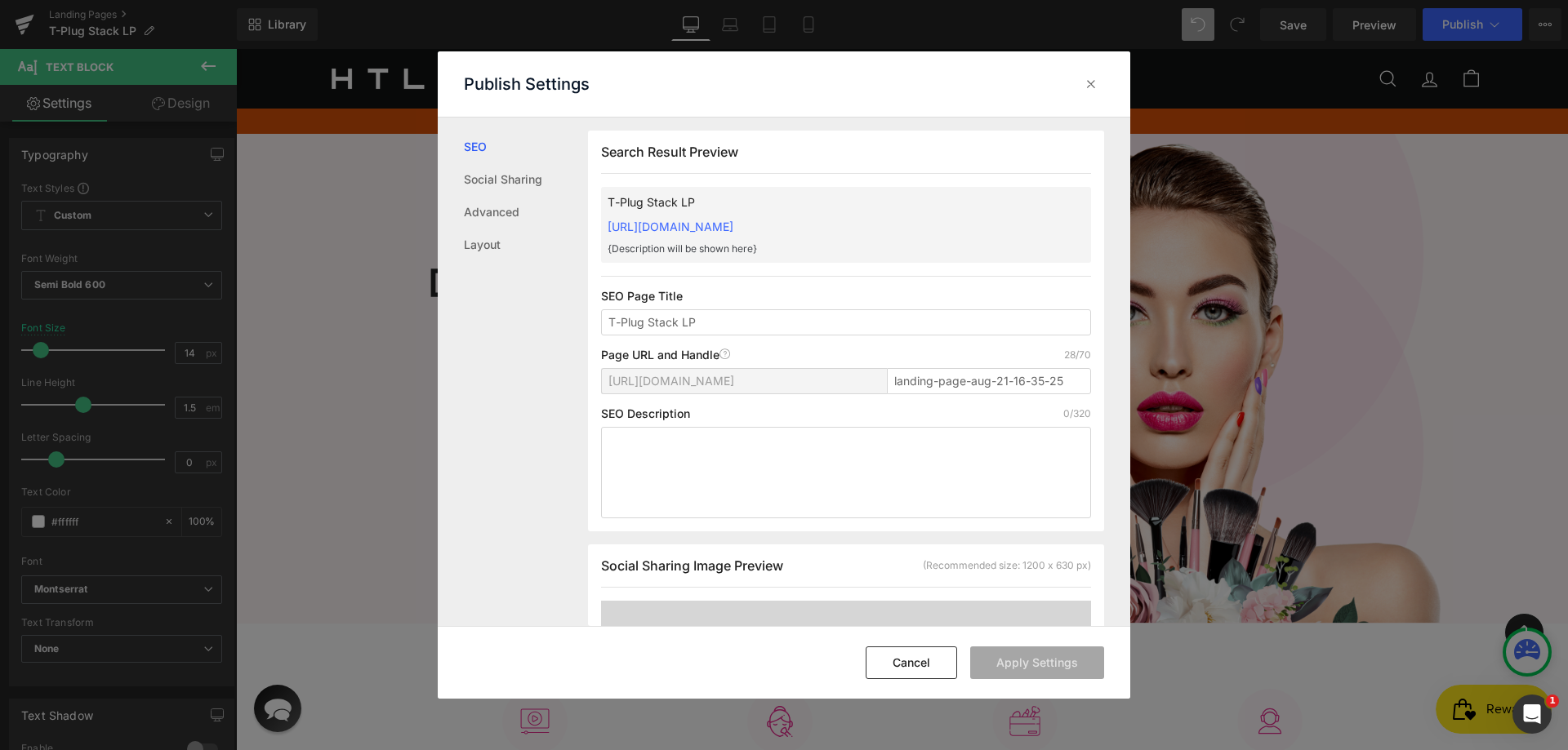
scroll to position [1, 0]
click at [995, 389] on input "landing-page-aug-21-16-35-25" at bounding box center [988, 380] width 204 height 26
paste input "T-Plug-Stack-LP"
click at [988, 339] on div "Search Result Preview T-Plug Stack LP https://htlt-supps.myshopify.com/pages/T-…" at bounding box center [846, 330] width 516 height 401
drag, startPoint x: 886, startPoint y: 385, endPoint x: 900, endPoint y: 384, distance: 14.0
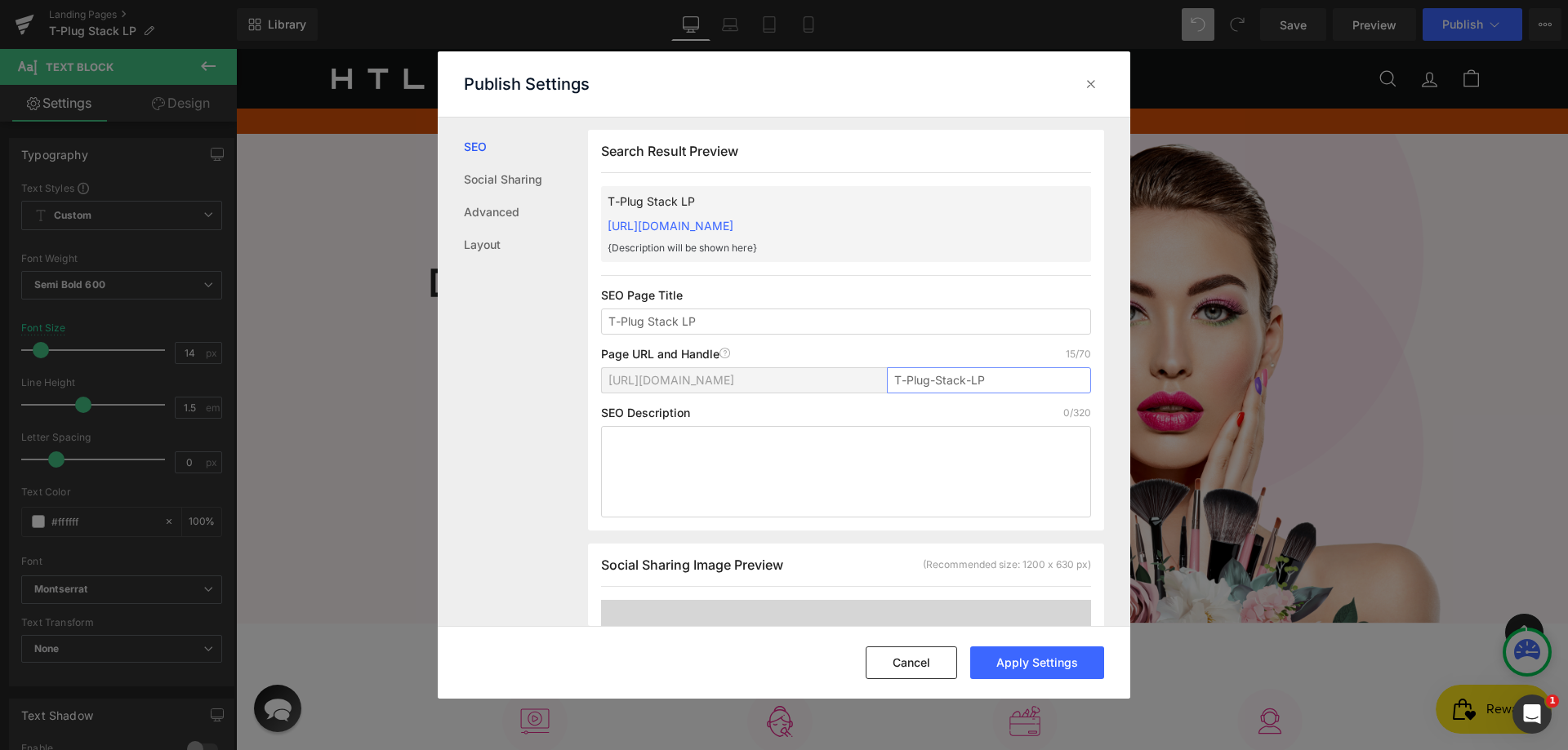
click at [900, 384] on input "T-Plug-Stack-LP" at bounding box center [988, 380] width 204 height 26
click at [907, 382] on input "t-Plug-Stack-LP" at bounding box center [988, 380] width 204 height 26
click at [906, 381] on input "t-Plug-Stack-LP" at bounding box center [988, 380] width 204 height 26
click at [935, 382] on input "t-plug-Stack-LP" at bounding box center [988, 380] width 204 height 26
drag, startPoint x: 963, startPoint y: 379, endPoint x: 1018, endPoint y: 388, distance: 55.7
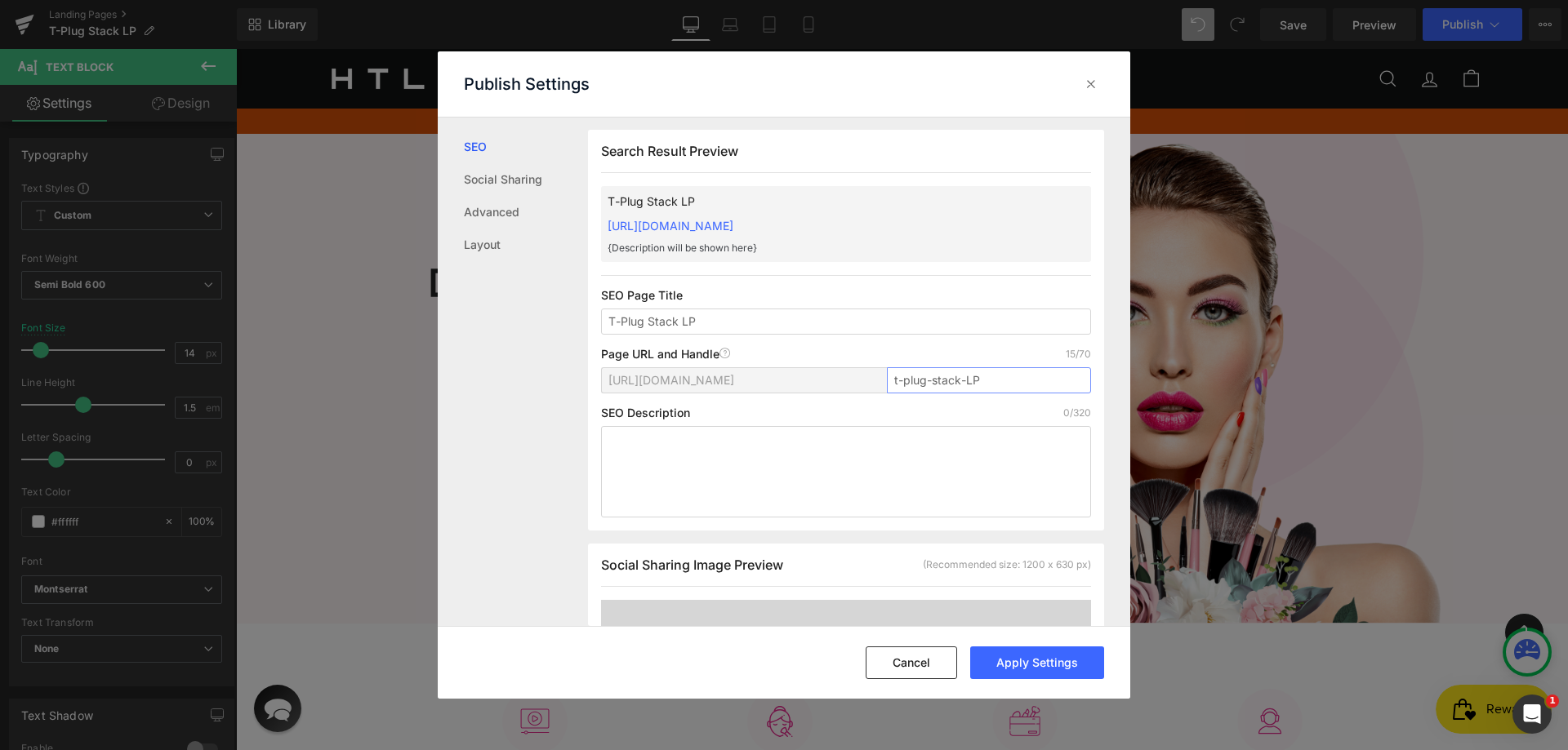
click at [1018, 388] on input "t-plug-stack-LP" at bounding box center [988, 380] width 204 height 26
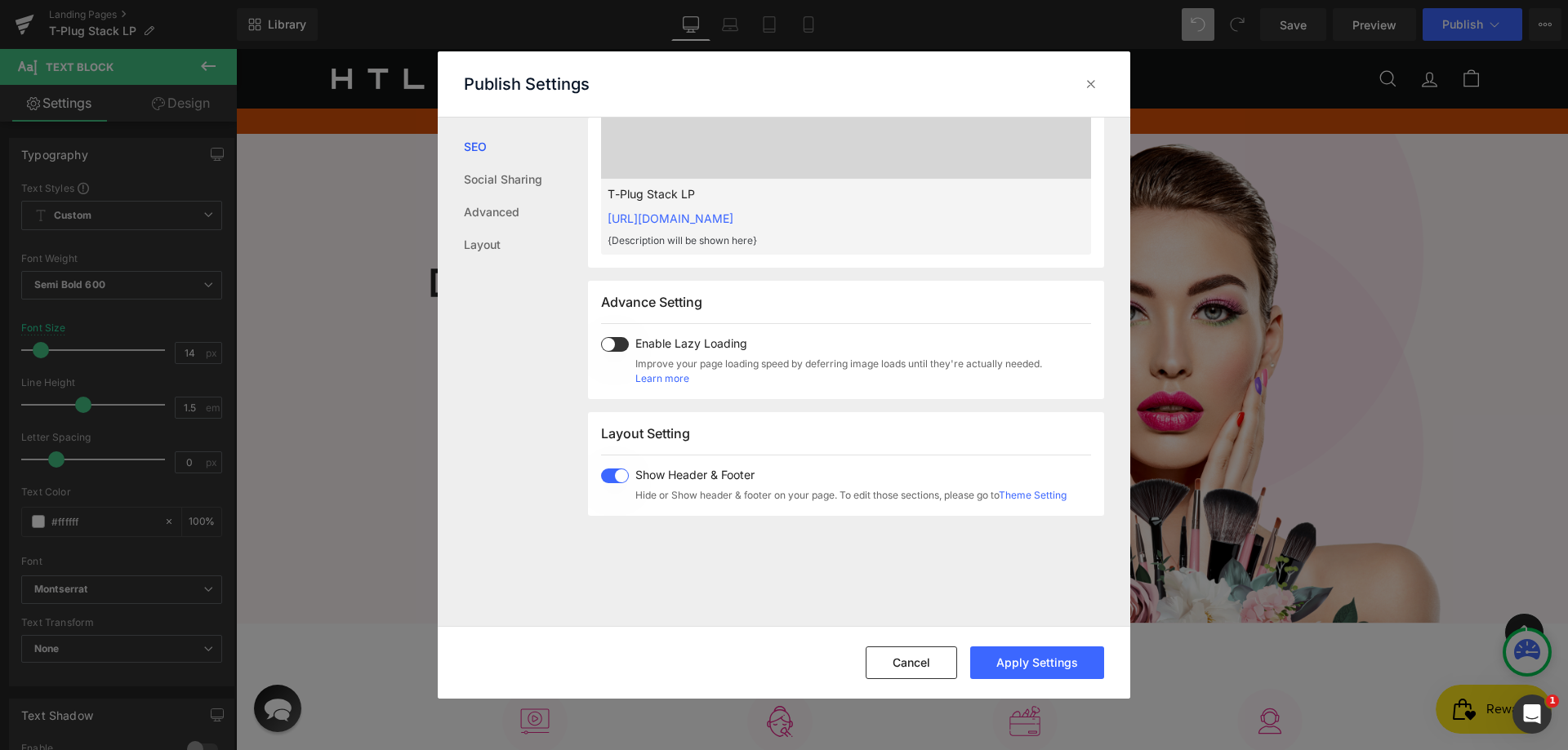
scroll to position [654, 0]
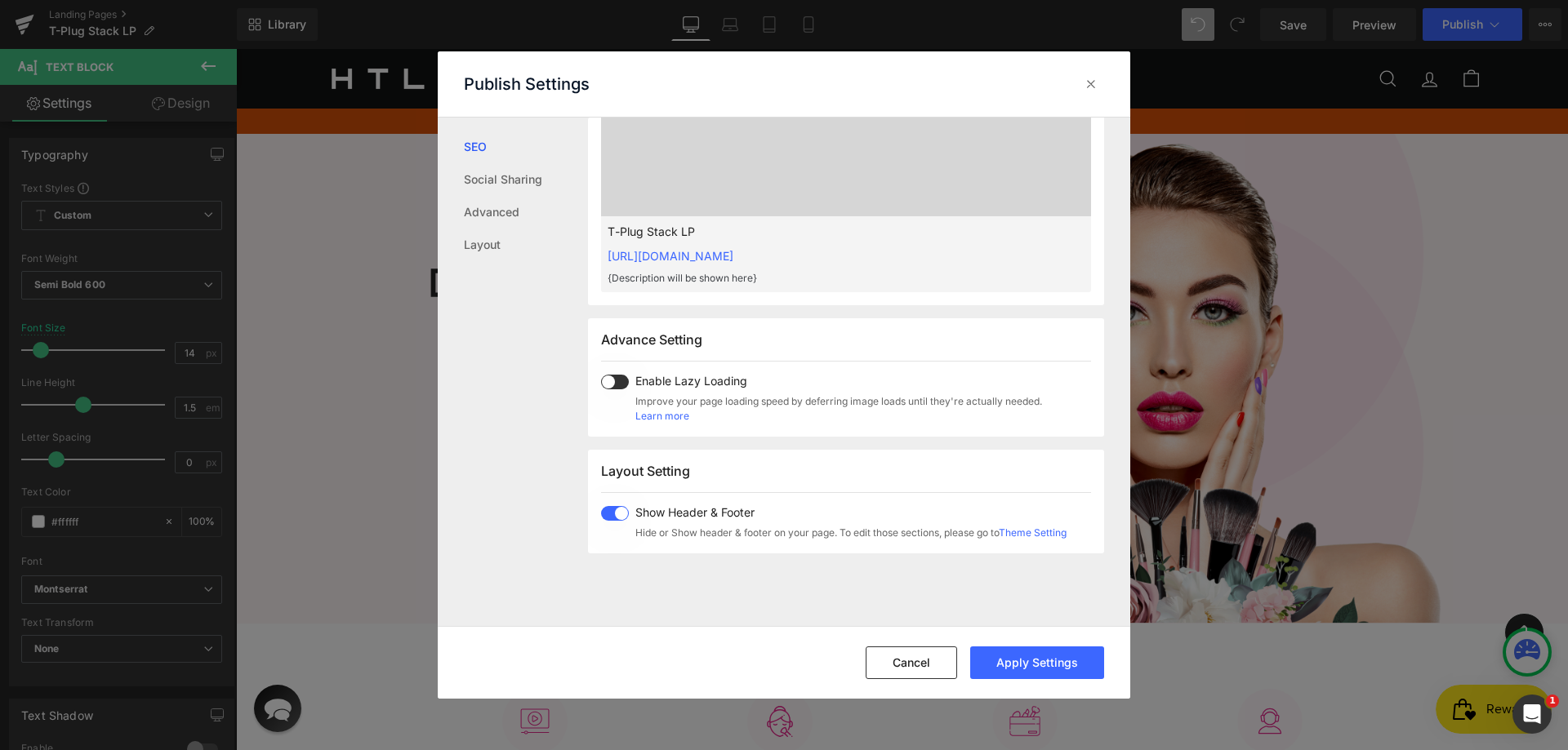
type input "t-plug-stack-lp"
click at [610, 517] on span at bounding box center [615, 513] width 28 height 14
click at [1039, 667] on button "Apply Settings" at bounding box center [1037, 663] width 134 height 32
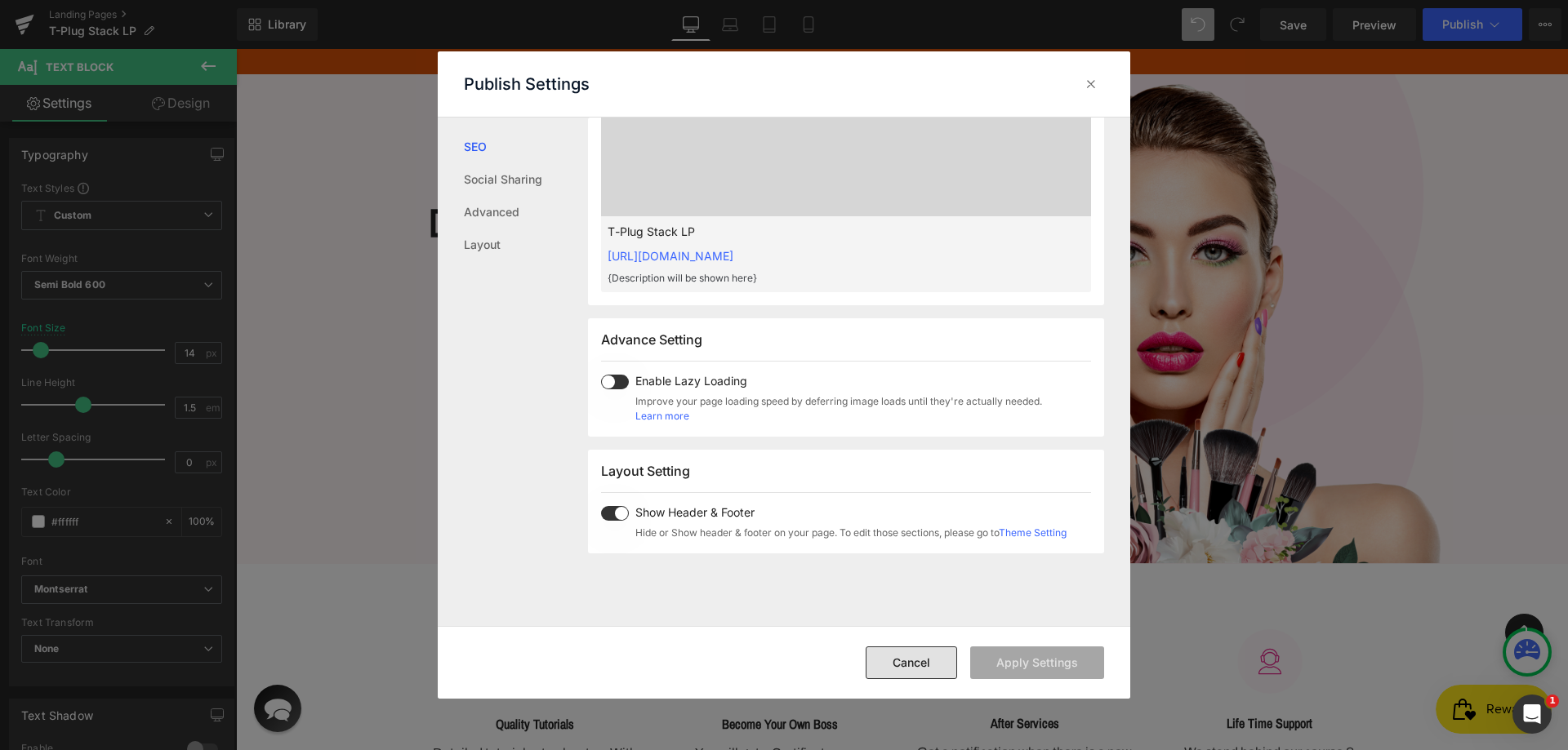
click at [924, 648] on button "Cancel" at bounding box center [911, 663] width 91 height 32
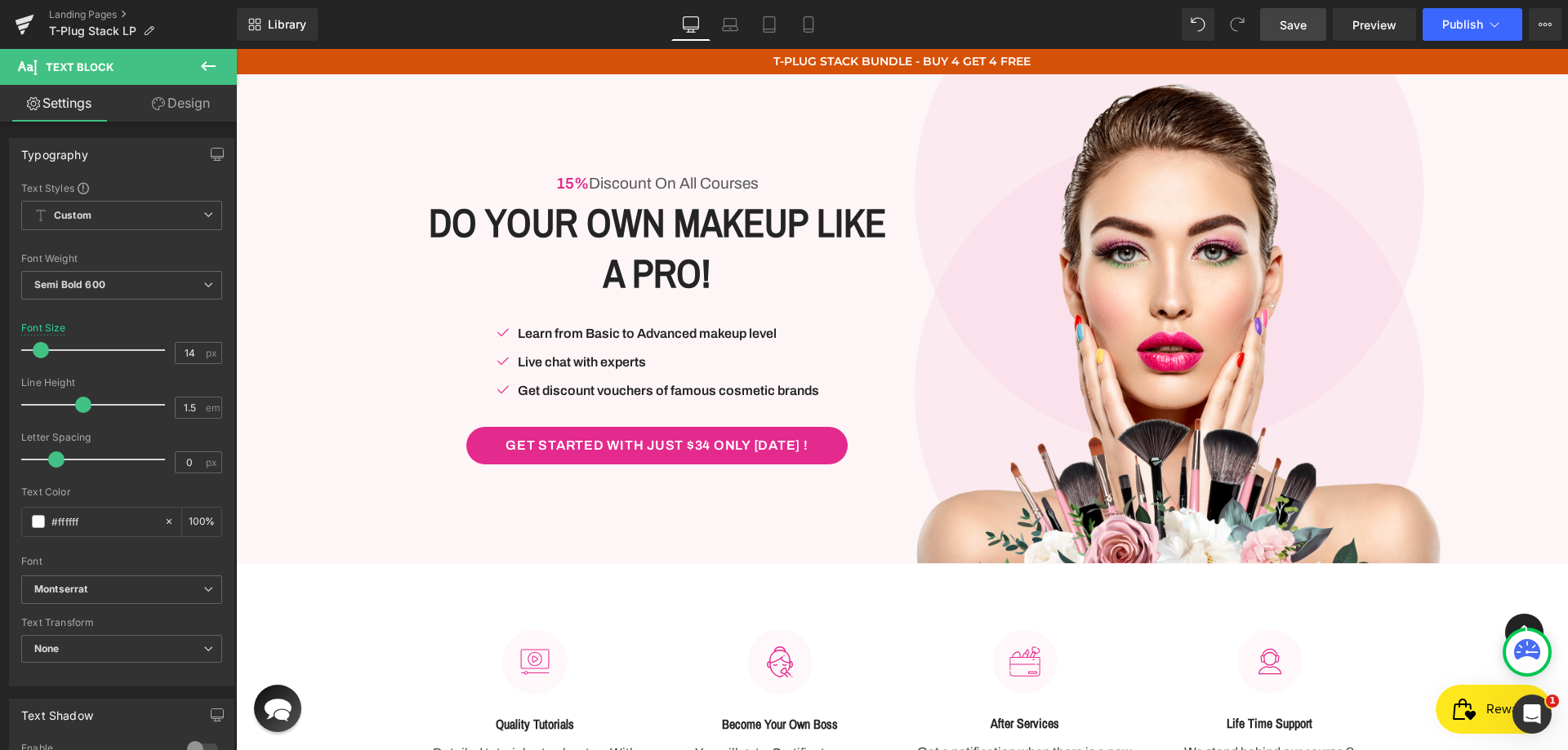
click at [1297, 25] on span "Save" at bounding box center [1293, 25] width 27 height 17
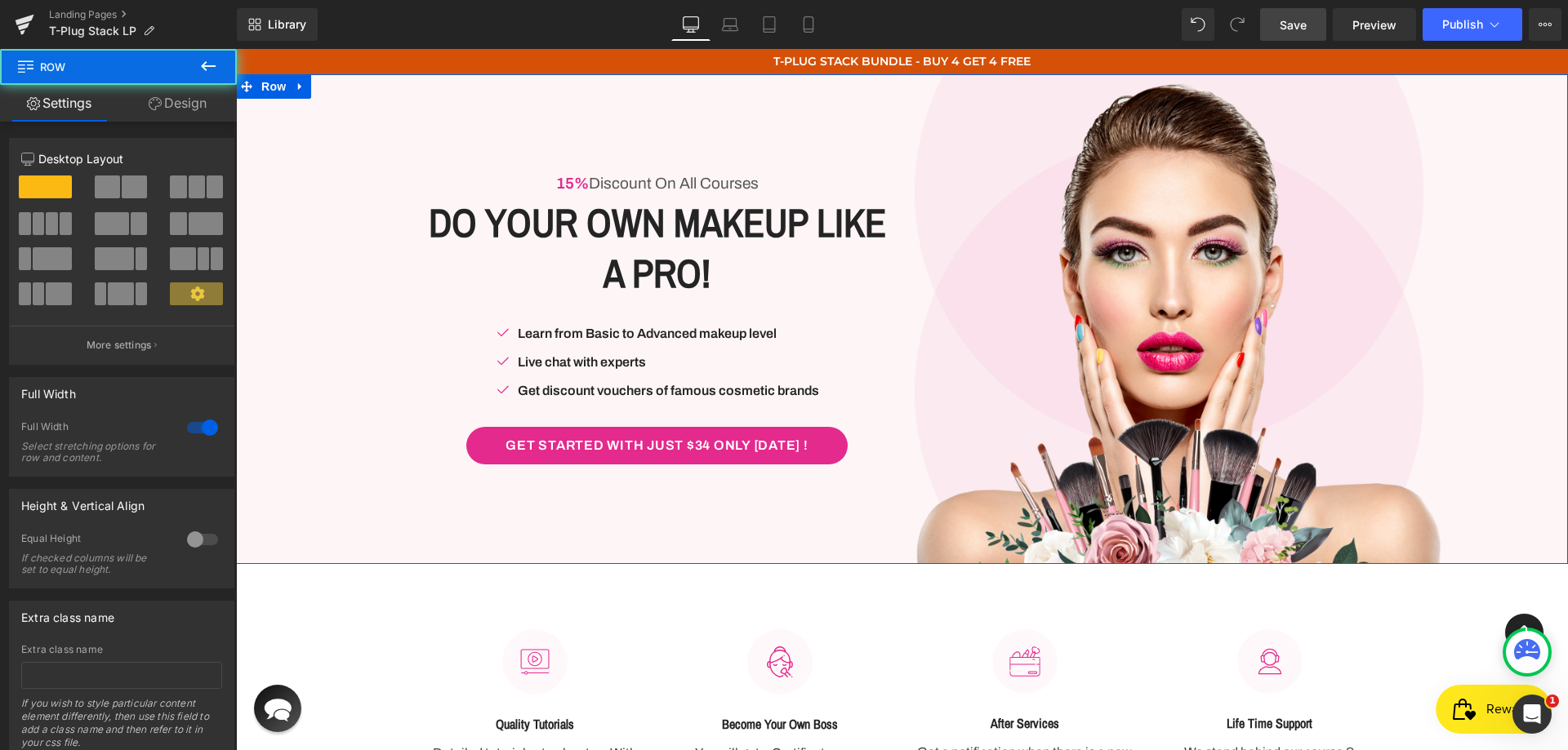
click at [263, 115] on div "15% Discount On All Courses Text Block Do Your Own Makeup Like A Pro! Heading R…" at bounding box center [902, 319] width 1332 height 490
click at [158, 110] on link "Design" at bounding box center [177, 103] width 119 height 37
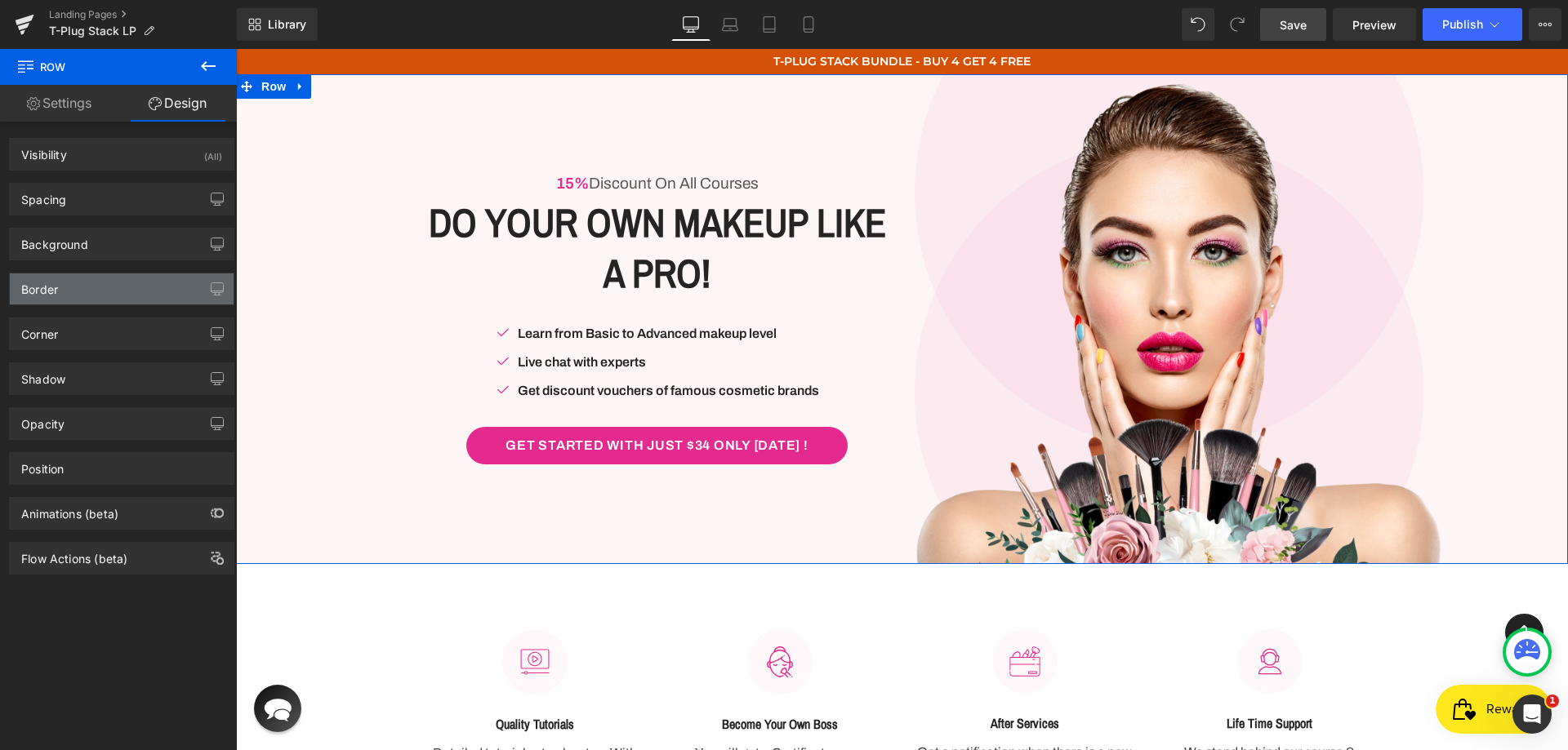
click at [120, 284] on div "Border" at bounding box center [121, 289] width 223 height 31
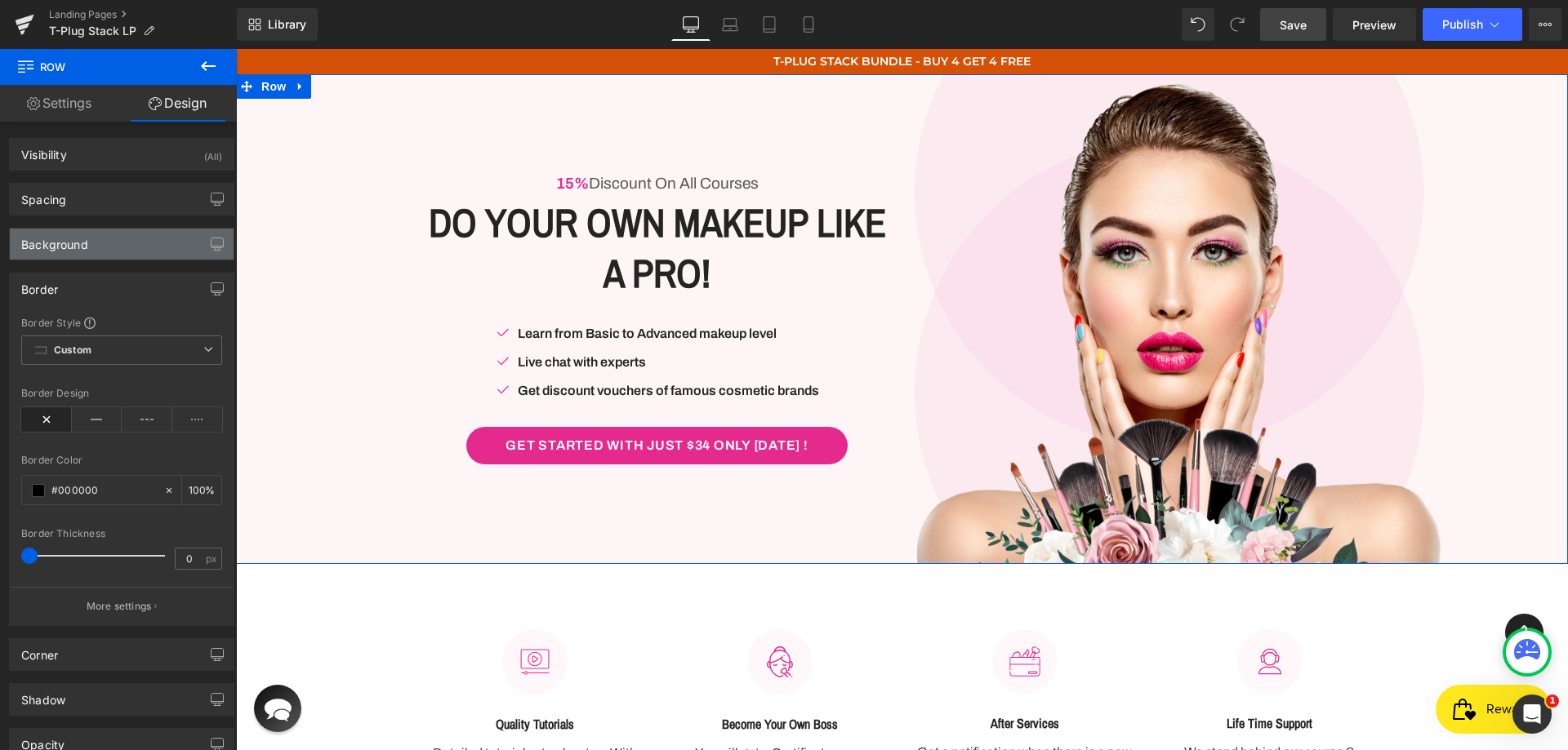
click at [101, 243] on div "Background" at bounding box center [121, 244] width 223 height 31
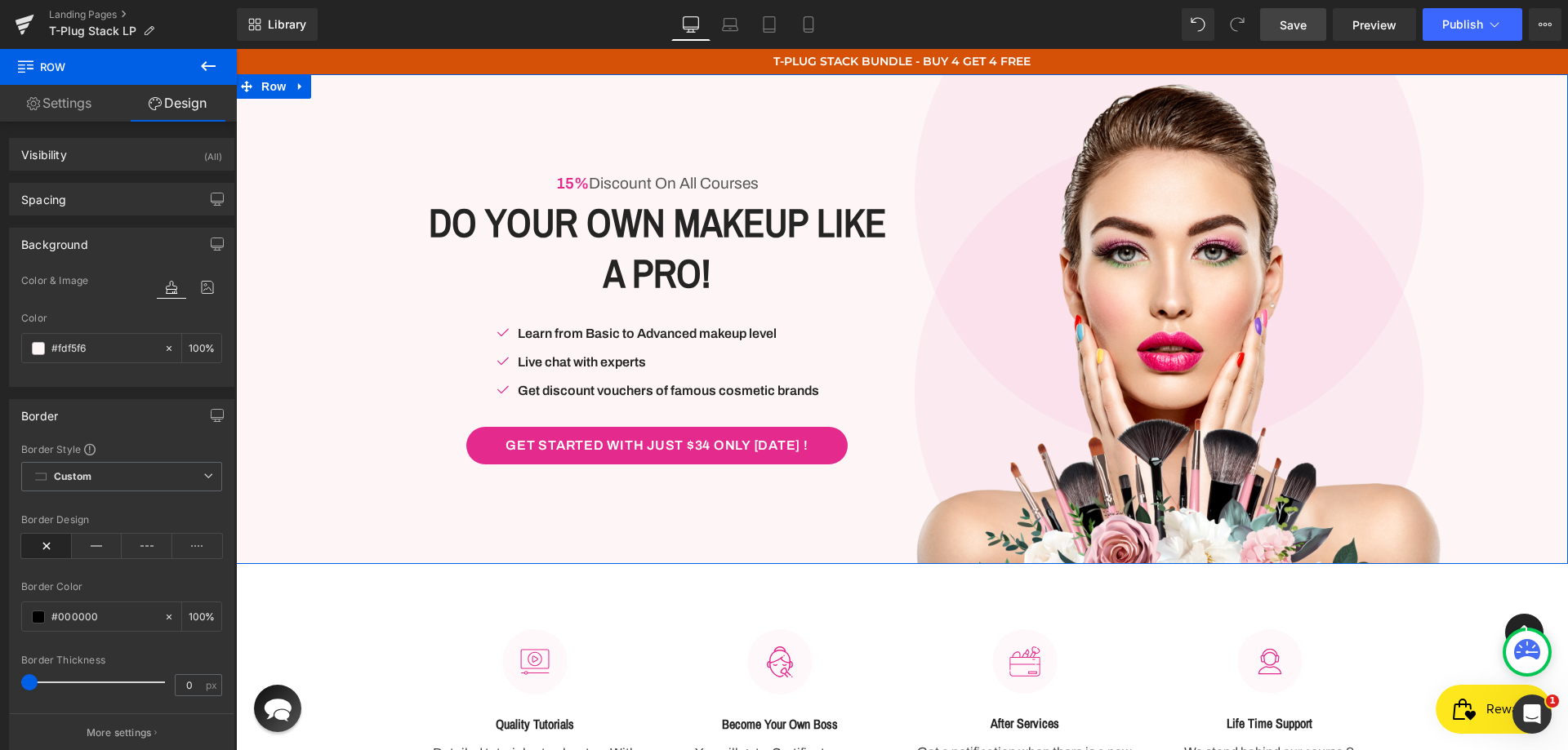
click at [79, 242] on div "Background" at bounding box center [55, 239] width 67 height 23
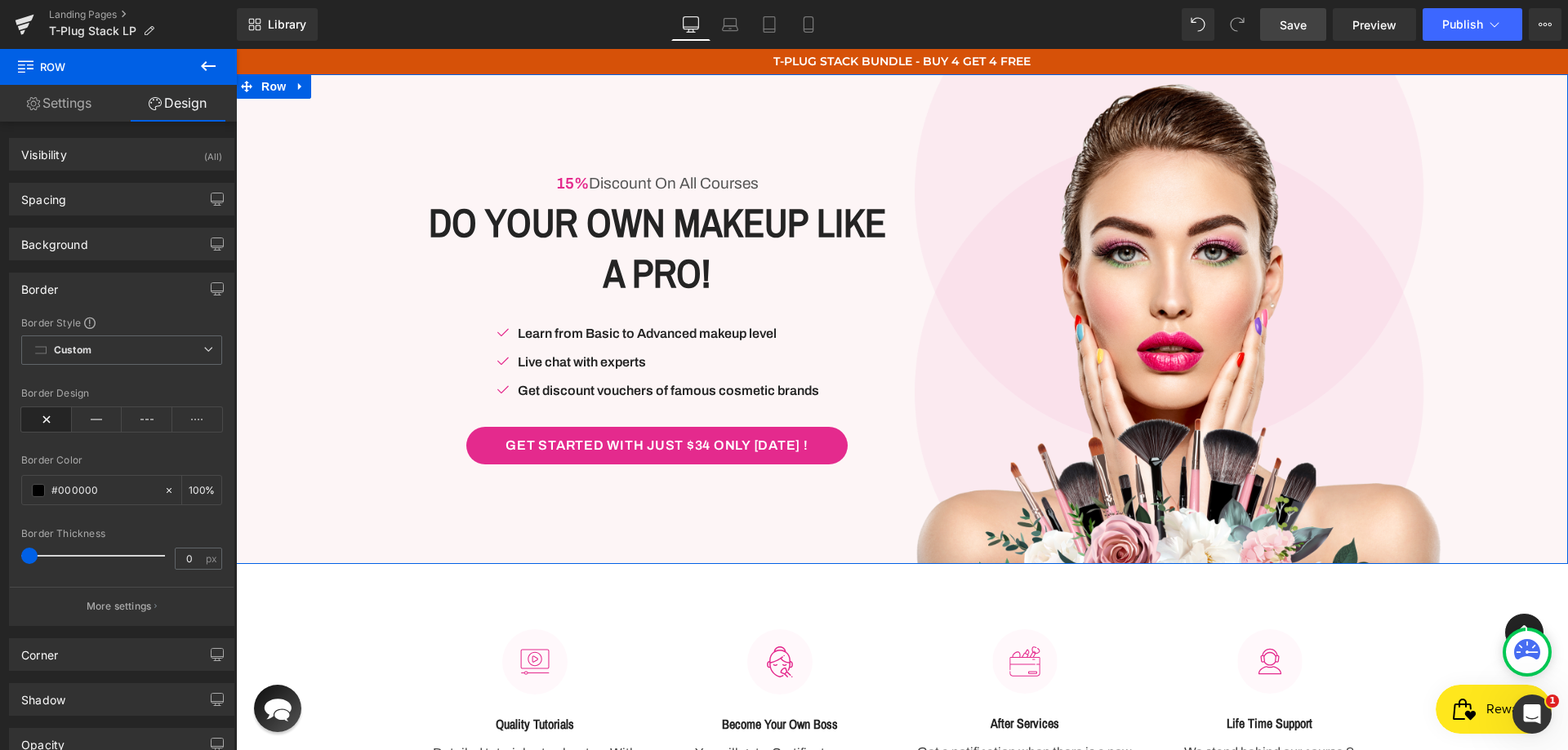
click at [52, 279] on div "Border" at bounding box center [39, 285] width 37 height 23
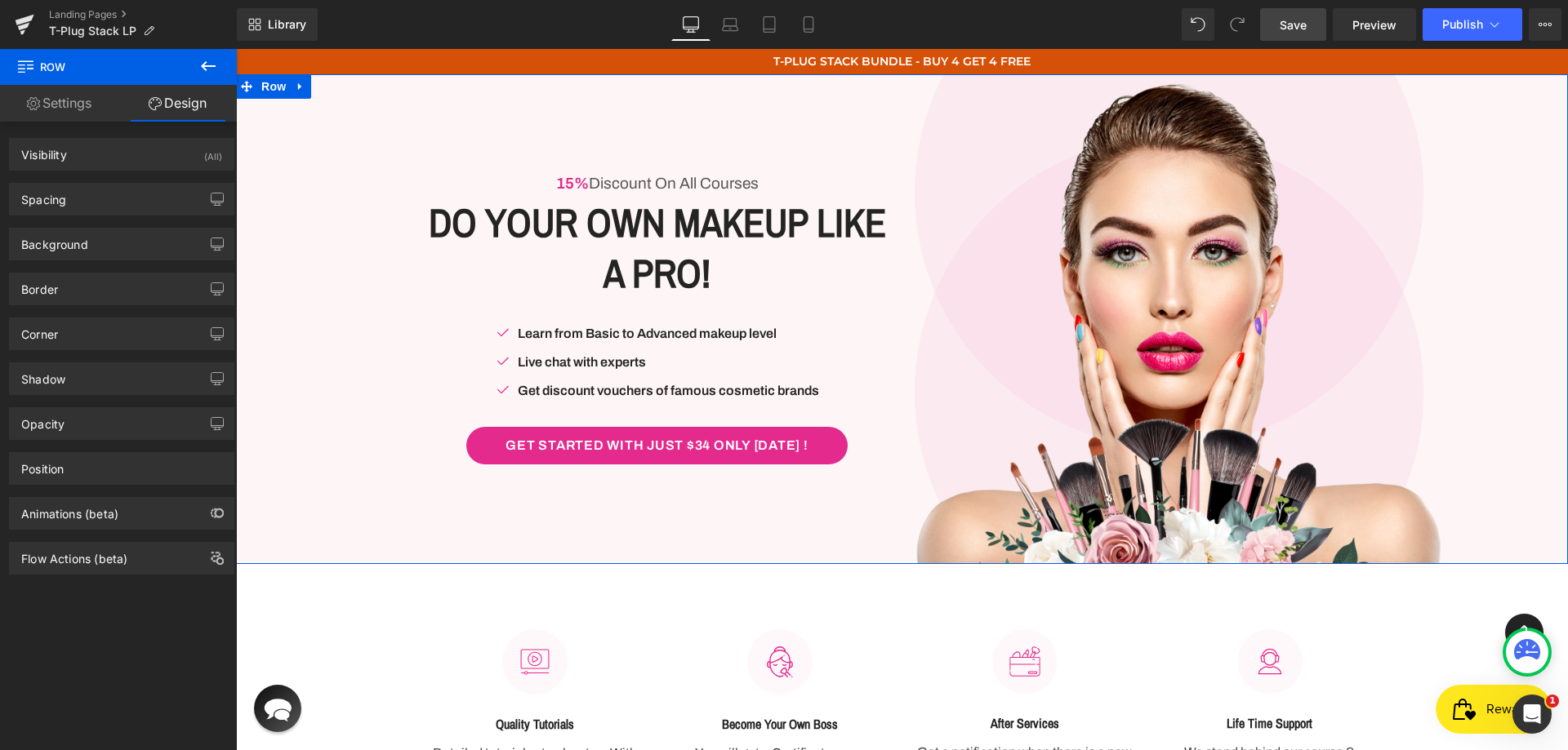
click at [74, 89] on link "Settings" at bounding box center [59, 103] width 119 height 37
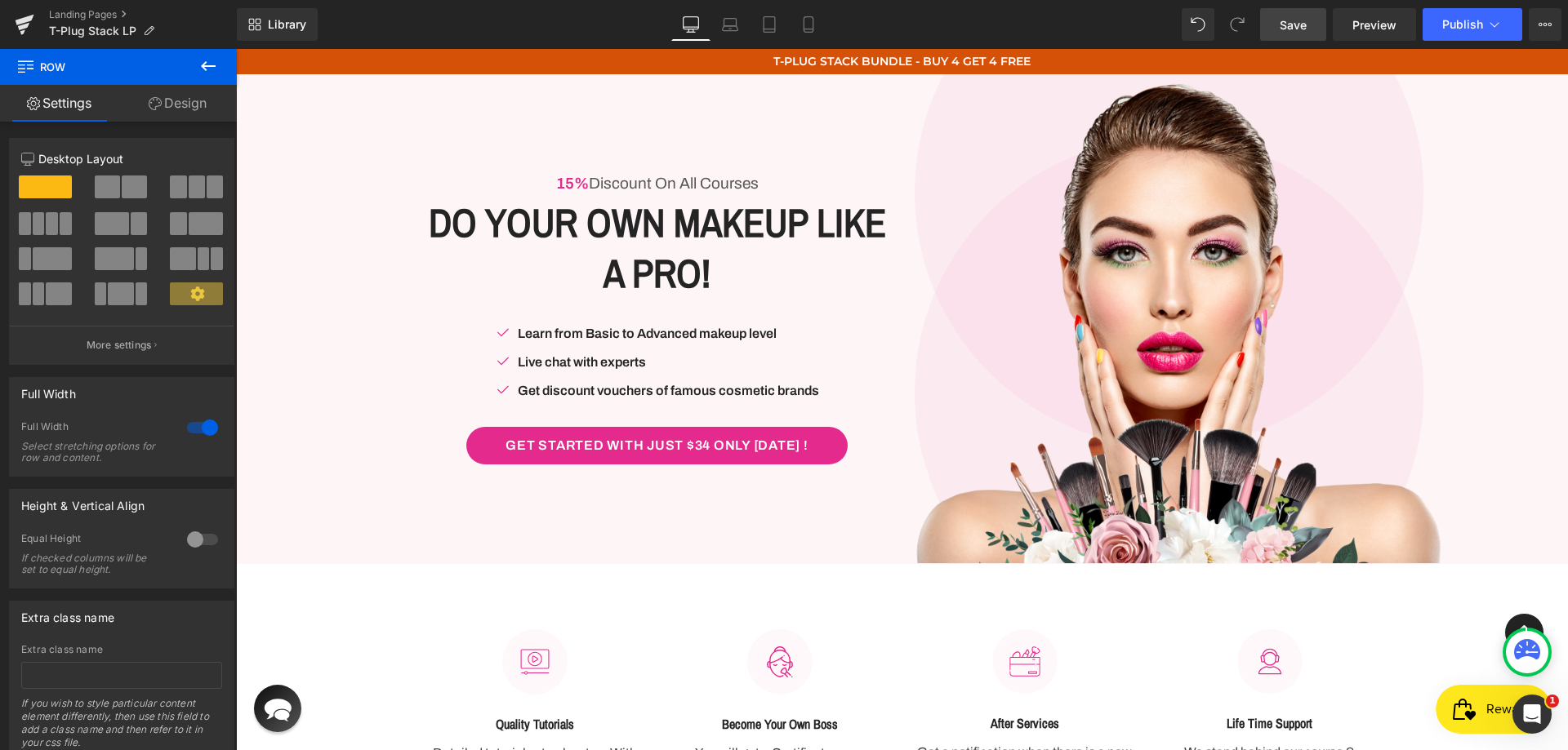
click at [42, 70] on span "Row" at bounding box center [98, 66] width 164 height 36
click at [20, 63] on icon at bounding box center [26, 65] width 15 height 15
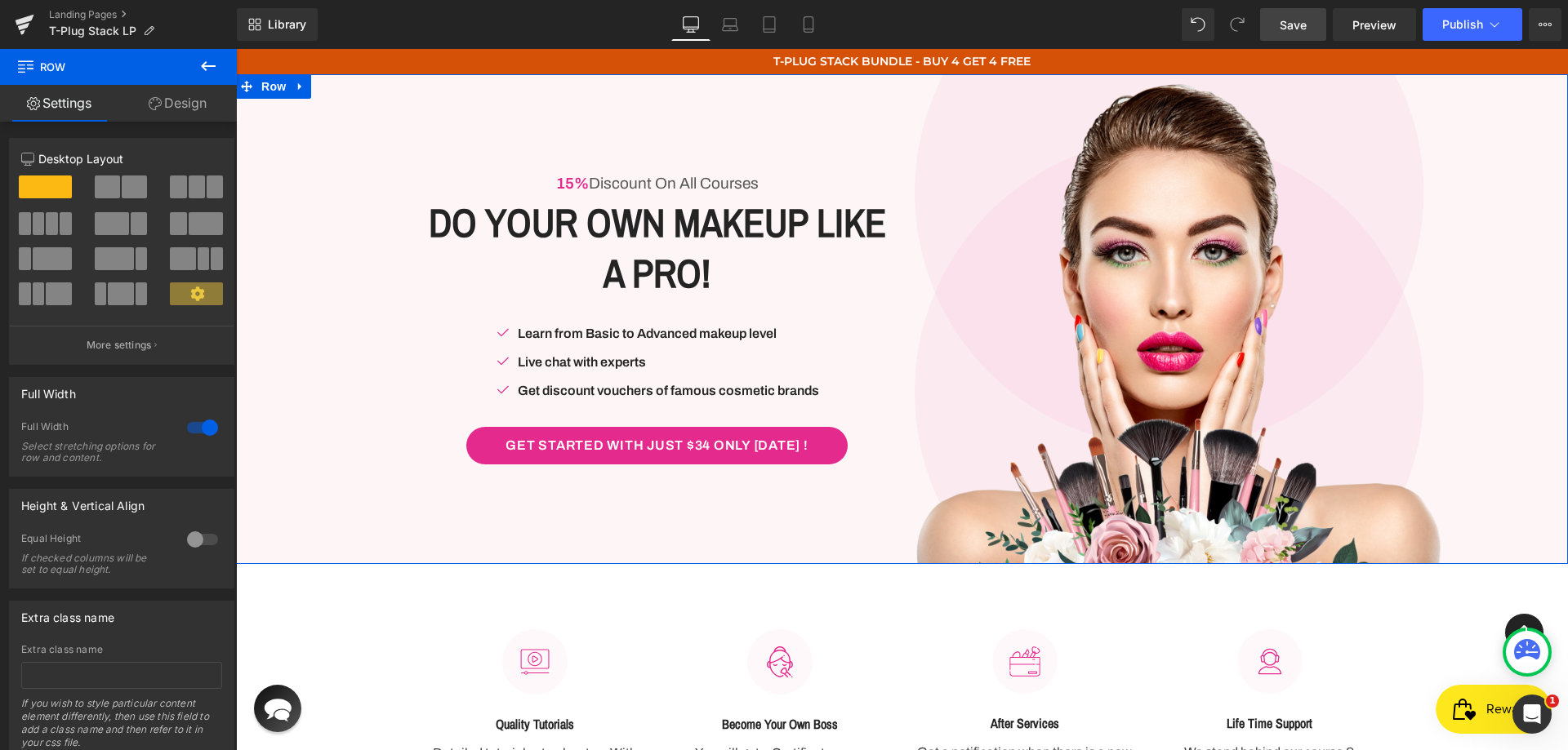
click at [206, 107] on link "Design" at bounding box center [177, 103] width 119 height 37
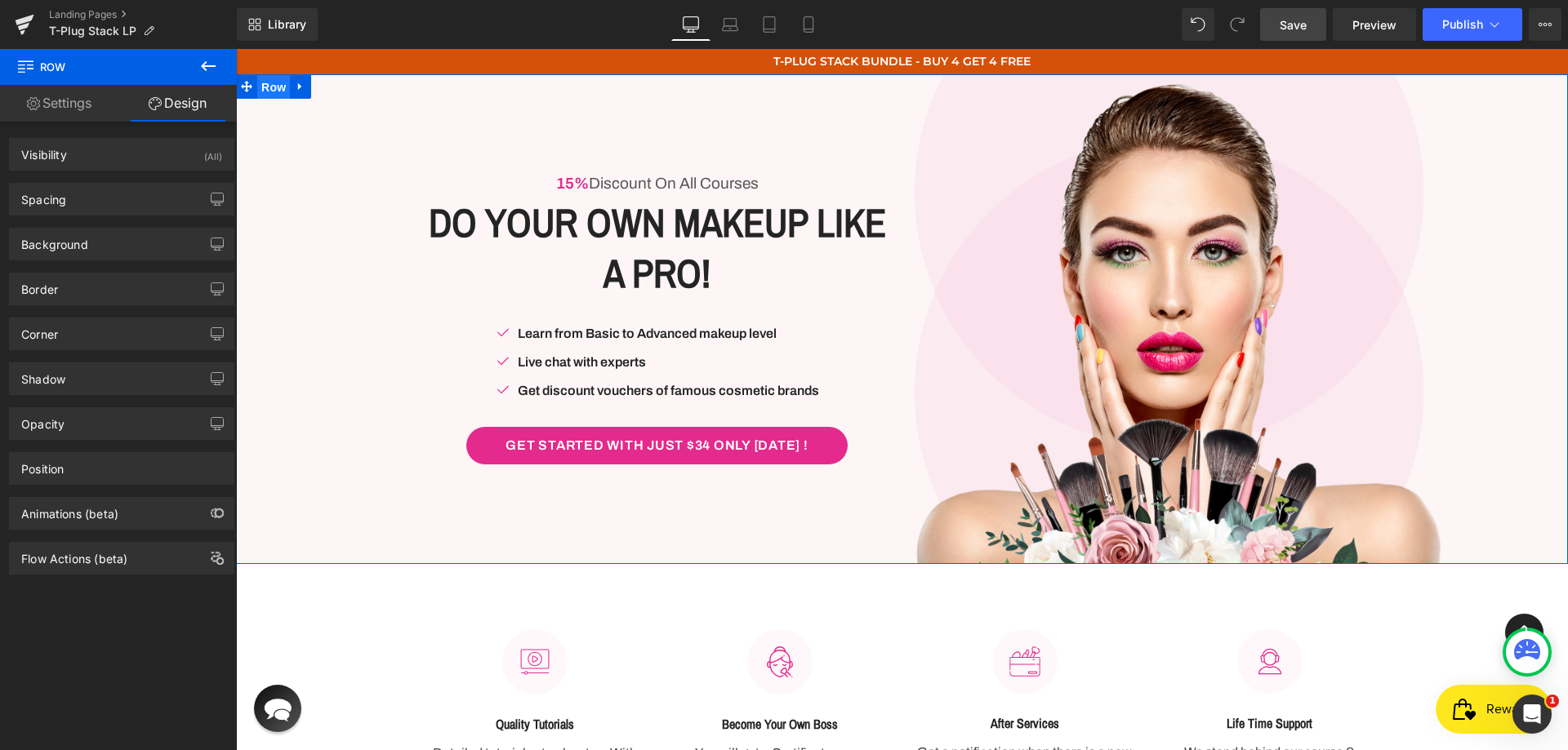
click at [266, 89] on span "Row" at bounding box center [274, 87] width 32 height 25
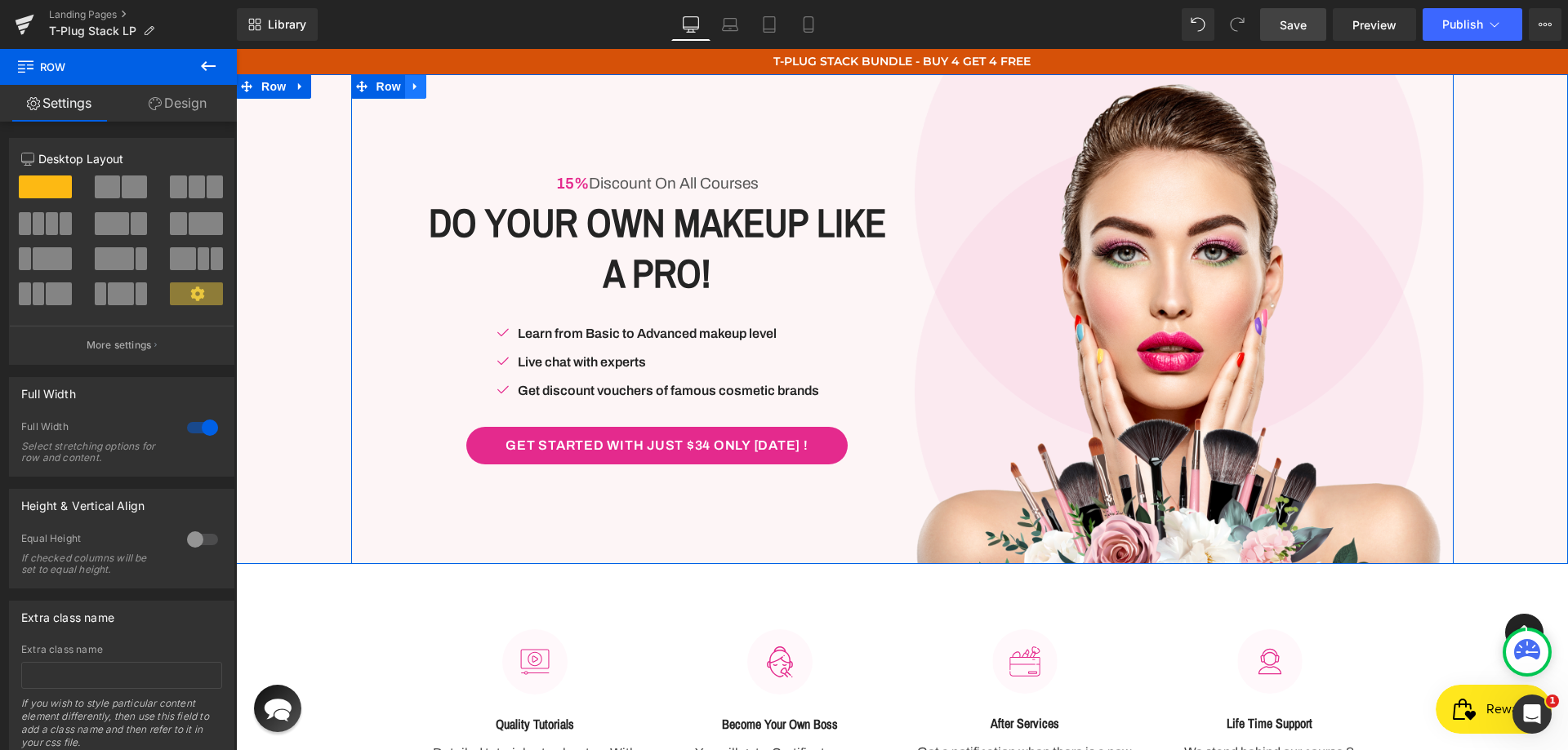
click at [414, 88] on icon at bounding box center [415, 87] width 3 height 8
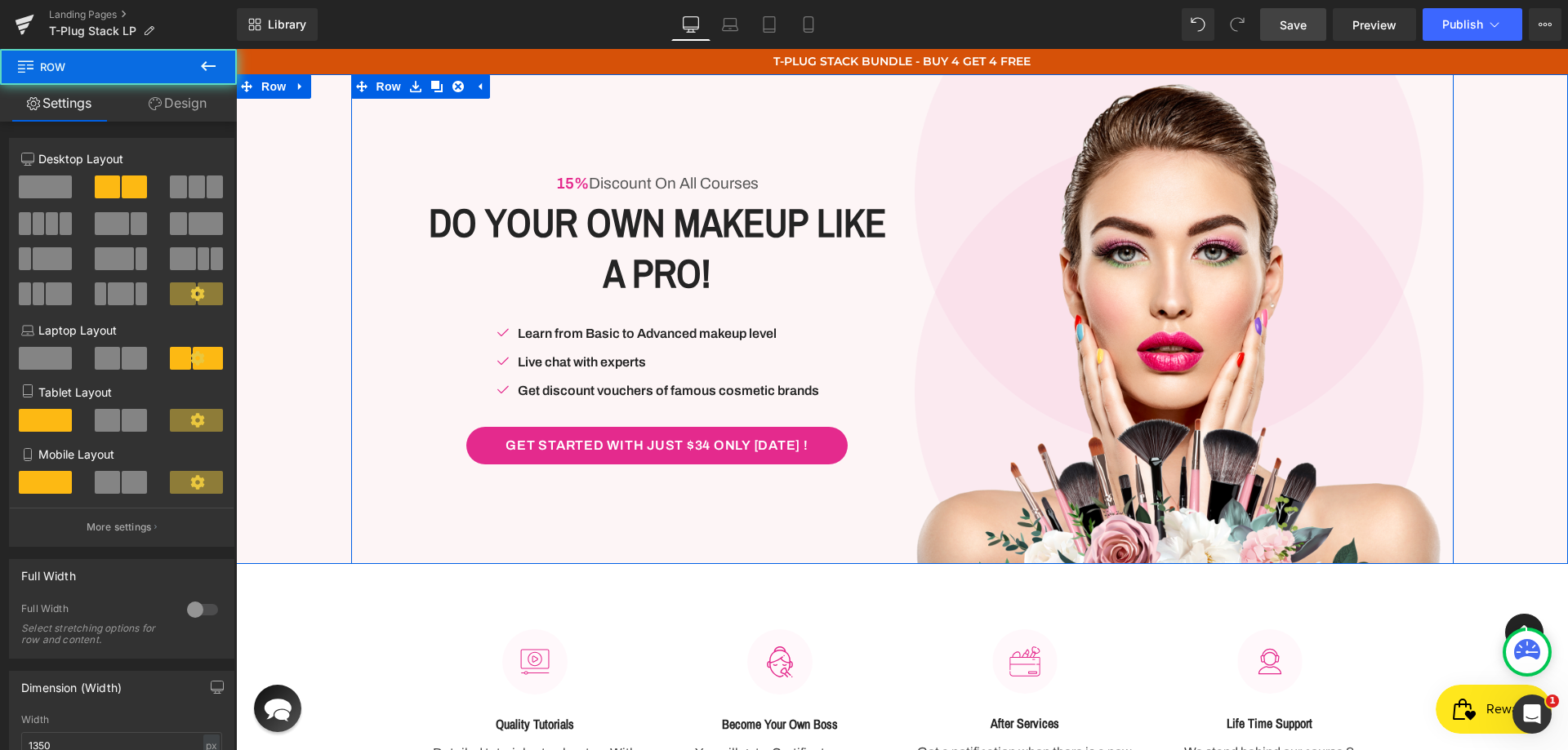
click at [730, 122] on div "15% Discount On All Courses Text Block Do Your Own Makeup Like A Pro! Heading R…" at bounding box center [627, 319] width 552 height 490
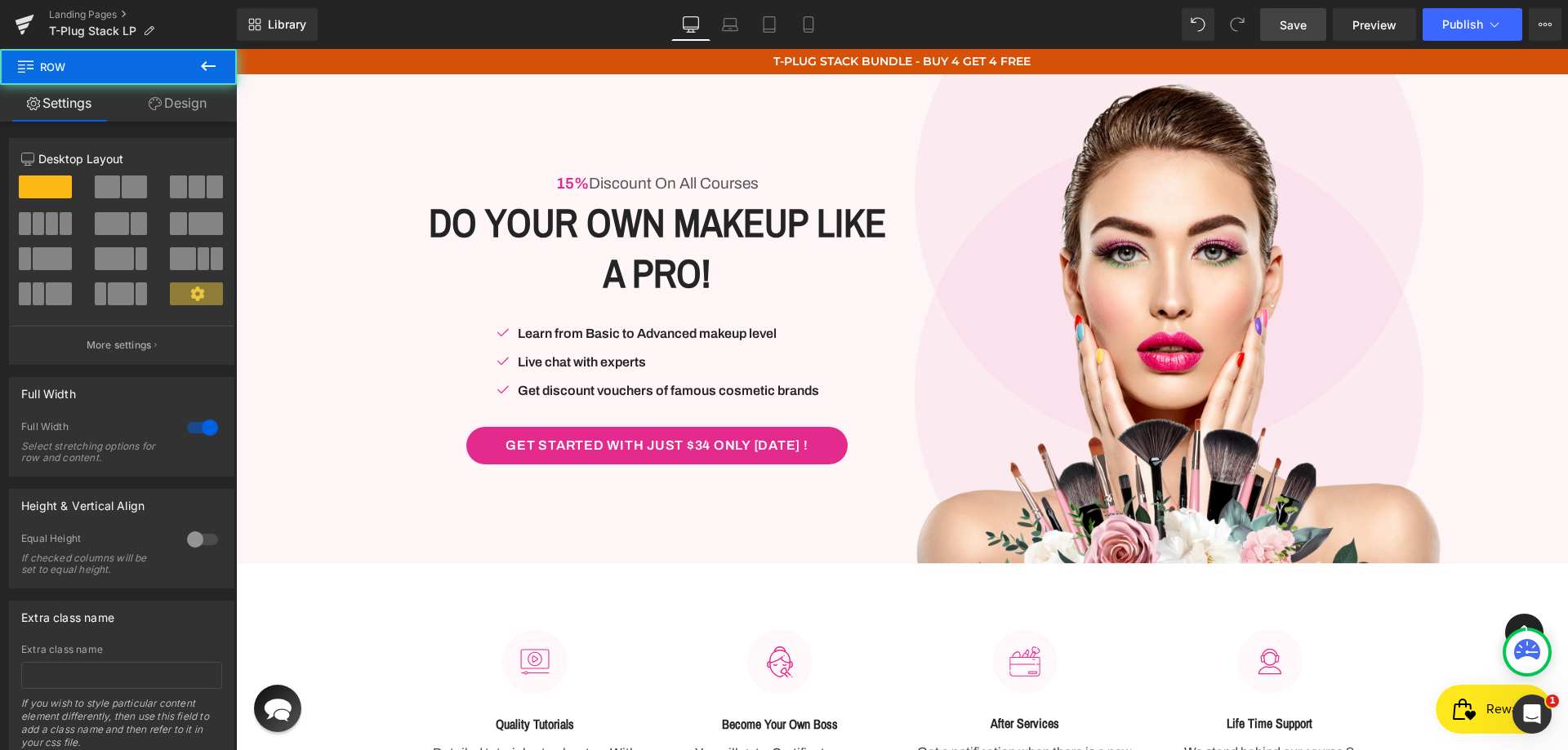
click at [317, 130] on div "15% Discount On All Courses Text Block Do Your Own Makeup Like A Pro! Heading R…" at bounding box center [902, 319] width 1332 height 490
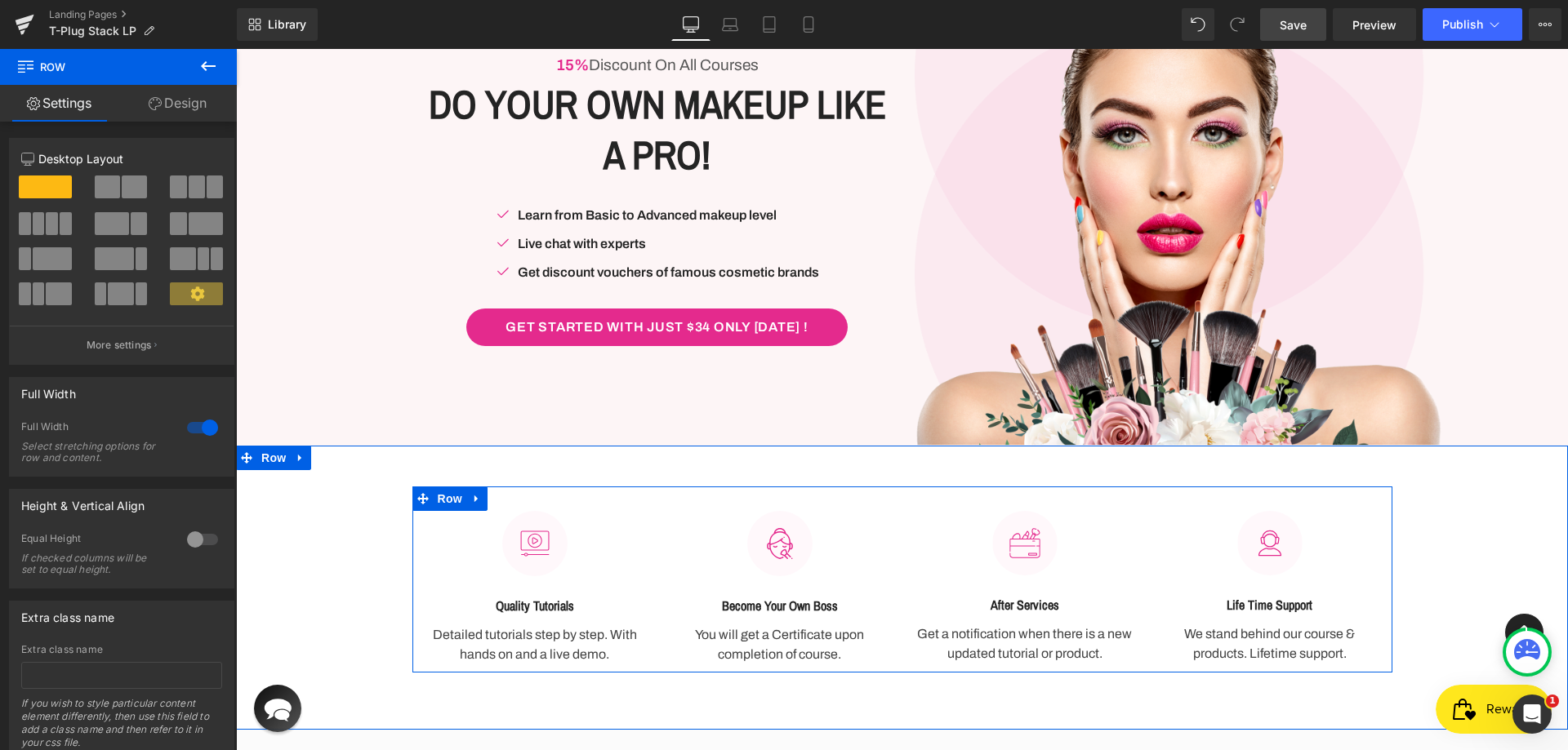
scroll to position [326, 0]
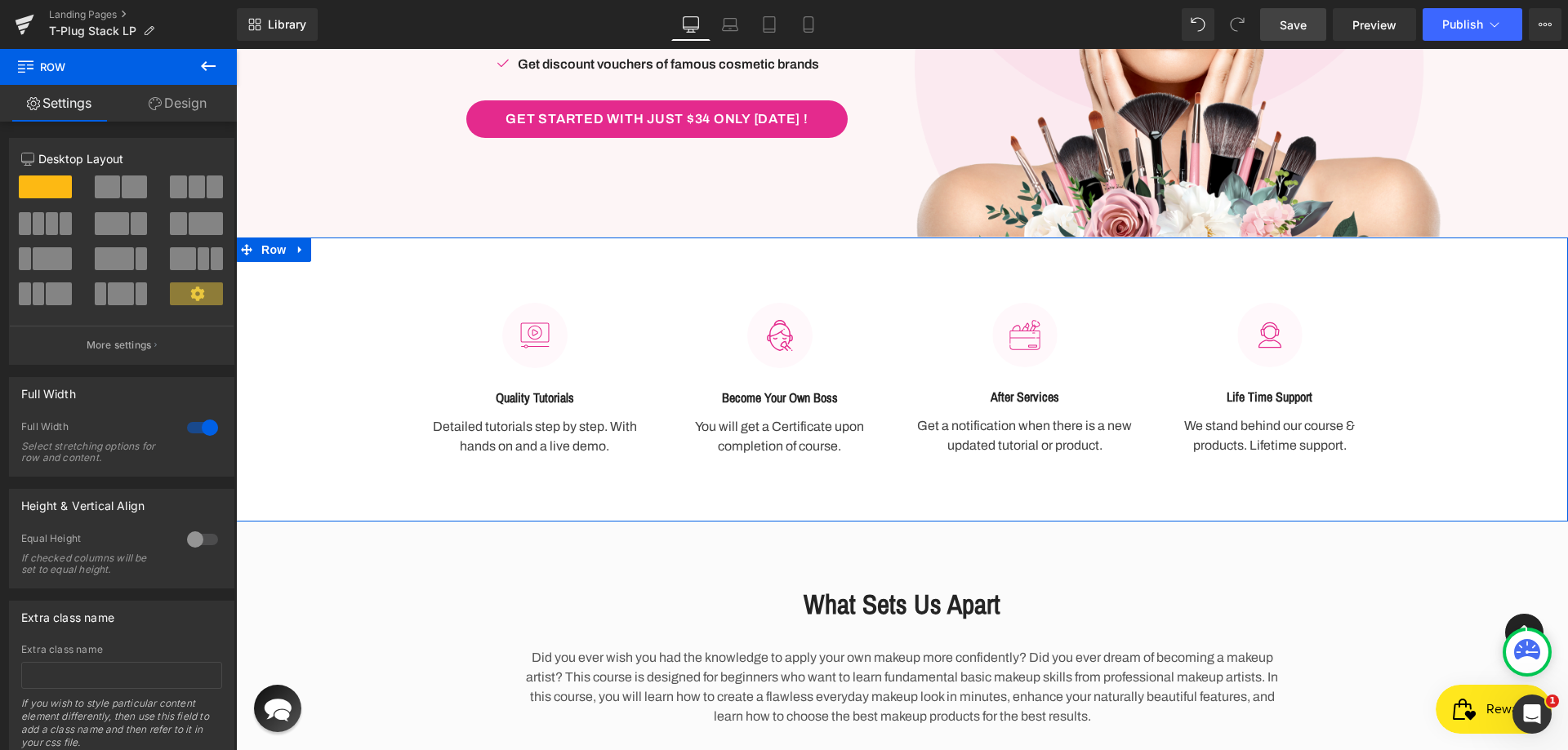
click at [349, 355] on div "Image Quality Tutorials Heading Detailed tutorials step by step. With hands on …" at bounding box center [902, 372] width 1332 height 186
click at [236, 49] on div at bounding box center [236, 49] width 0 height 0
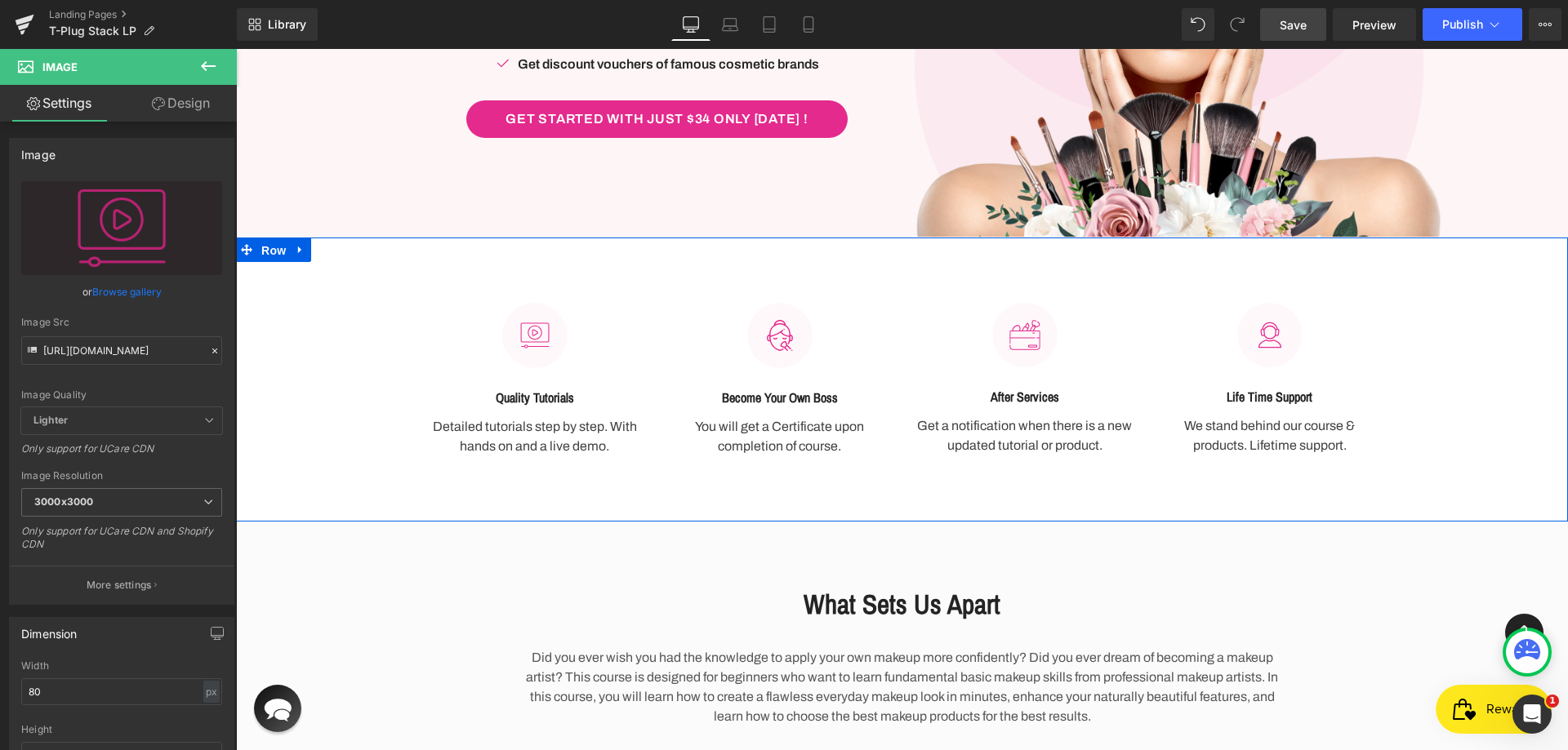
click at [261, 245] on span "Row" at bounding box center [274, 251] width 32 height 25
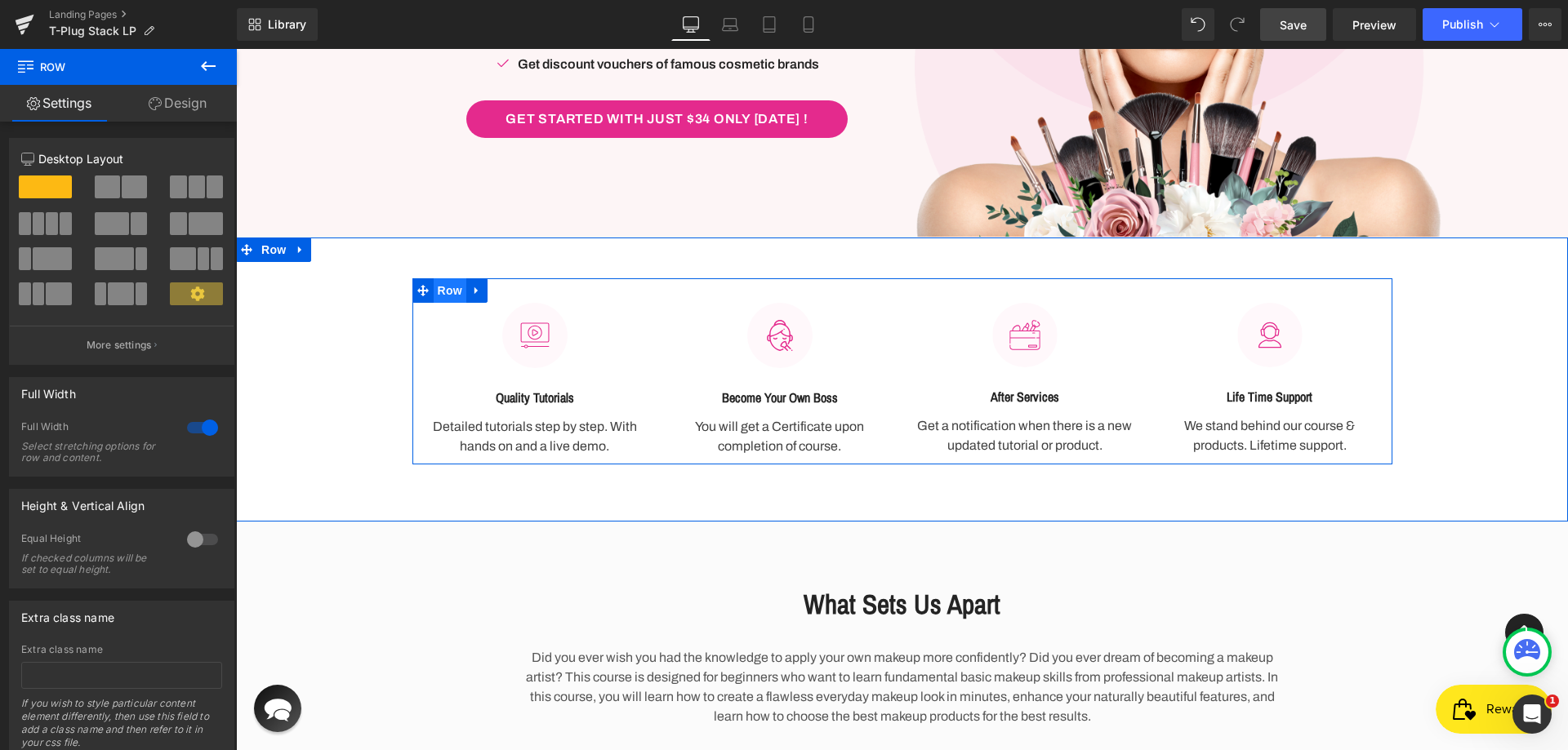
click at [446, 295] on span "Row" at bounding box center [450, 291] width 32 height 25
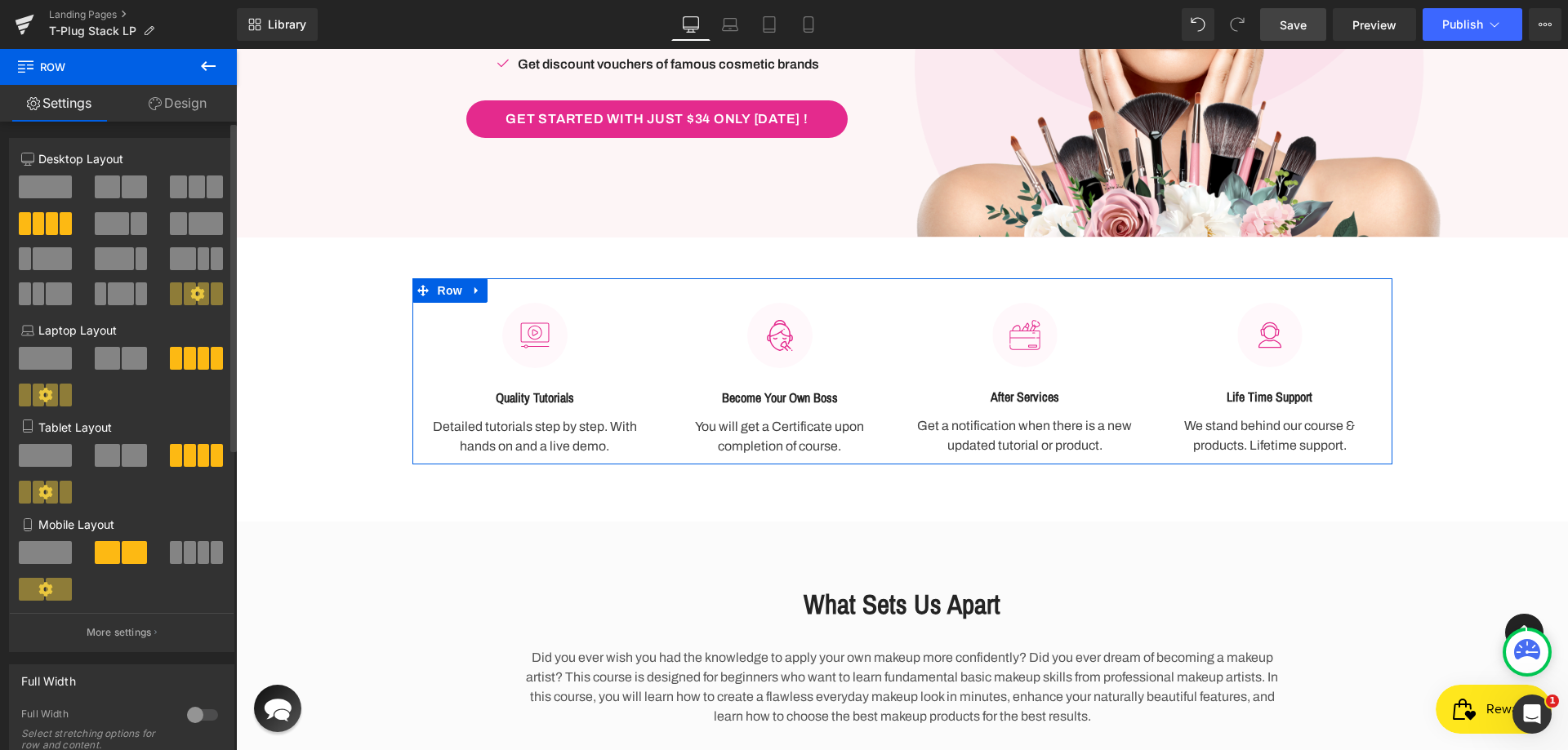
click at [190, 287] on icon at bounding box center [197, 293] width 14 height 14
click at [67, 176] on span at bounding box center [45, 187] width 53 height 23
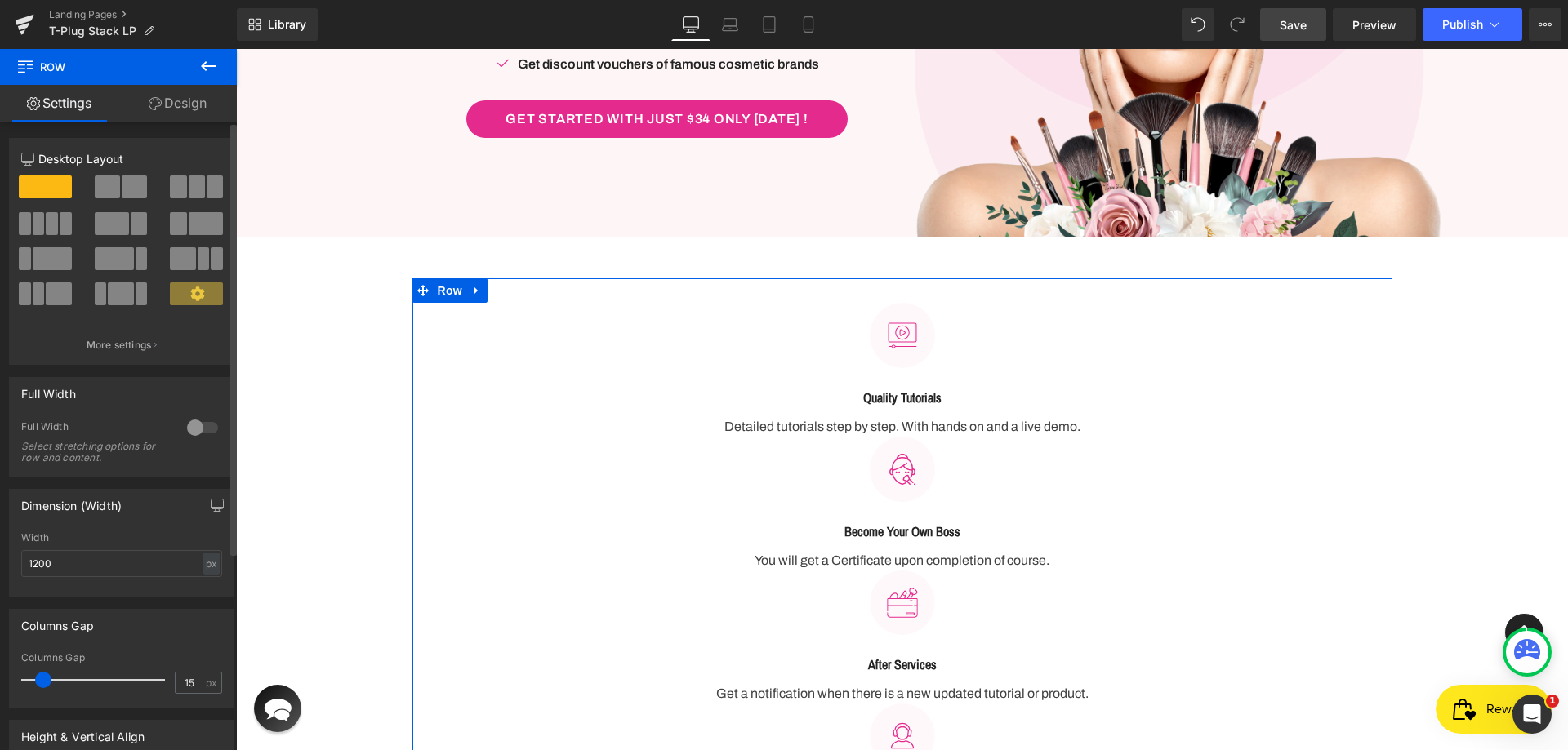
click at [38, 221] on span at bounding box center [38, 223] width 12 height 23
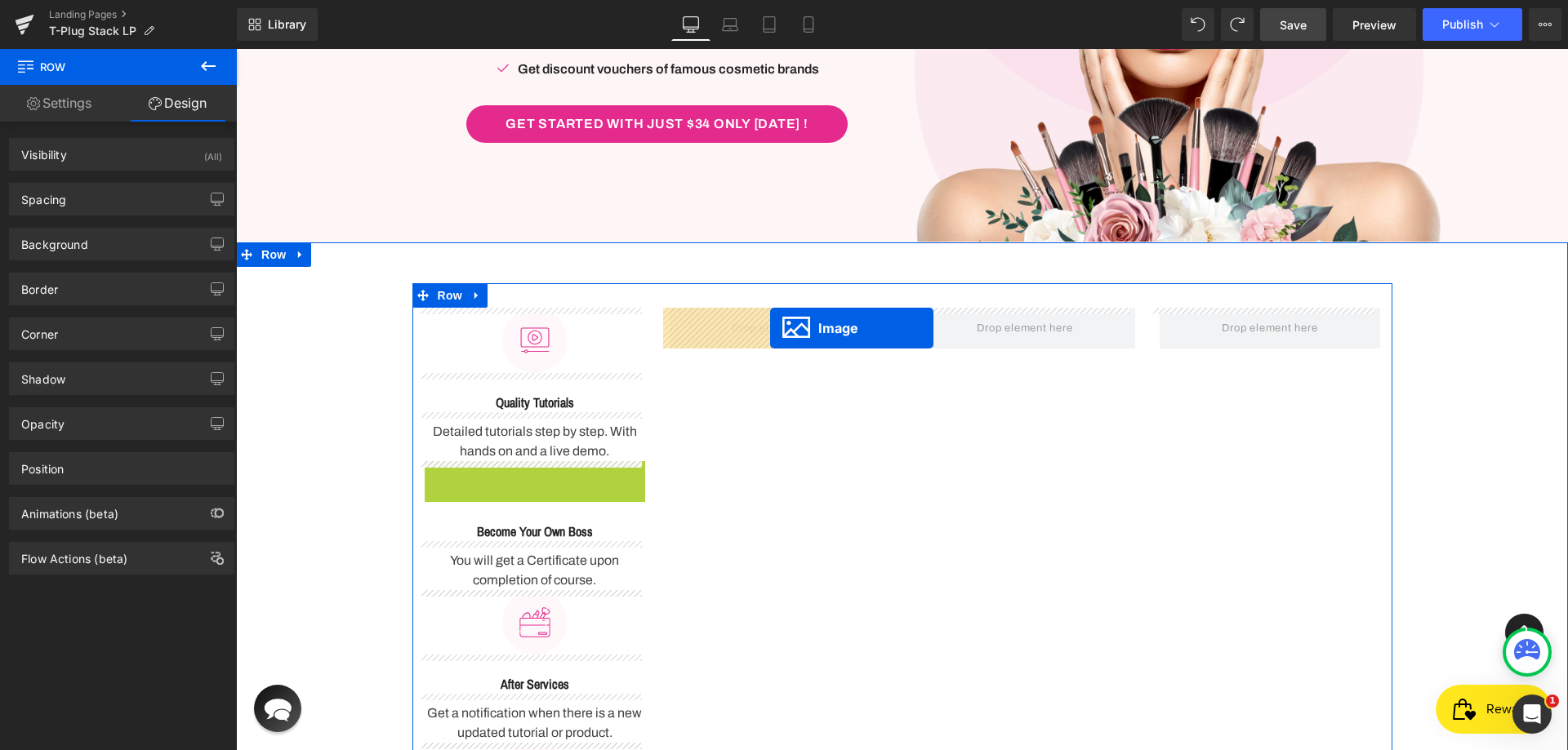
drag, startPoint x: 519, startPoint y: 499, endPoint x: 770, endPoint y: 328, distance: 303.7
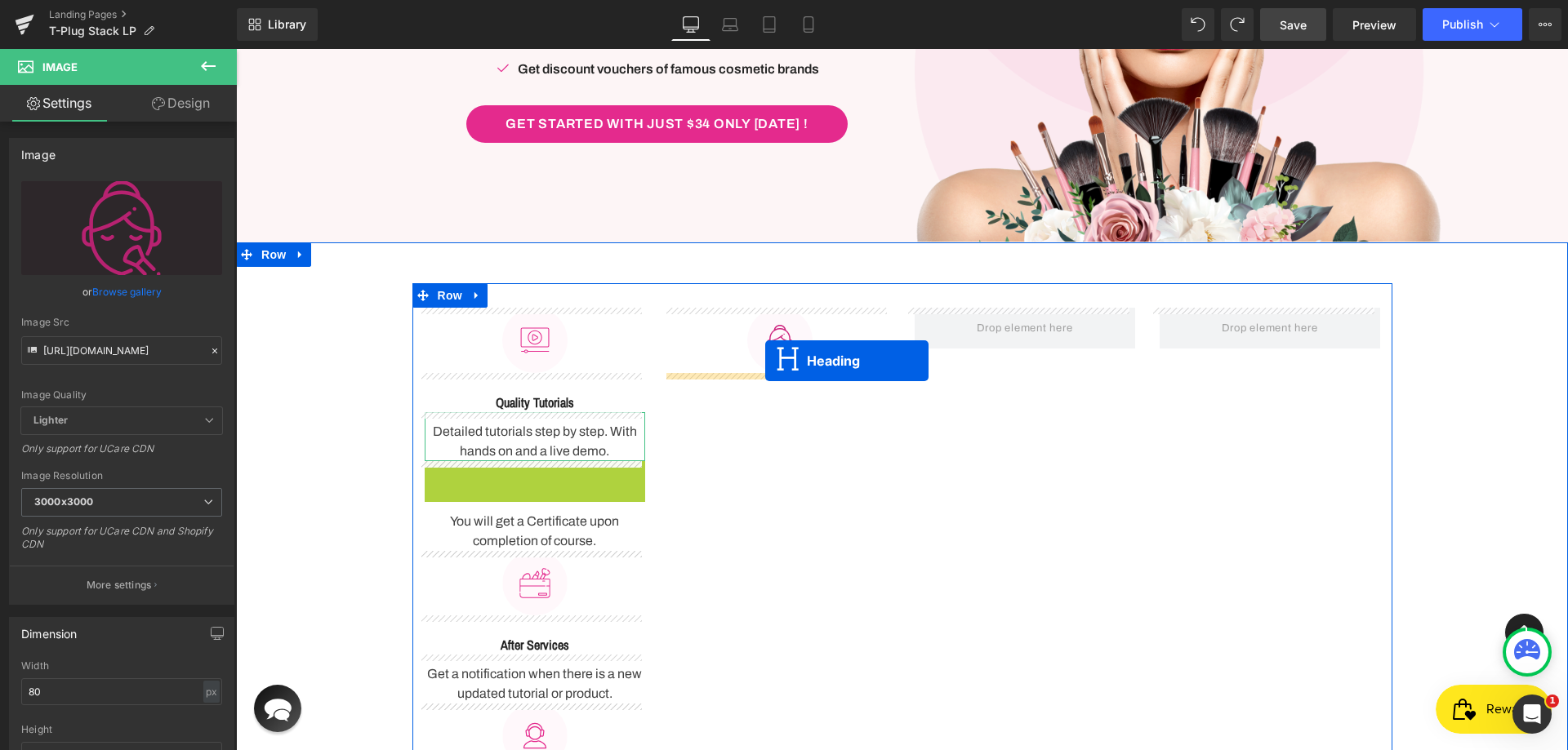
drag, startPoint x: 526, startPoint y: 480, endPoint x: 765, endPoint y: 361, distance: 267.0
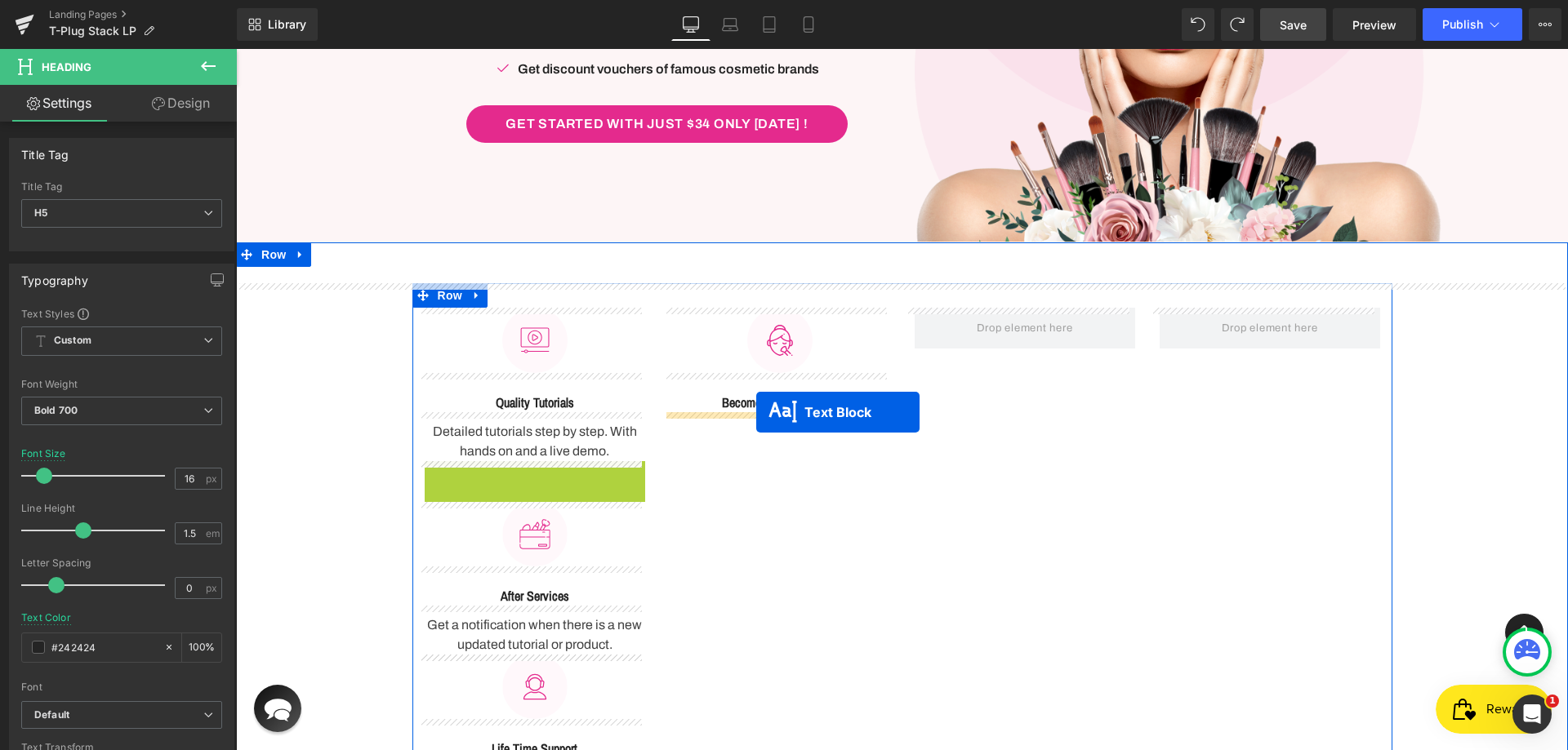
drag, startPoint x: 553, startPoint y: 476, endPoint x: 756, endPoint y: 412, distance: 212.8
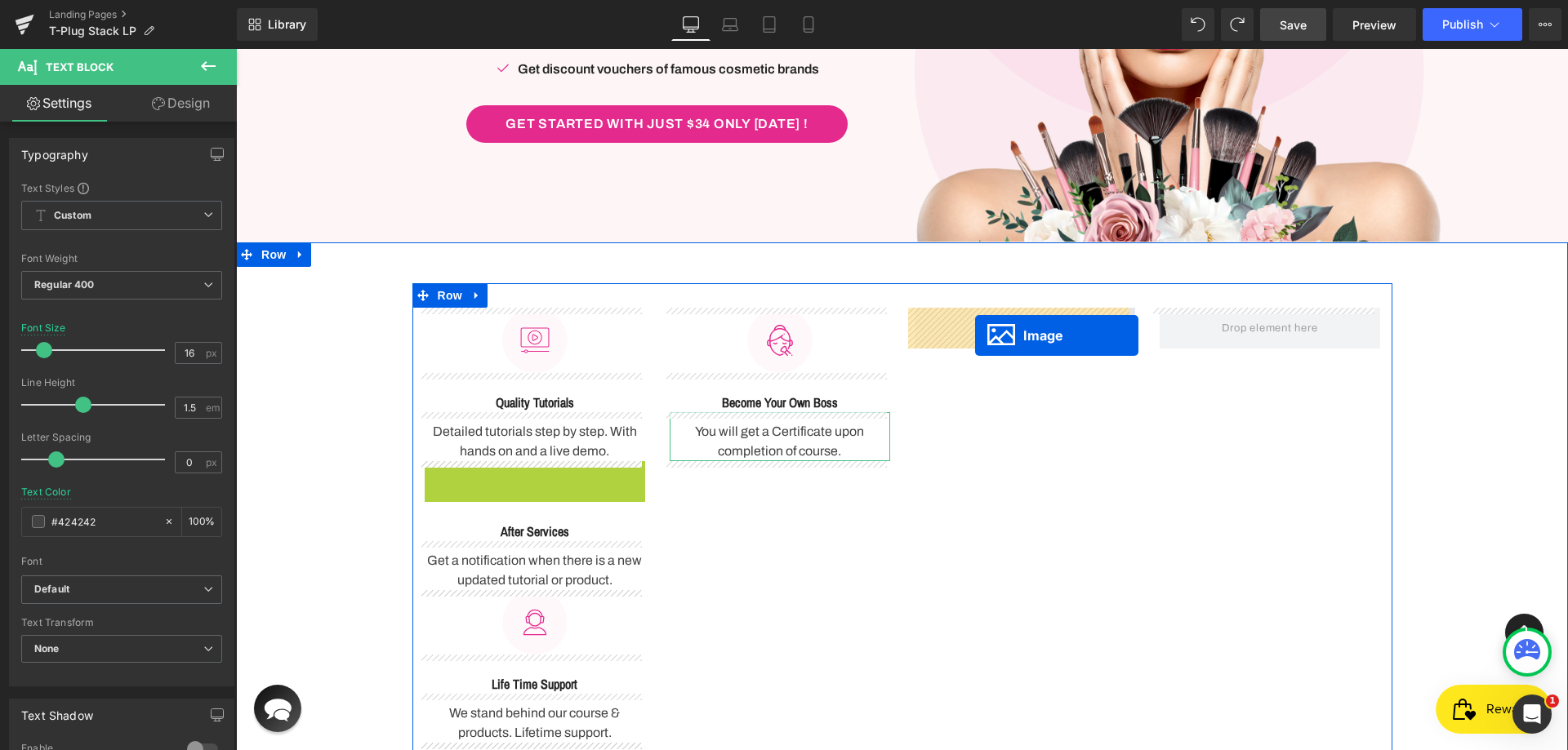
drag, startPoint x: 532, startPoint y: 493, endPoint x: 975, endPoint y: 336, distance: 470.0
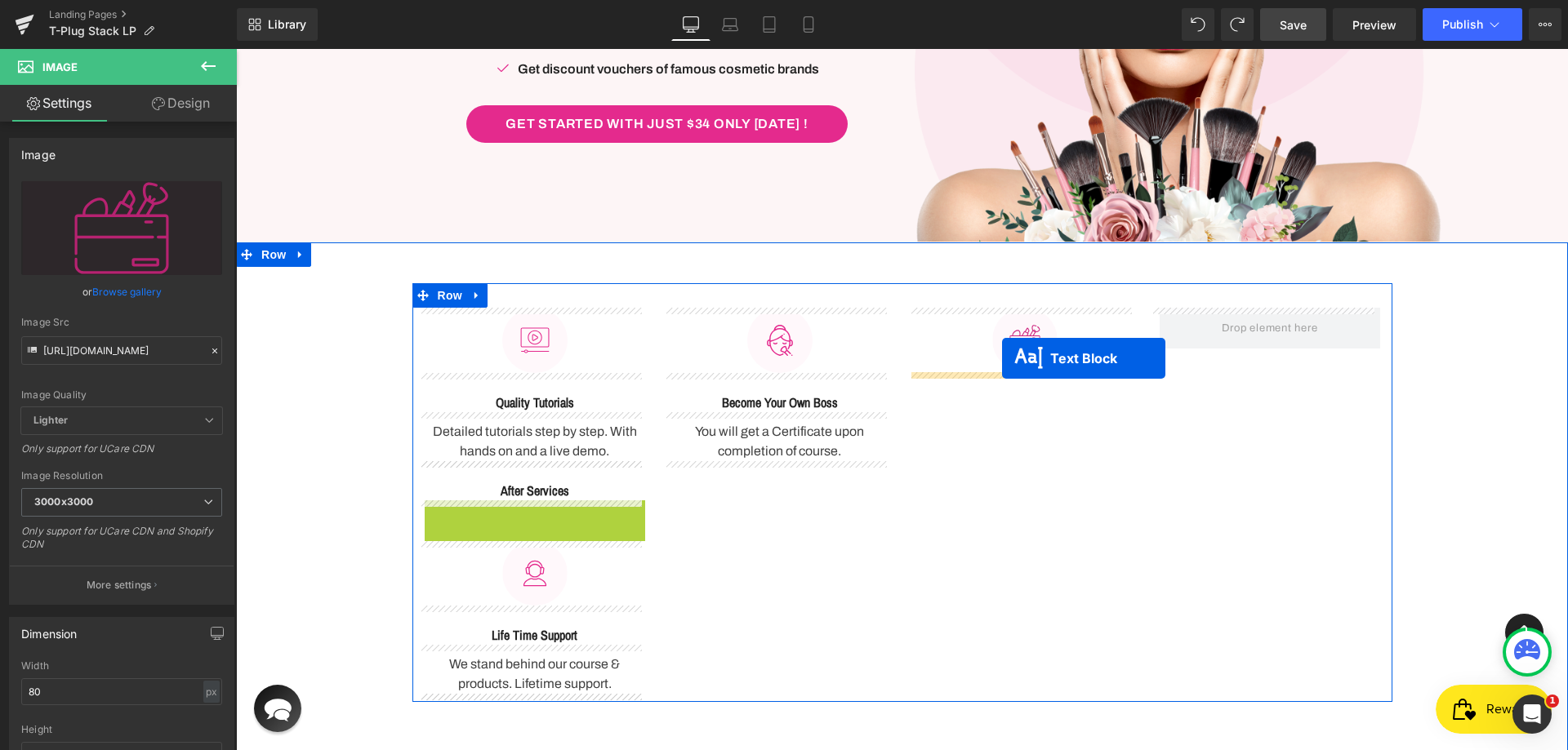
drag, startPoint x: 519, startPoint y: 519, endPoint x: 992, endPoint y: 358, distance: 499.6
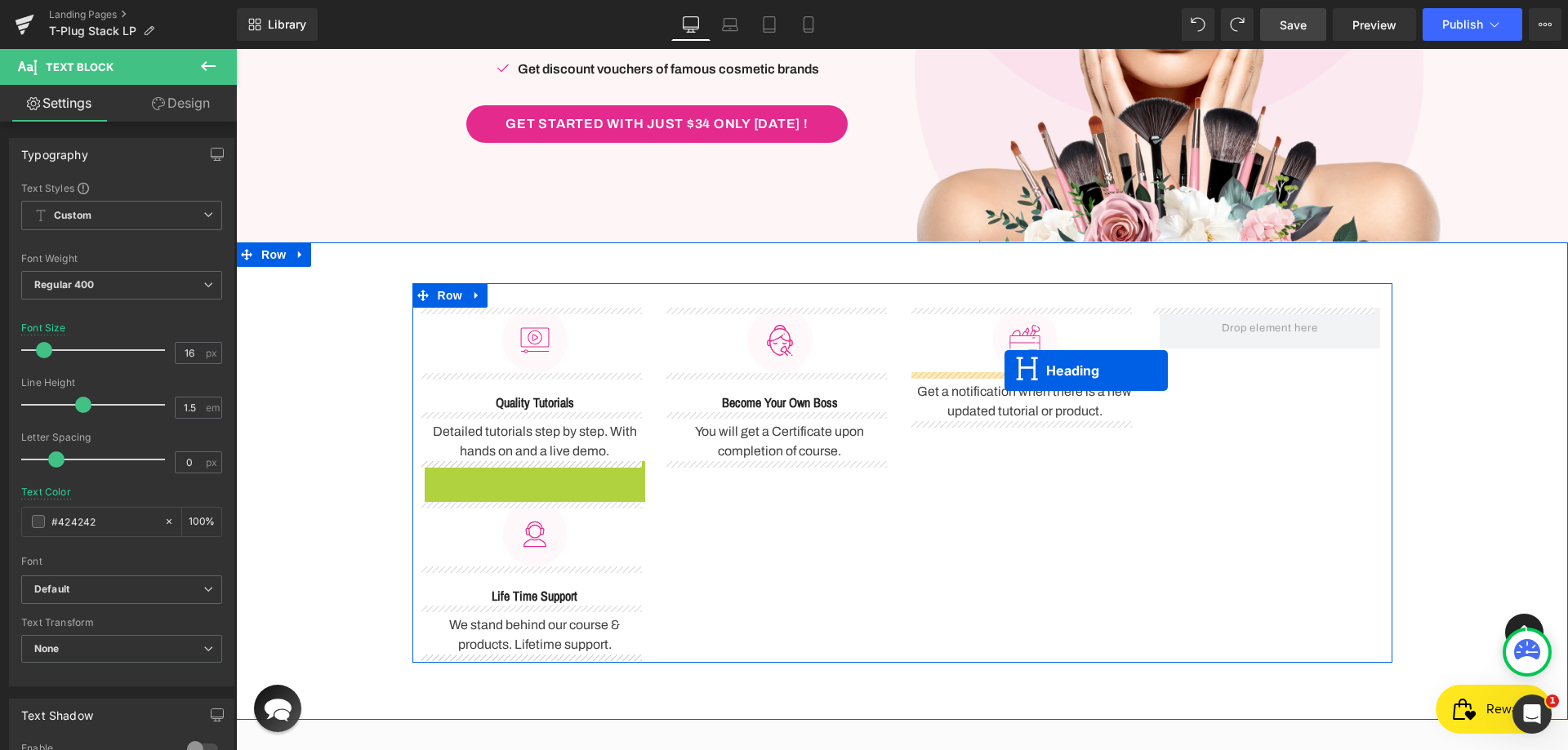
drag, startPoint x: 519, startPoint y: 486, endPoint x: 1004, endPoint y: 371, distance: 498.4
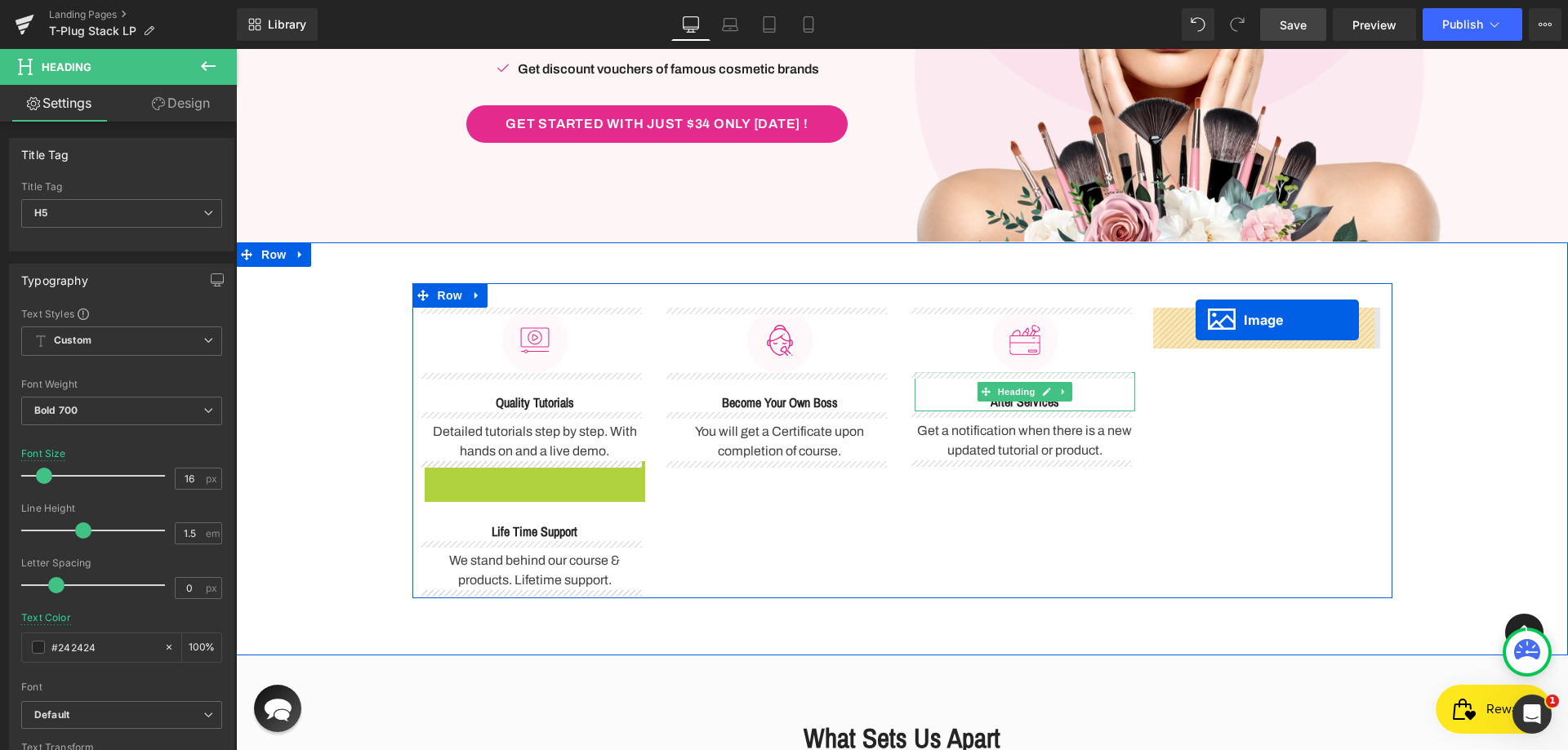
drag, startPoint x: 542, startPoint y: 499, endPoint x: 1195, endPoint y: 320, distance: 677.1
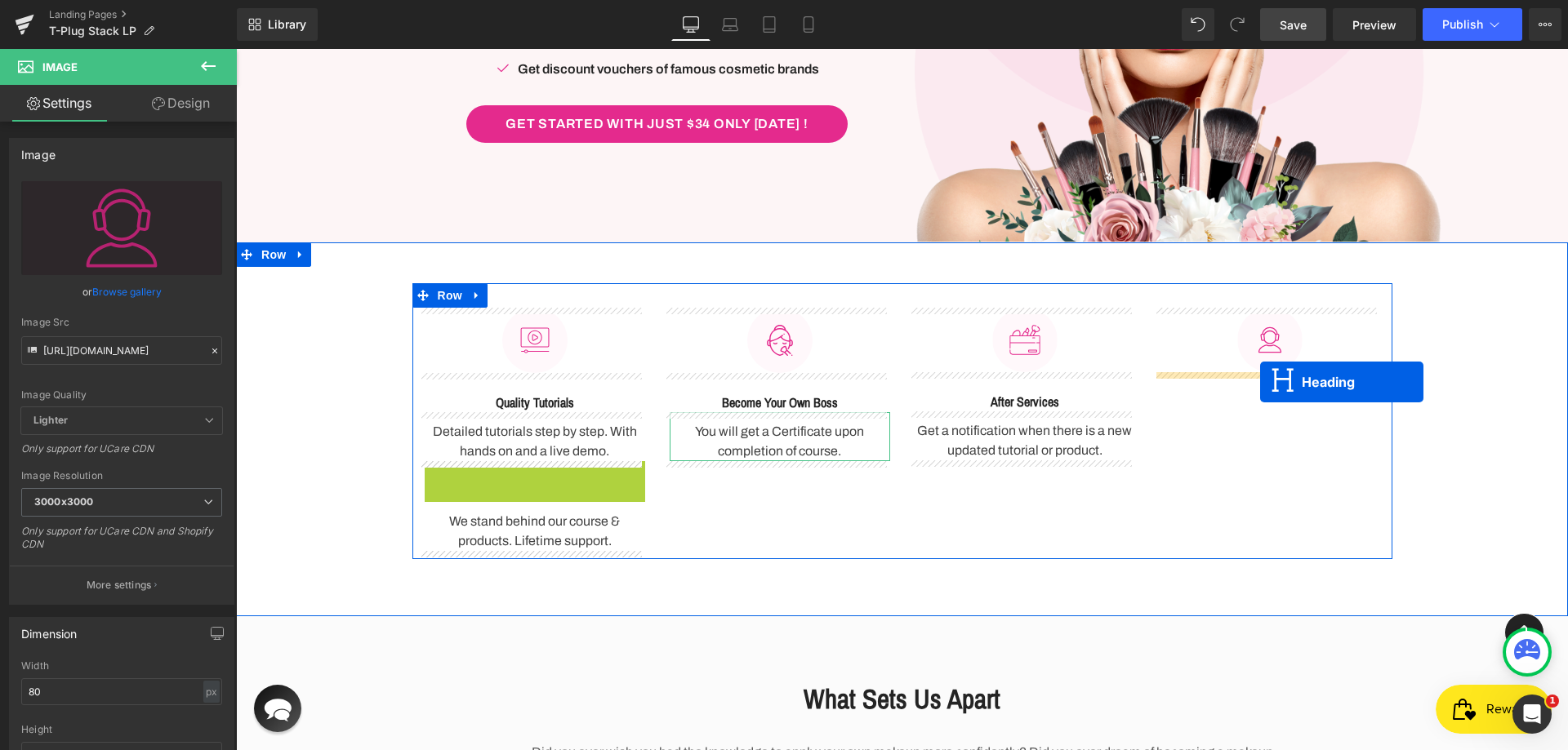
drag, startPoint x: 525, startPoint y: 485, endPoint x: 1260, endPoint y: 382, distance: 742.2
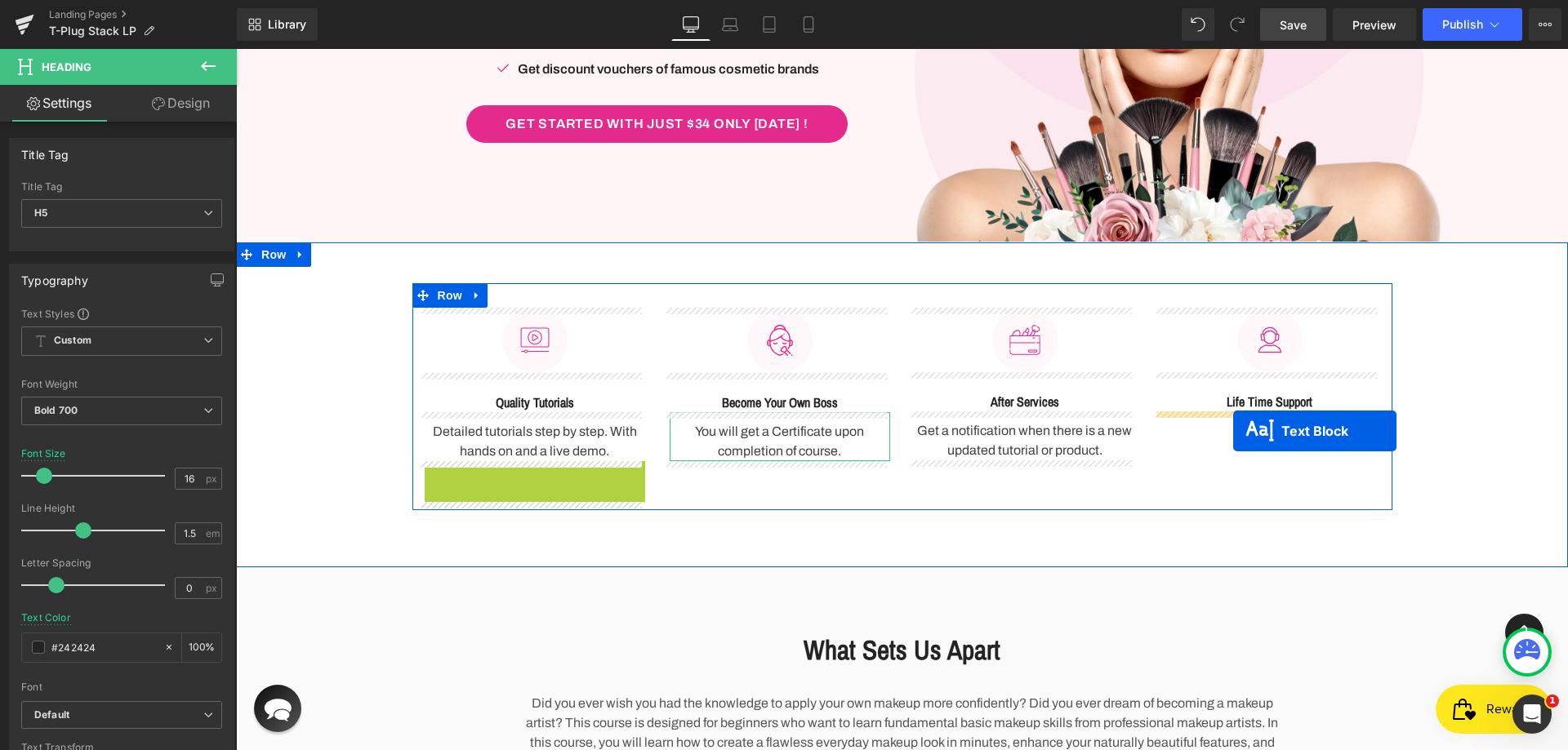
drag, startPoint x: 511, startPoint y: 484, endPoint x: 1233, endPoint y: 431, distance: 723.9
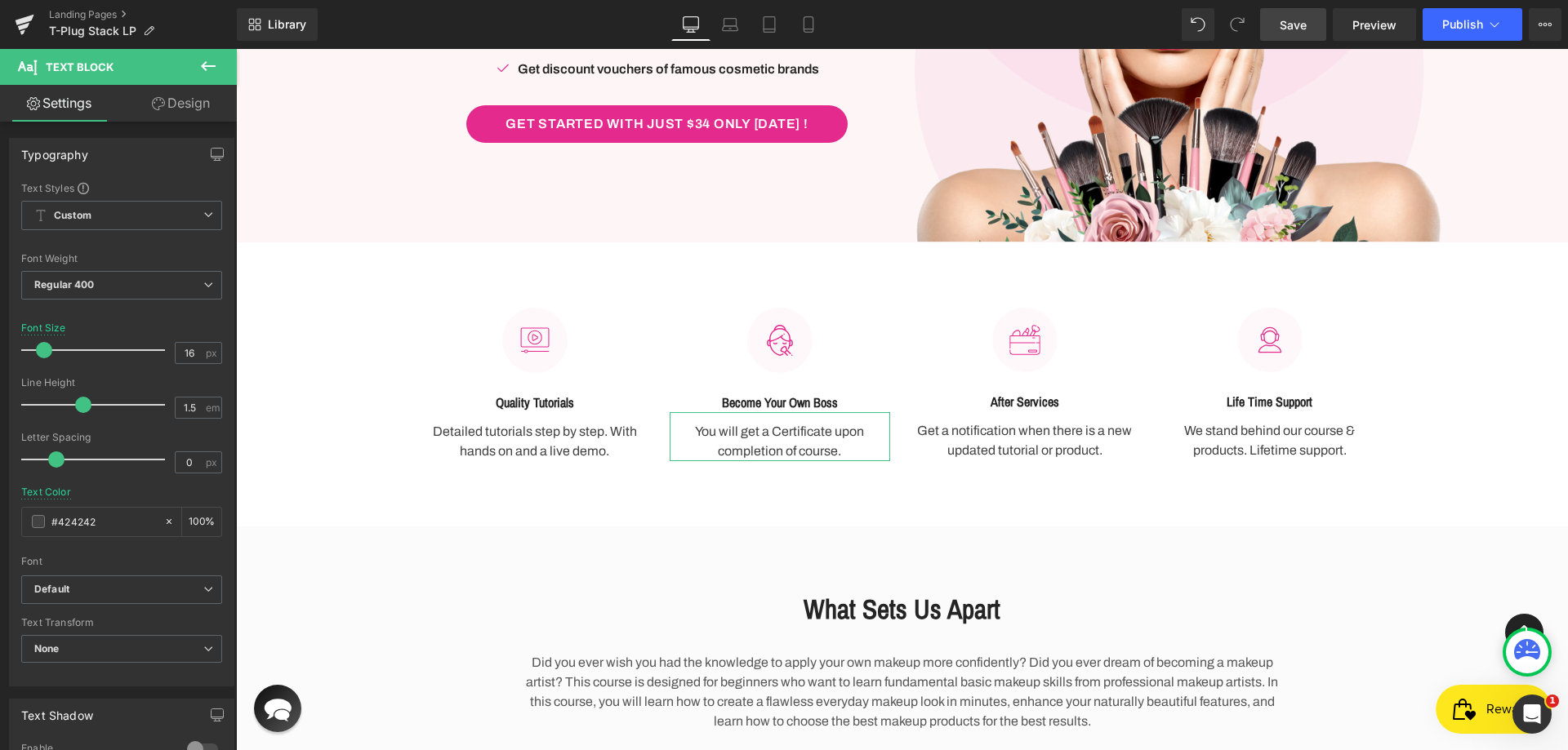
click at [1294, 23] on span "Save" at bounding box center [1293, 25] width 27 height 17
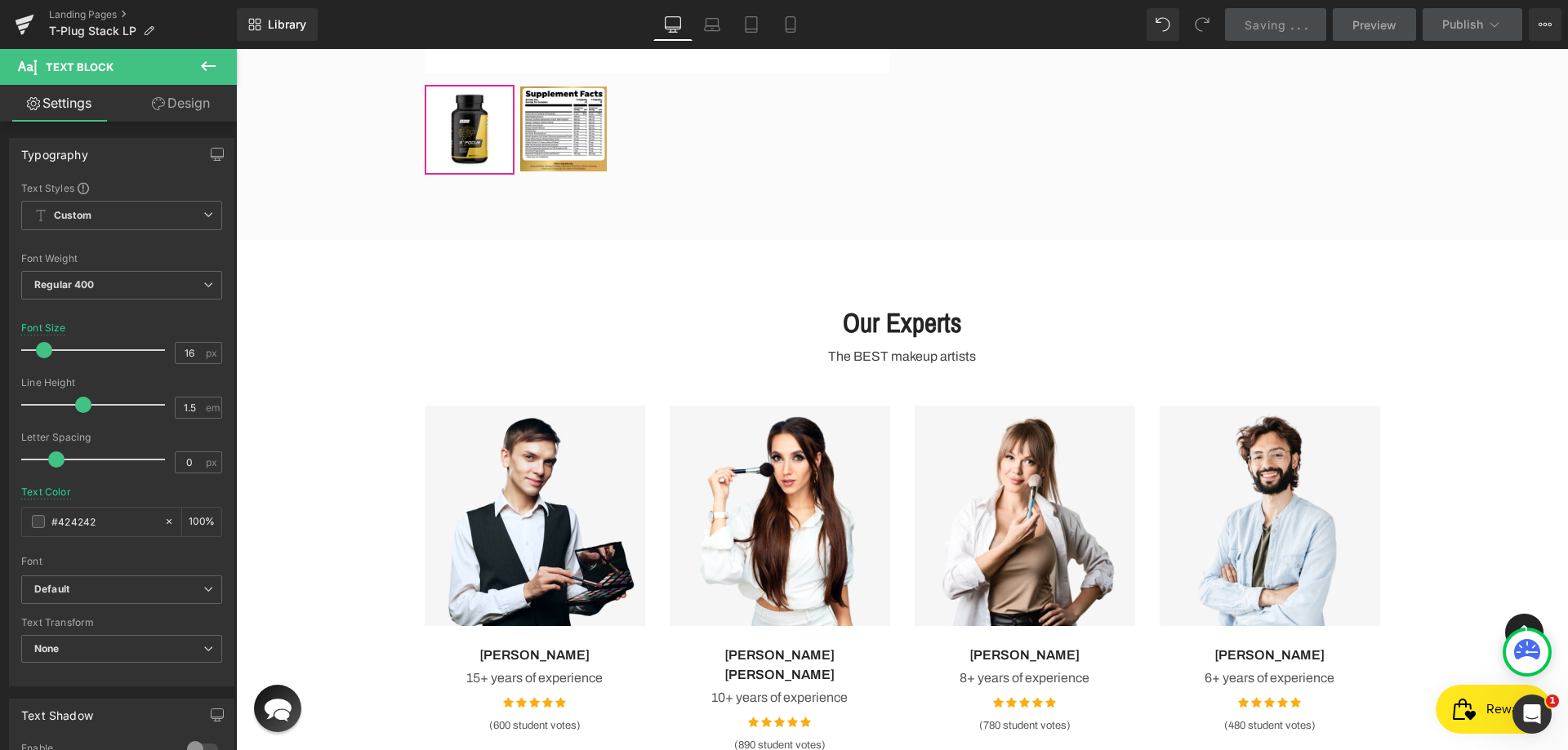
scroll to position [4490, 0]
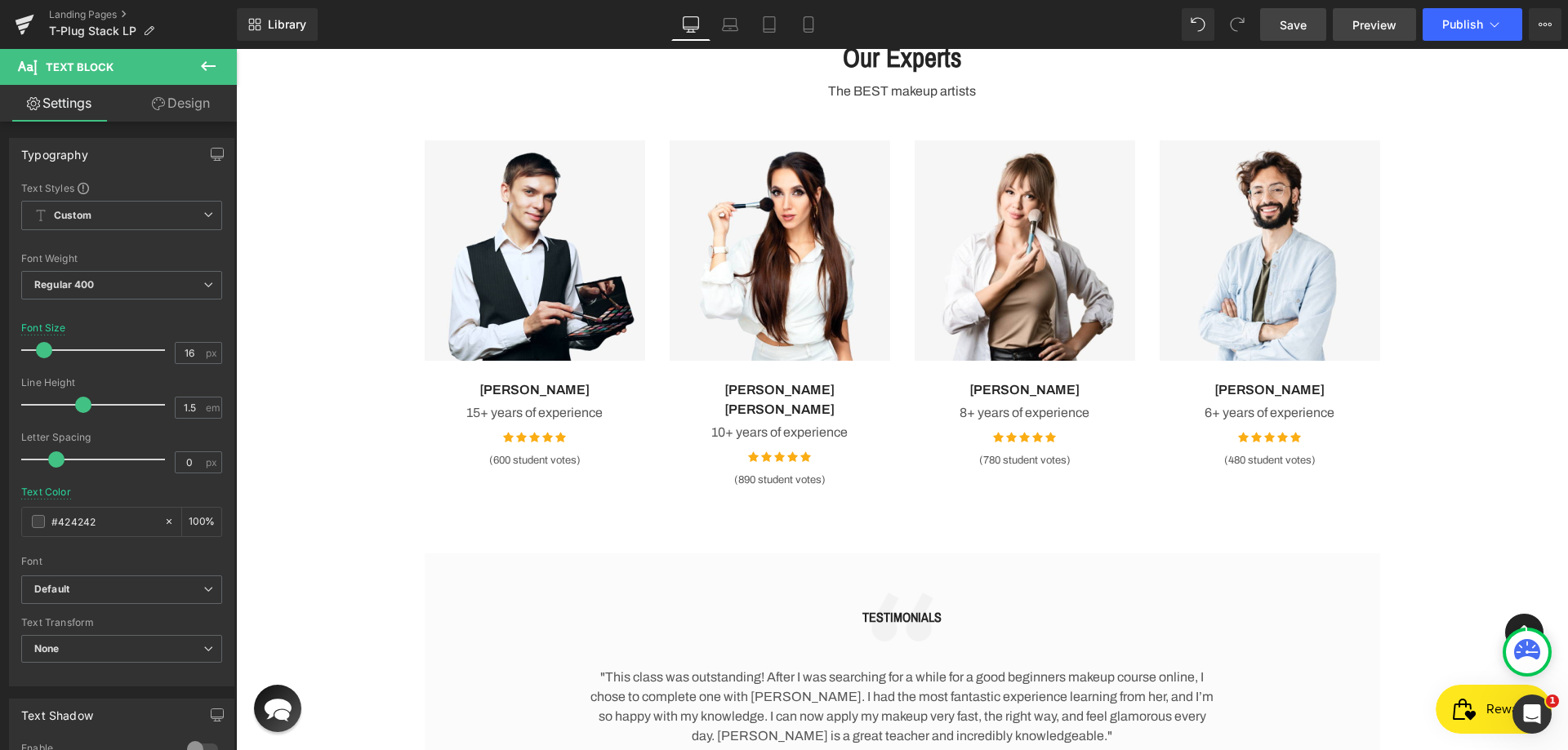
click at [1391, 27] on span "Preview" at bounding box center [1374, 25] width 44 height 17
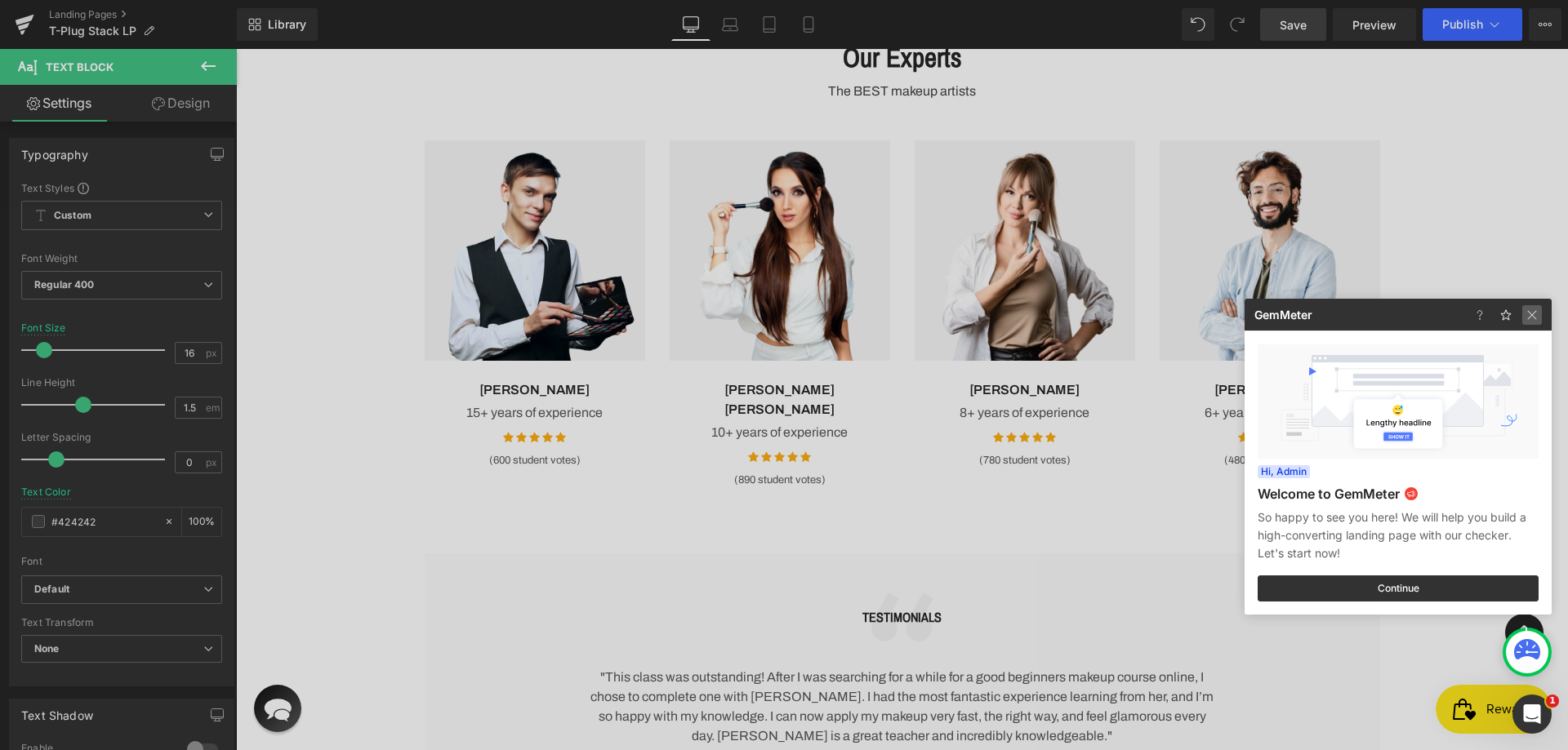
click at [1528, 307] on img at bounding box center [1531, 314] width 20 height 20
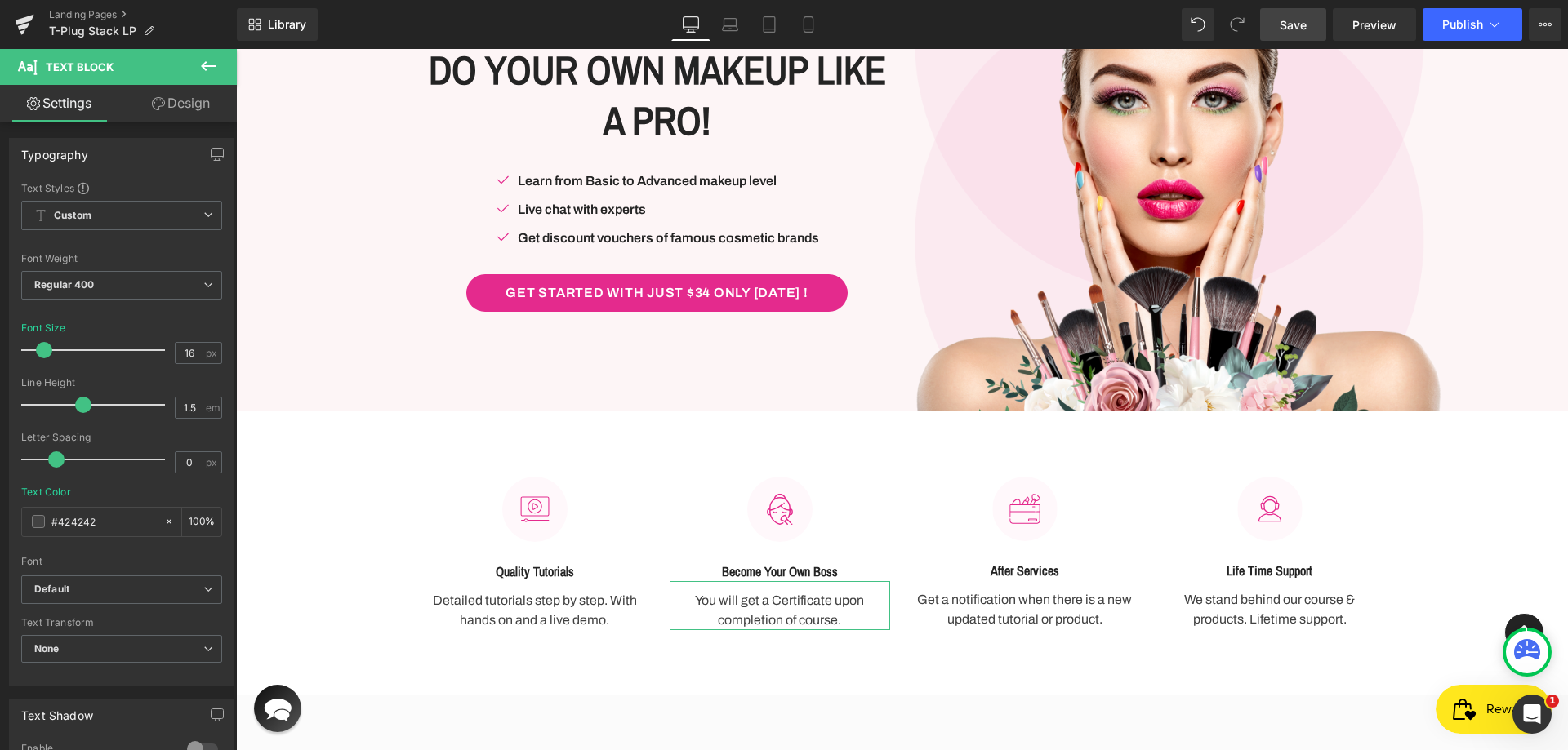
scroll to position [0, 0]
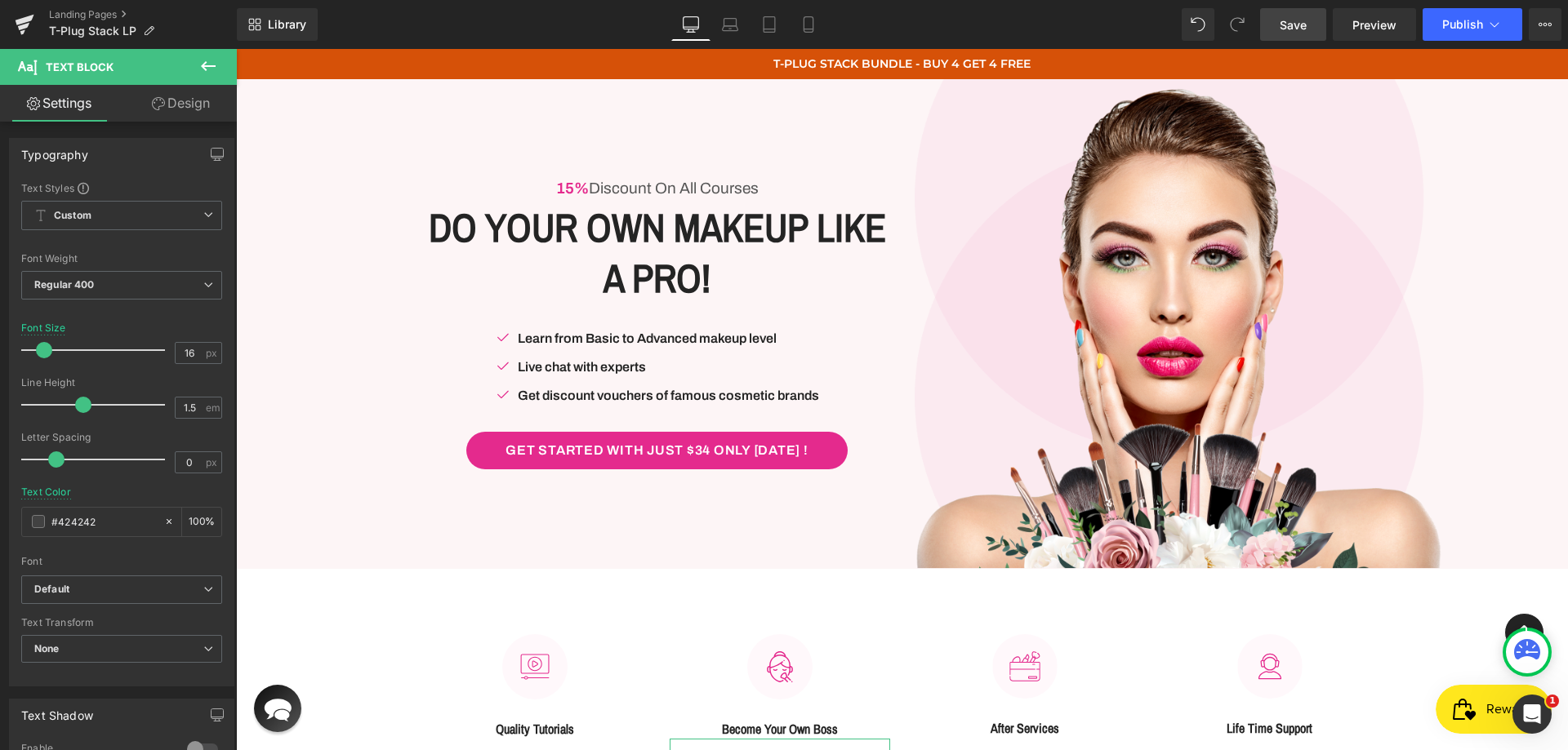
click at [236, 49] on div at bounding box center [236, 49] width 0 height 0
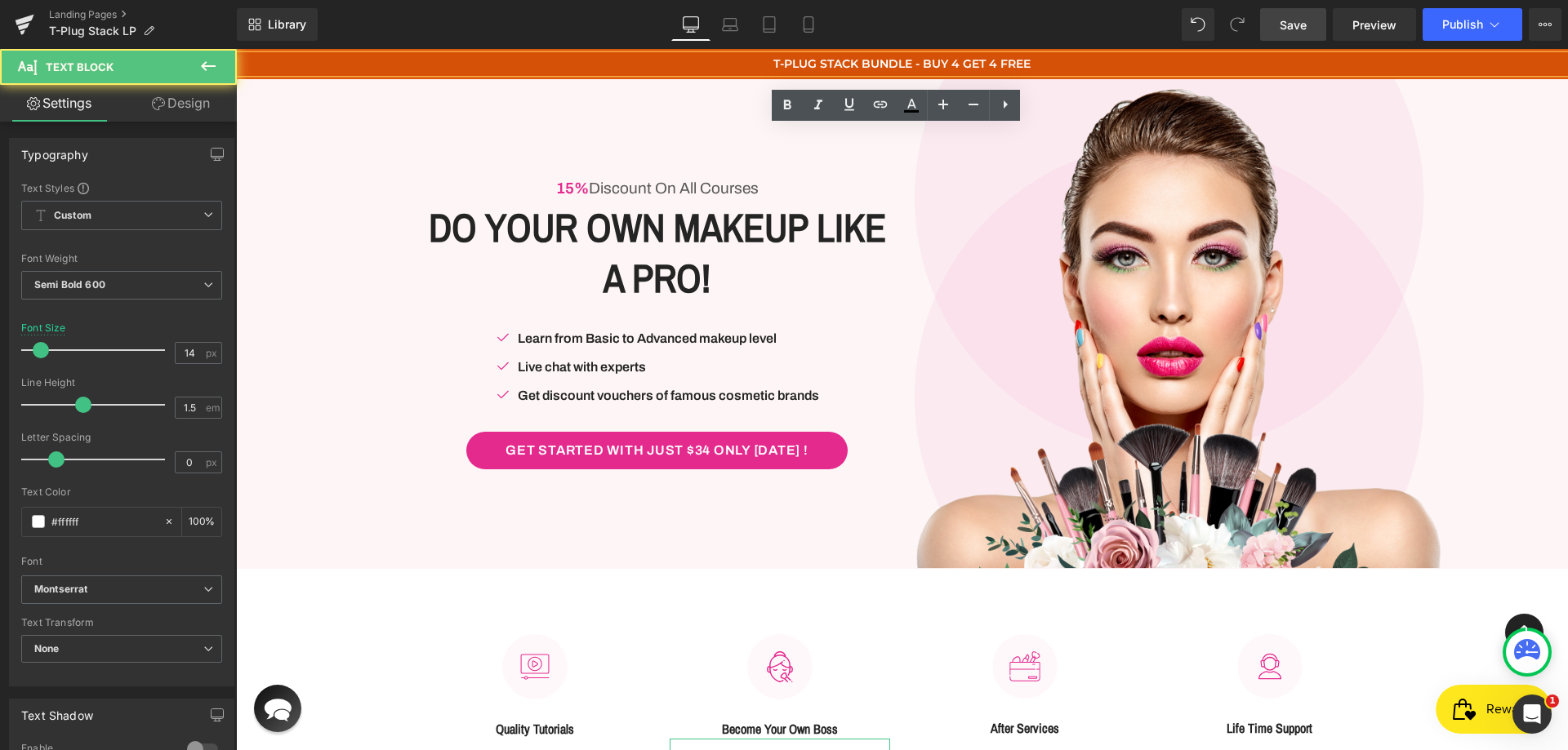
click at [1090, 64] on p "T-PLUG STACK BUNDLE - BUY 4 GET 4 FREE" at bounding box center [902, 64] width 1332 height 17
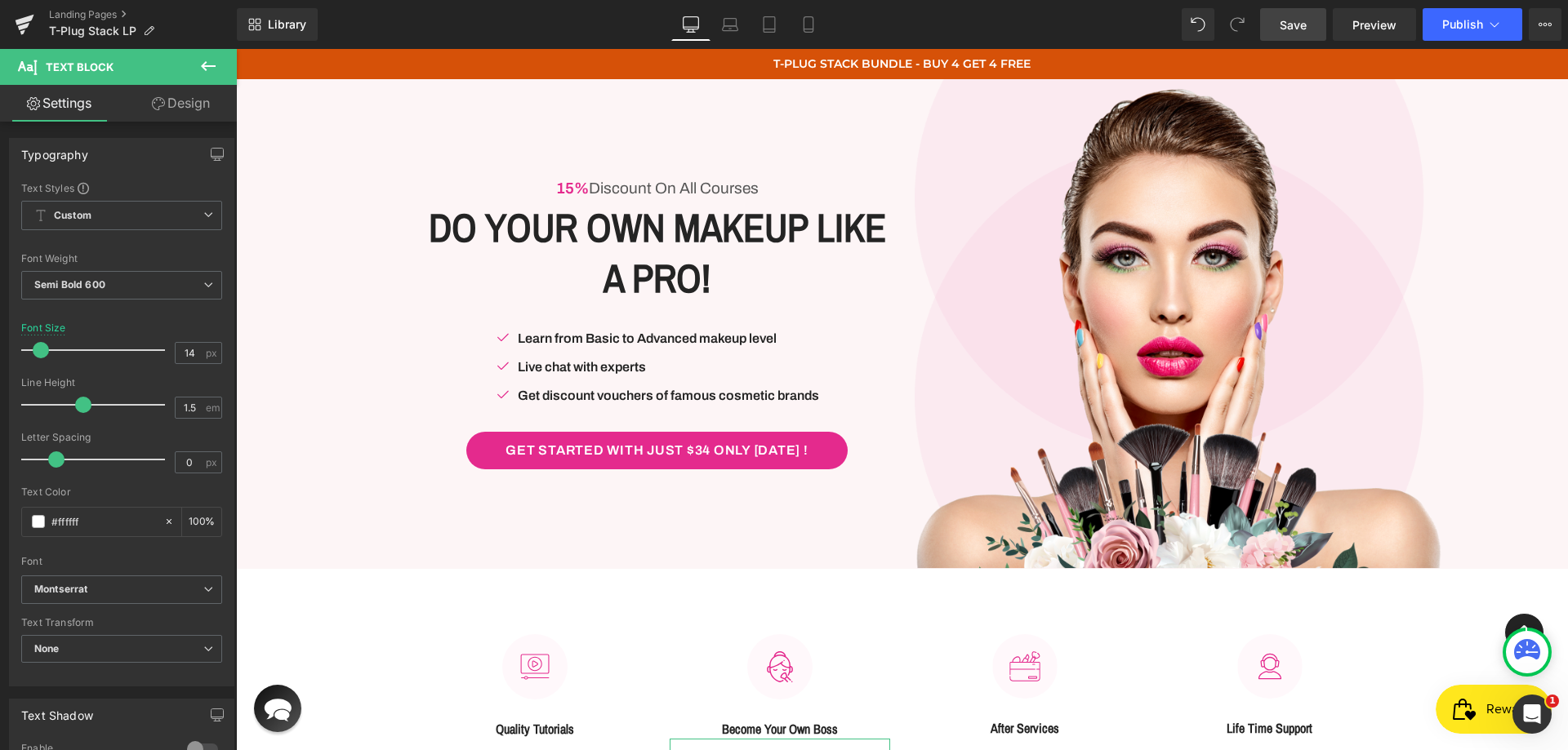
click at [175, 105] on link "Design" at bounding box center [181, 103] width 119 height 37
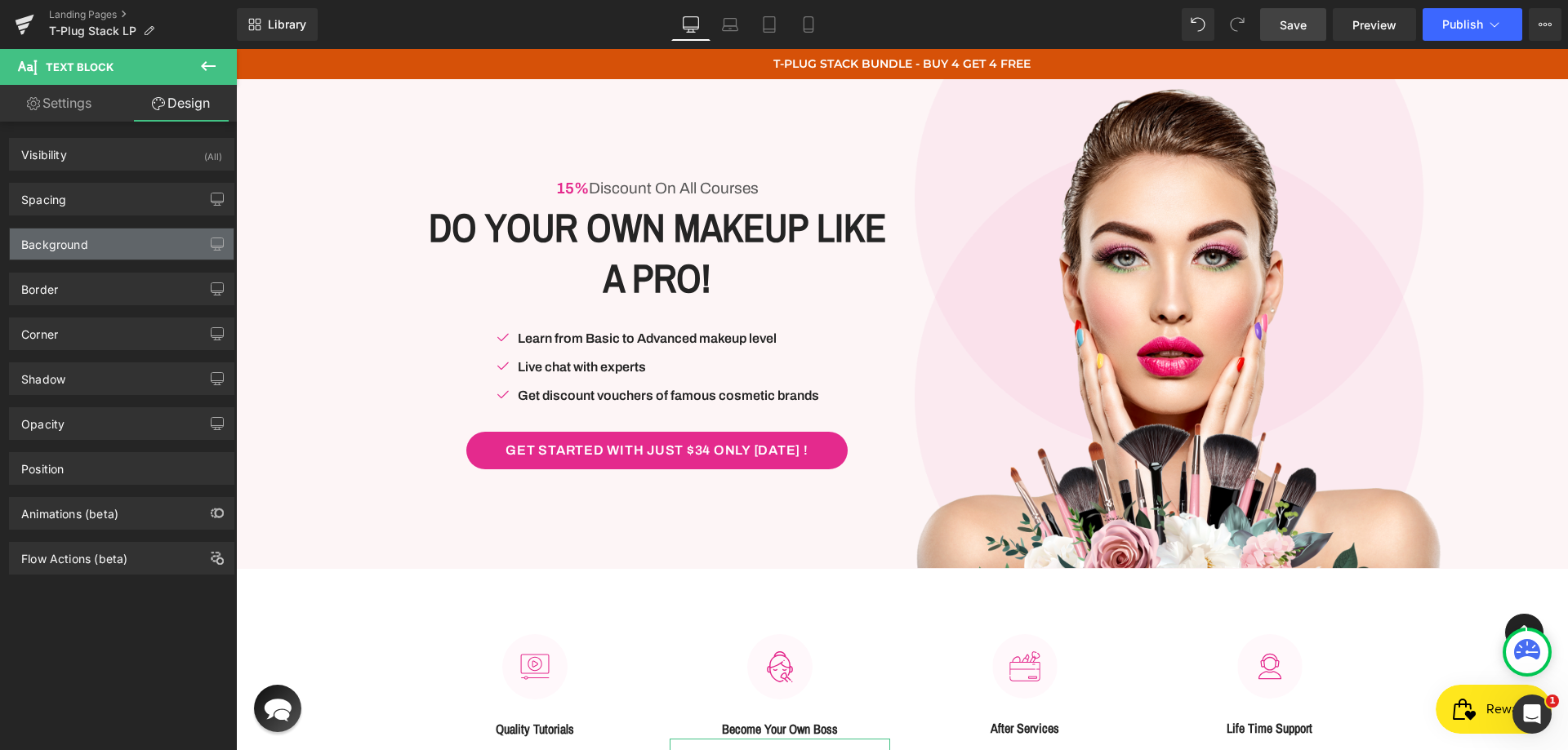
click at [104, 252] on div "Background" at bounding box center [121, 244] width 223 height 31
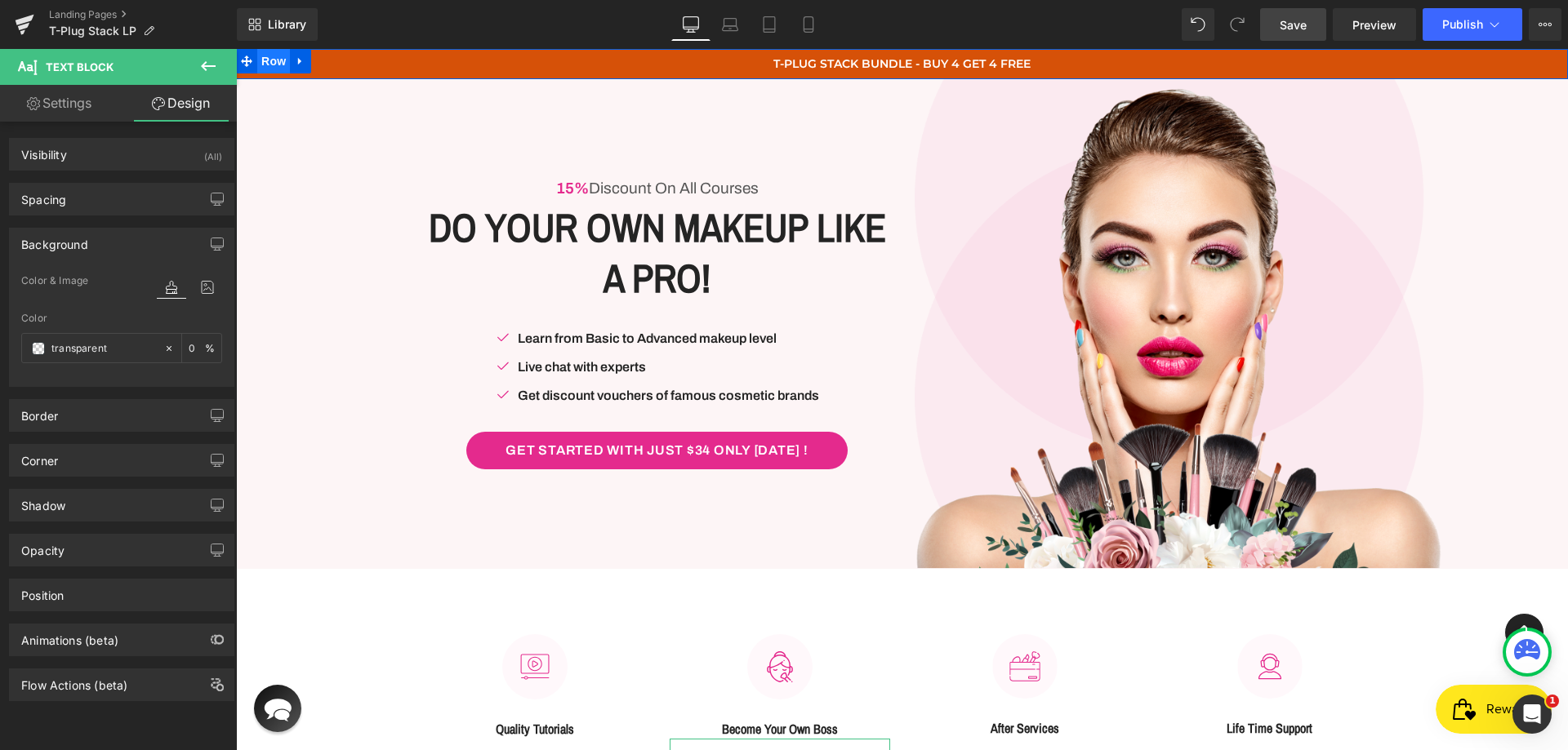
click at [257, 50] on span "Row" at bounding box center [274, 61] width 32 height 25
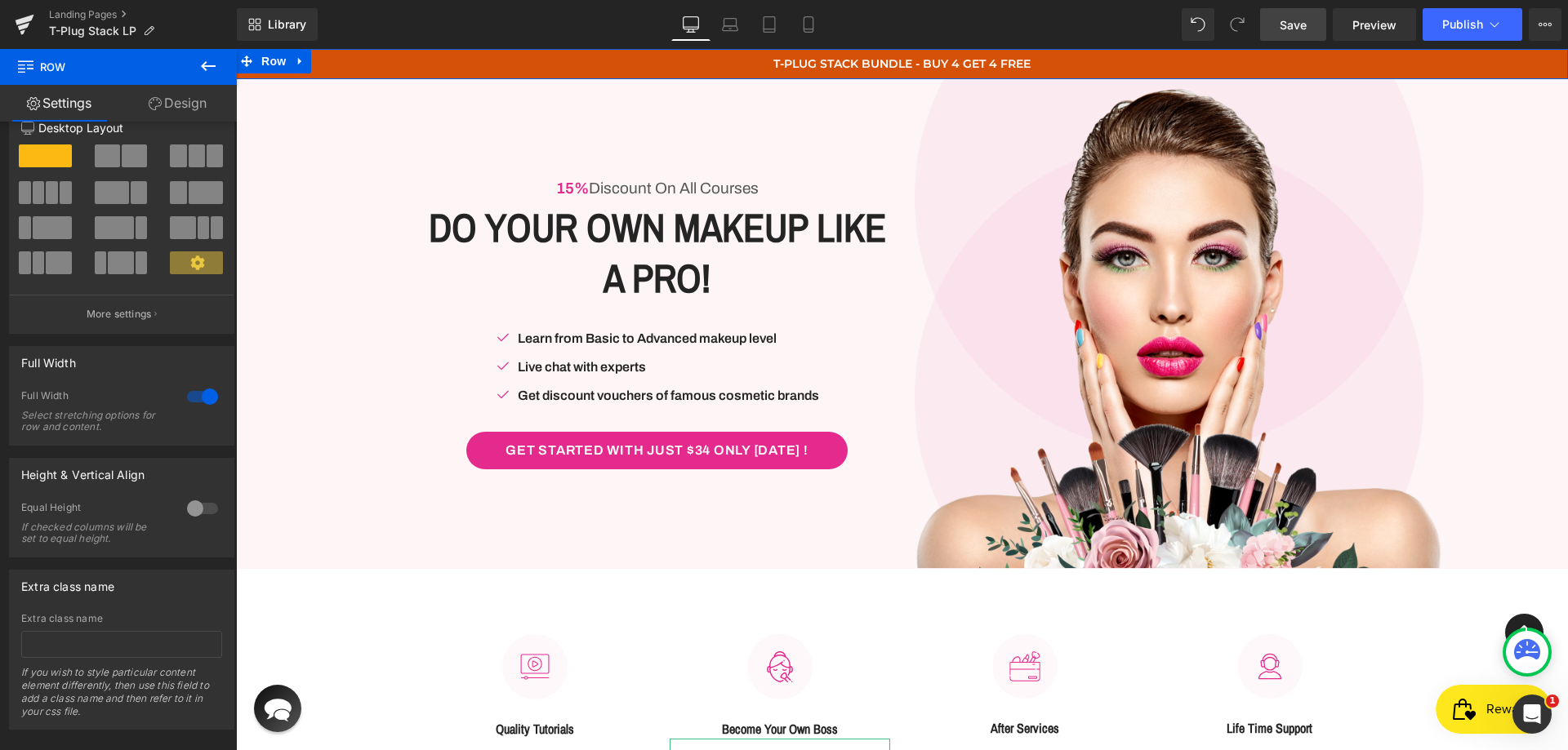
scroll to position [56, 0]
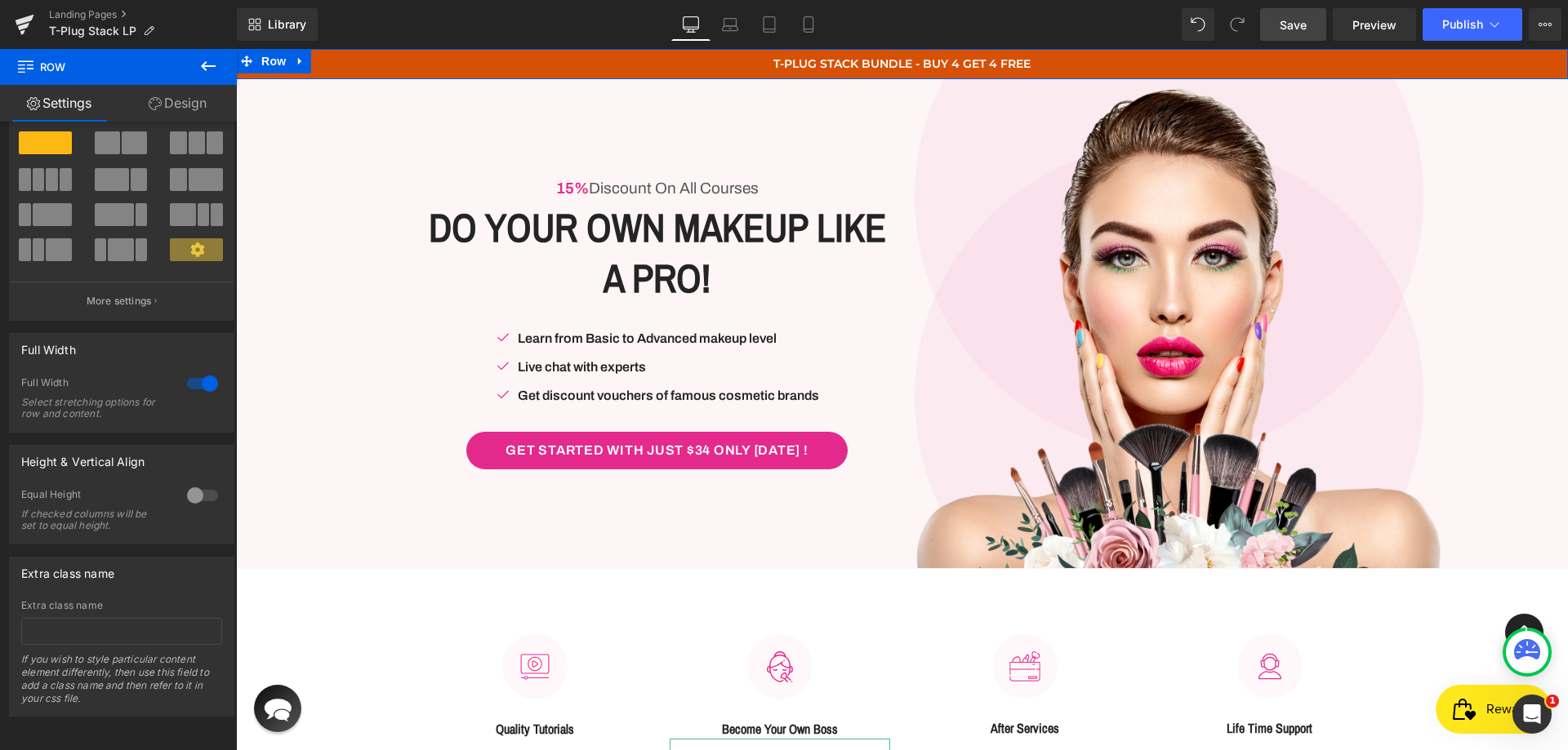
click at [194, 101] on link "Design" at bounding box center [177, 103] width 119 height 37
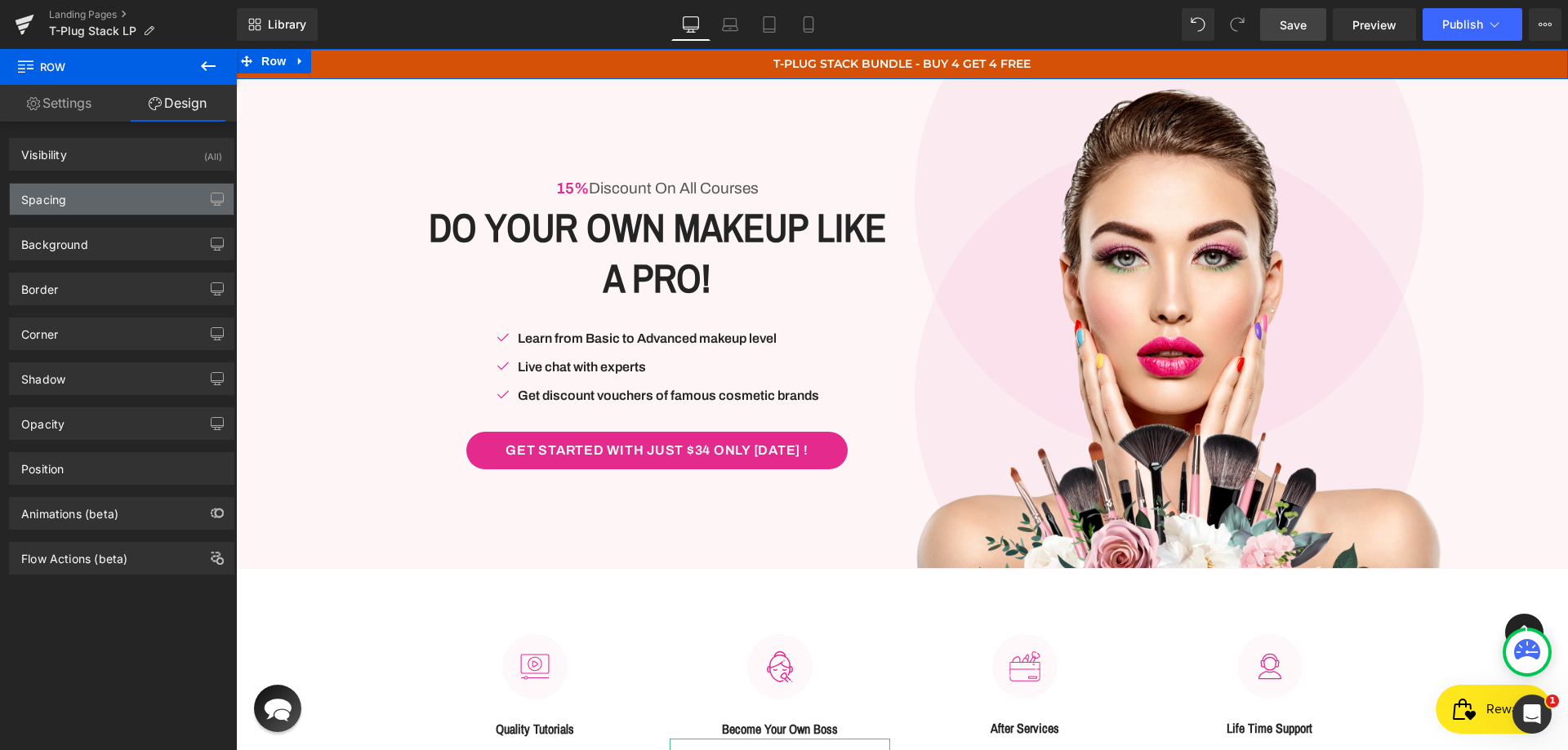
click at [92, 197] on div "Spacing" at bounding box center [121, 199] width 223 height 31
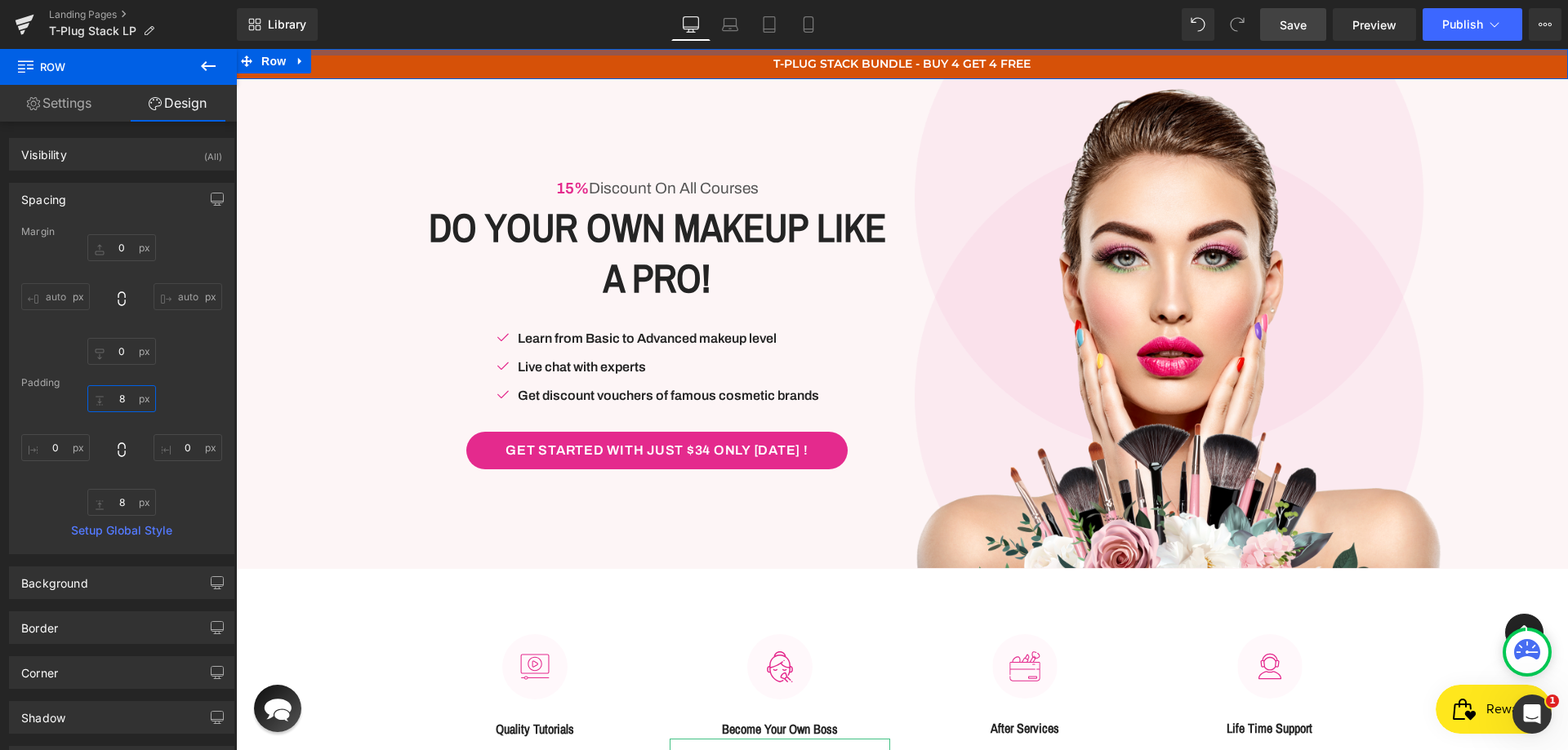
click at [116, 399] on input "8" at bounding box center [121, 399] width 68 height 27
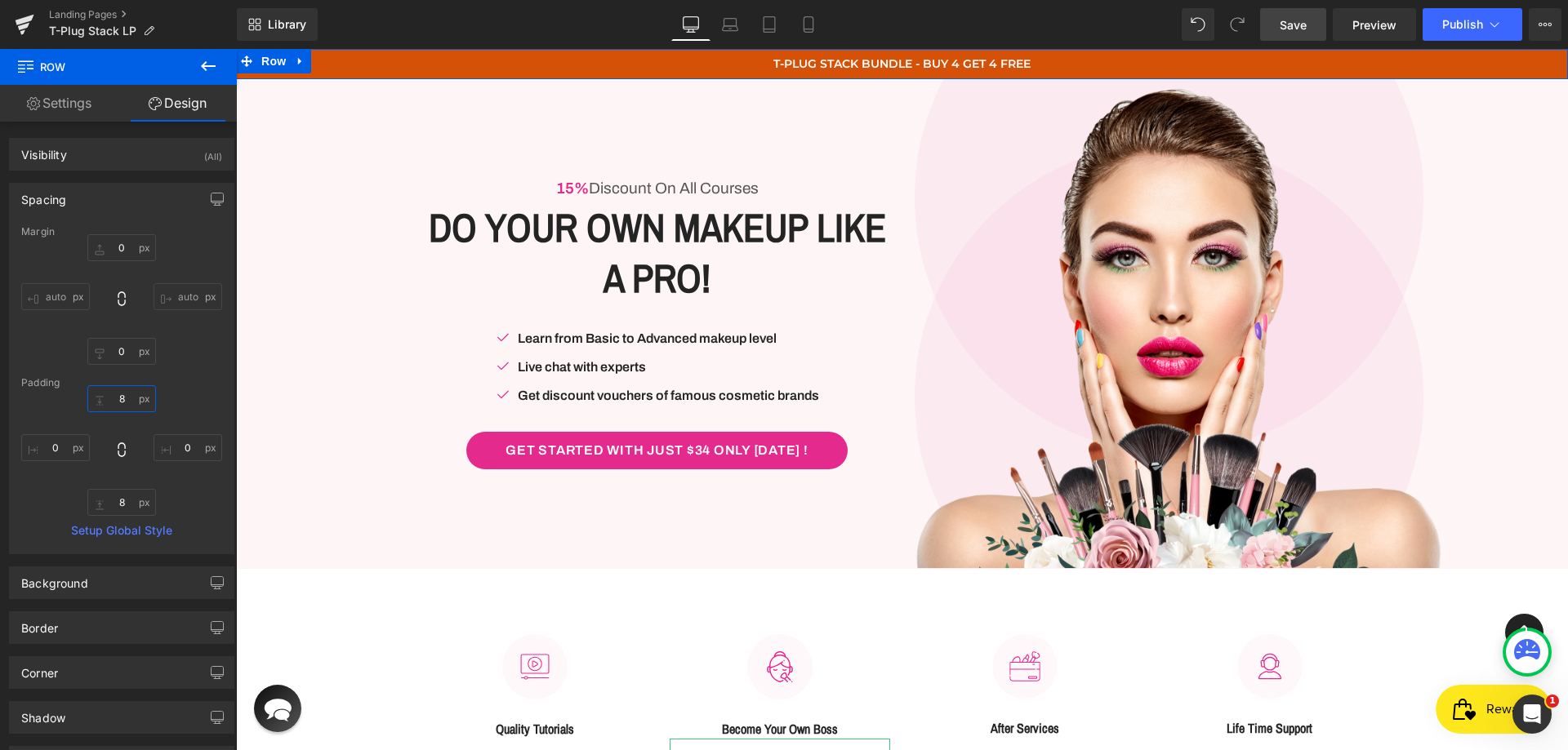
click at [116, 399] on input "8" at bounding box center [121, 399] width 68 height 27
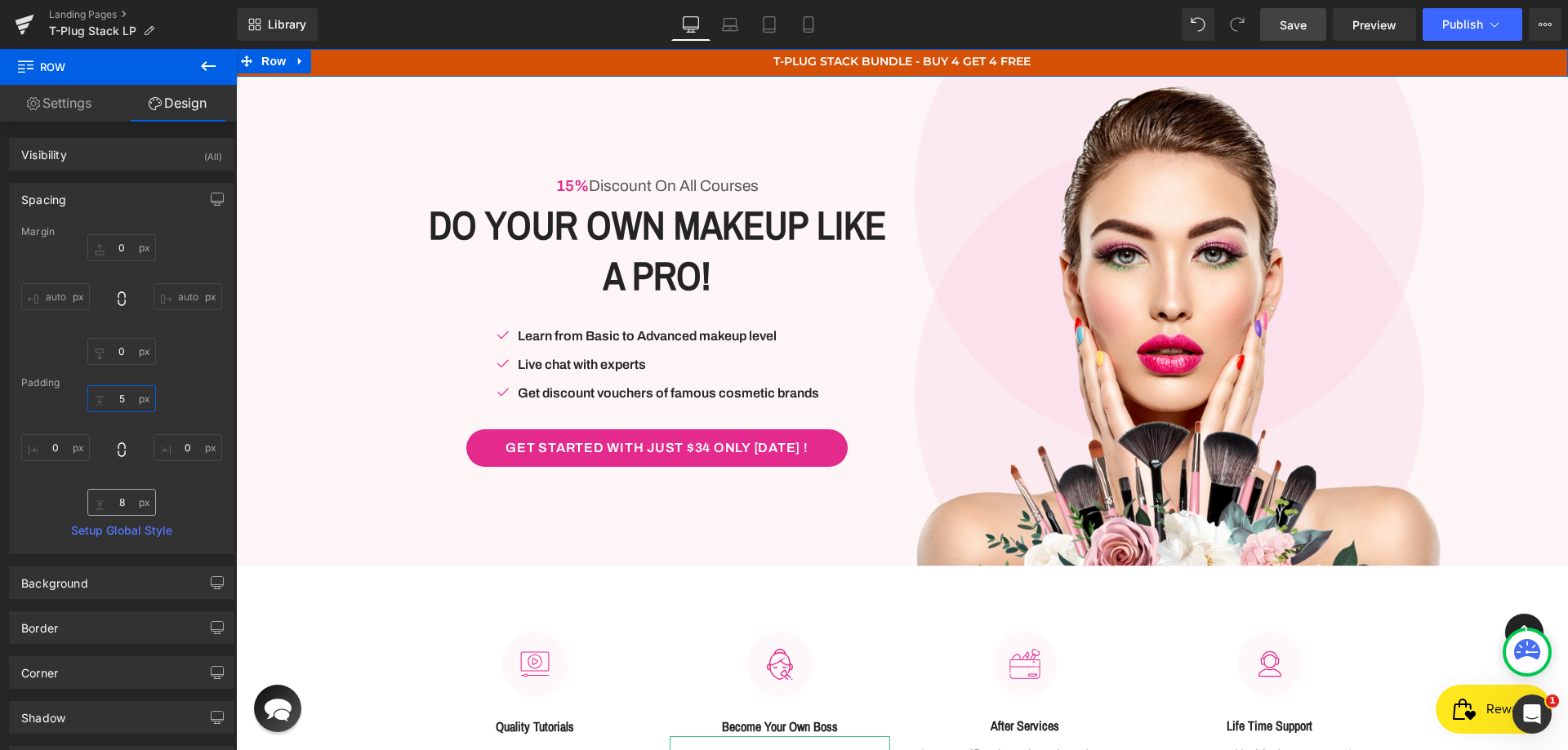
type input "5"
click at [119, 505] on input "8" at bounding box center [121, 503] width 68 height 27
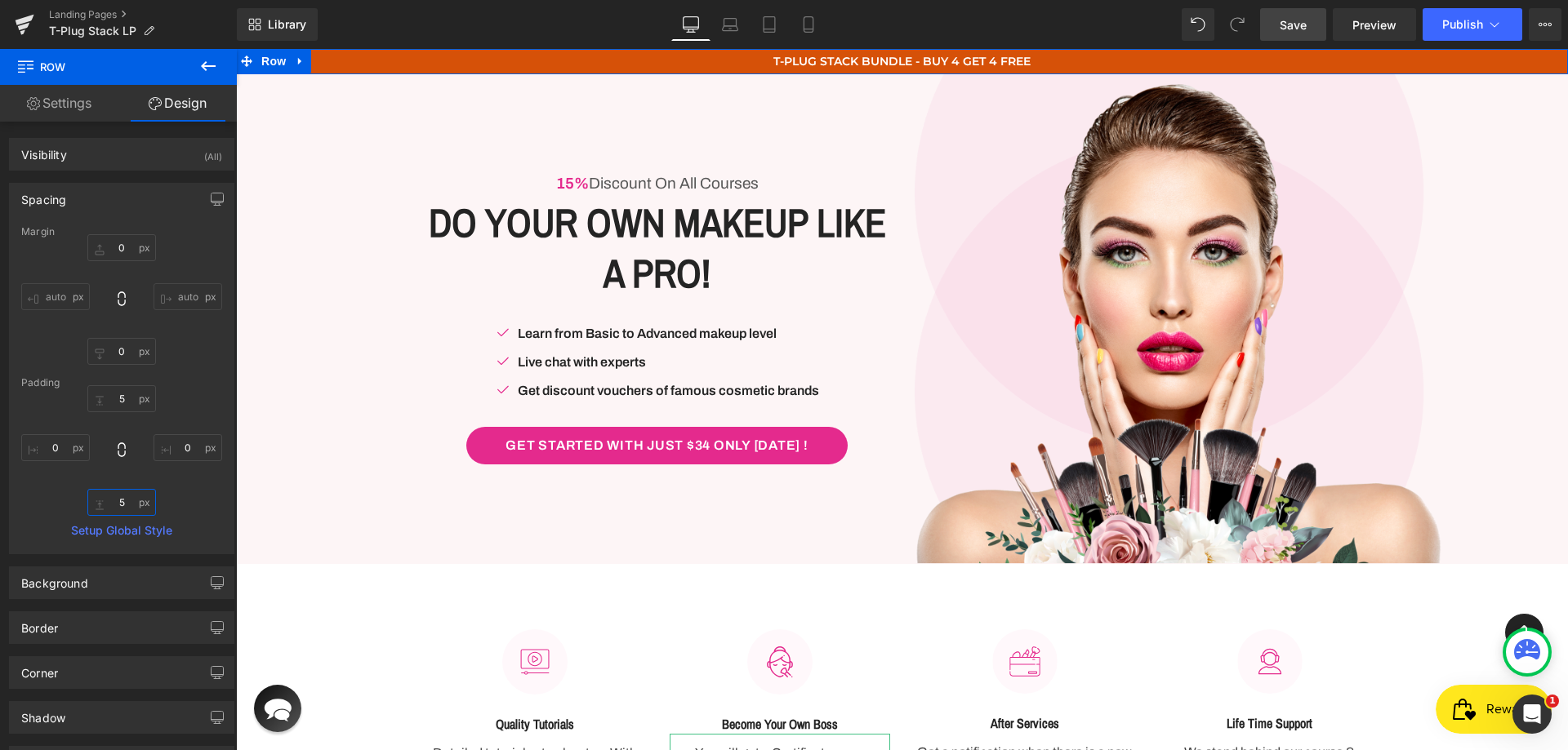
type input "5"
click at [169, 493] on div "5 0 5 0" at bounding box center [122, 450] width 201 height 130
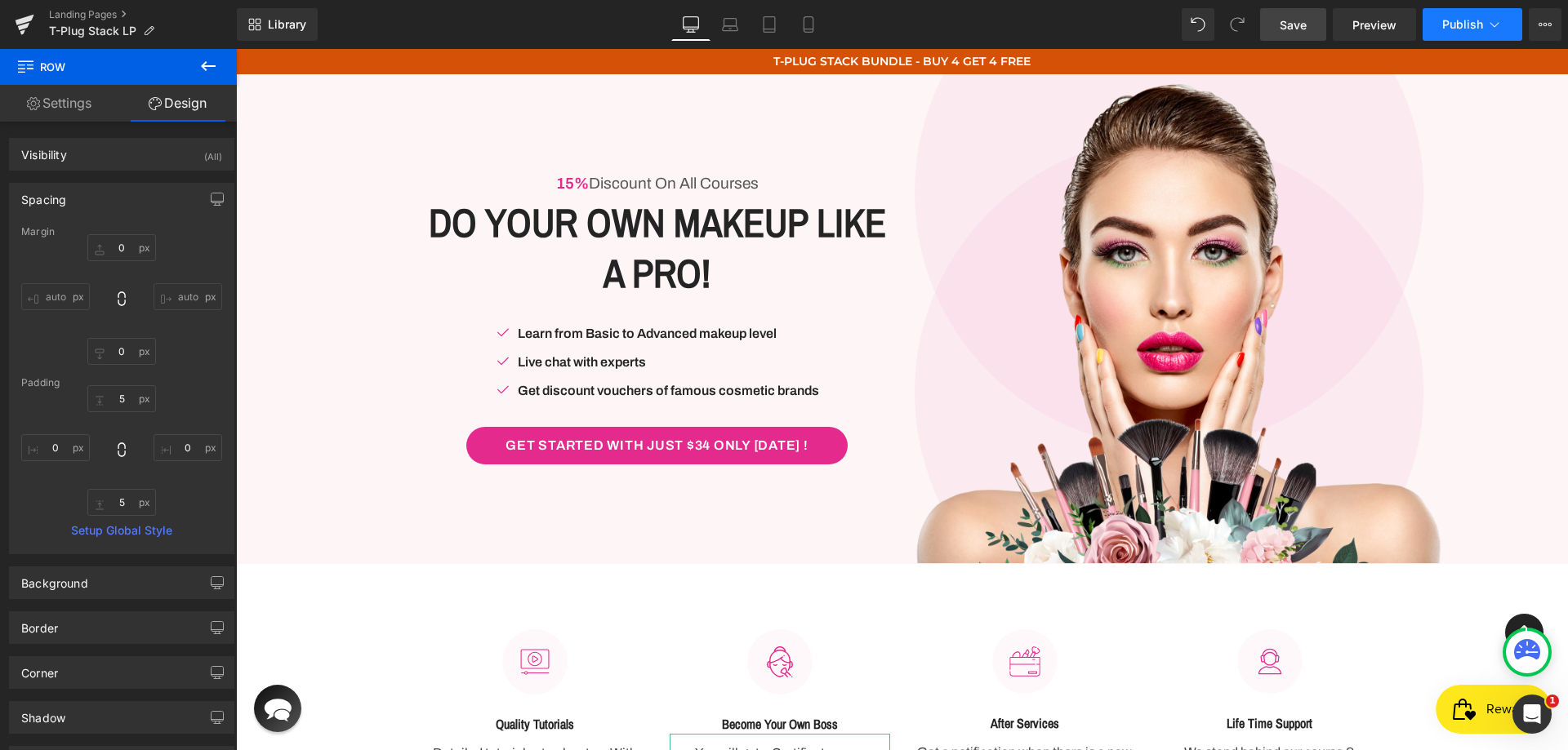
click at [1474, 23] on span "Publish" at bounding box center [1462, 24] width 41 height 13
click at [1305, 23] on span "Save" at bounding box center [1293, 25] width 27 height 17
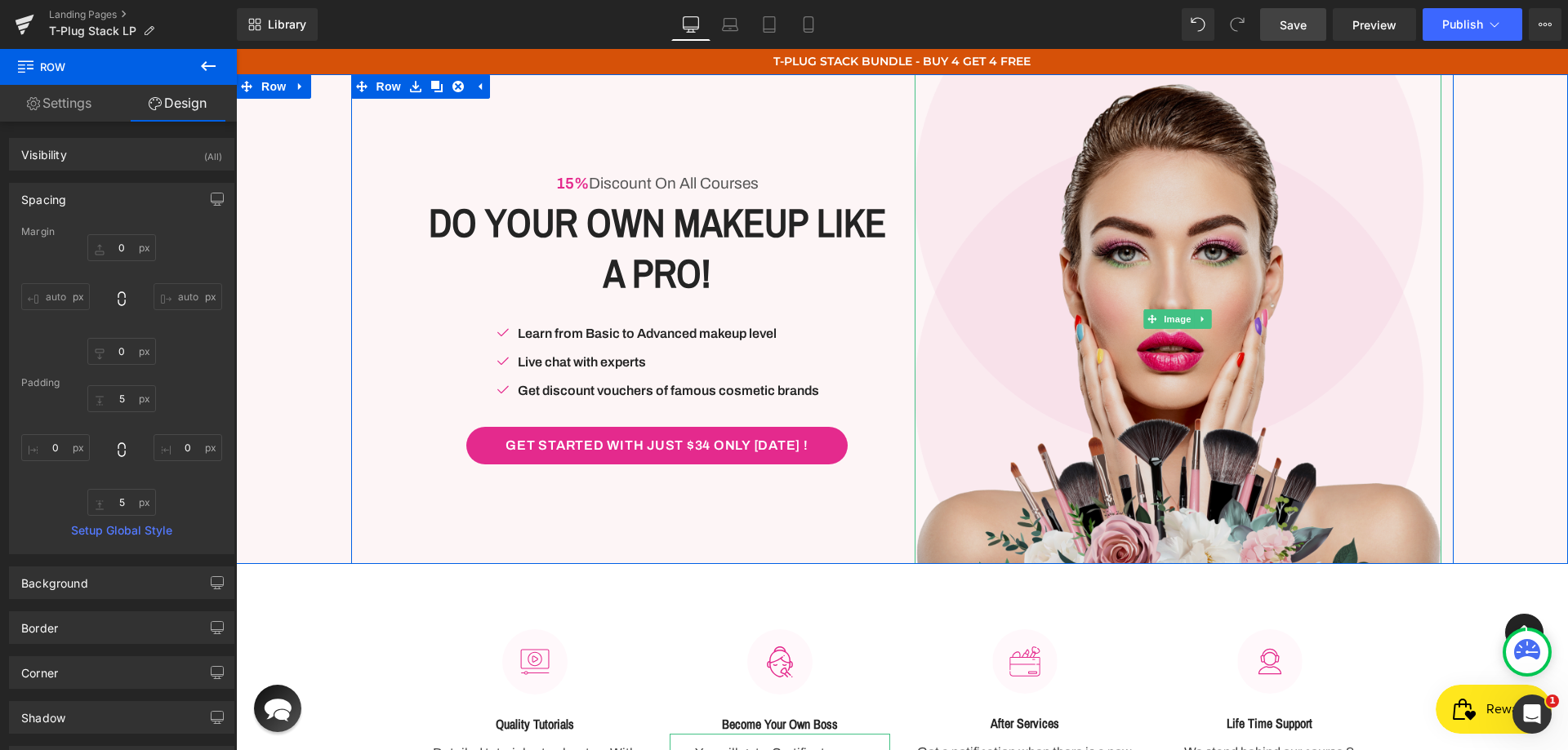
click at [1108, 275] on img at bounding box center [1178, 319] width 527 height 490
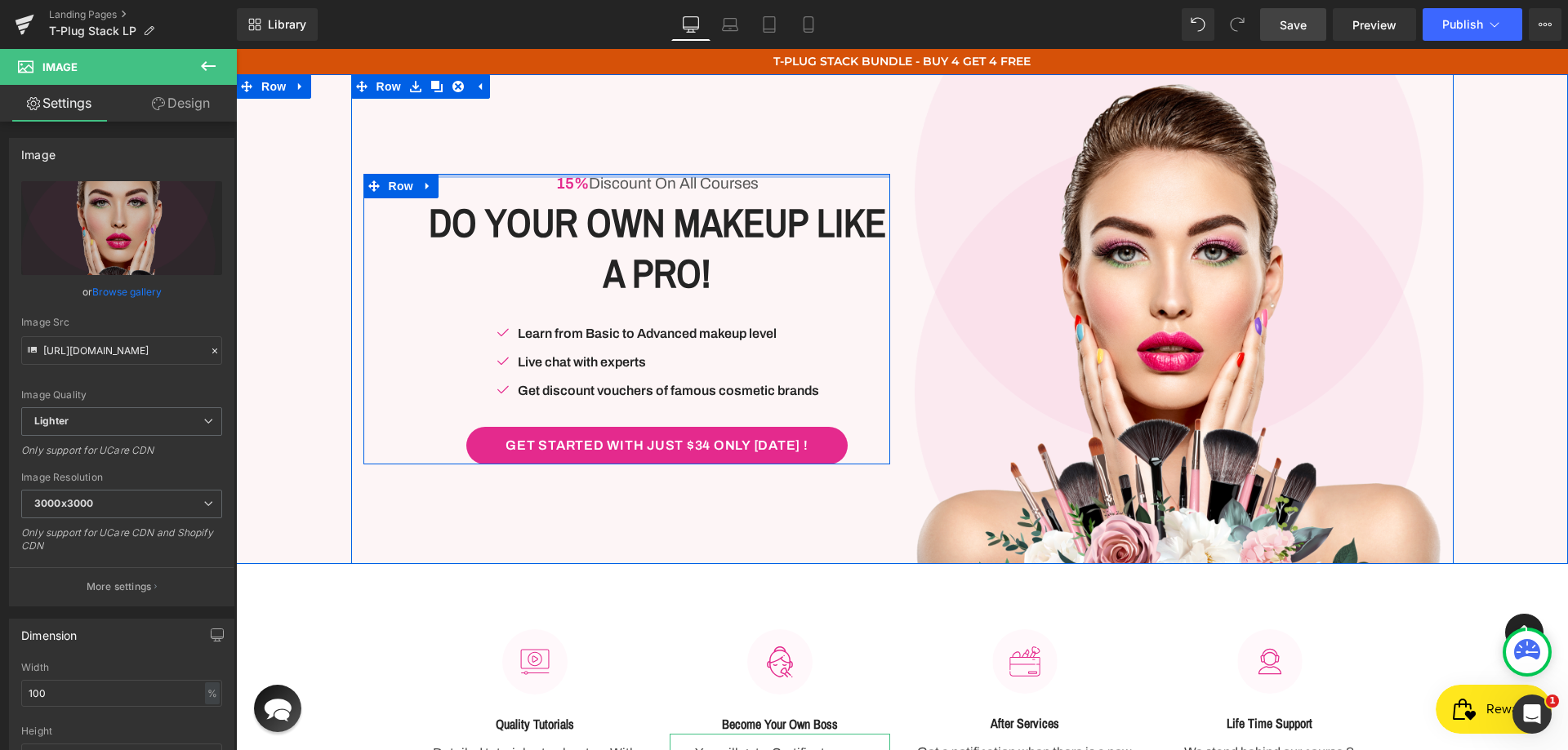
click at [691, 176] on div at bounding box center [627, 176] width 527 height 4
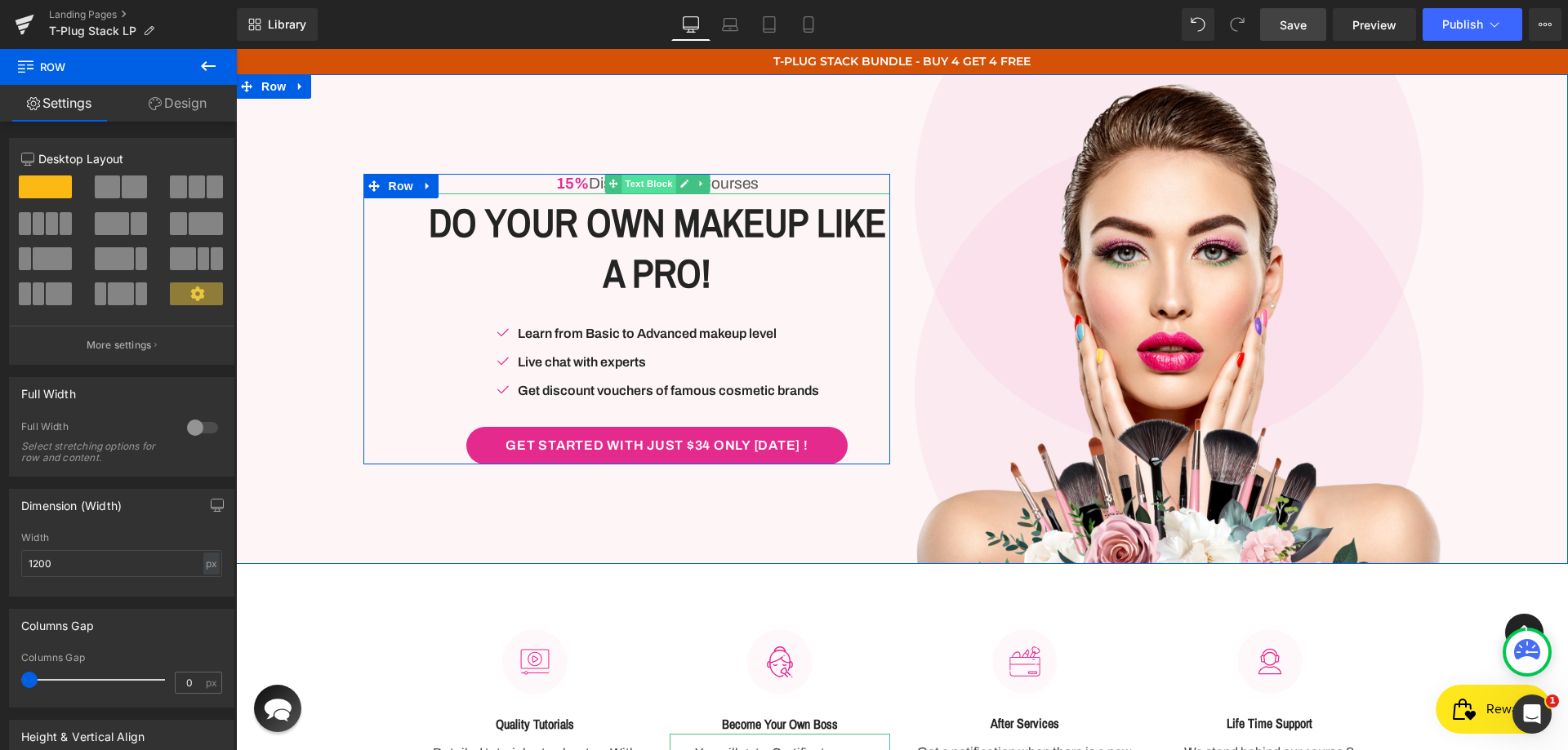
click at [666, 178] on span "Text Block" at bounding box center [648, 183] width 54 height 20
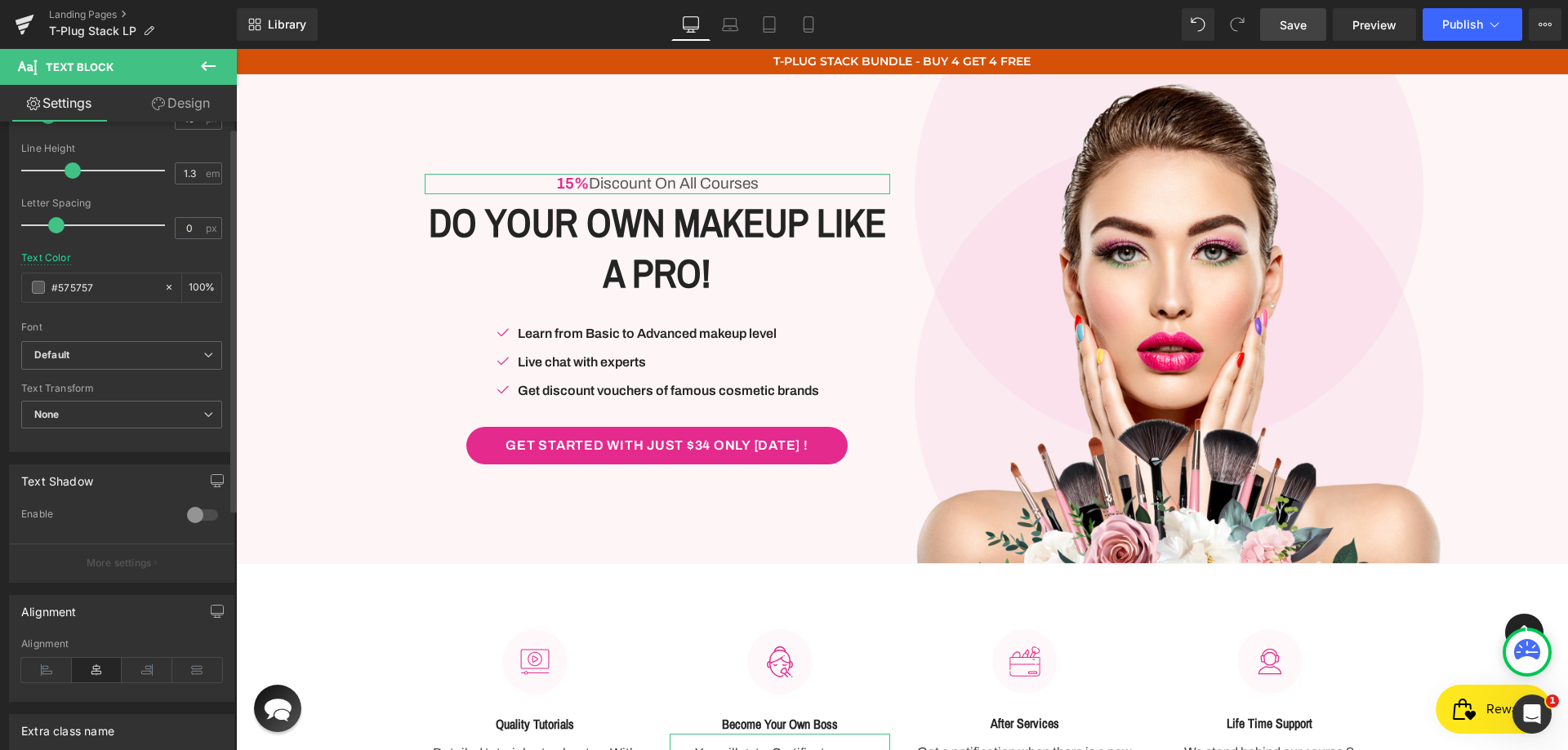
scroll to position [0, 0]
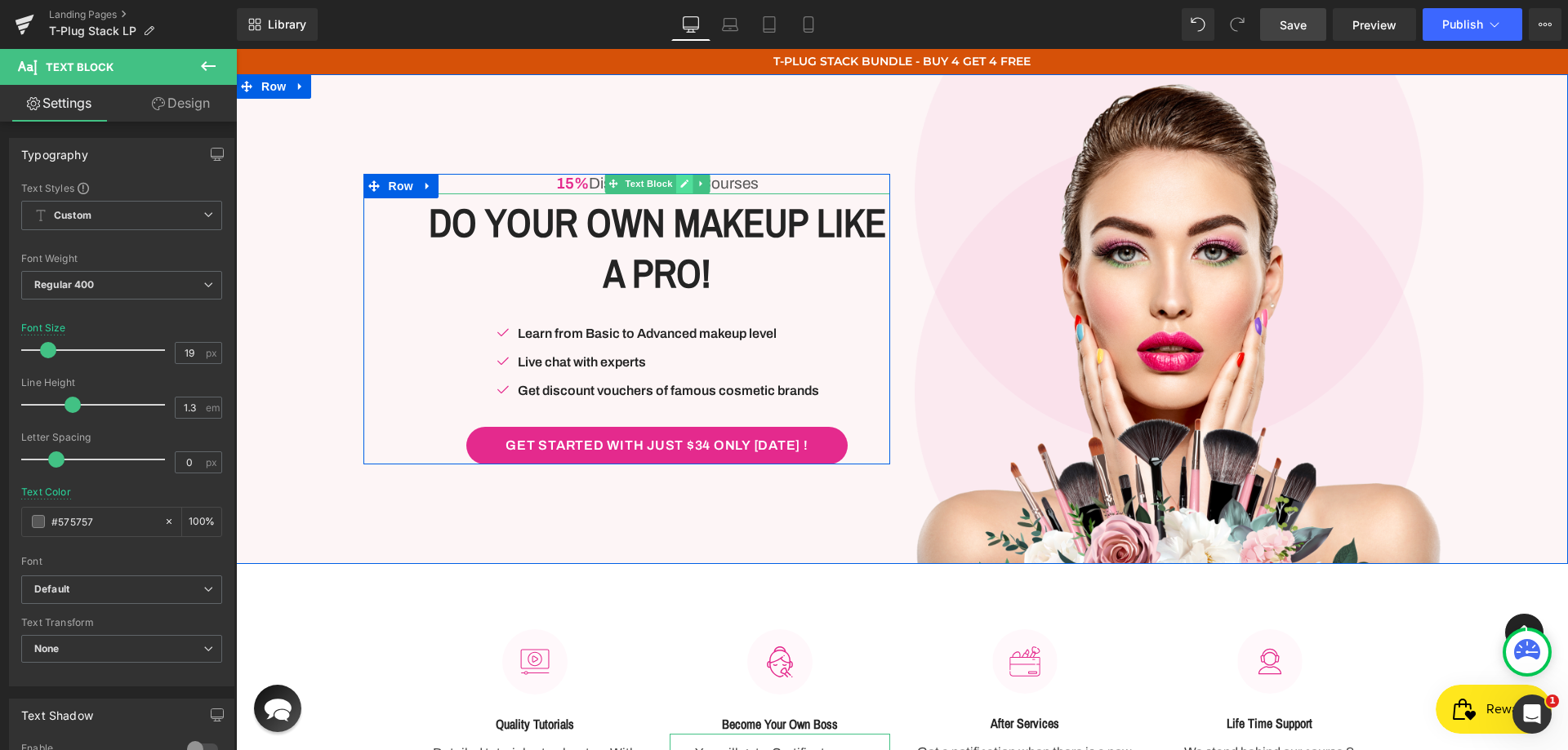
click at [675, 182] on link at bounding box center [684, 183] width 17 height 20
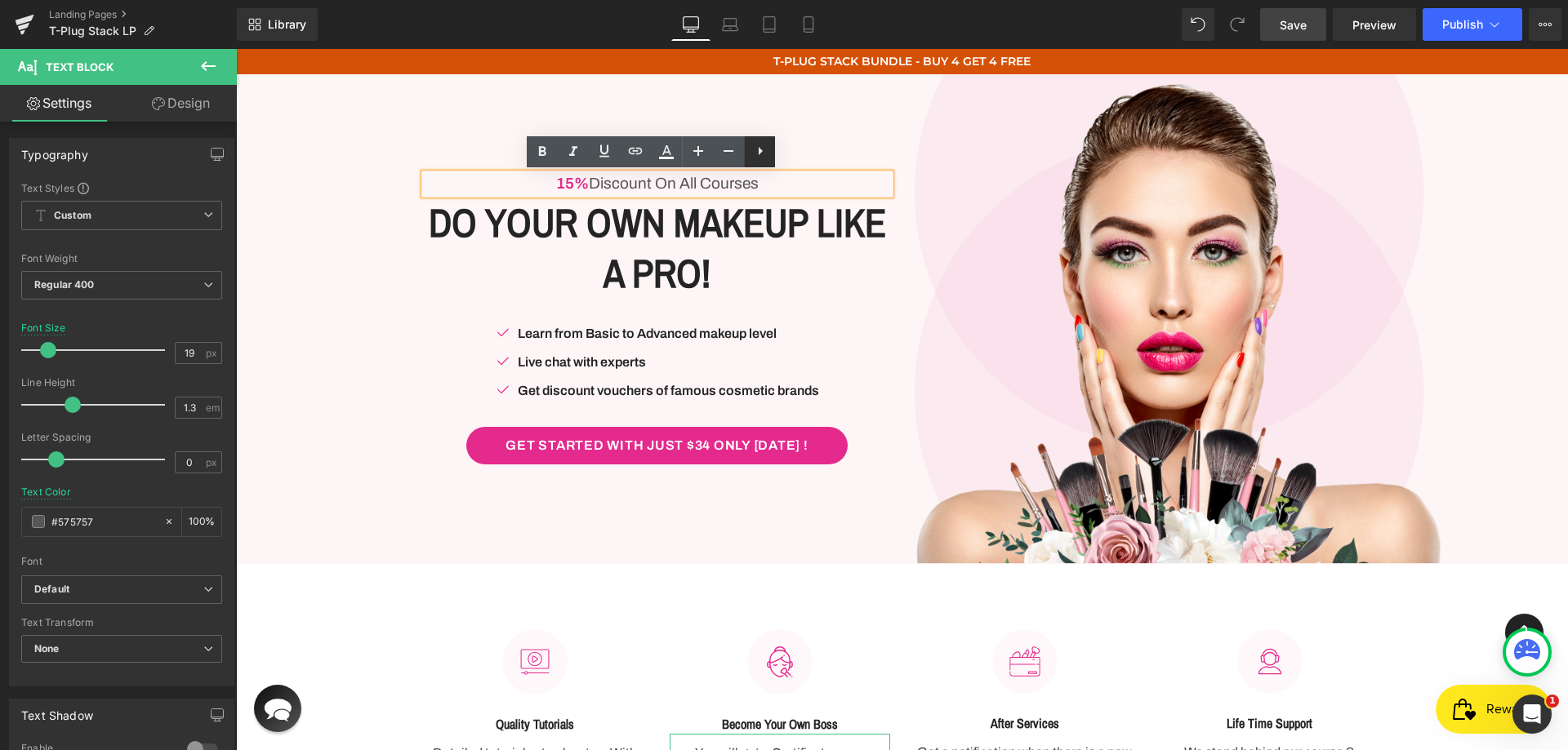
click at [765, 157] on icon at bounding box center [760, 151] width 20 height 20
click at [764, 155] on icon at bounding box center [759, 151] width 20 height 20
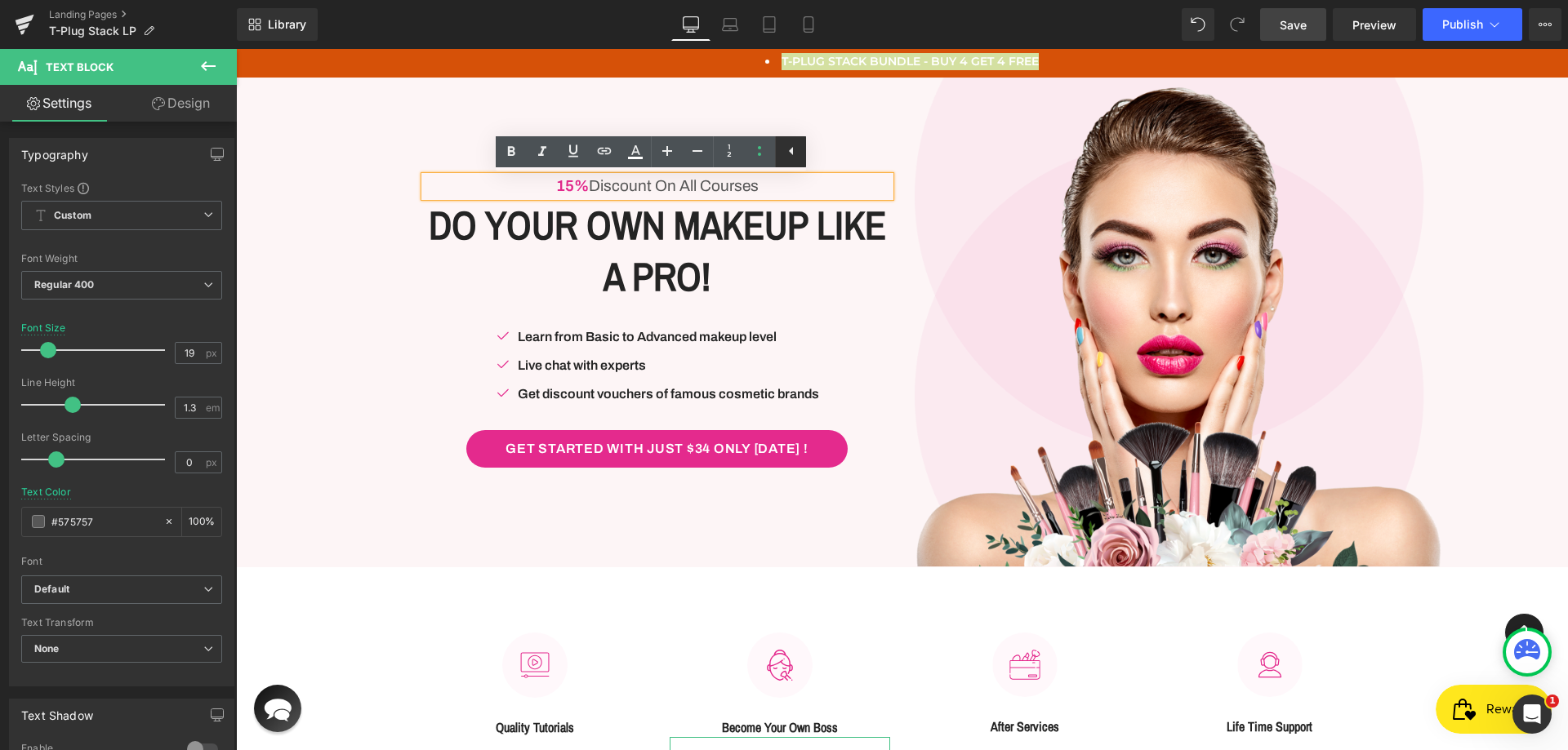
click at [796, 151] on icon at bounding box center [791, 151] width 20 height 20
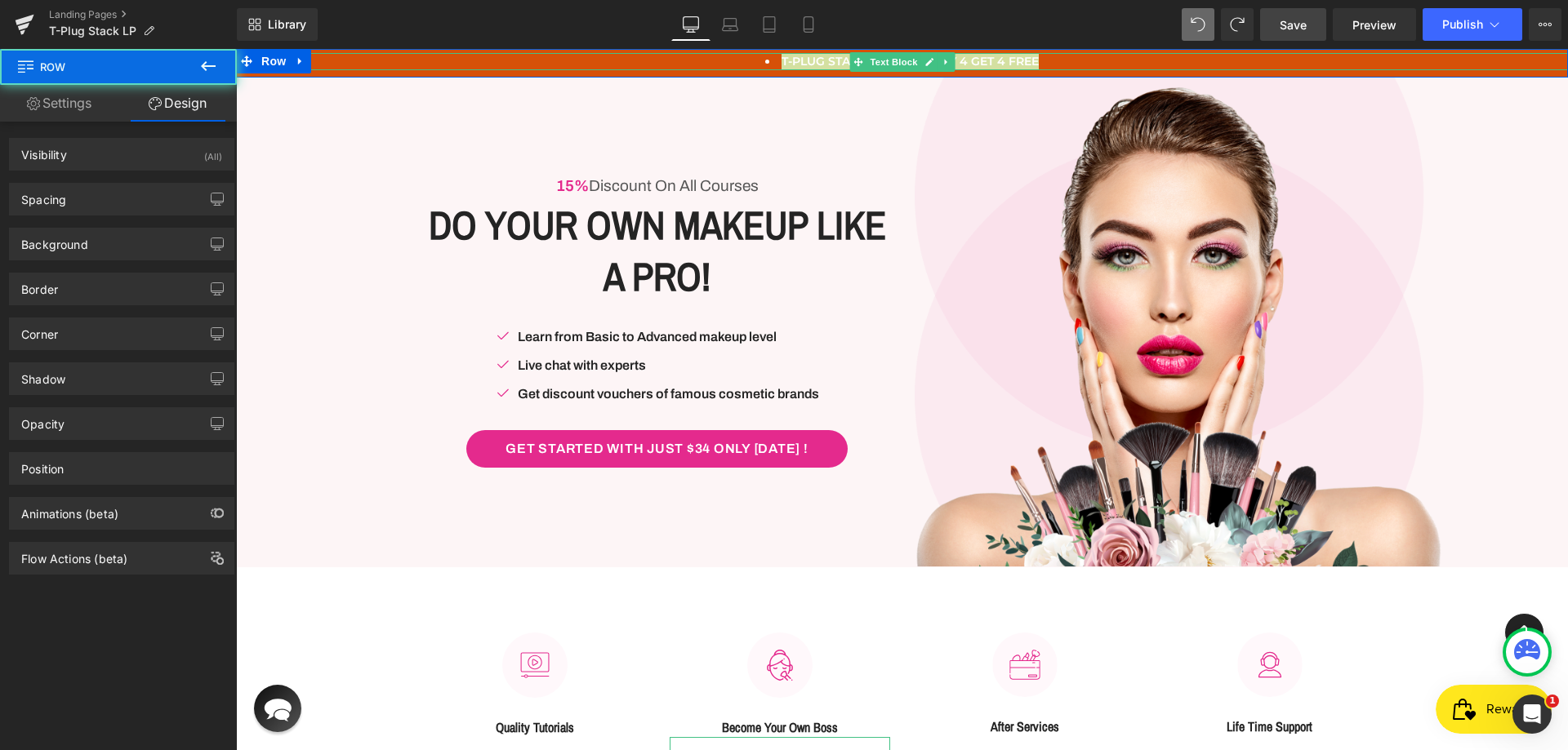
click at [796, 53] on div at bounding box center [902, 55] width 1332 height 4
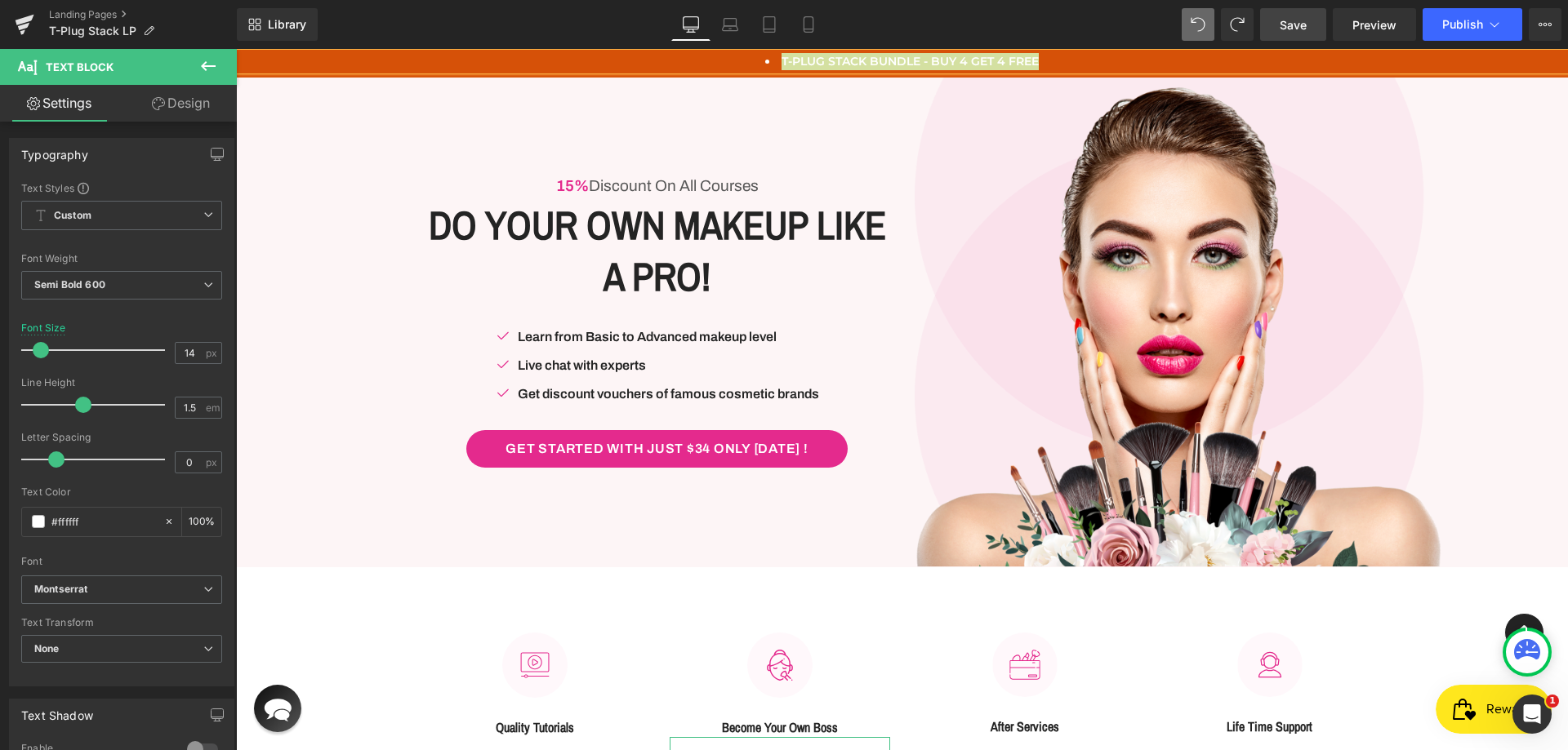
click at [1174, 13] on div "Library Desktop Desktop Laptop Tablet Mobile Save Preview Publish Scheduled Vie…" at bounding box center [902, 25] width 1331 height 32
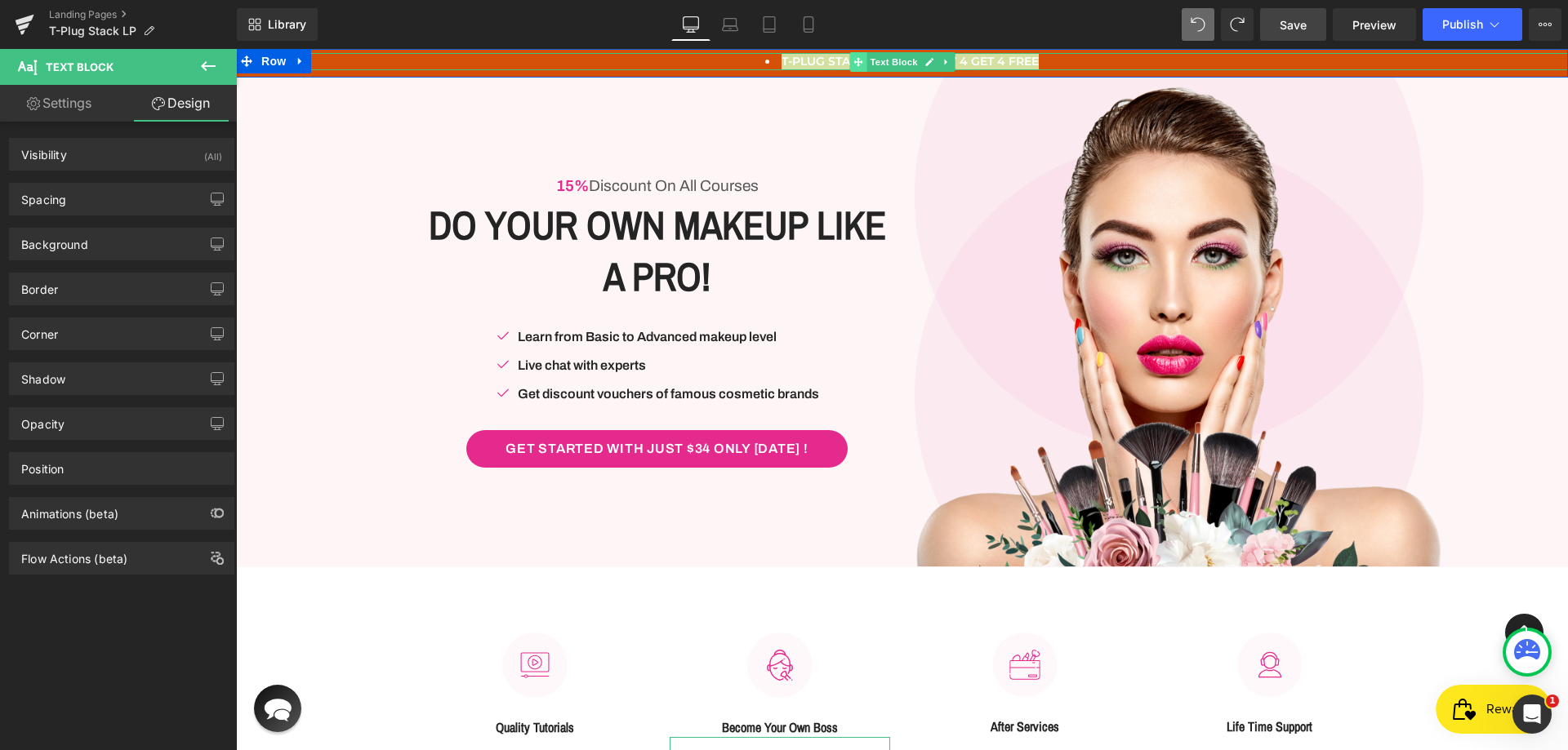
click at [853, 60] on icon at bounding box center [858, 61] width 9 height 9
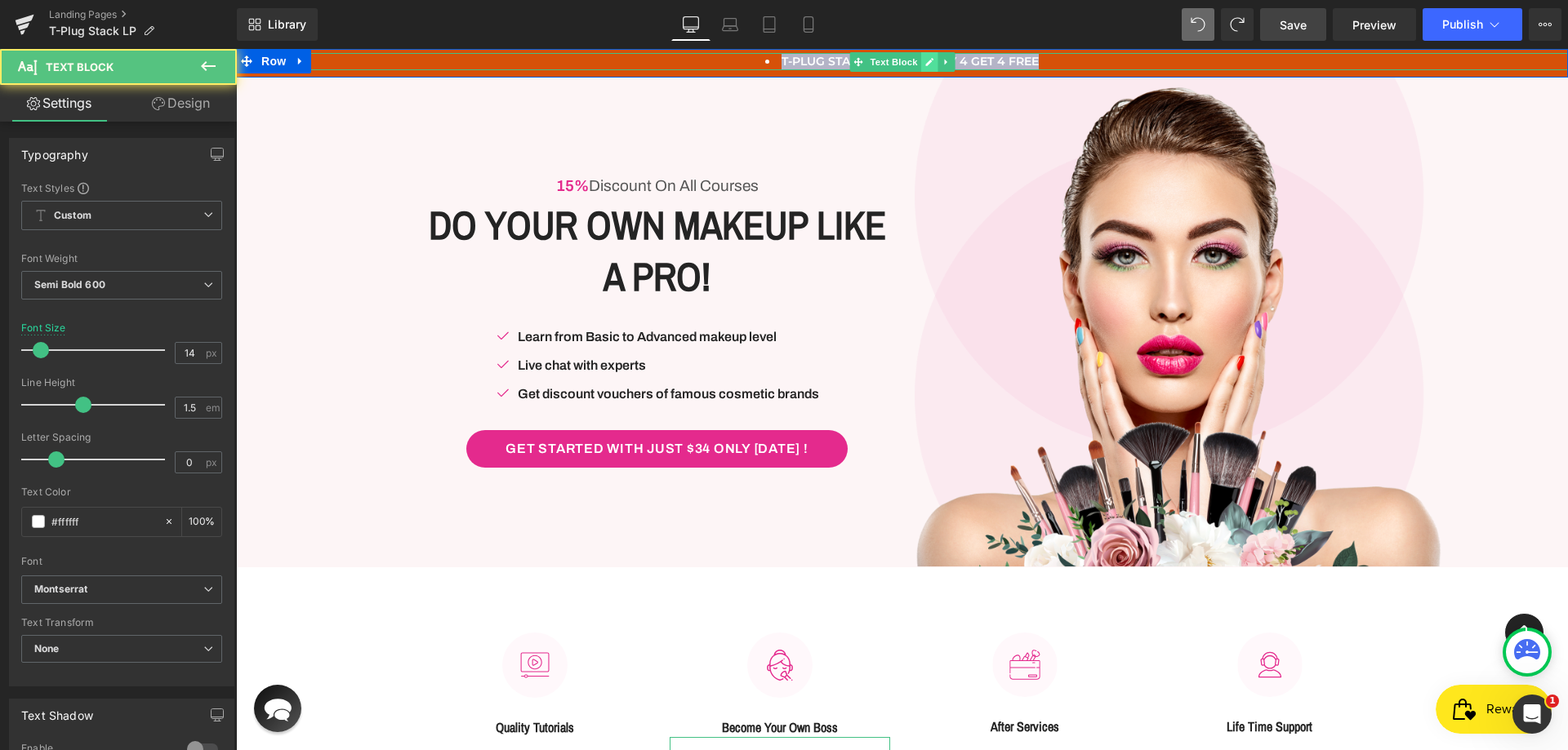
click at [929, 60] on link at bounding box center [929, 61] width 17 height 20
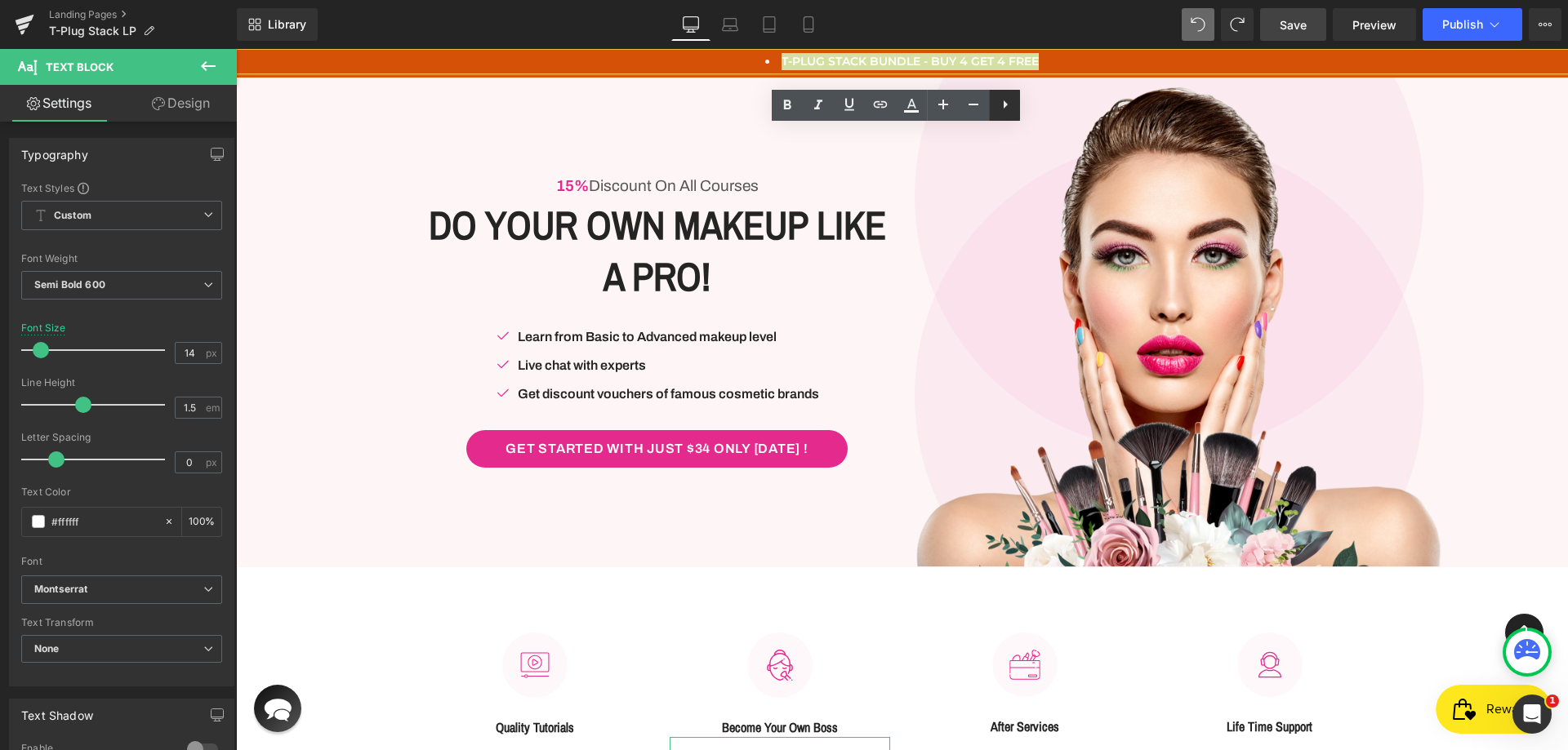
click at [992, 107] on link at bounding box center [1004, 105] width 31 height 31
click at [790, 101] on icon at bounding box center [788, 104] width 9 height 9
click at [789, 100] on icon at bounding box center [787, 105] width 20 height 20
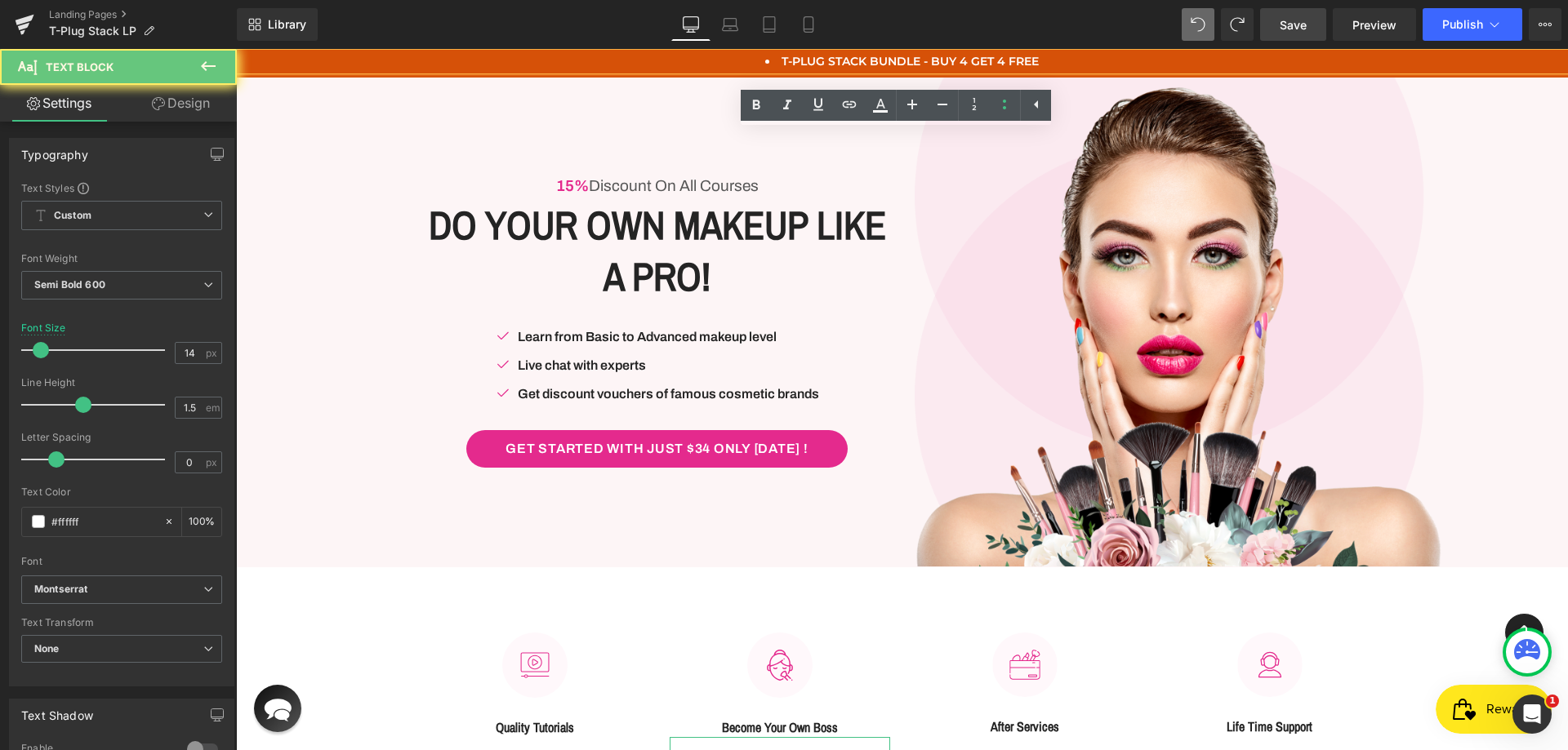
click at [1039, 64] on li "T-PLUG STACK BUNDLE - BUY 4 GET 4 FREE" at bounding box center [902, 61] width 1332 height 17
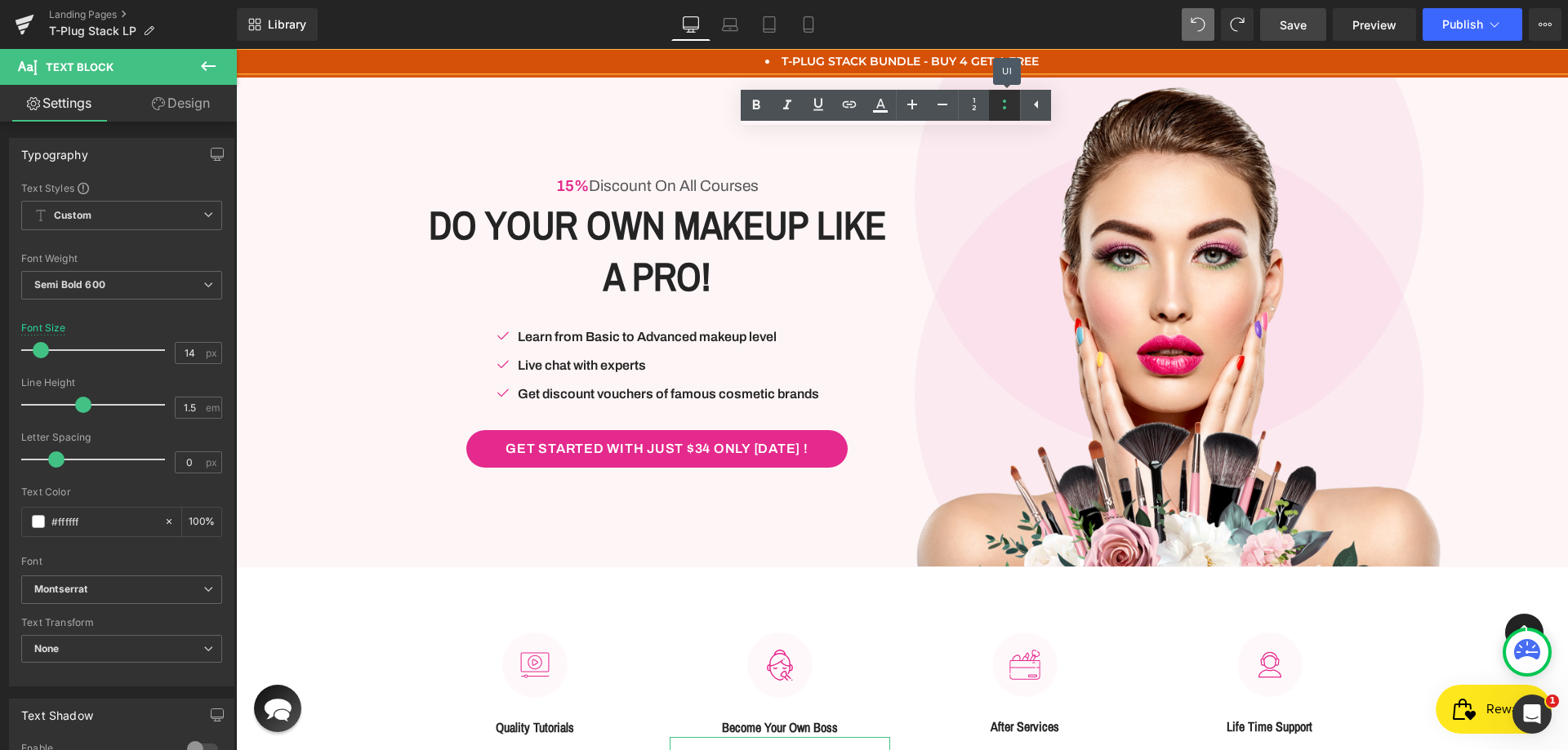
click at [1011, 101] on icon at bounding box center [1004, 104] width 20 height 20
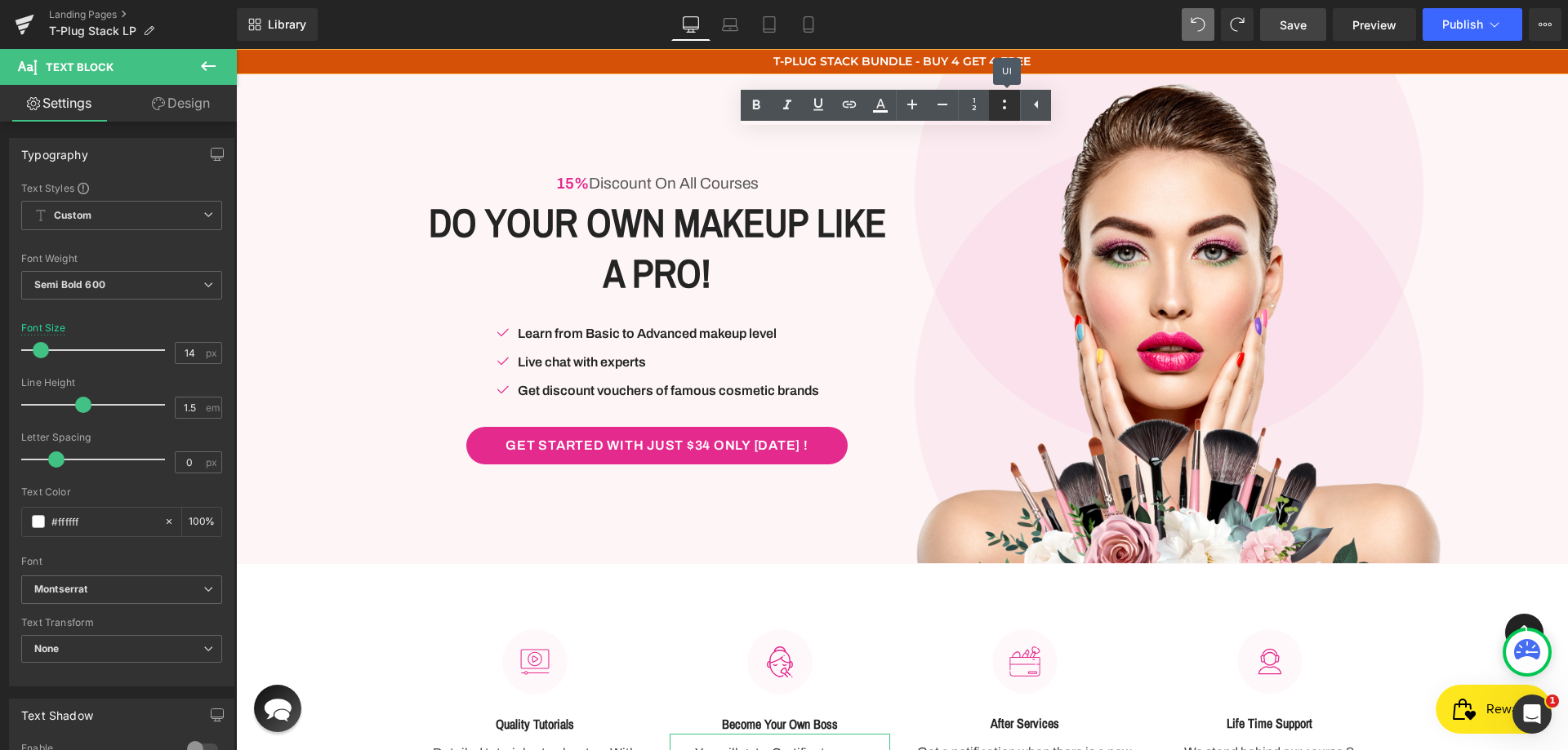
click at [1010, 101] on icon at bounding box center [1004, 104] width 20 height 20
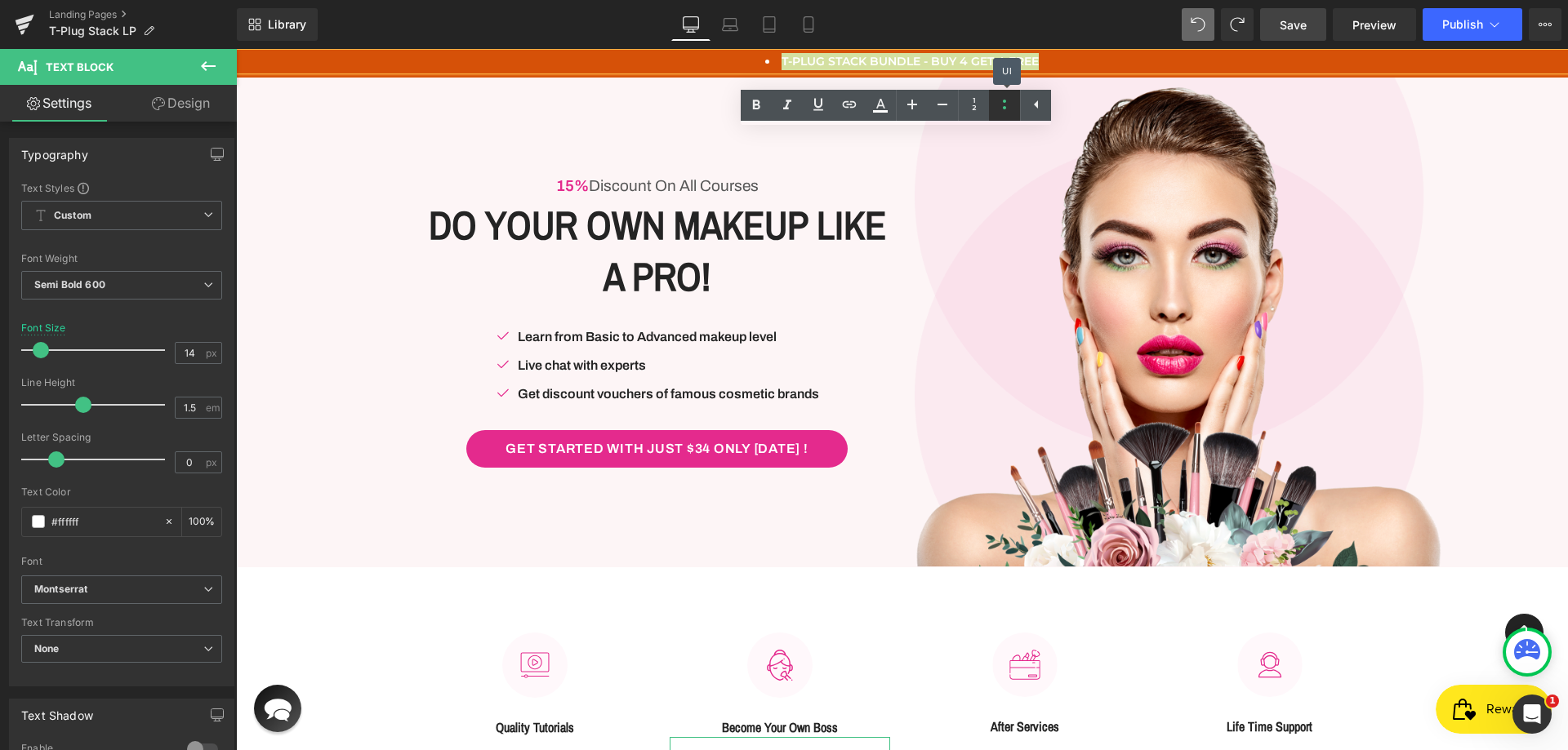
click at [1007, 101] on icon at bounding box center [1004, 104] width 20 height 20
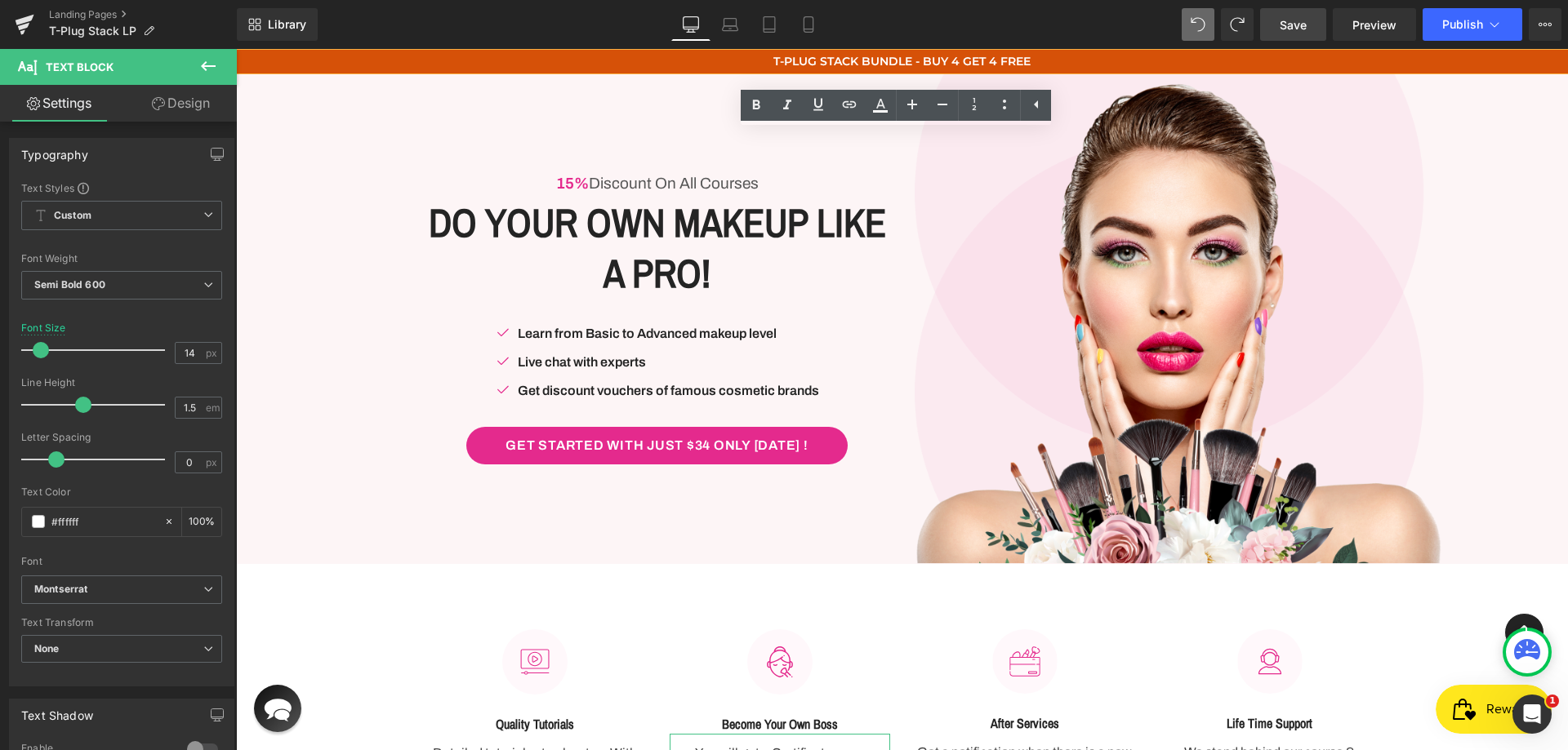
click at [1073, 60] on p "T-PLUG STACK BUNDLE - BUY 4 GET 4 FREE" at bounding box center [902, 61] width 1332 height 17
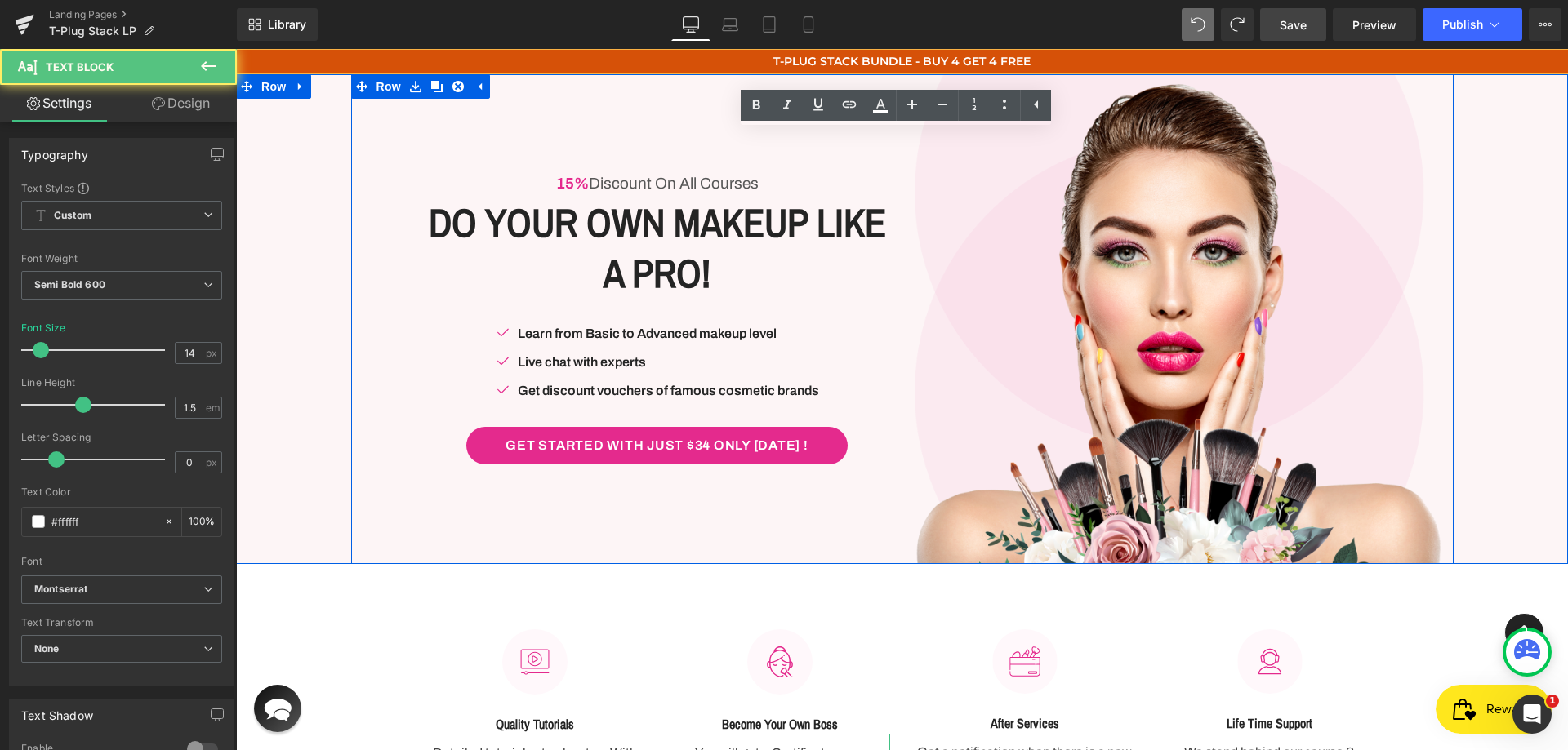
click at [701, 159] on div "15% Discount On All Courses Text Block Do Your Own Makeup Like A Pro! Heading R…" at bounding box center [627, 319] width 552 height 490
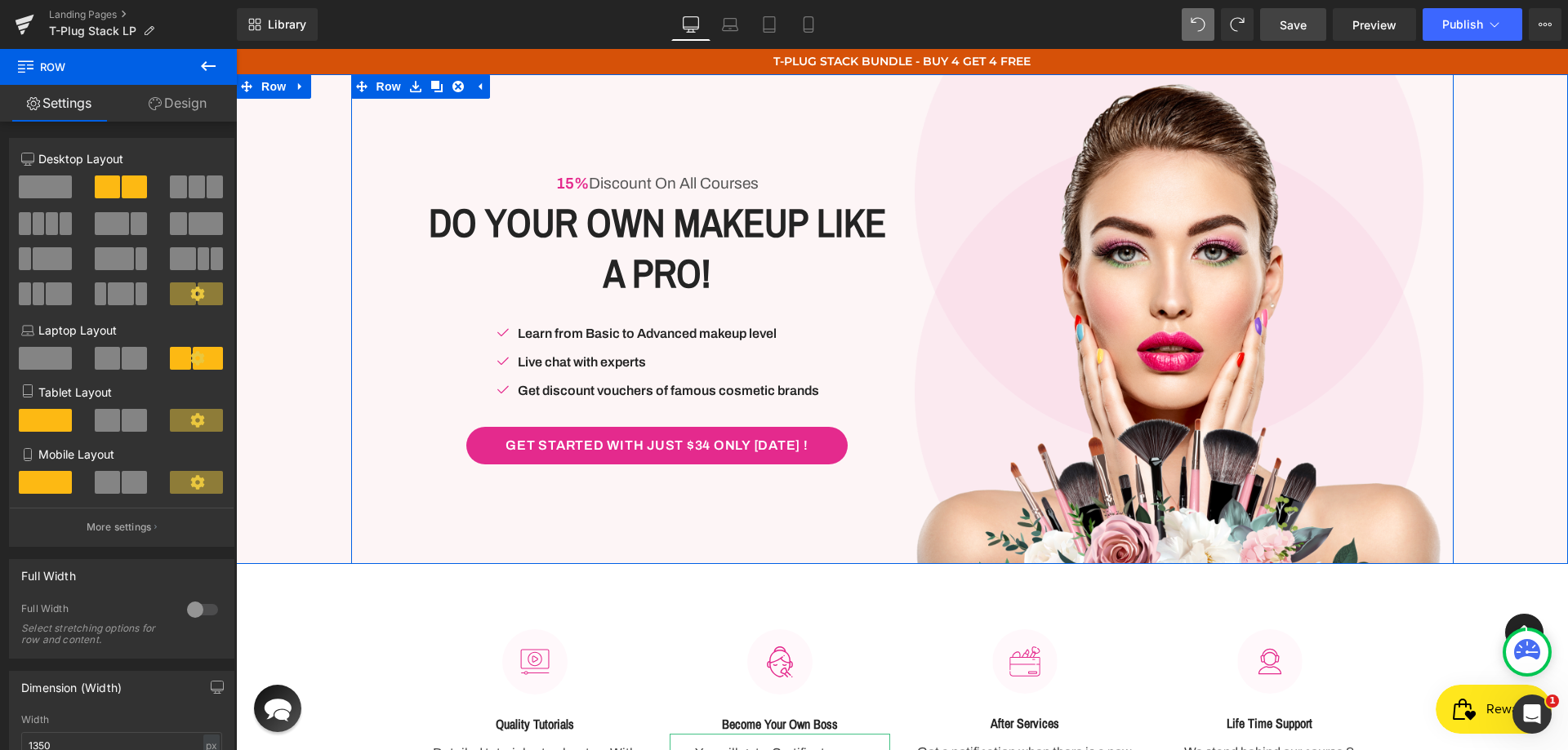
click at [698, 171] on div "15% Discount On All Courses Text Block Do Your Own Makeup Like A Pro! Heading R…" at bounding box center [627, 319] width 552 height 490
click at [705, 188] on p "15% Discount On All Courses" at bounding box center [657, 184] width 466 height 20
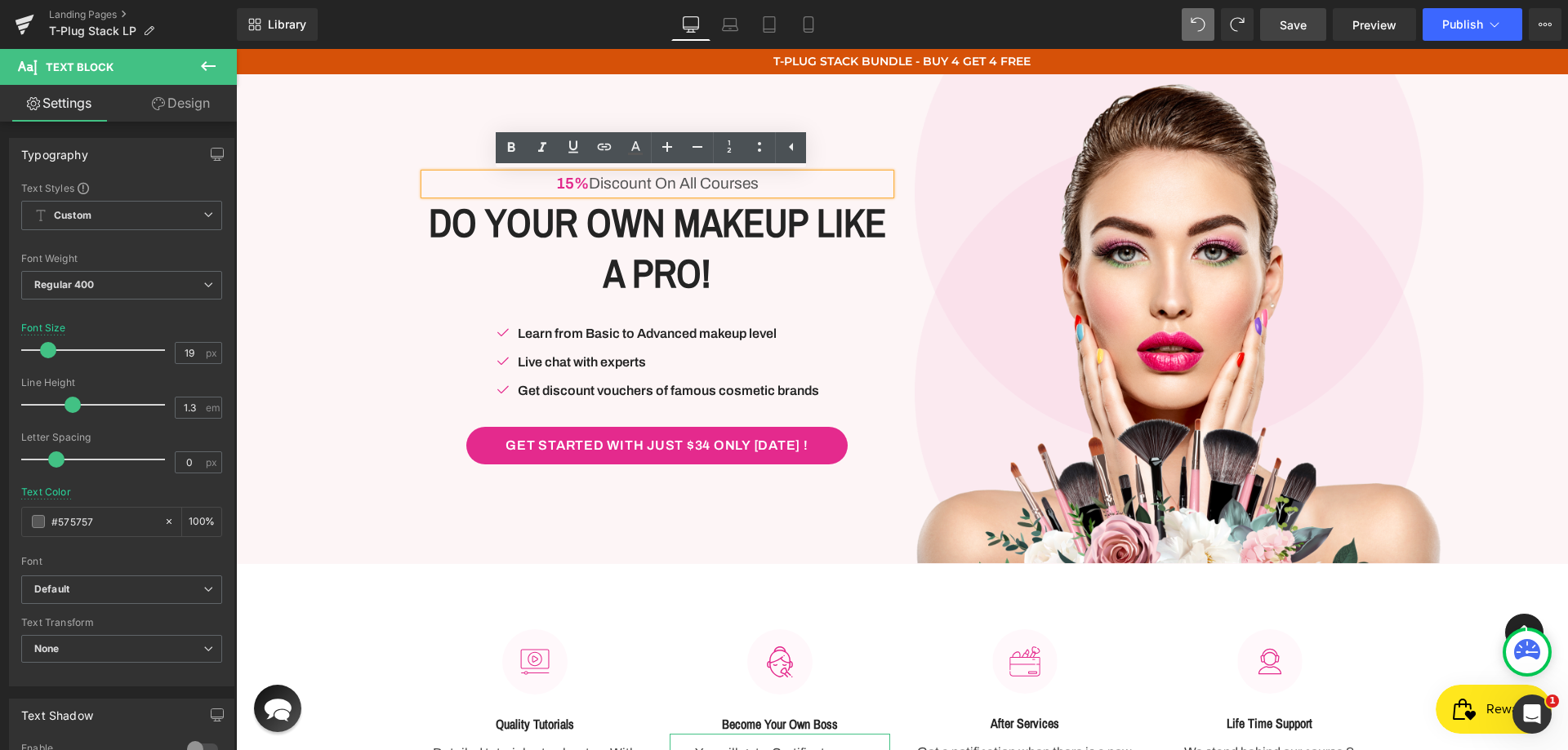
click at [837, 86] on div "15% Discount On All Courses Text Block Do Your Own Makeup Like A Pro! Heading R…" at bounding box center [627, 319] width 552 height 490
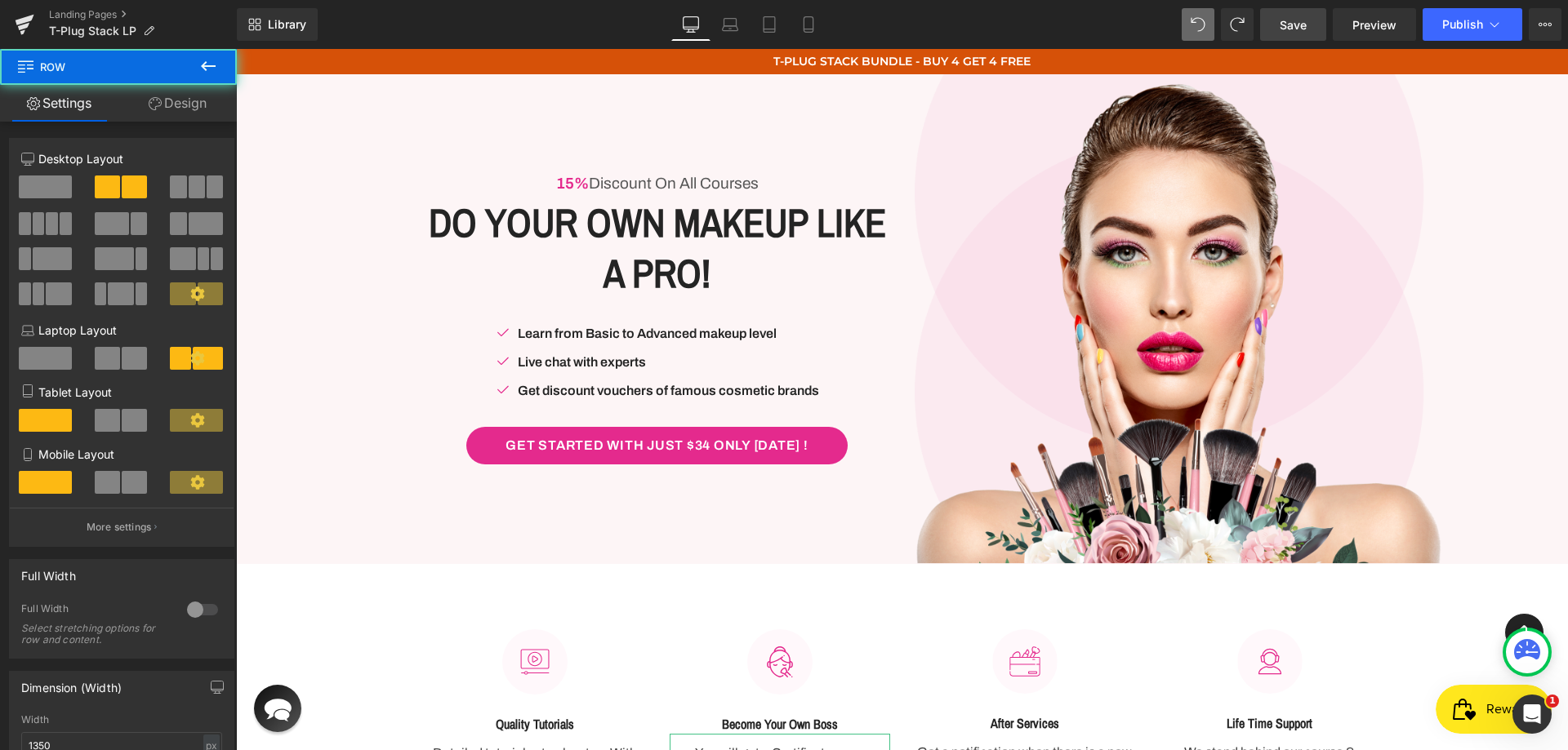
click at [859, 99] on div "15% Discount On All Courses Text Block Do Your Own Makeup Like A Pro! Heading R…" at bounding box center [627, 319] width 552 height 490
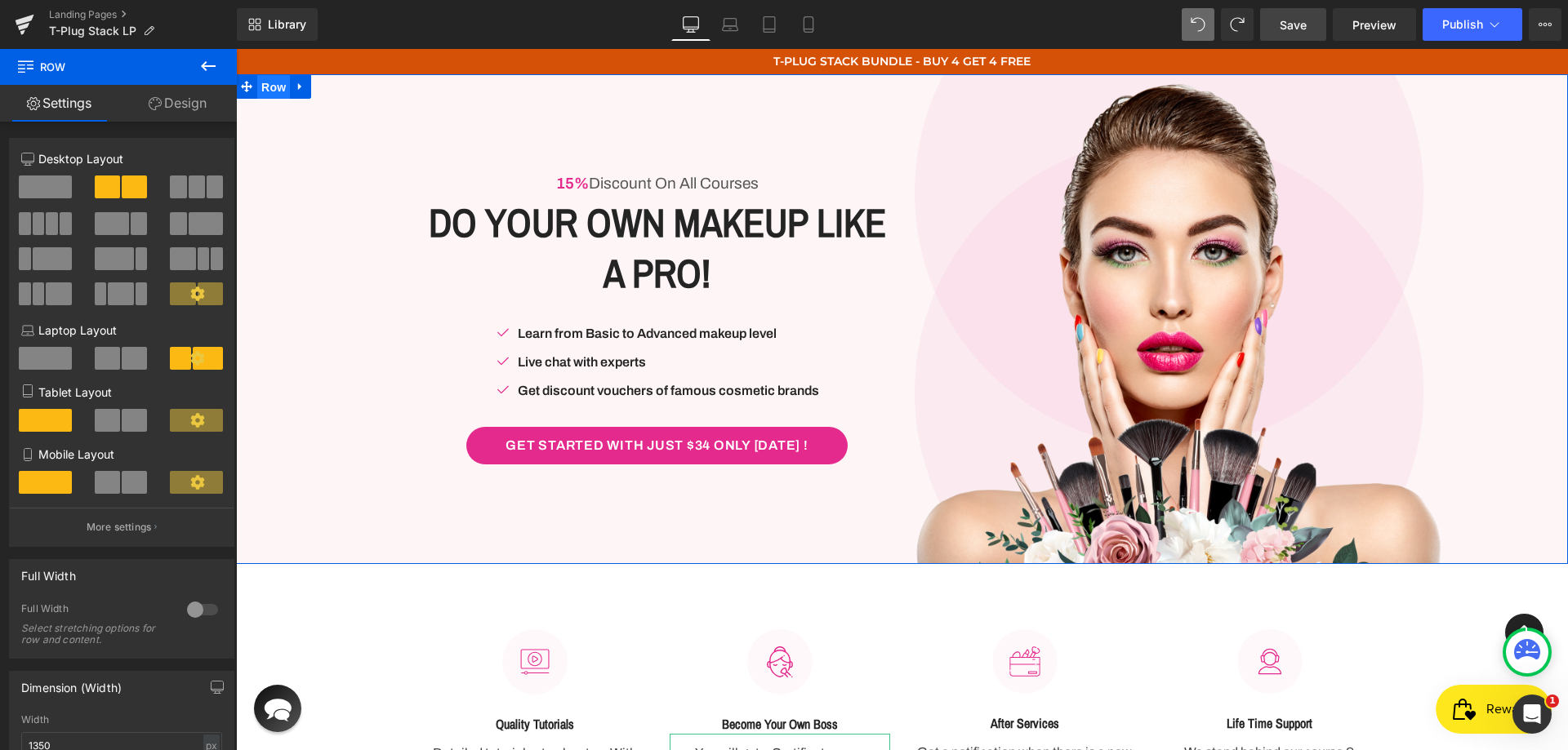
click at [277, 90] on span "Row" at bounding box center [274, 87] width 32 height 25
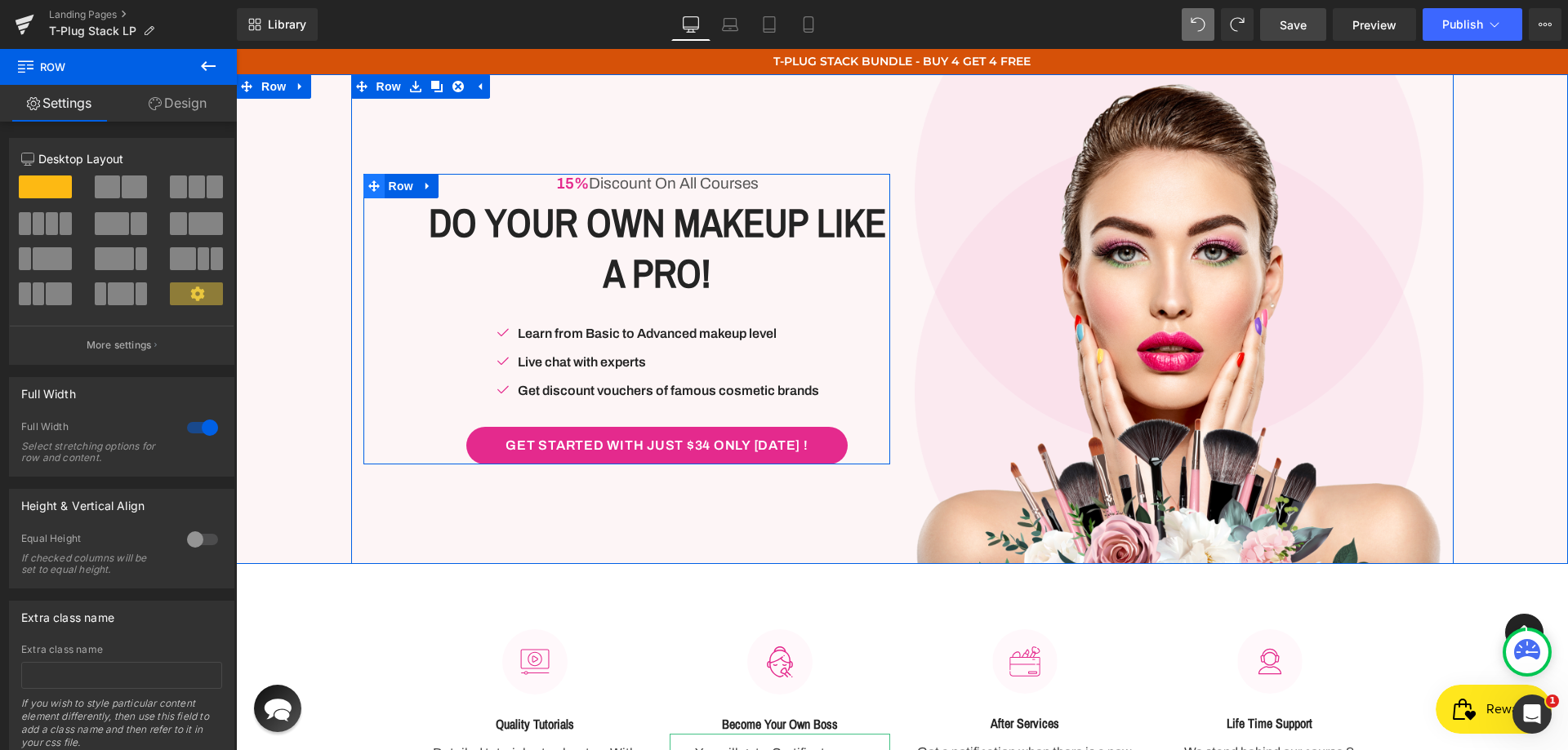
click at [377, 182] on span at bounding box center [373, 186] width 21 height 25
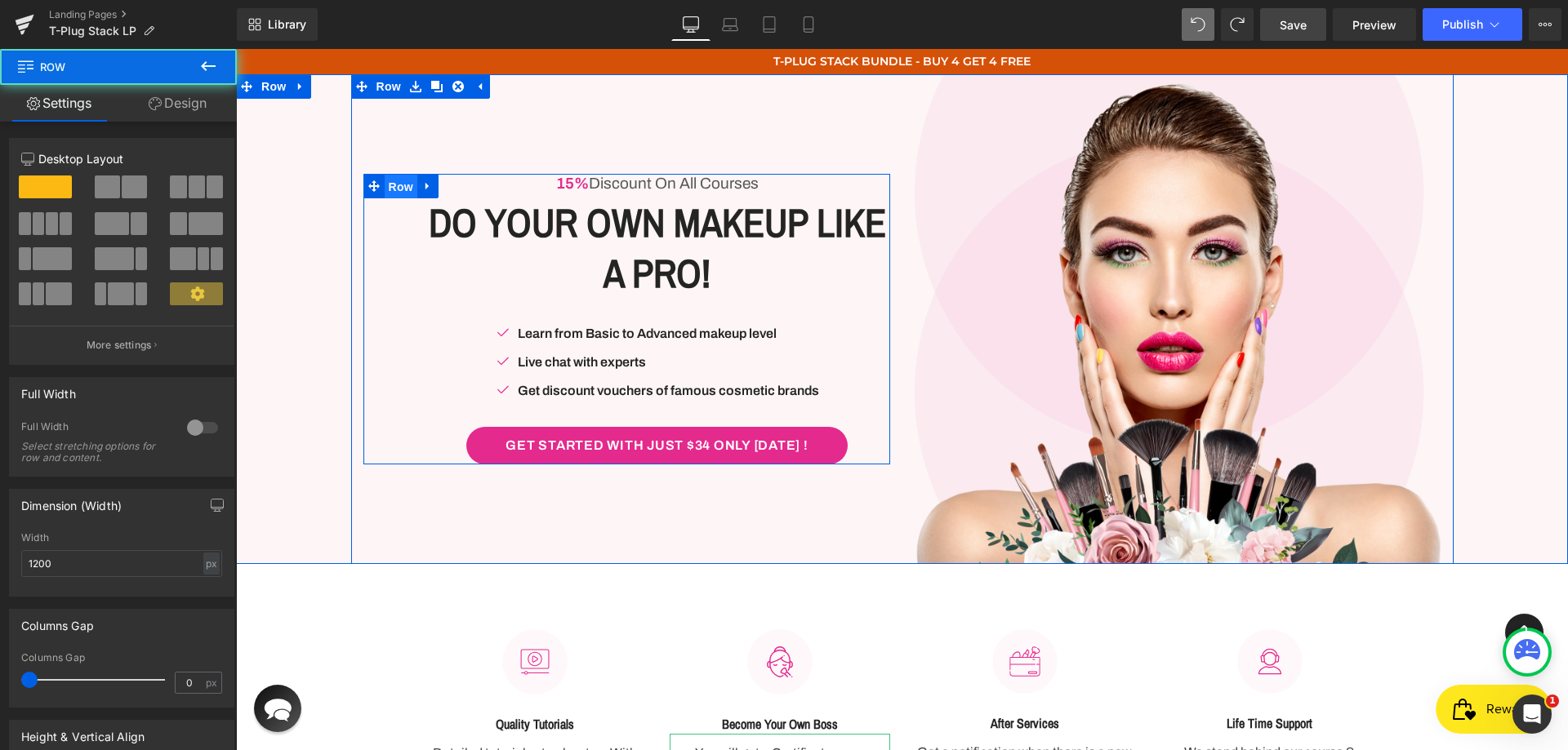
click at [399, 182] on span "Row" at bounding box center [401, 187] width 32 height 25
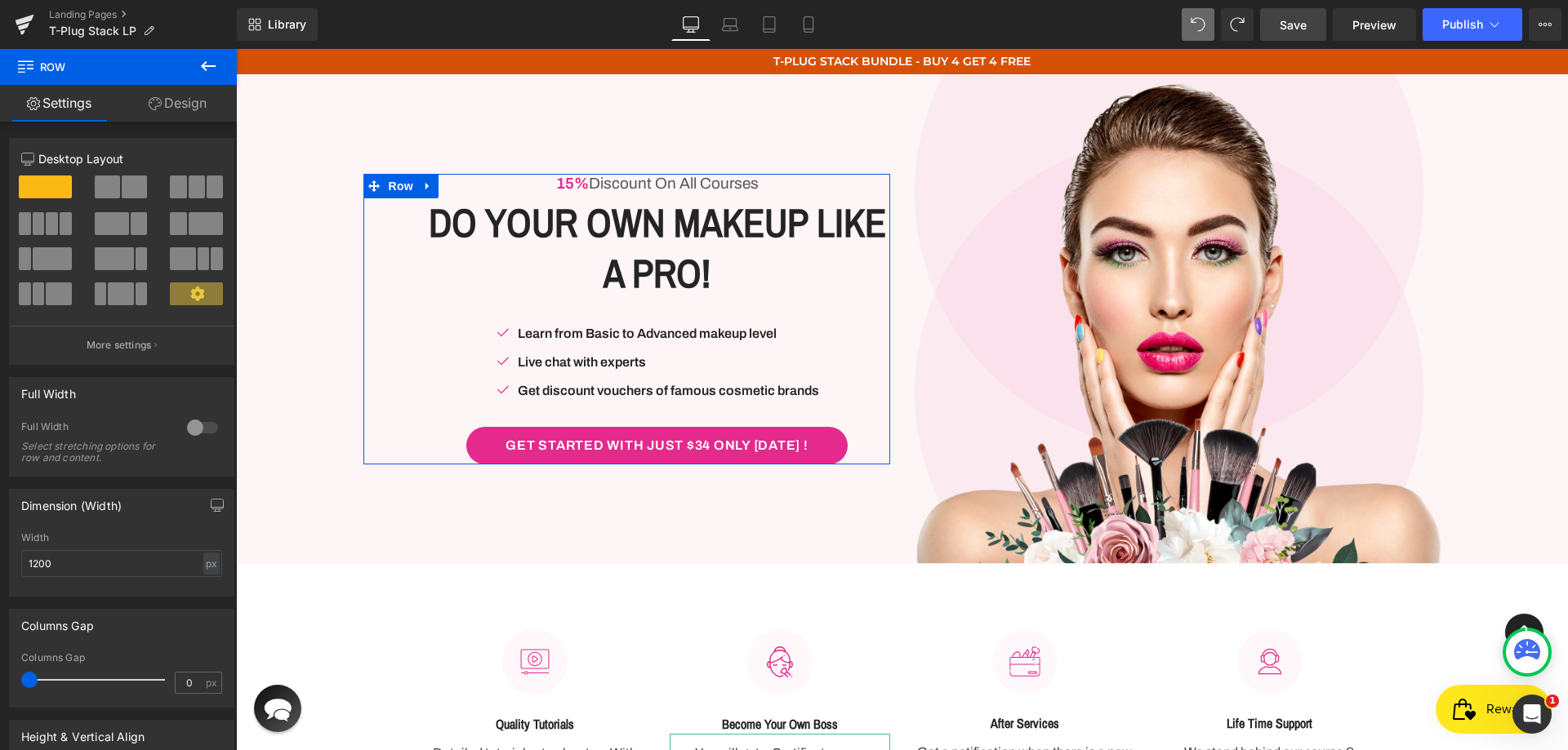
click at [204, 96] on link "Design" at bounding box center [177, 103] width 119 height 37
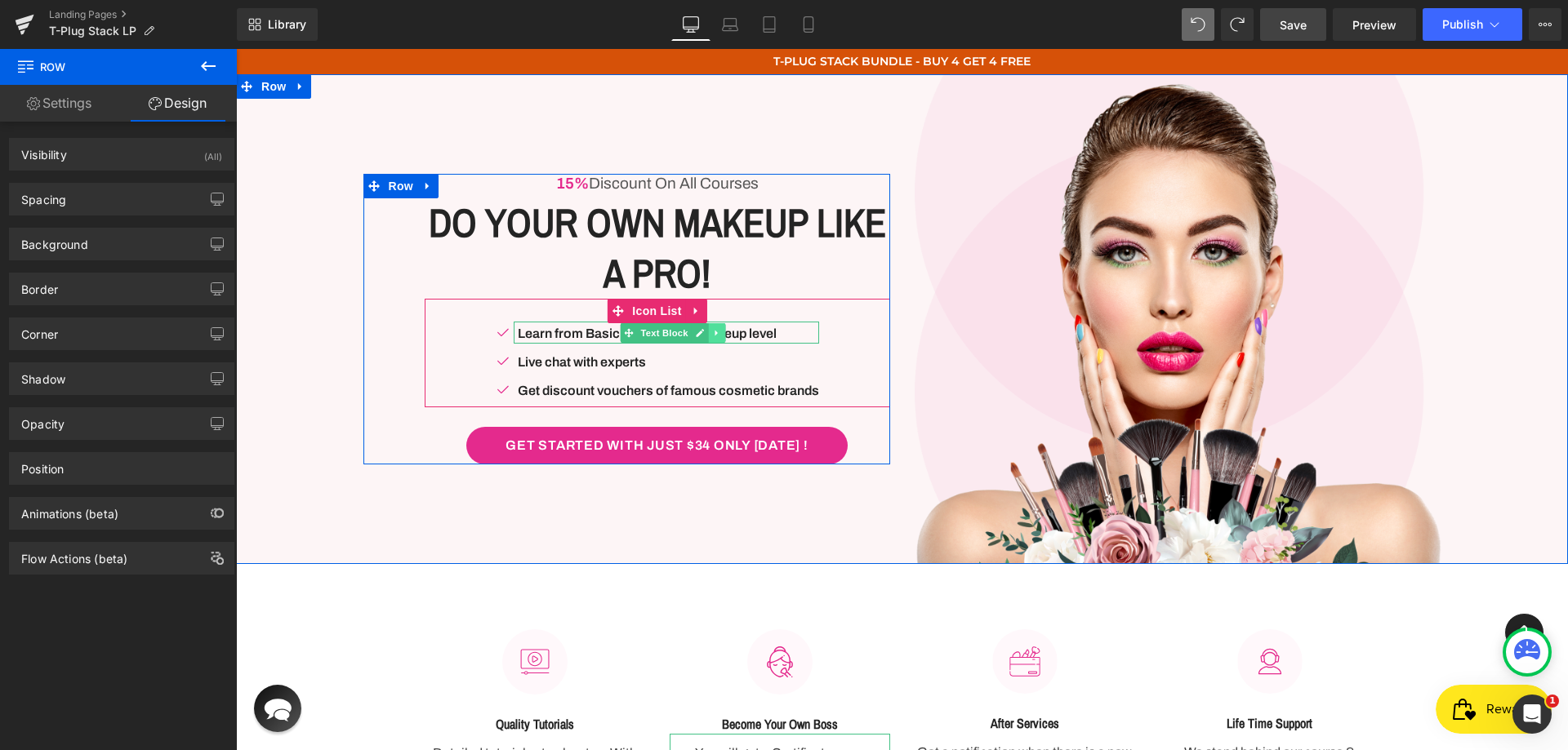
click at [709, 341] on link at bounding box center [717, 332] width 17 height 20
click at [566, 326] on p "Learn from Basic to Advanced makeup level" at bounding box center [668, 333] width 301 height 20
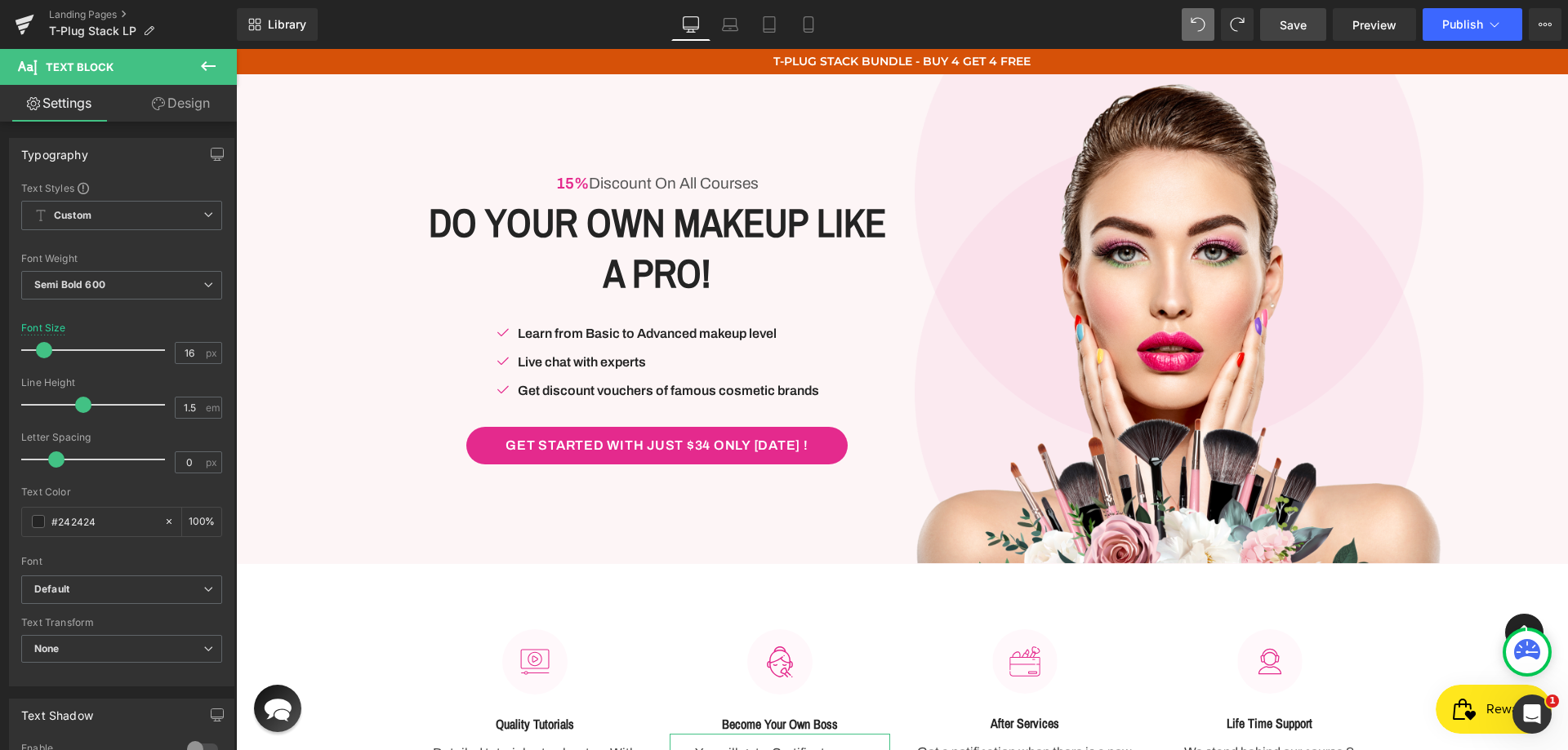
click at [205, 107] on link "Design" at bounding box center [181, 103] width 119 height 37
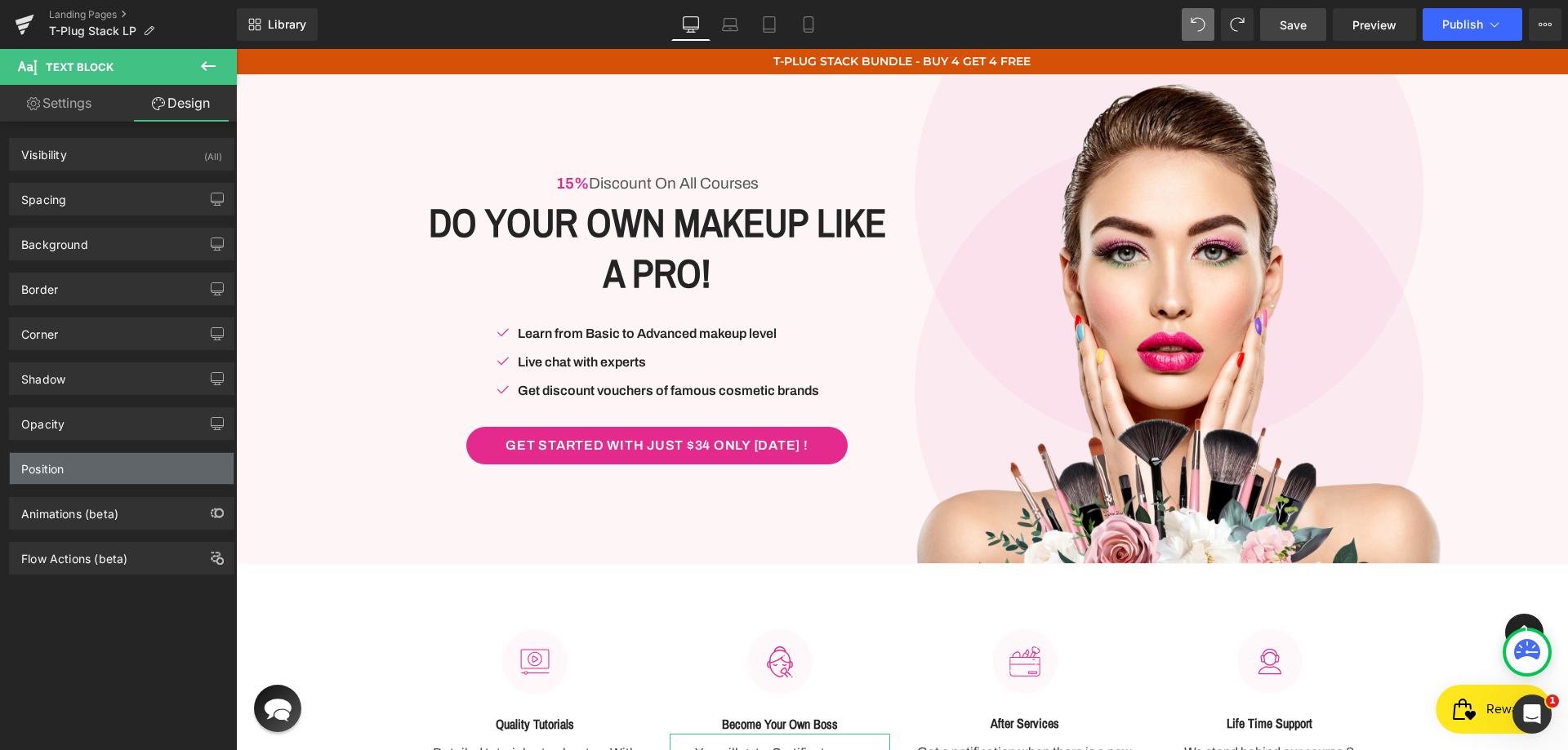
click at [46, 463] on div "Position" at bounding box center [43, 464] width 43 height 23
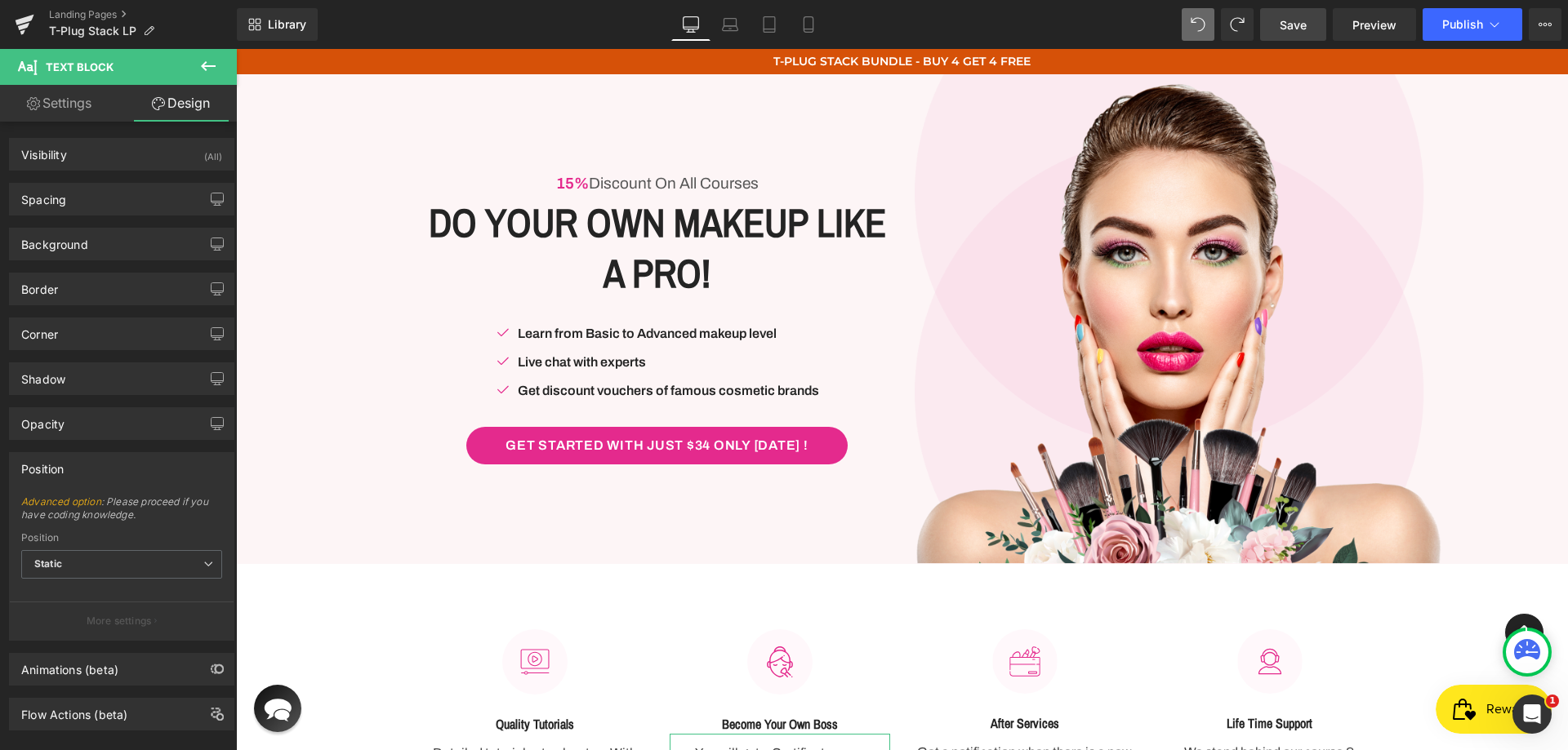
click at [46, 463] on div "Position" at bounding box center [43, 464] width 43 height 23
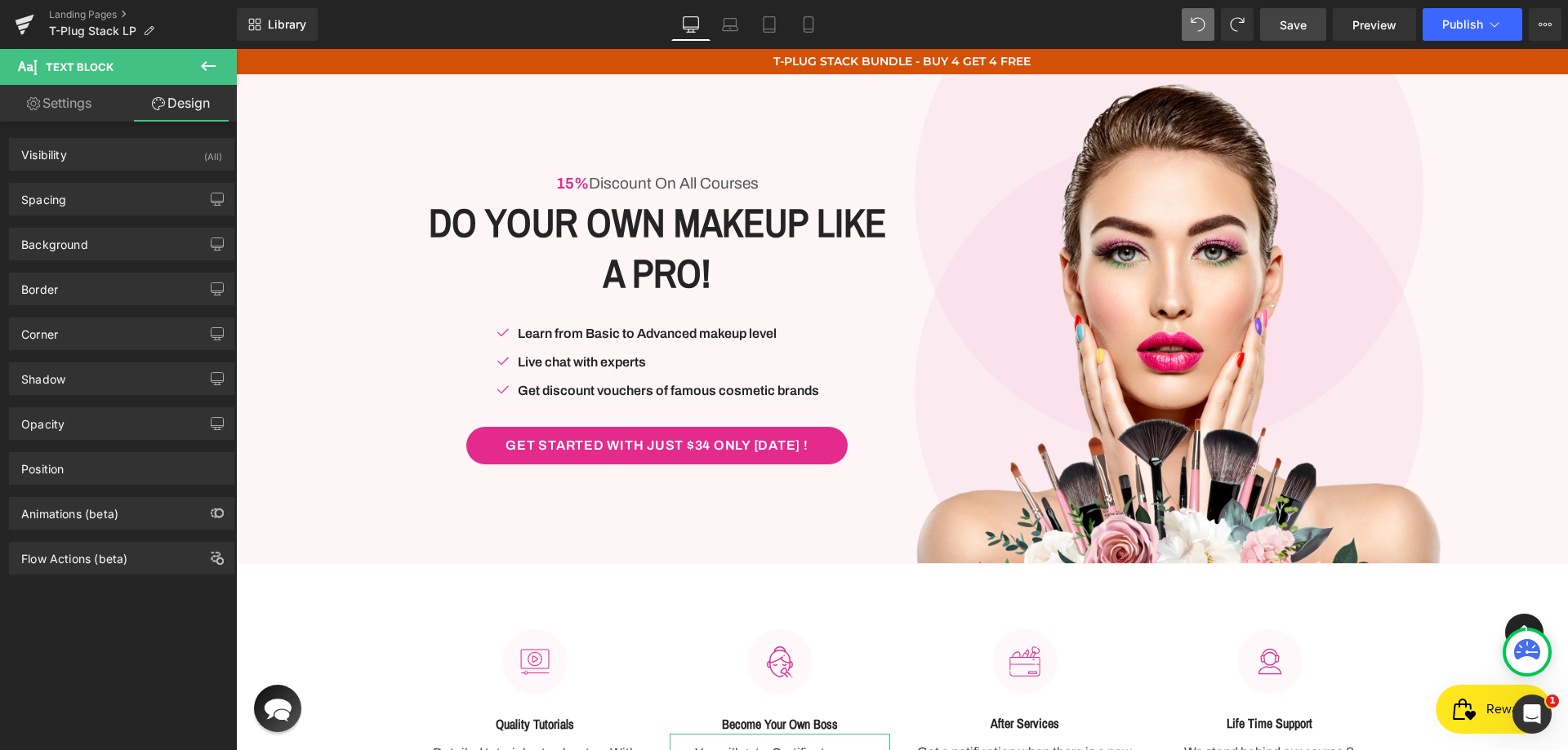
click at [81, 170] on div "Visibility (All) 0|0|0|0 1 Show on Desktop 1 Show on Laptop 1 Show on Tablet 1 …" at bounding box center [122, 154] width 225 height 32
click at [93, 153] on div "Visibility (All)" at bounding box center [121, 154] width 223 height 31
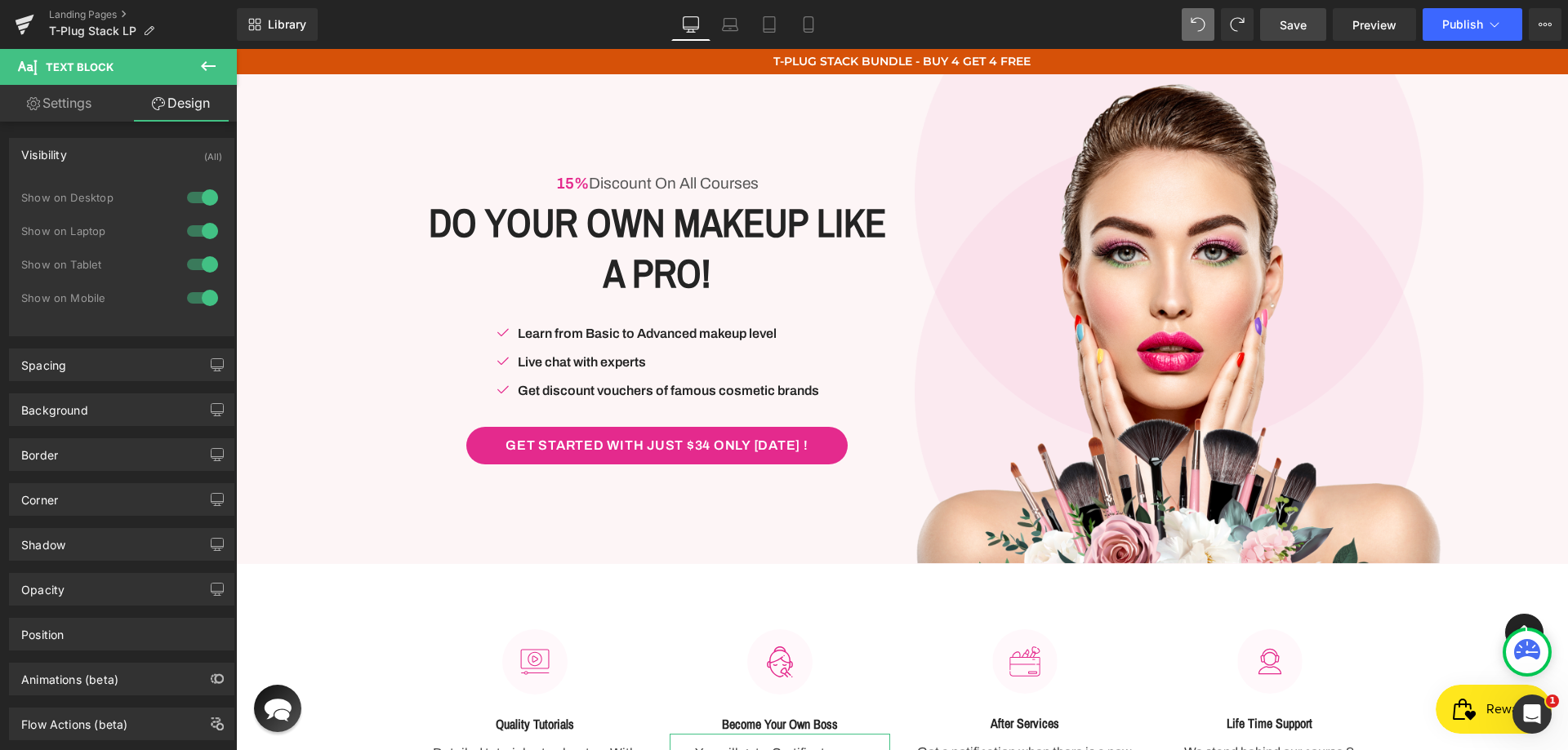
click at [93, 153] on div "Visibility (All)" at bounding box center [121, 154] width 223 height 31
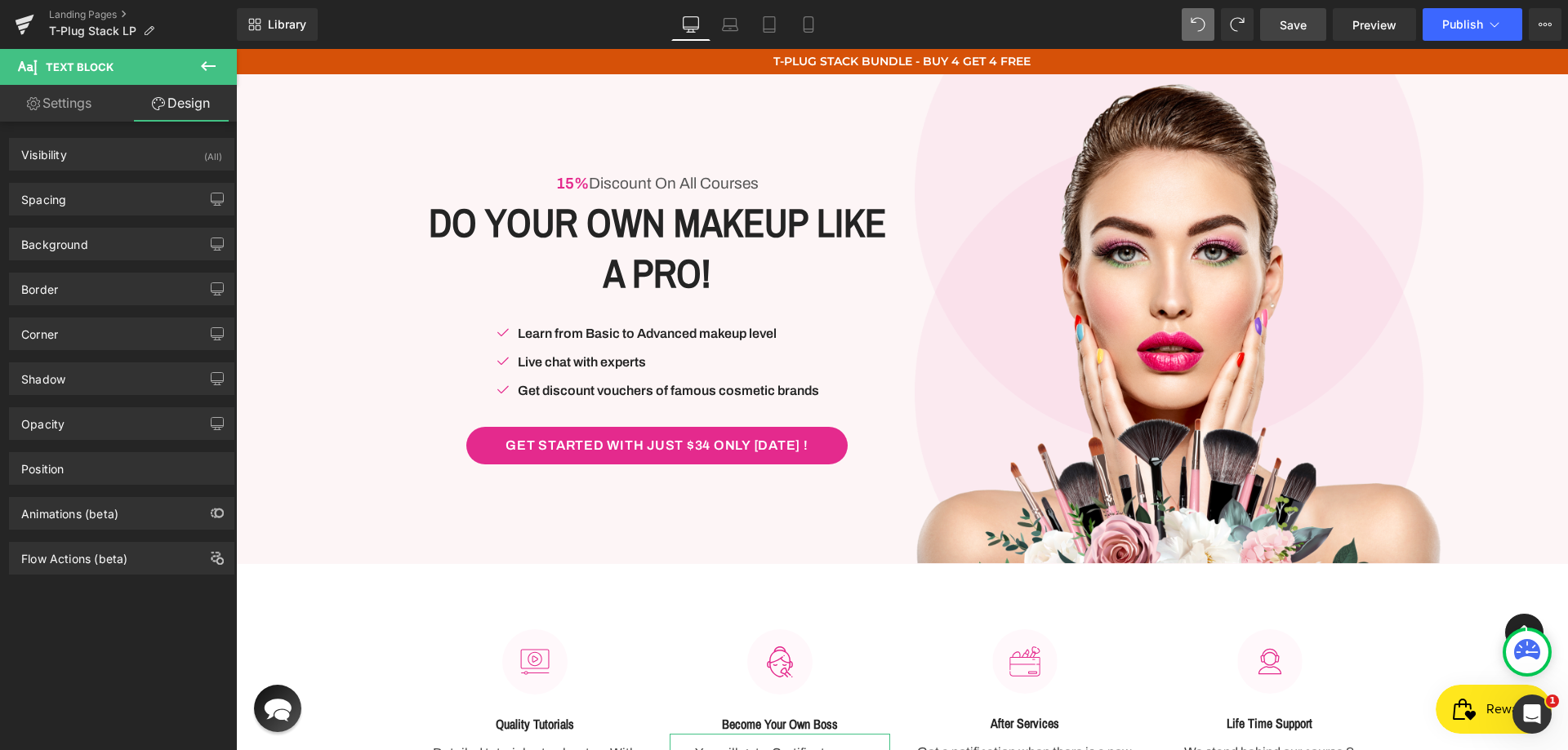
click at [78, 101] on link "Settings" at bounding box center [59, 103] width 119 height 37
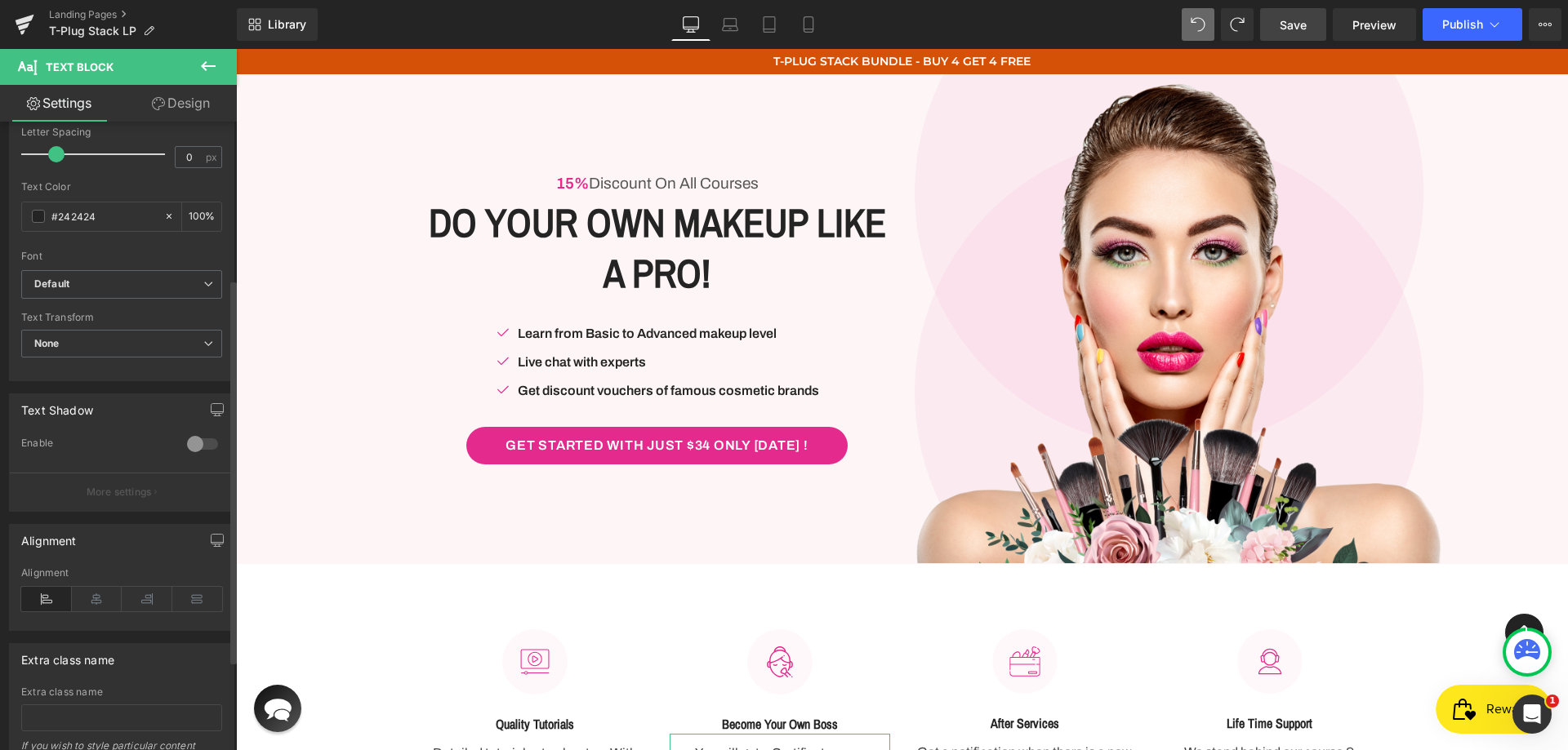
scroll to position [404, 0]
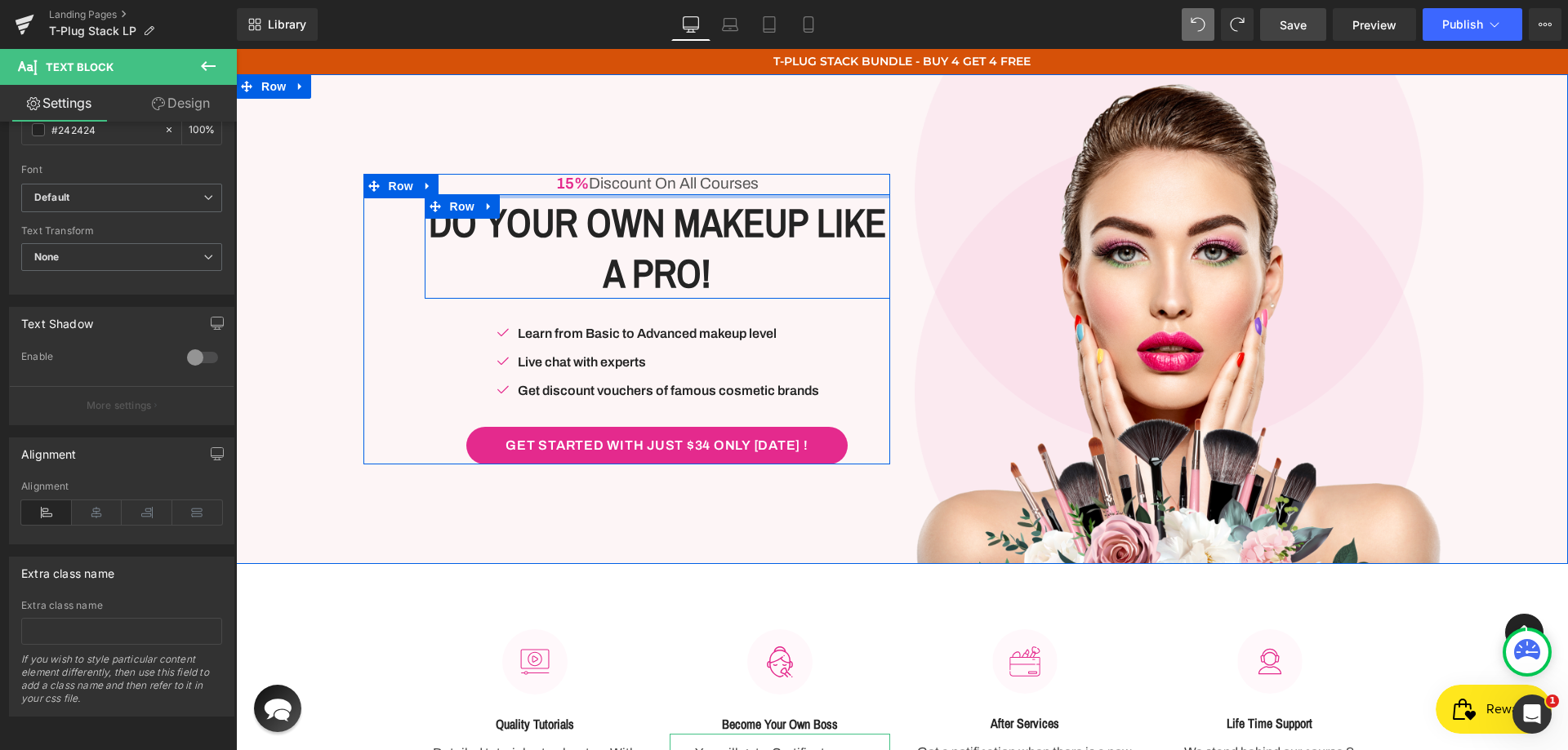
click at [636, 196] on div at bounding box center [657, 196] width 466 height 4
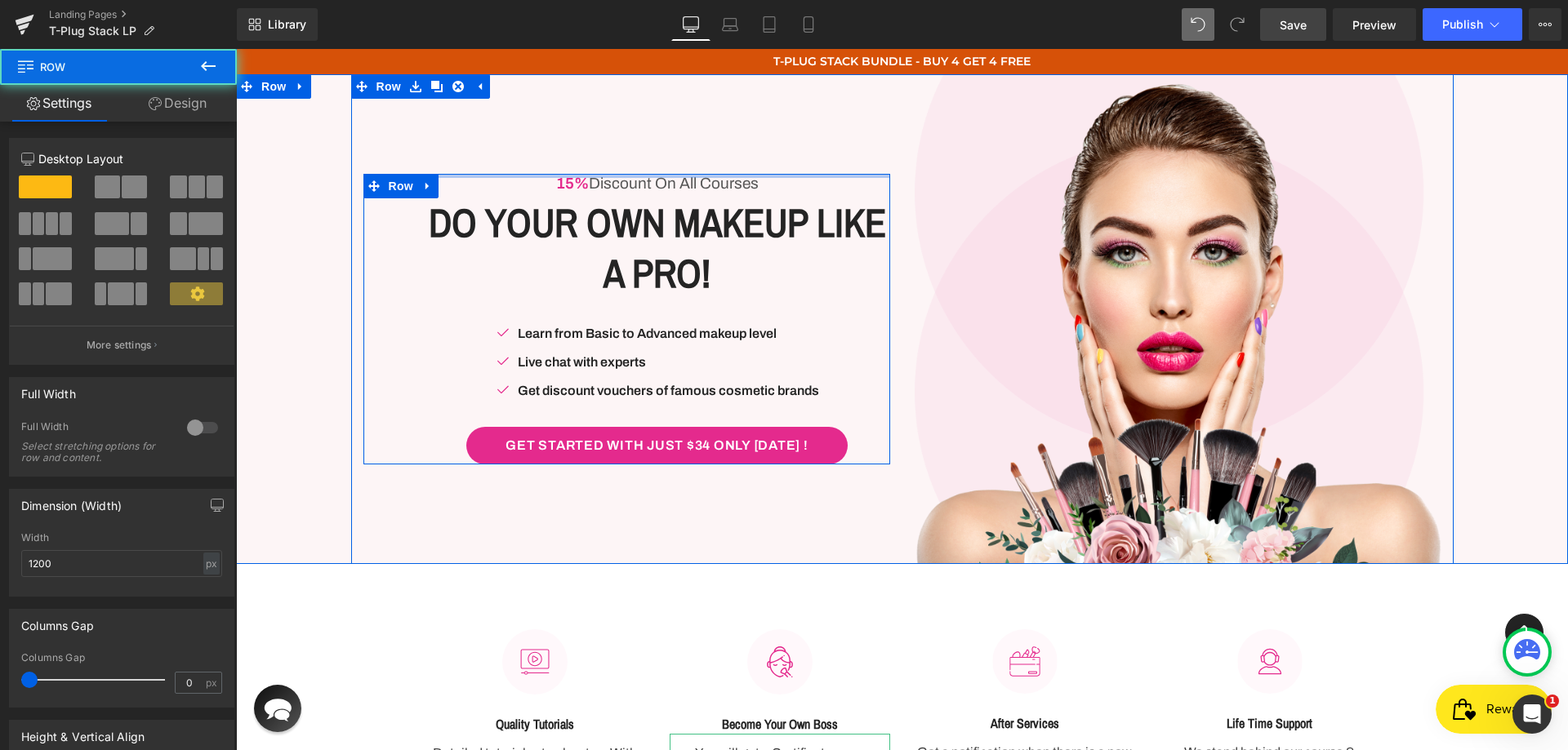
click at [645, 175] on div at bounding box center [627, 176] width 527 height 4
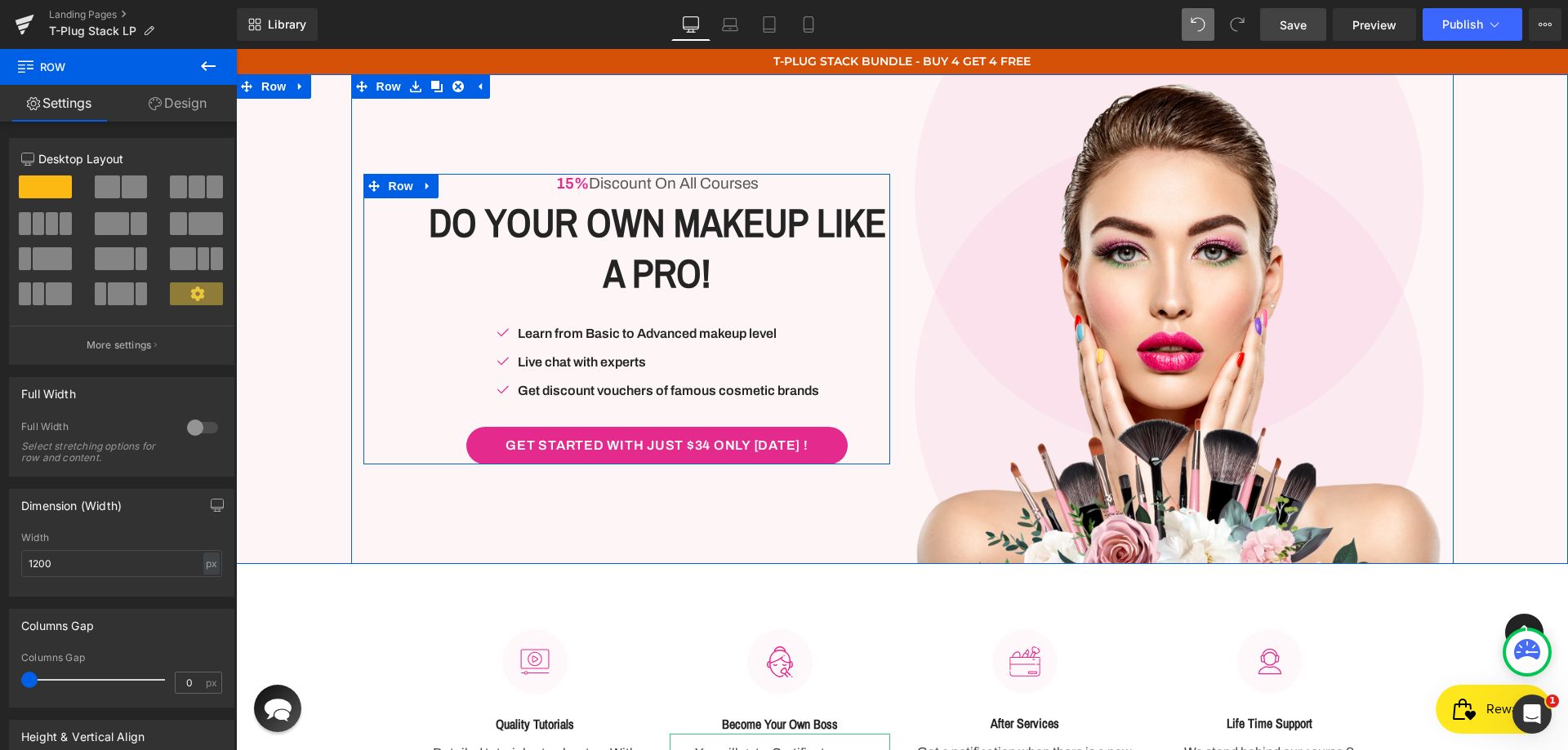
click at [644, 179] on span "Text Block" at bounding box center [648, 183] width 54 height 20
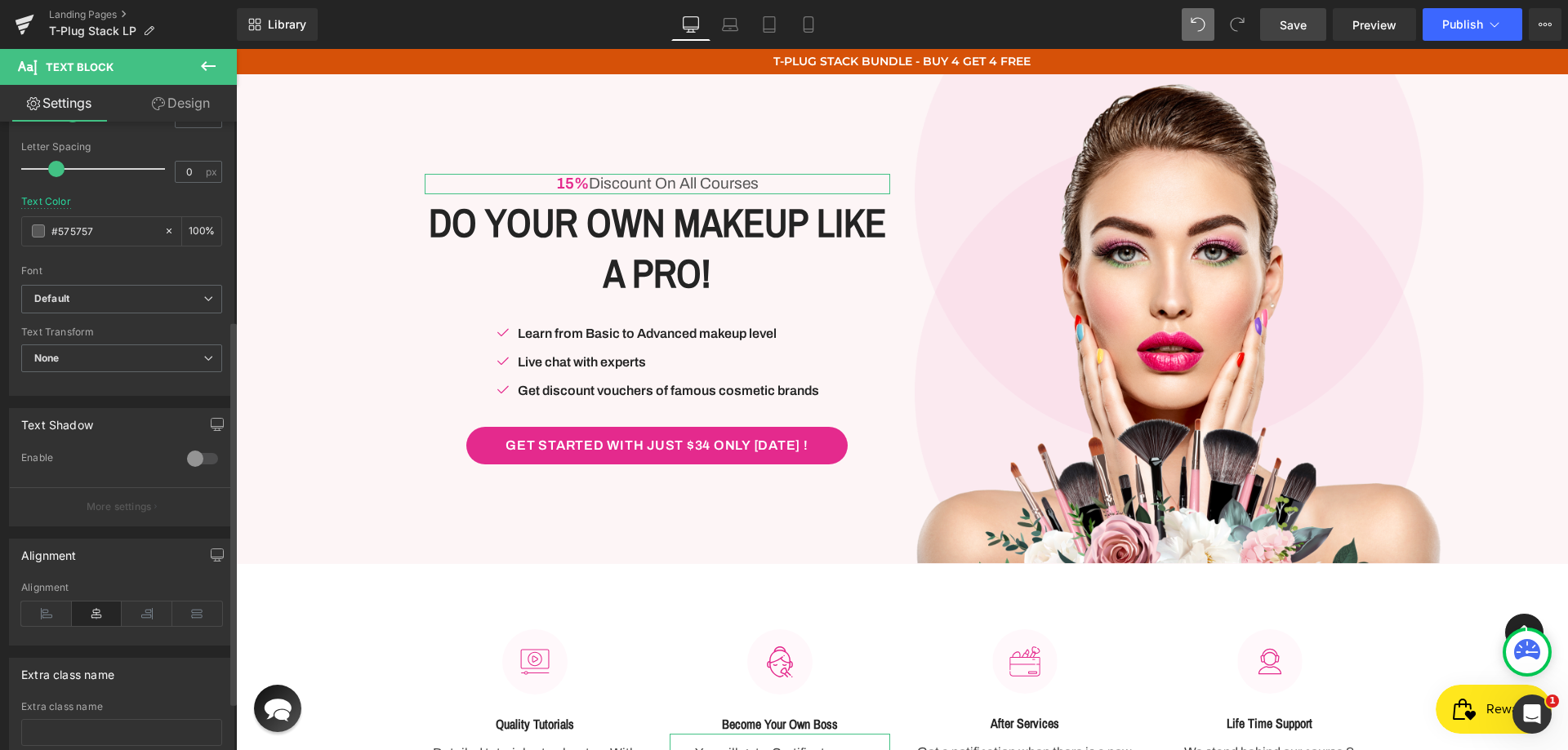
scroll to position [326, 0]
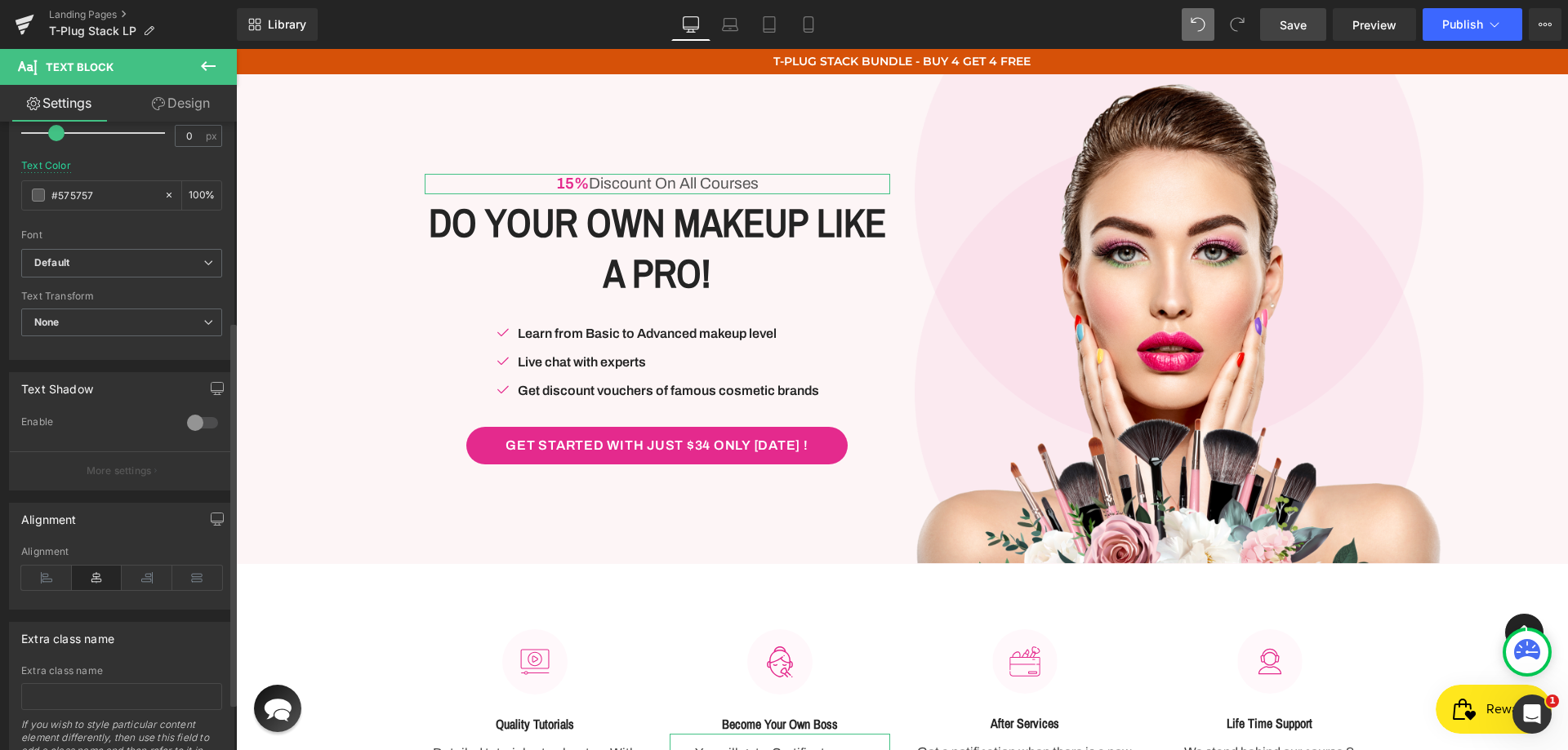
click at [30, 564] on div "Alignment" at bounding box center [122, 578] width 201 height 63
click at [47, 577] on icon at bounding box center [46, 578] width 50 height 25
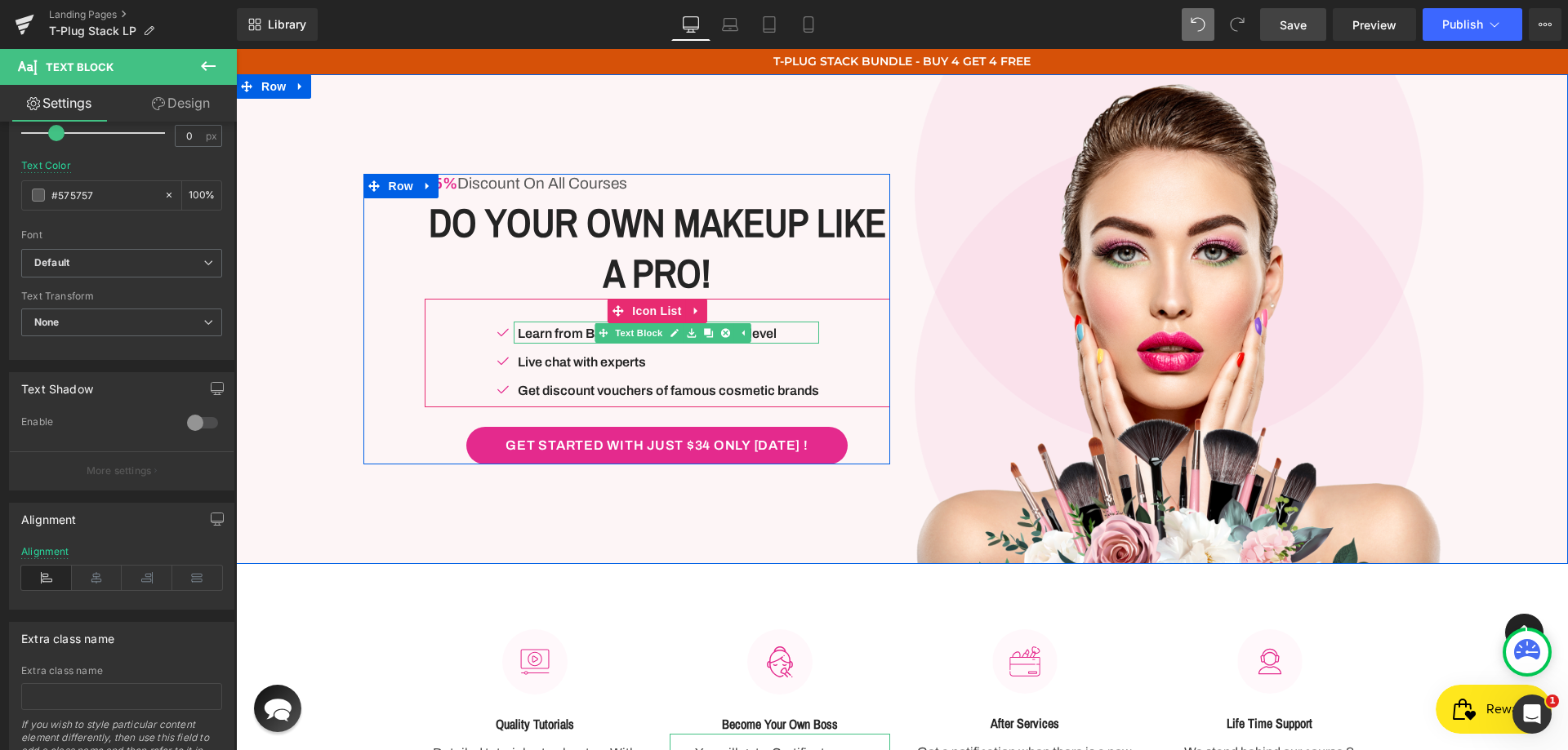
click at [526, 285] on h1 "Do Your Own Makeup Like A Pro!" at bounding box center [657, 249] width 466 height 102
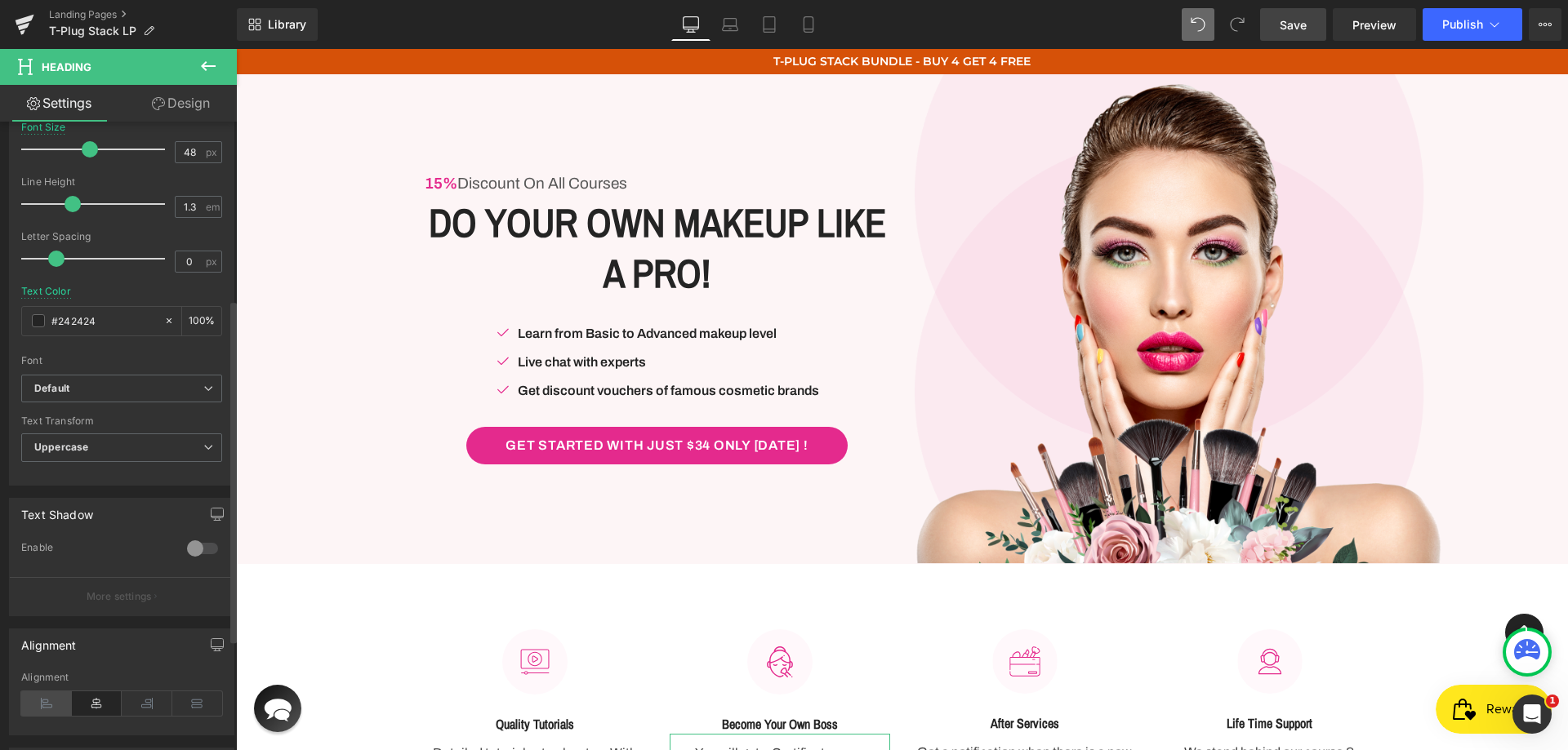
click at [48, 695] on icon at bounding box center [46, 703] width 50 height 25
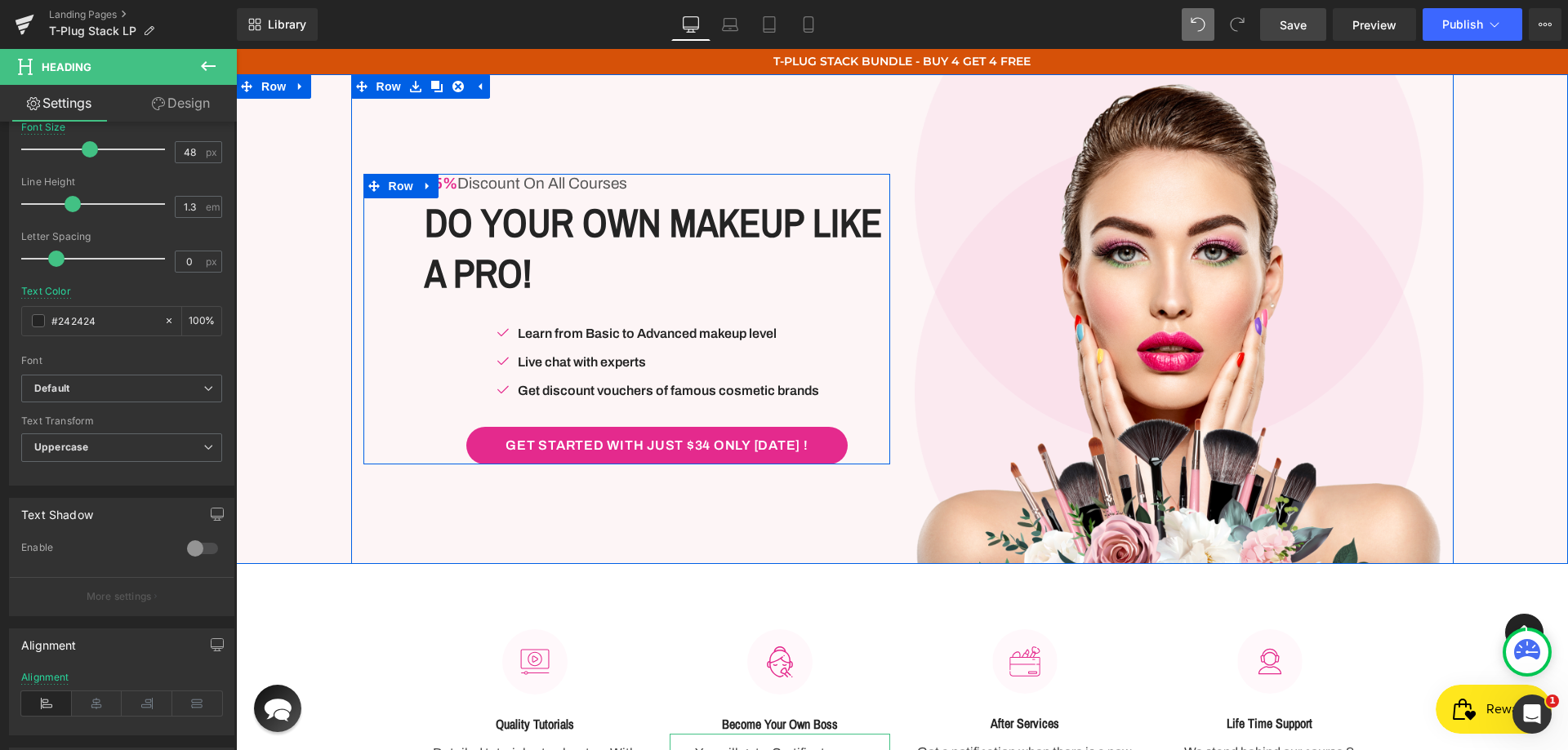
click at [568, 338] on p "Learn from Basic to Advanced makeup level" at bounding box center [668, 333] width 301 height 20
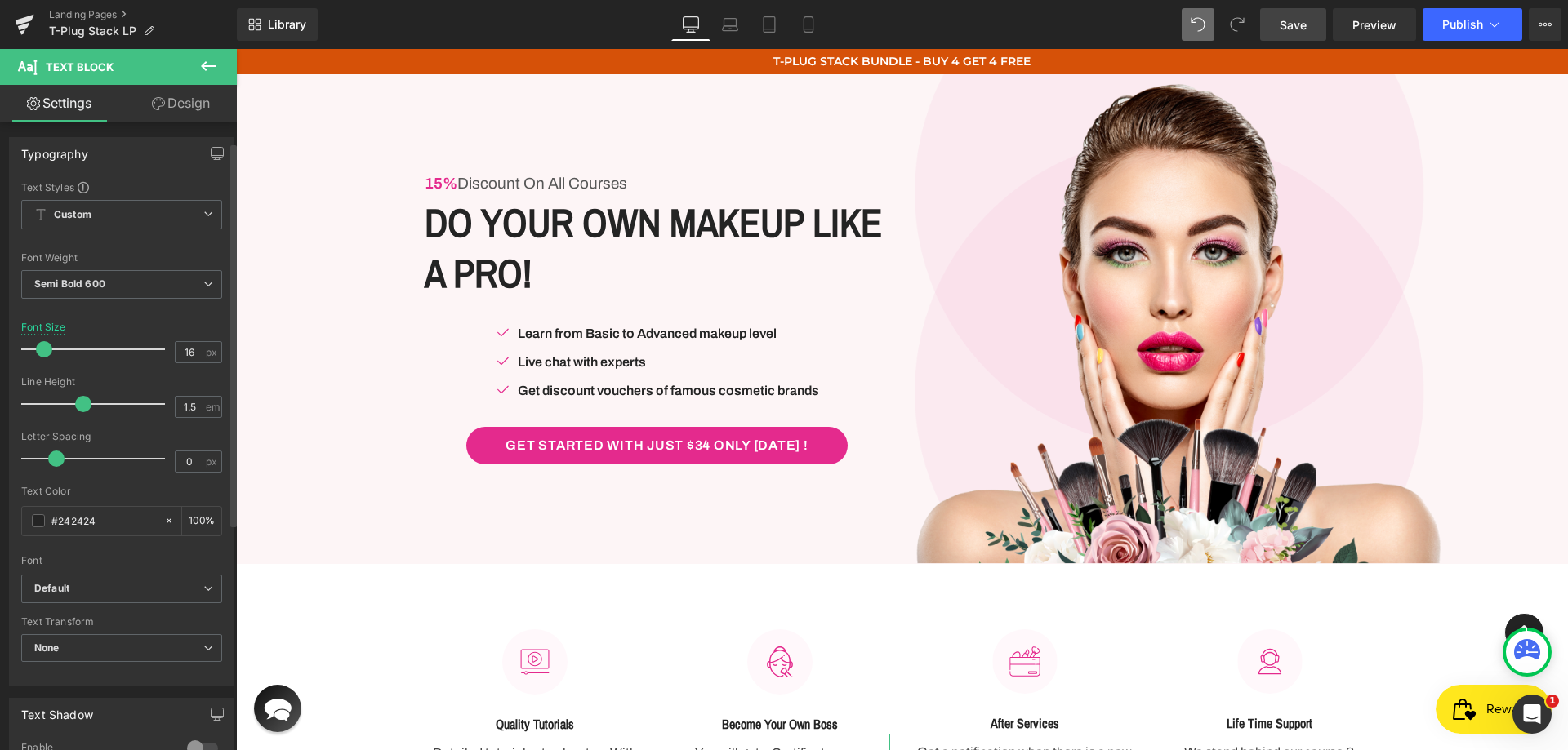
scroll to position [0, 0]
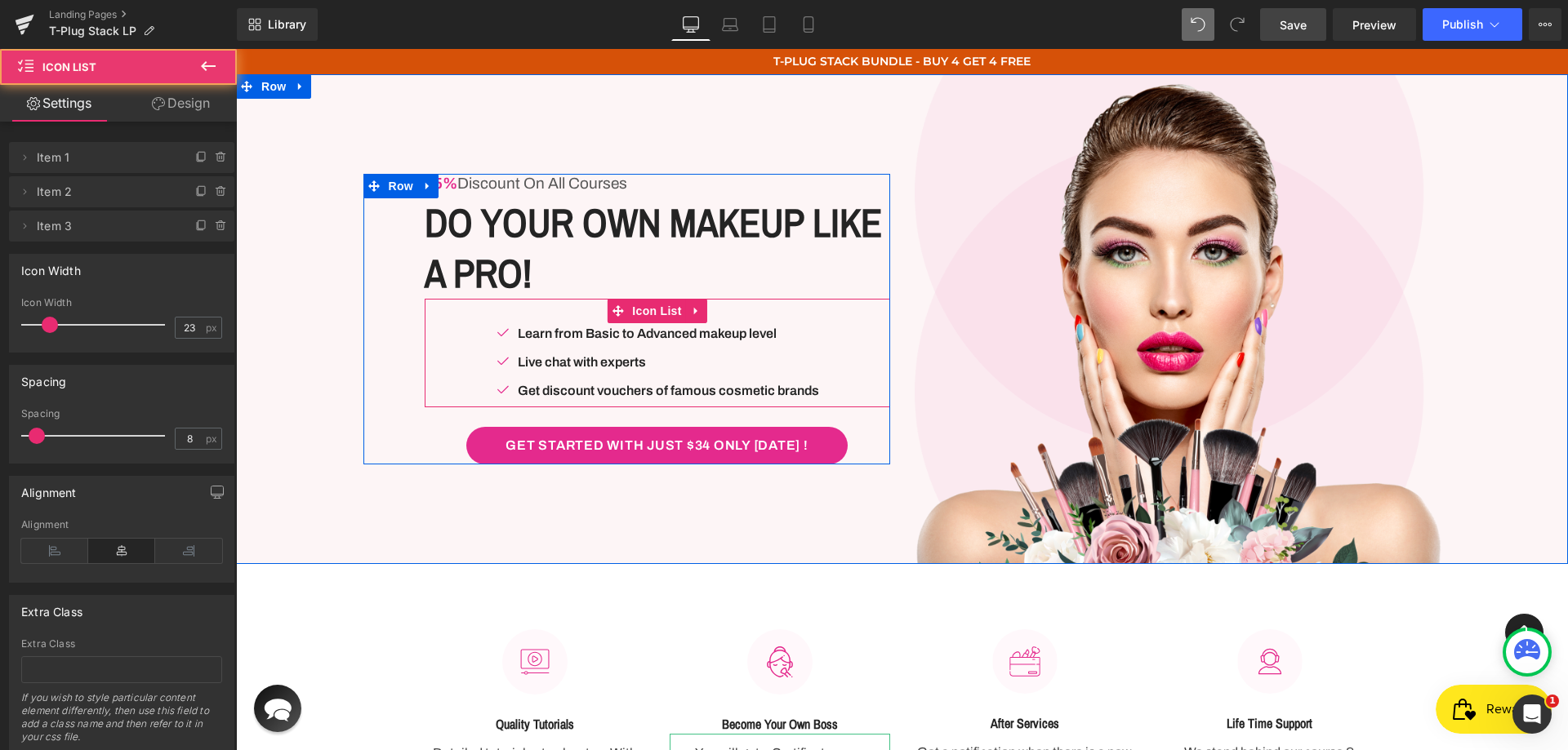
click at [444, 338] on div "Image Learn from Basic to Advanced makeup level Text Block Image Live chat with…" at bounding box center [657, 364] width 466 height 86
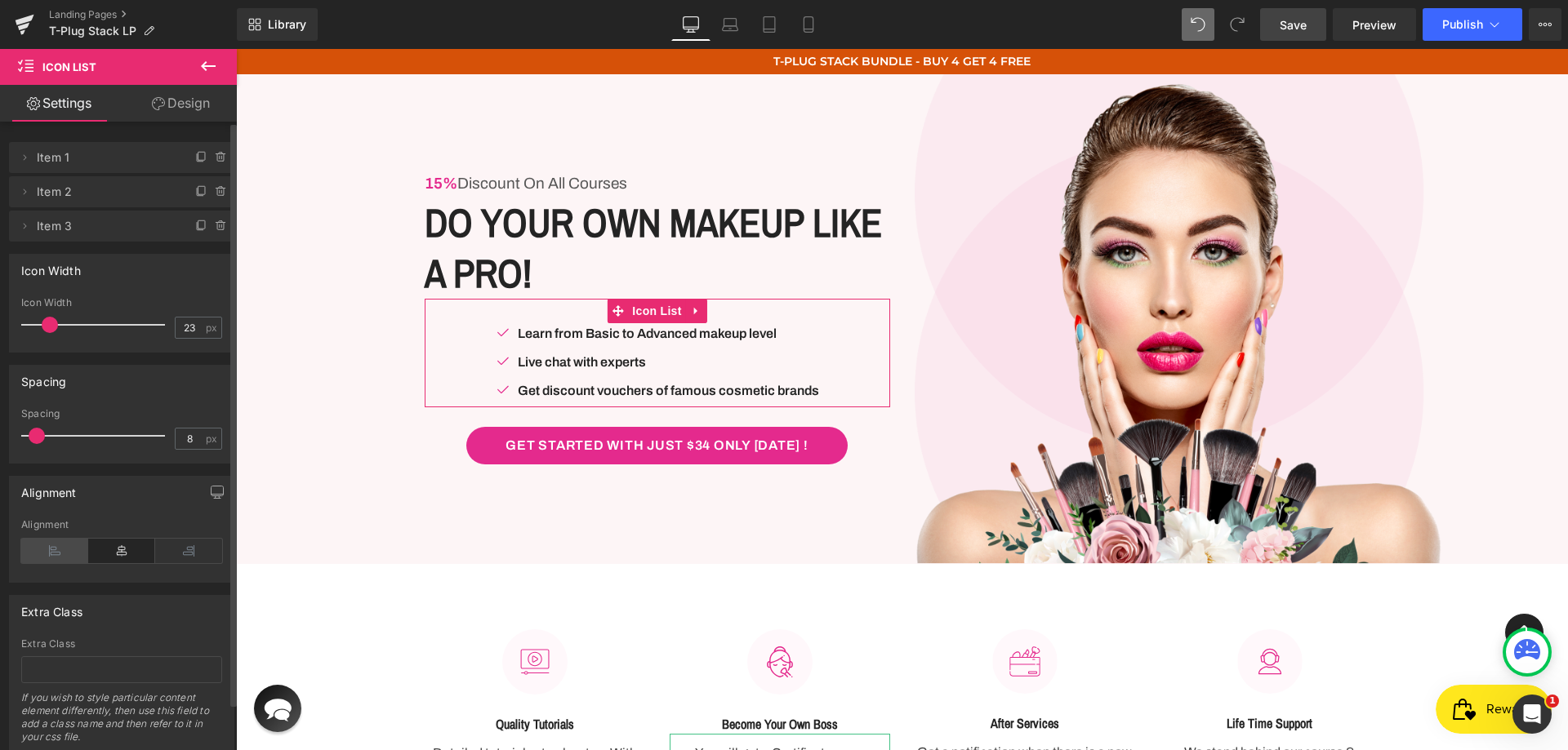
click at [50, 553] on icon at bounding box center [55, 551] width 67 height 25
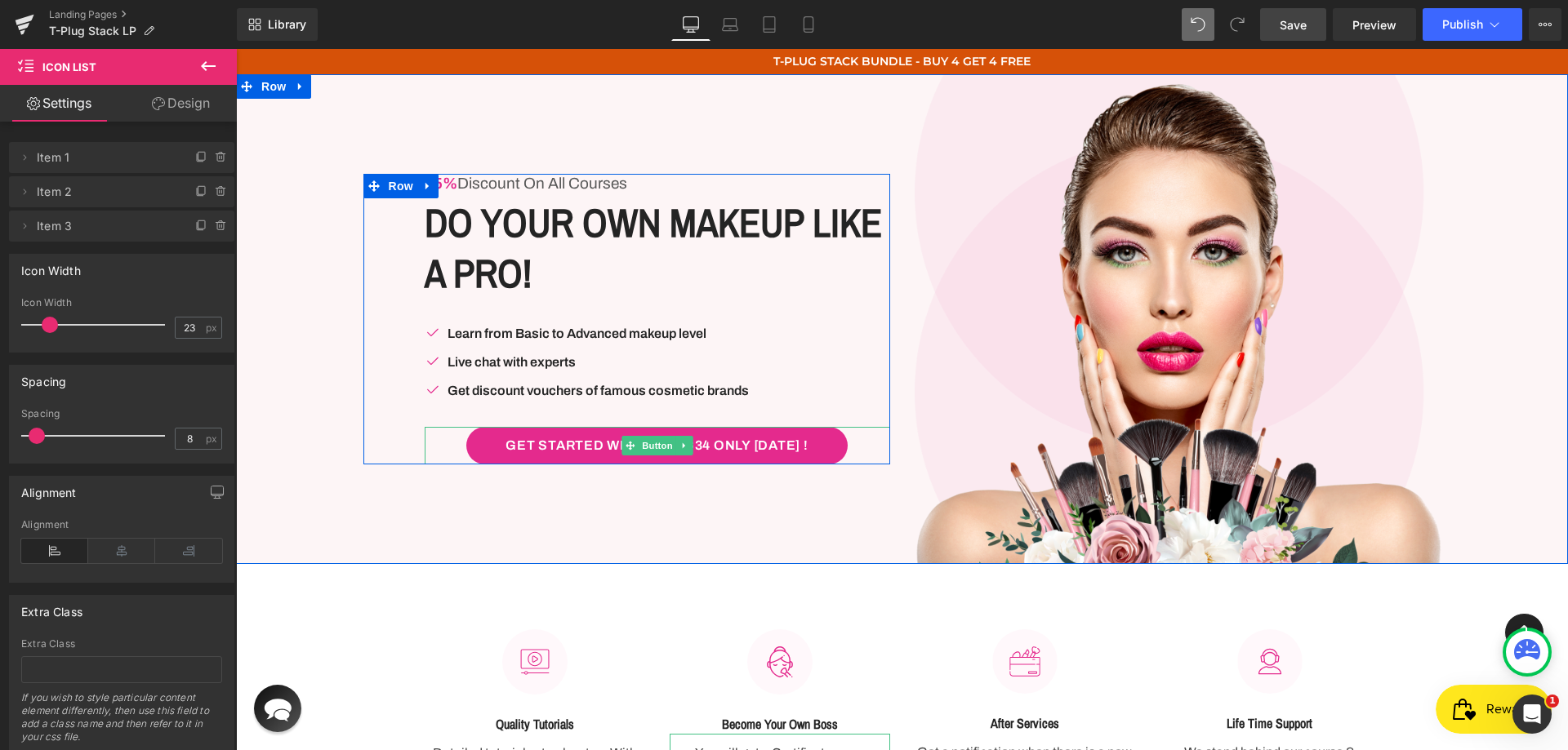
click at [446, 441] on div "Get Started With Just $34 Only [DATE] !" at bounding box center [657, 446] width 466 height 38
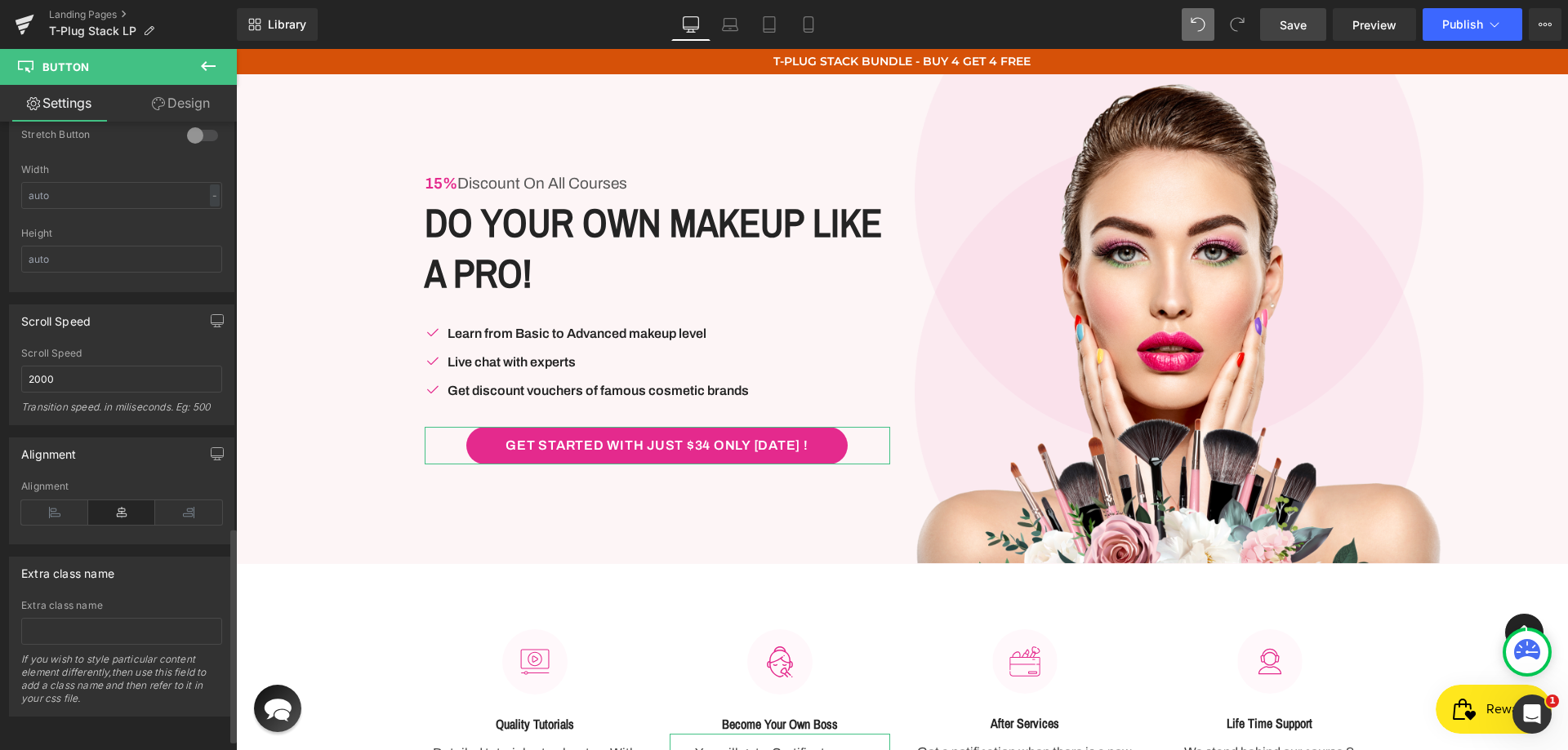
scroll to position [1217, 0]
click at [66, 485] on div "Alignment" at bounding box center [122, 512] width 201 height 63
click at [60, 505] on icon at bounding box center [55, 512] width 67 height 25
click at [731, 11] on link "Laptop" at bounding box center [730, 25] width 39 height 32
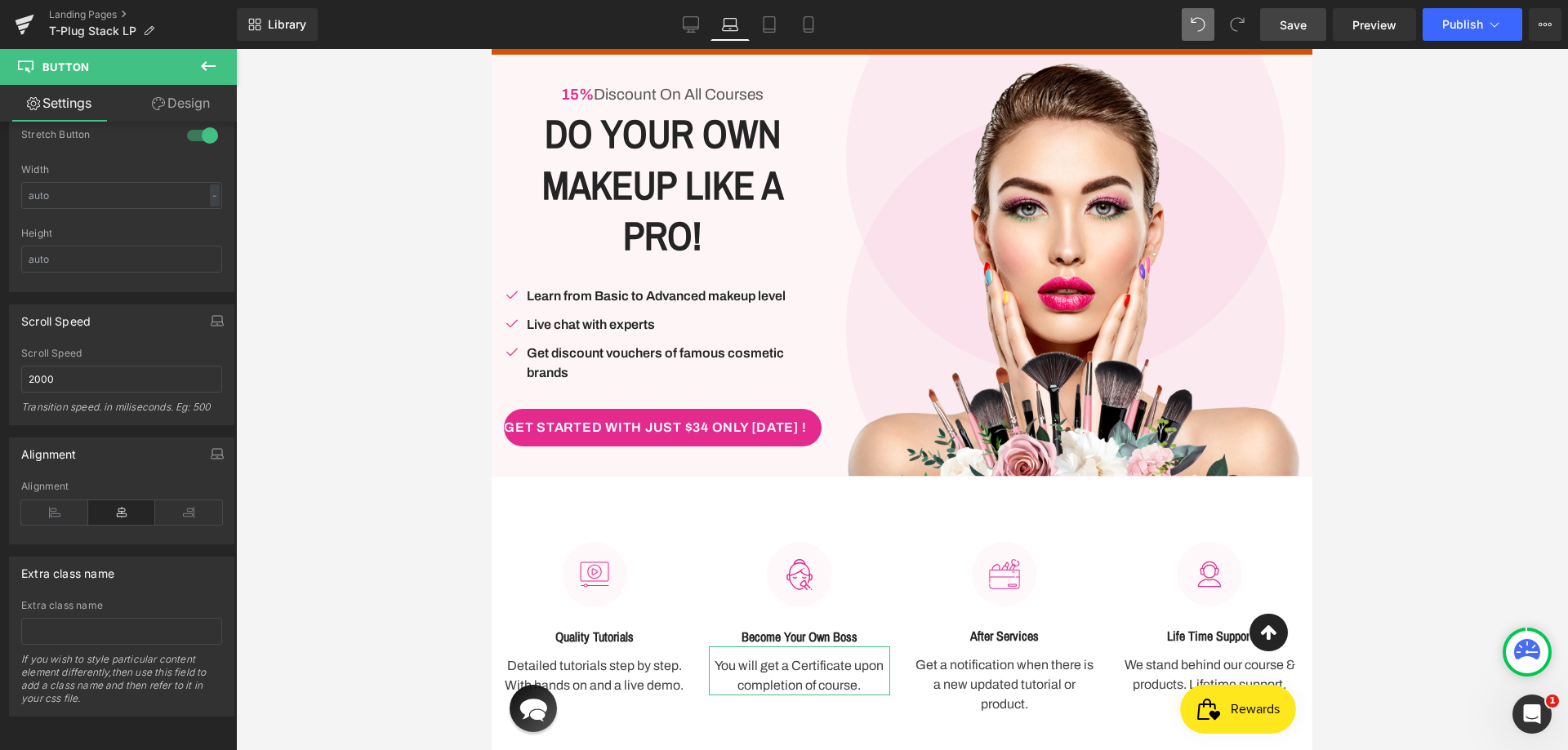
scroll to position [0, 0]
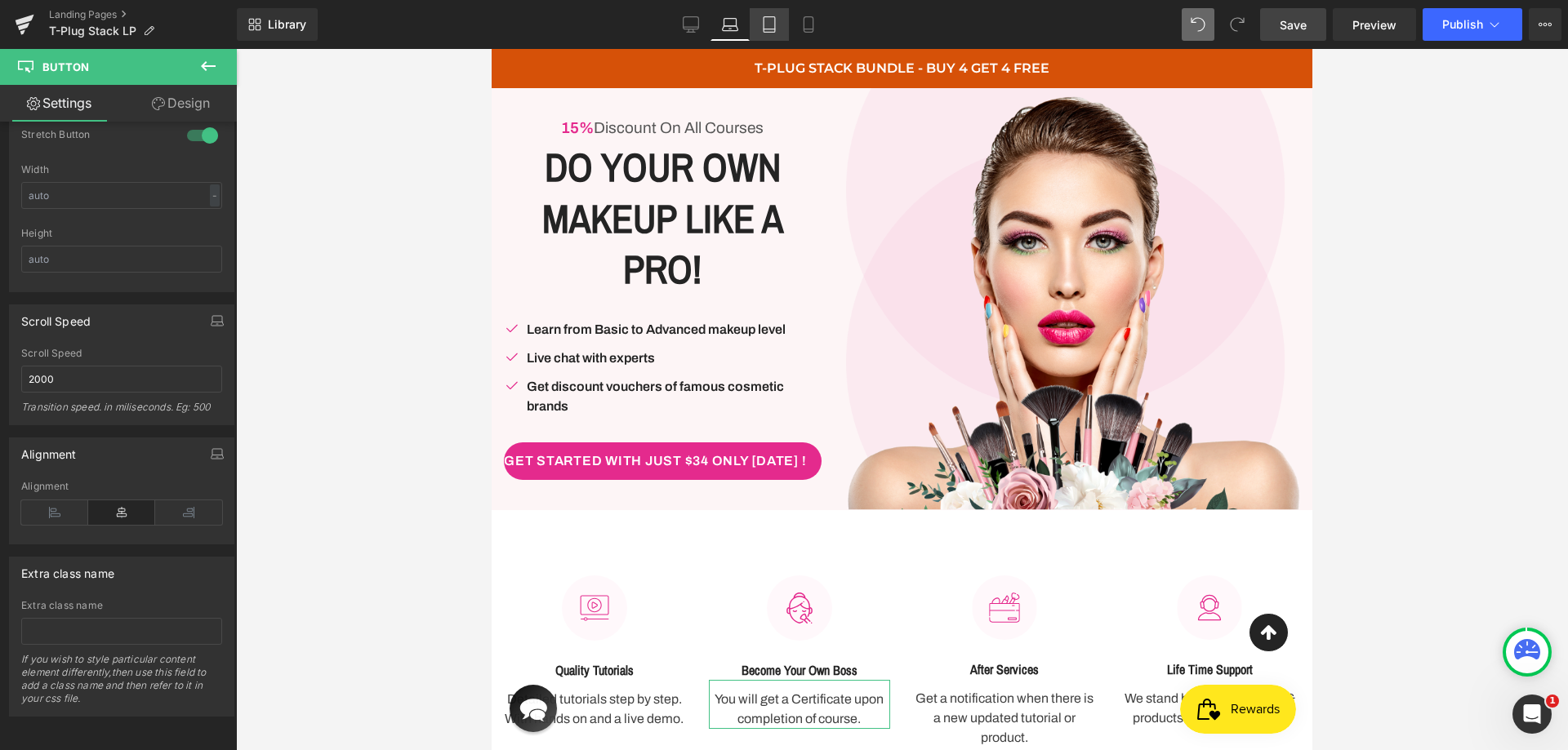
click at [764, 26] on icon at bounding box center [769, 24] width 16 height 16
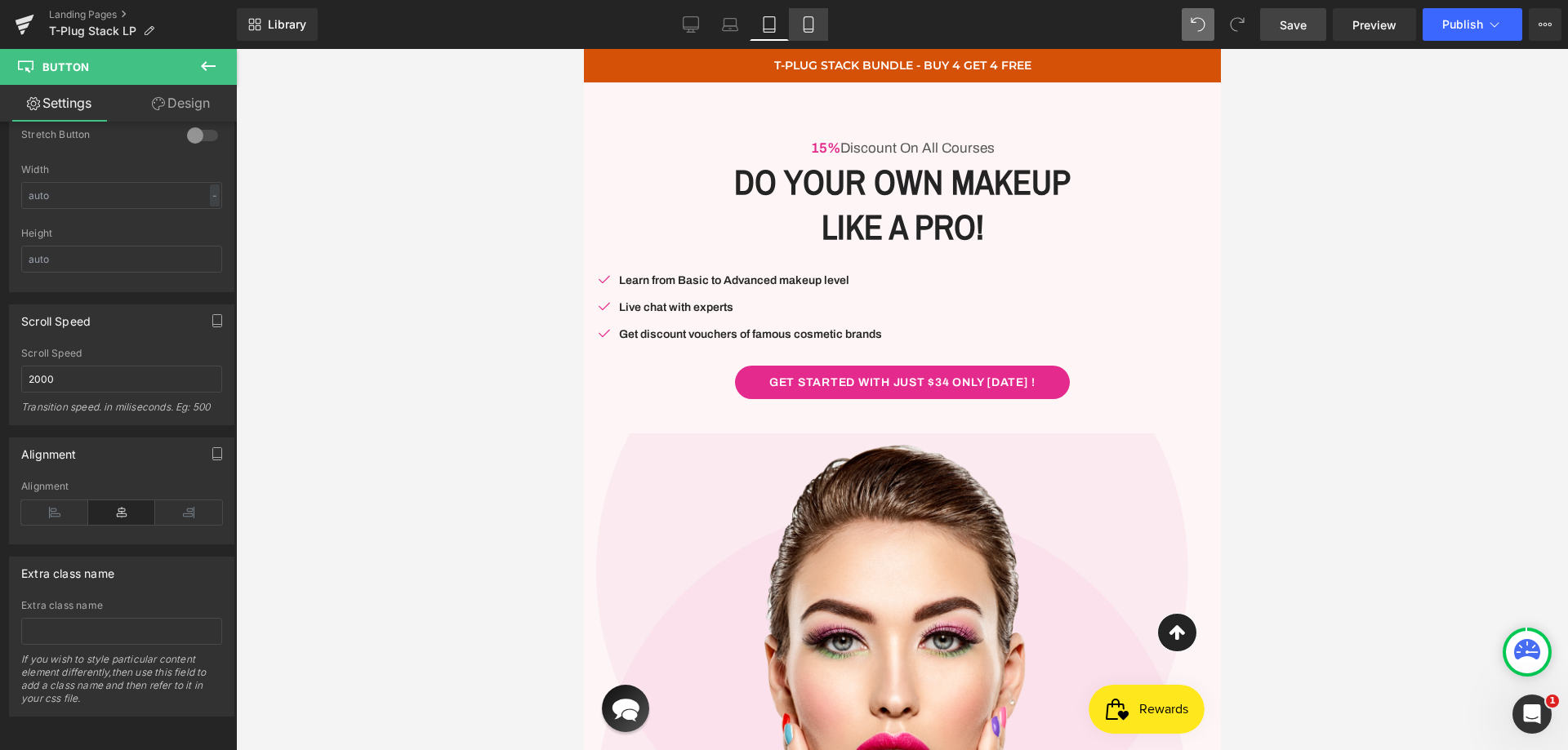
click at [802, 25] on icon at bounding box center [808, 24] width 16 height 16
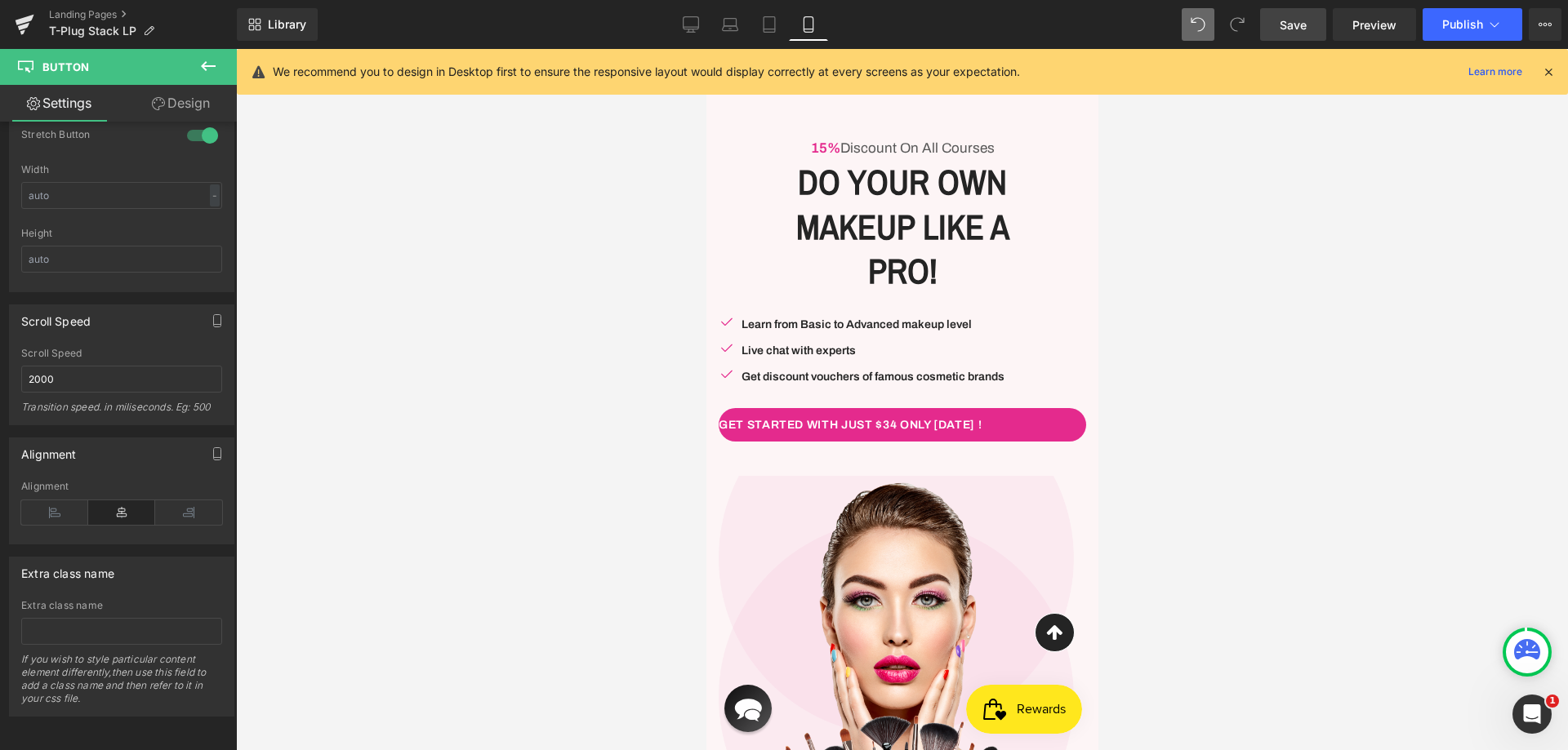
click at [1554, 72] on icon at bounding box center [1548, 72] width 14 height 14
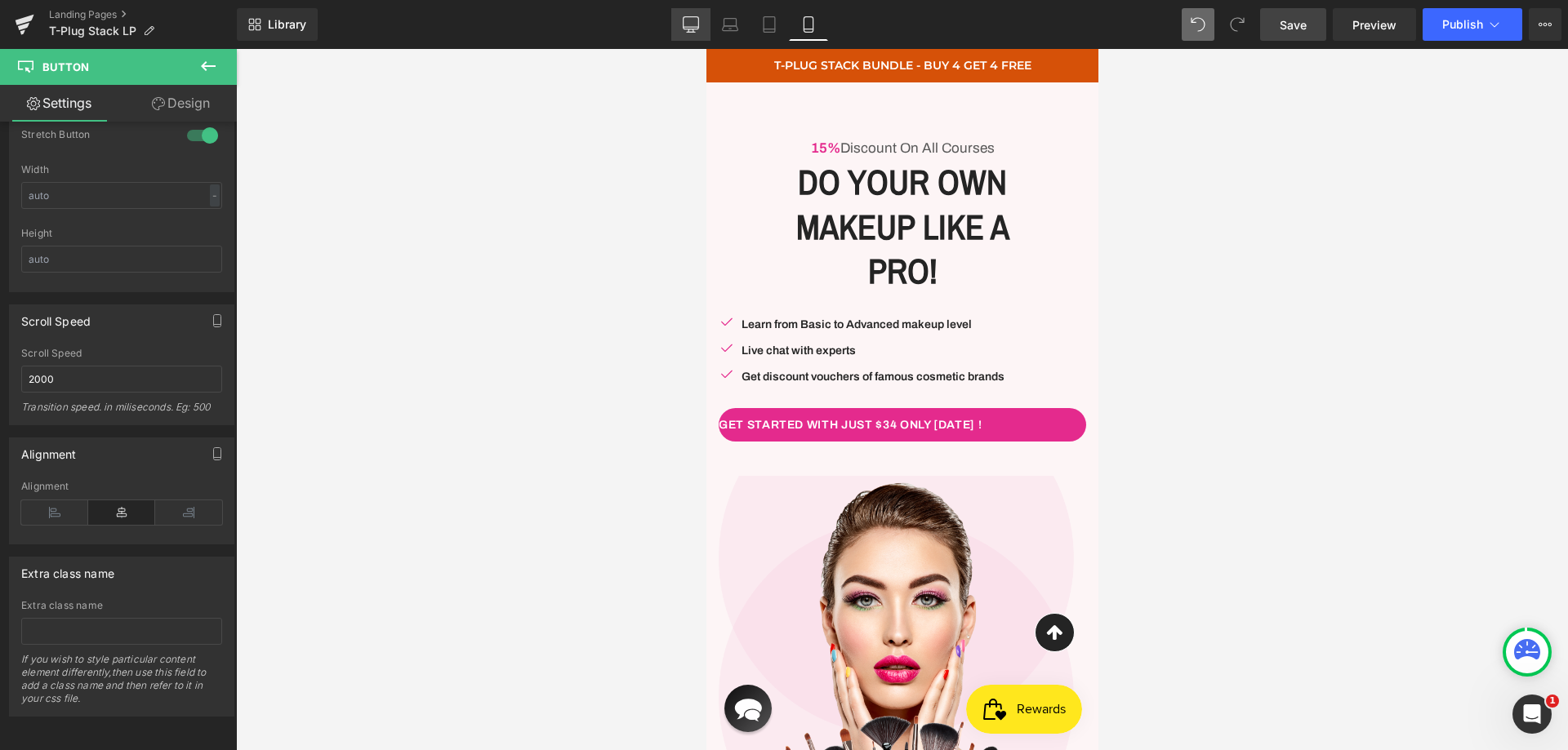
click at [697, 22] on icon at bounding box center [691, 24] width 16 height 16
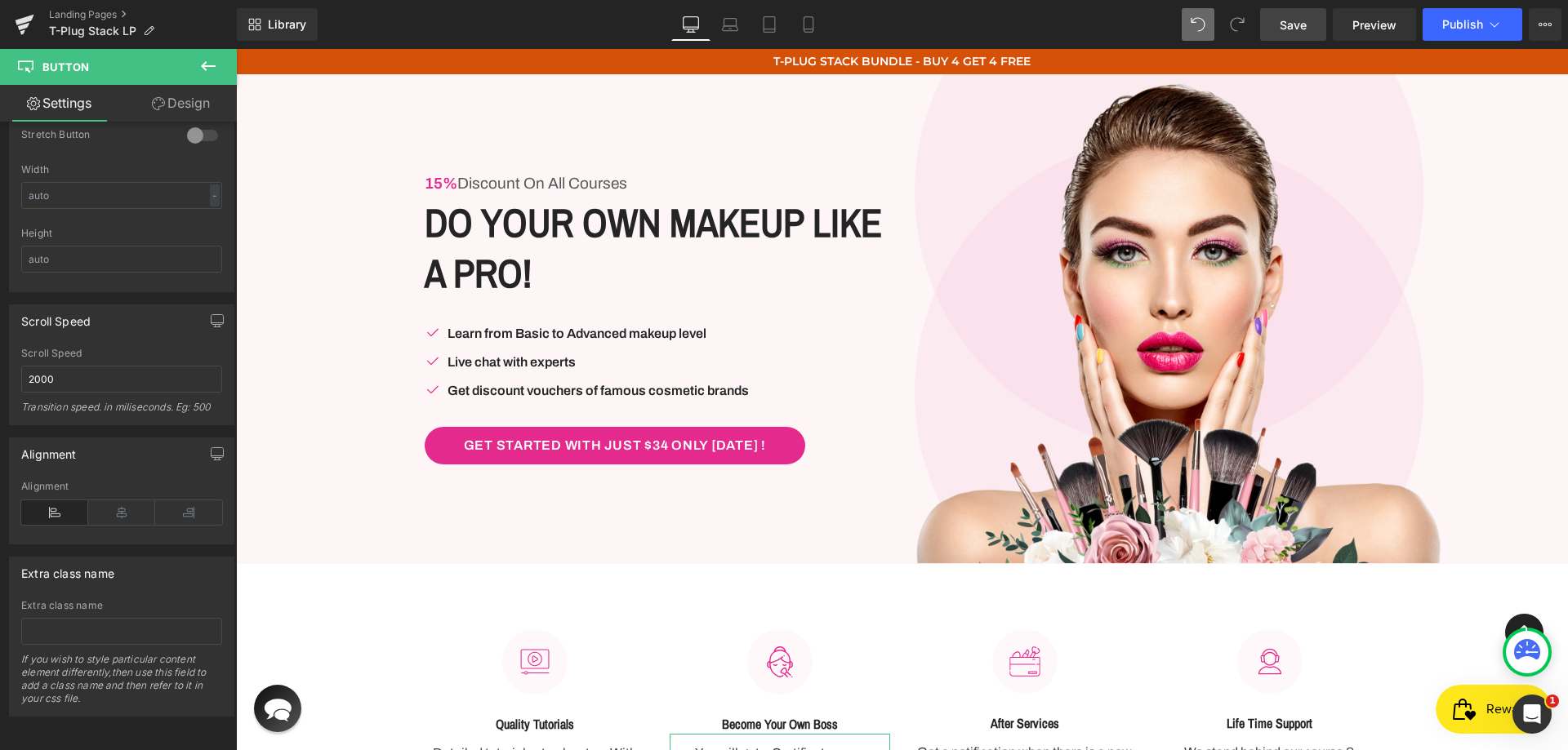
scroll to position [20, 0]
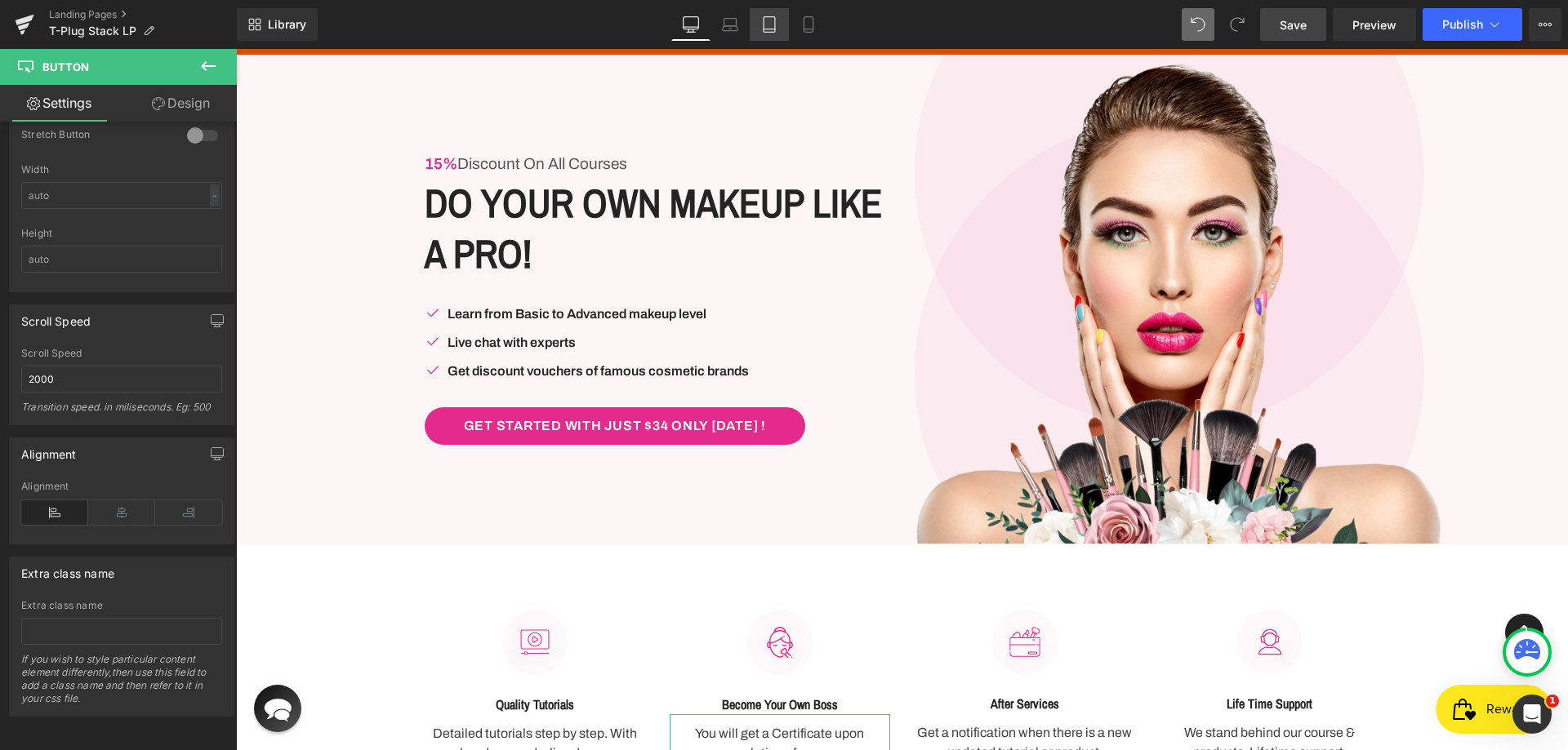
click at [765, 21] on icon at bounding box center [769, 24] width 16 height 16
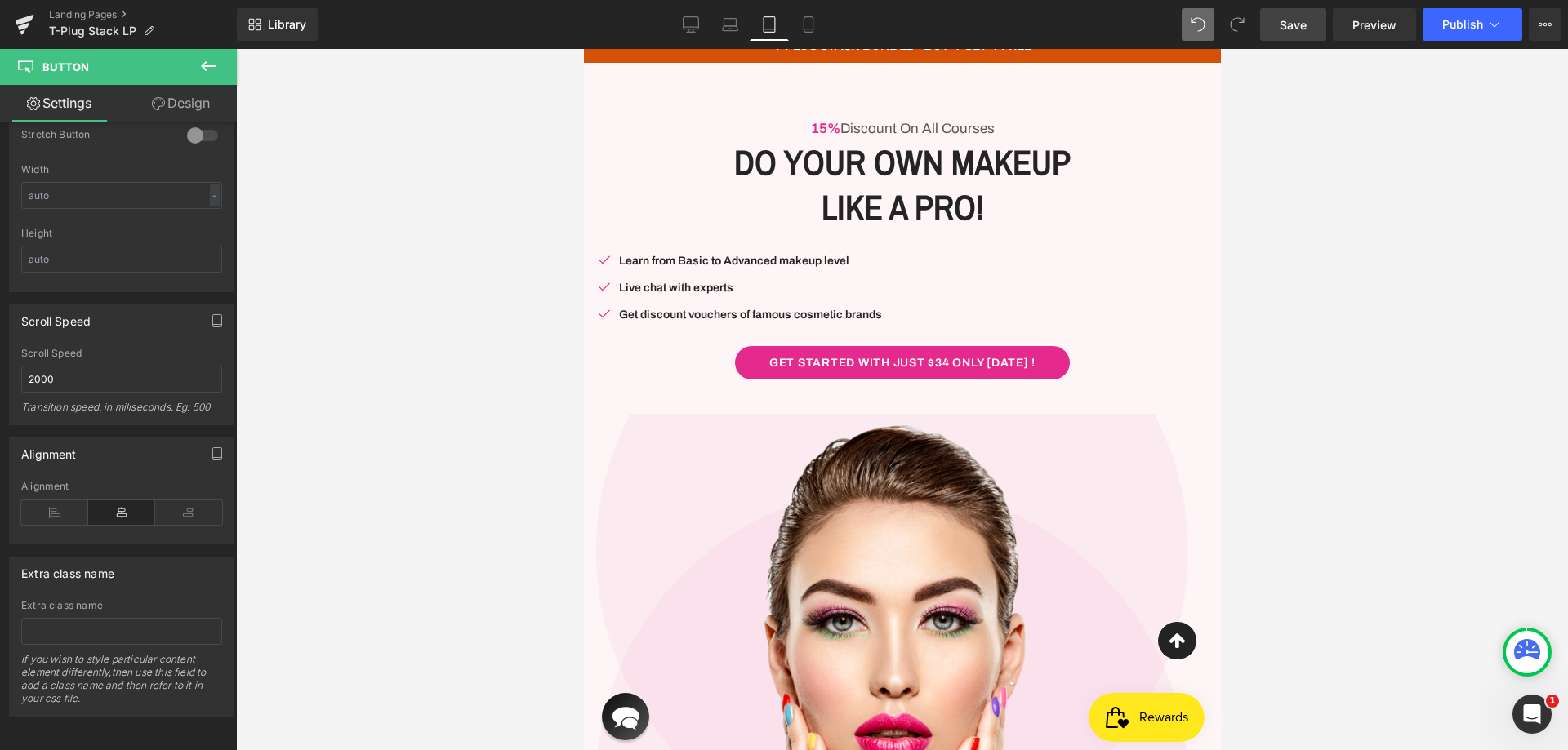
scroll to position [0, 0]
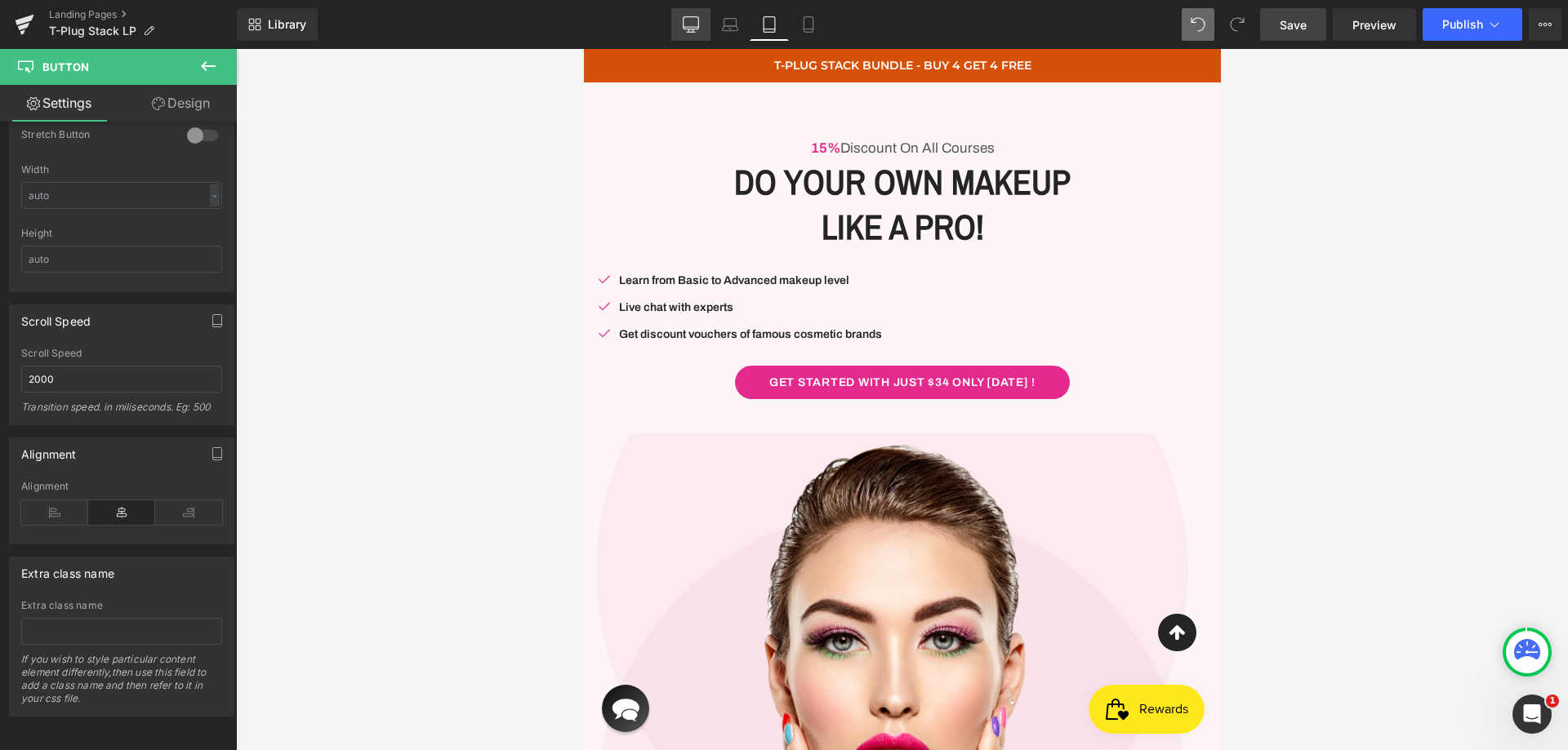
click at [699, 29] on icon at bounding box center [691, 23] width 15 height 12
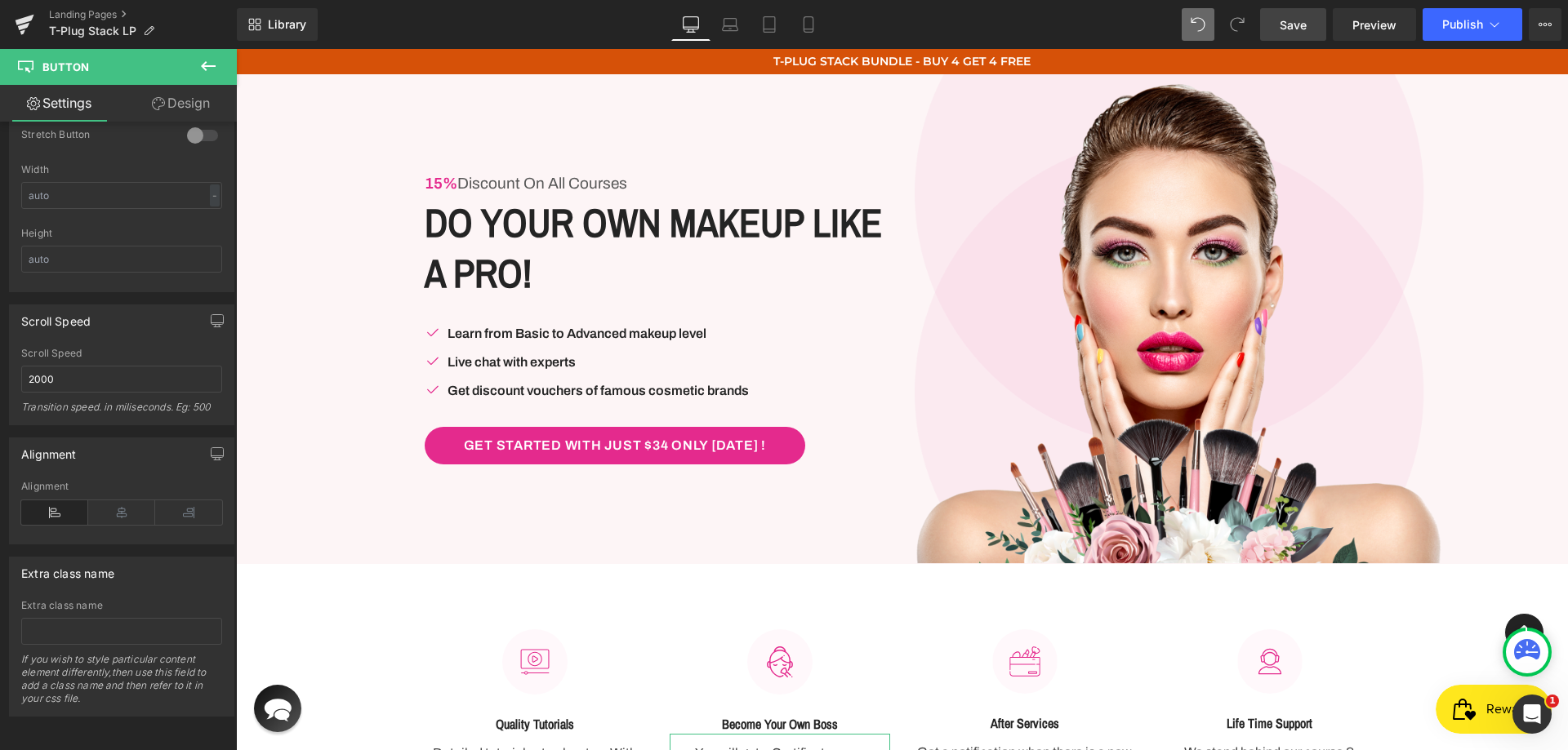
click at [1311, 27] on link "Save" at bounding box center [1293, 25] width 67 height 32
